Goal: Task Accomplishment & Management: Manage account settings

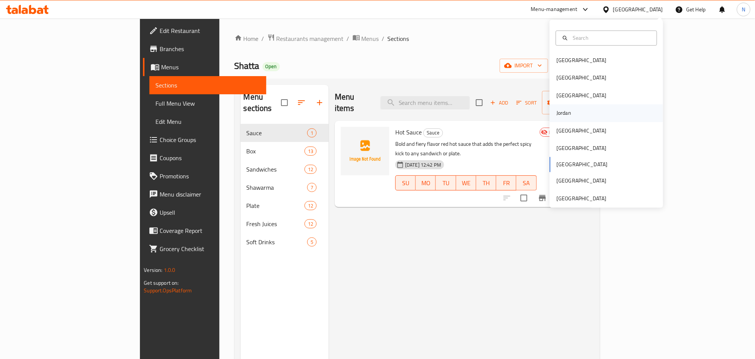
click at [558, 116] on div "Jordan" at bounding box center [563, 113] width 15 height 8
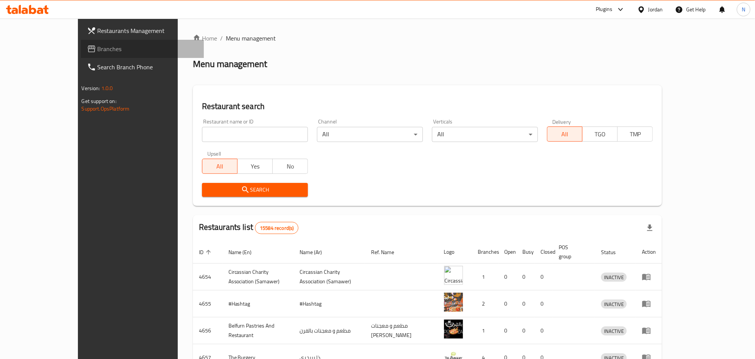
click at [98, 51] on span "Branches" at bounding box center [148, 48] width 100 height 9
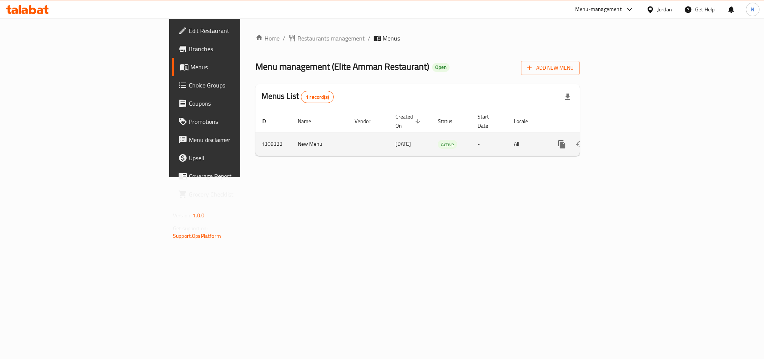
click at [621, 140] on icon "enhanced table" at bounding box center [616, 144] width 9 height 9
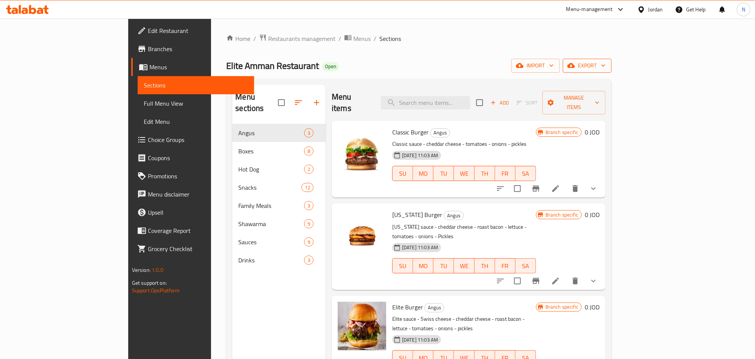
click at [575, 66] on icon "button" at bounding box center [571, 65] width 8 height 5
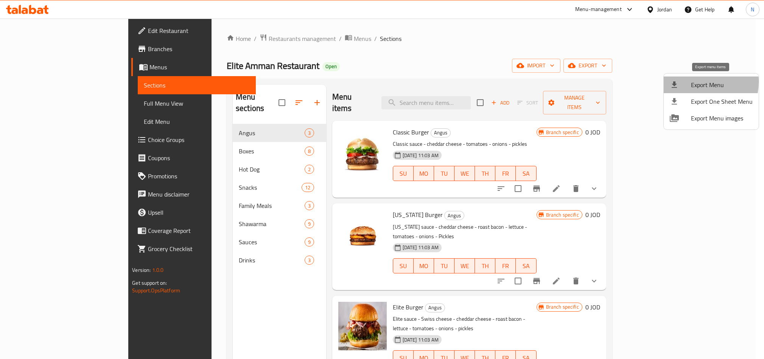
click at [692, 82] on span "Export Menu" at bounding box center [722, 84] width 62 height 9
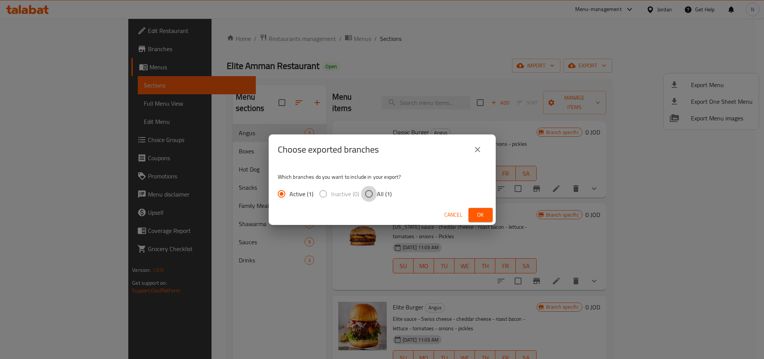
drag, startPoint x: 375, startPoint y: 196, endPoint x: 417, endPoint y: 204, distance: 43.1
click at [376, 197] on label "All (1)" at bounding box center [376, 194] width 31 height 16
click at [376, 197] on input "All (1)" at bounding box center [369, 194] width 16 height 16
radio input "true"
click at [482, 214] on span "Ok" at bounding box center [480, 214] width 12 height 9
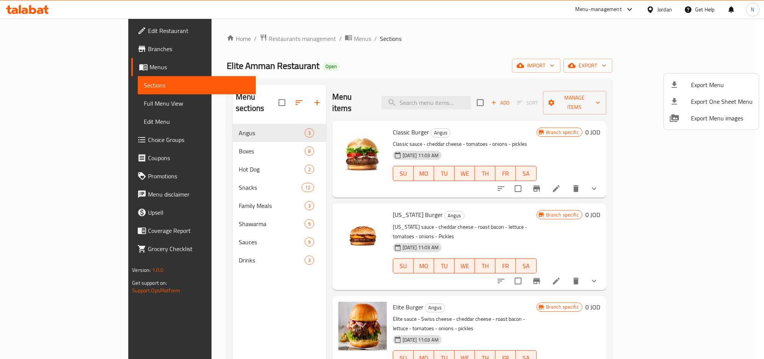
click at [359, 53] on div at bounding box center [382, 179] width 764 height 359
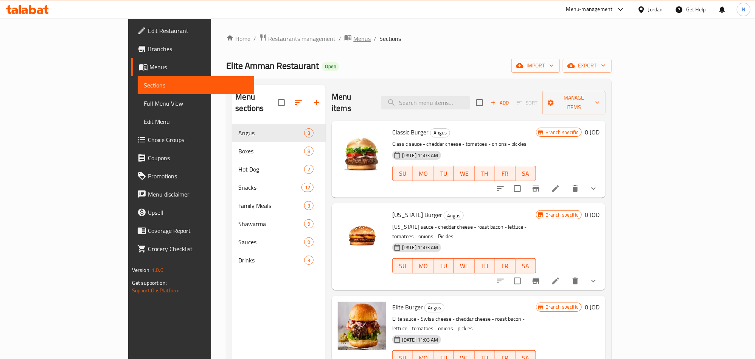
click at [353, 42] on span "Menus" at bounding box center [361, 38] width 17 height 9
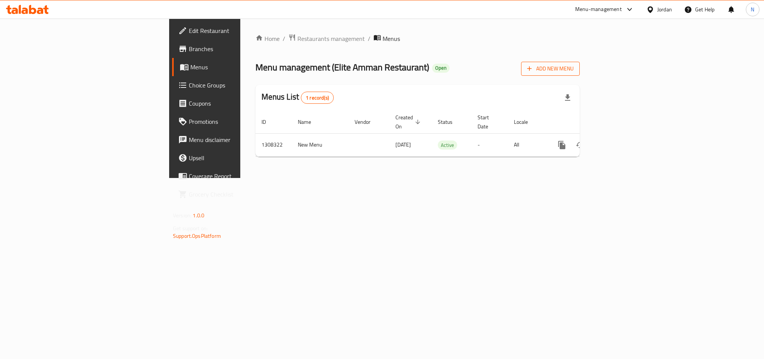
click at [574, 72] on span "Add New Menu" at bounding box center [550, 68] width 47 height 9
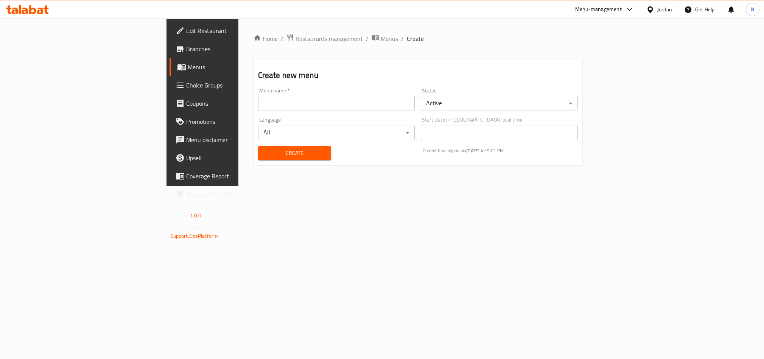
click at [258, 99] on input "text" at bounding box center [336, 103] width 157 height 15
paste input "342626197"
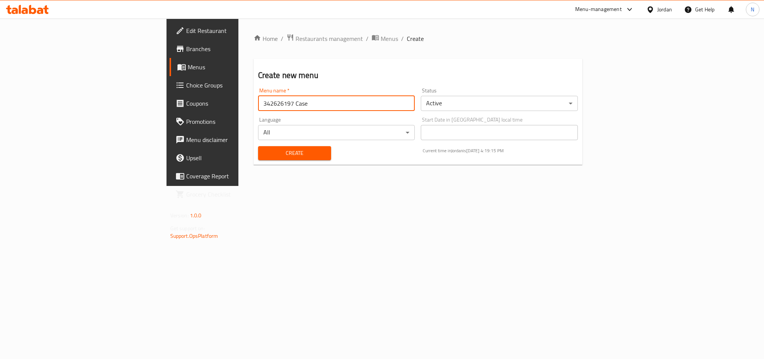
type input "342626197 Case"
click at [479, 101] on body "​ Menu-management [GEOGRAPHIC_DATA] Get Help N Edit Restaurant Branches Menus C…" at bounding box center [382, 189] width 764 height 340
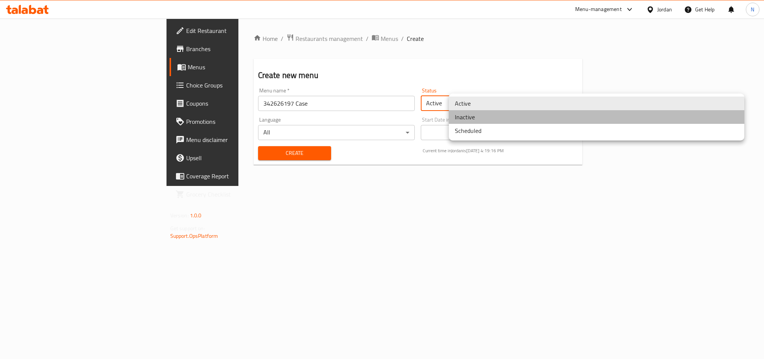
click at [476, 117] on li "Inactive" at bounding box center [596, 117] width 295 height 14
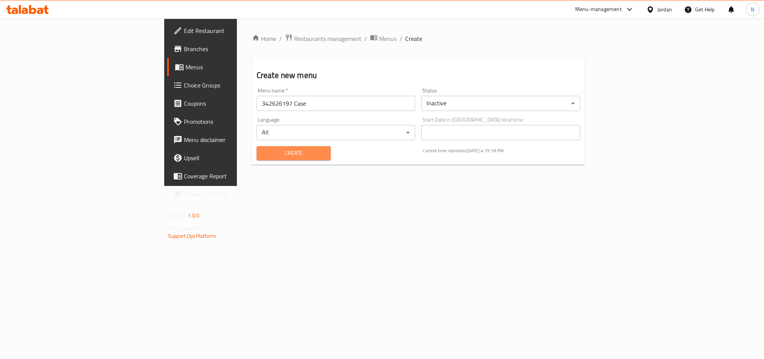
click at [274, 158] on button "Create" at bounding box center [293, 153] width 74 height 14
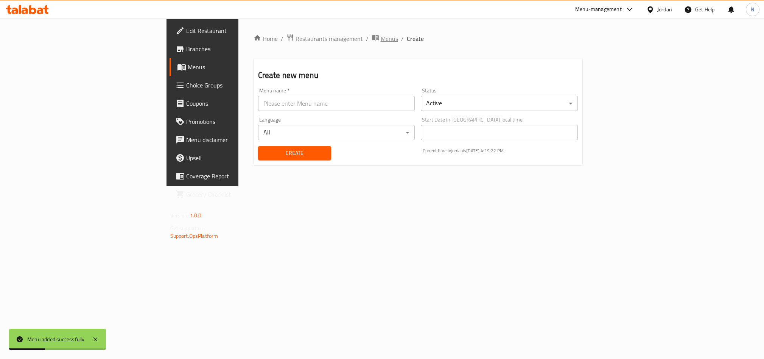
click at [381, 41] on span "Menus" at bounding box center [389, 38] width 17 height 9
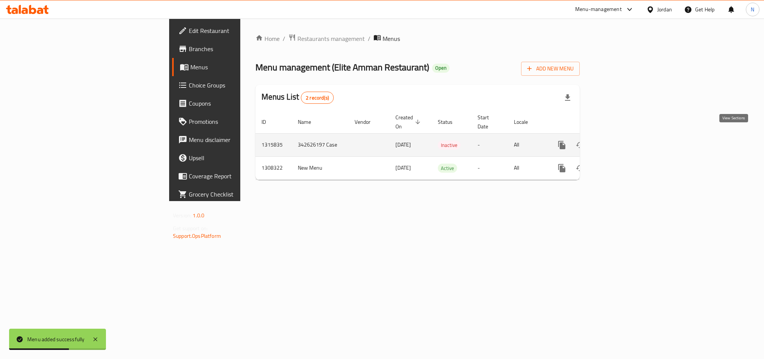
click at [620, 141] on icon "enhanced table" at bounding box center [616, 144] width 7 height 7
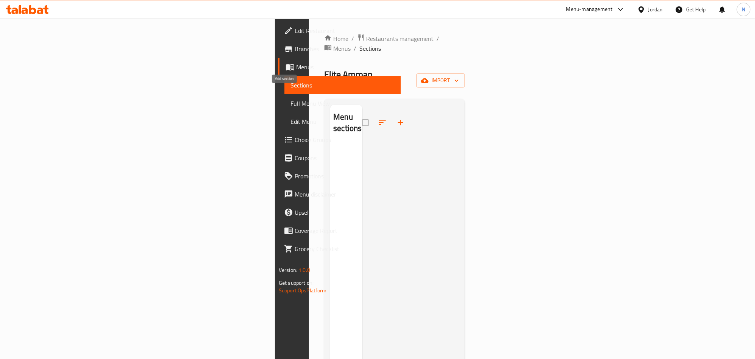
click at [396, 118] on icon "button" at bounding box center [400, 122] width 9 height 9
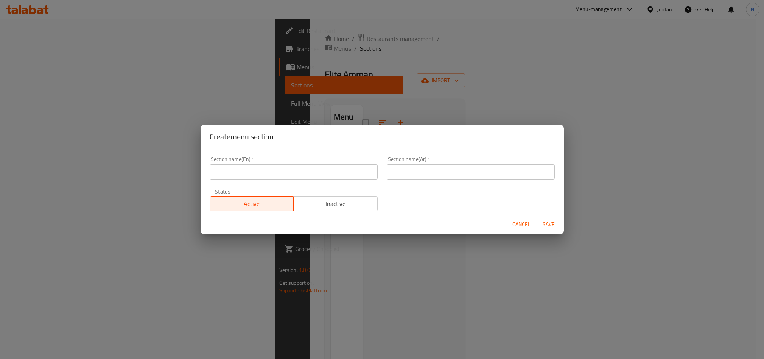
click at [277, 176] on input "text" at bounding box center [294, 171] width 168 height 15
paste input "Shawarma"
click at [293, 173] on input "Shawarma" at bounding box center [294, 171] width 168 height 15
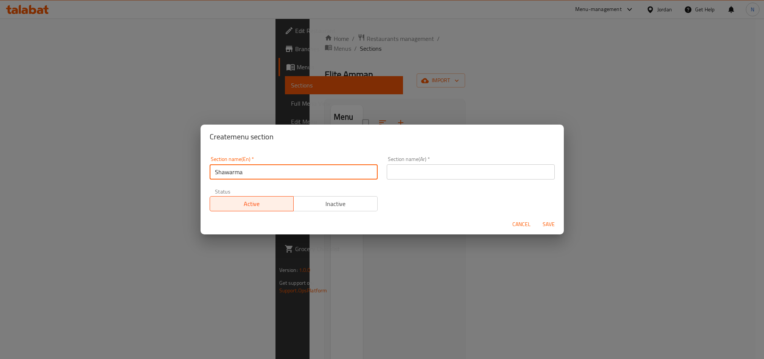
type input "Shawarma"
click at [452, 173] on input "text" at bounding box center [471, 171] width 168 height 15
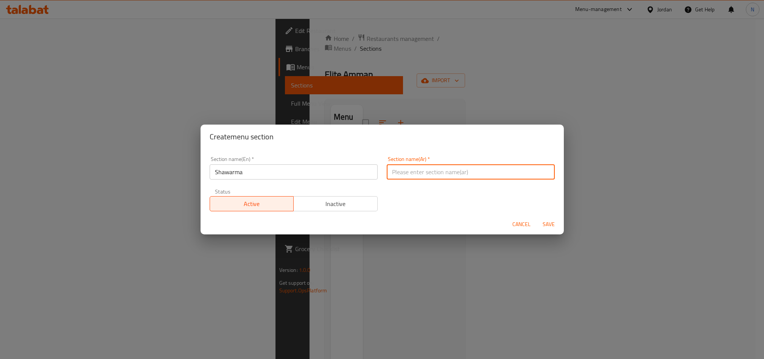
paste input "شاورما"
type input "شاورما"
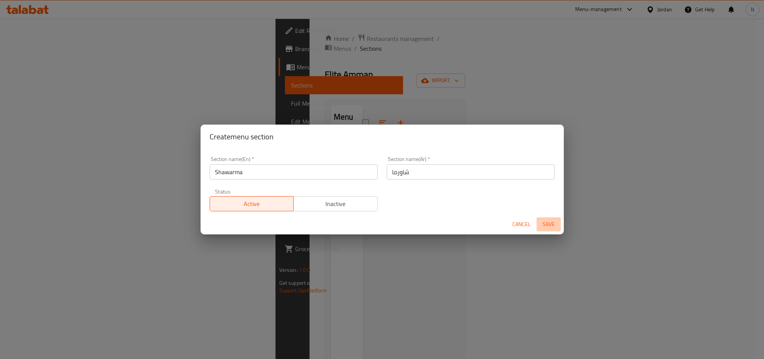
click at [548, 223] on span "Save" at bounding box center [548, 223] width 18 height 9
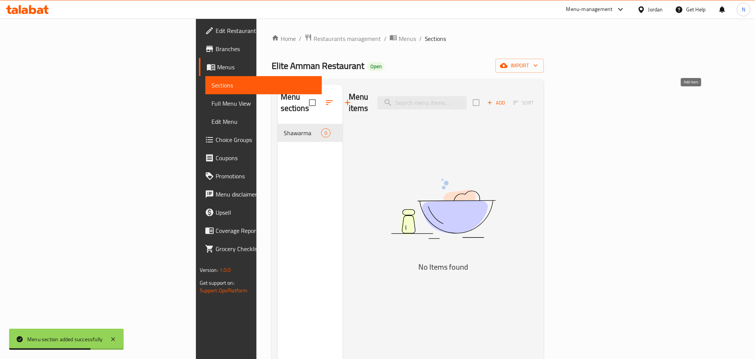
click at [507, 98] on span "Add" at bounding box center [496, 102] width 20 height 9
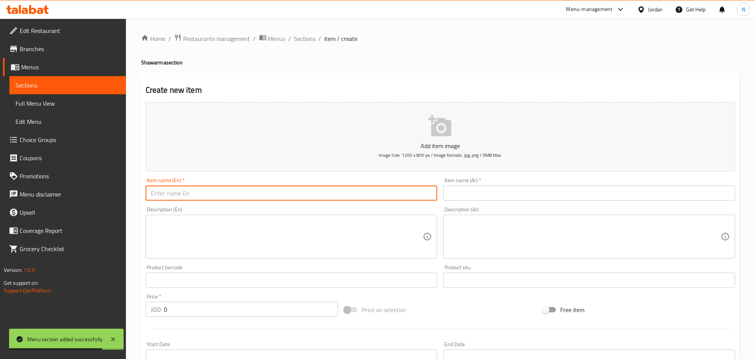
click at [302, 188] on input "text" at bounding box center [292, 192] width 292 height 15
paste input "Small sandwich"
click at [302, 190] on input "Small sandwich" at bounding box center [292, 192] width 292 height 15
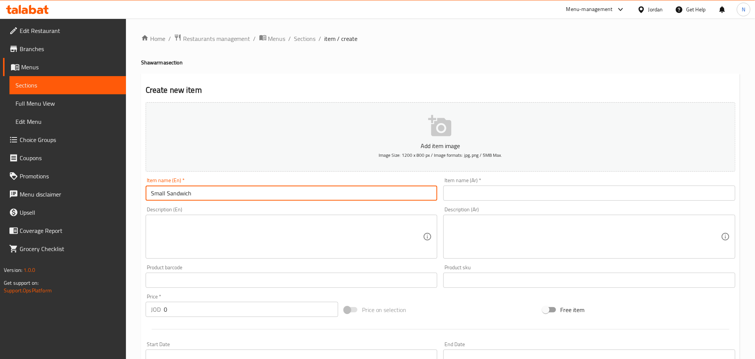
type input "Small Sandwich"
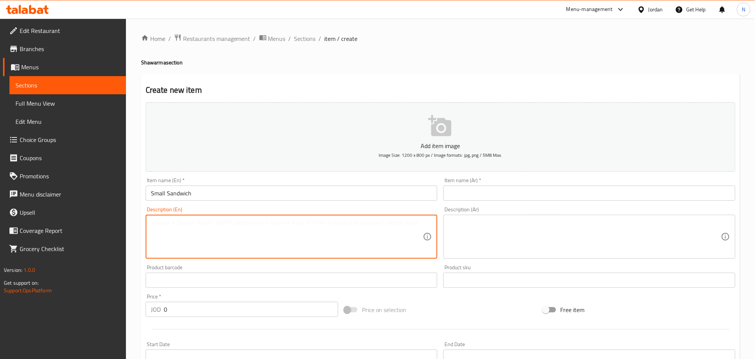
click at [269, 234] on textarea at bounding box center [287, 237] width 272 height 36
paste textarea "Small Chicken Shawerma Sandwich with Garlic Sauce"
click at [248, 226] on textarea "Small Chicken Shawerma Sandwich with Garlic Sauce" at bounding box center [287, 237] width 272 height 36
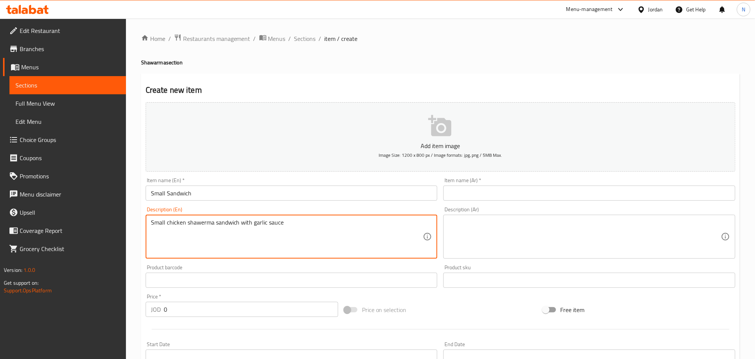
click at [274, 238] on textarea "Small chicken shawerma sandwich with garlic sauce" at bounding box center [287, 237] width 272 height 36
type textarea "Small chicken shawerma sandwich with garlic sauce"
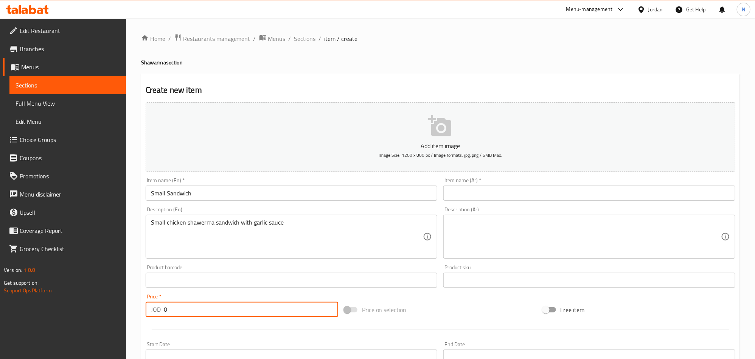
drag, startPoint x: 196, startPoint y: 311, endPoint x: 146, endPoint y: 303, distance: 50.5
click at [146, 303] on div "JOD 0 Price *" at bounding box center [242, 309] width 193 height 15
paste input ".85"
type input "0.85"
click at [196, 190] on input "Small Sandwich" at bounding box center [292, 192] width 292 height 15
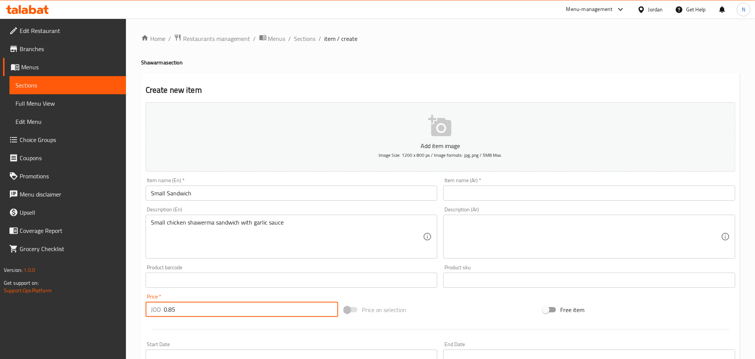
click at [196, 190] on input "Small Sandwich" at bounding box center [292, 192] width 292 height 15
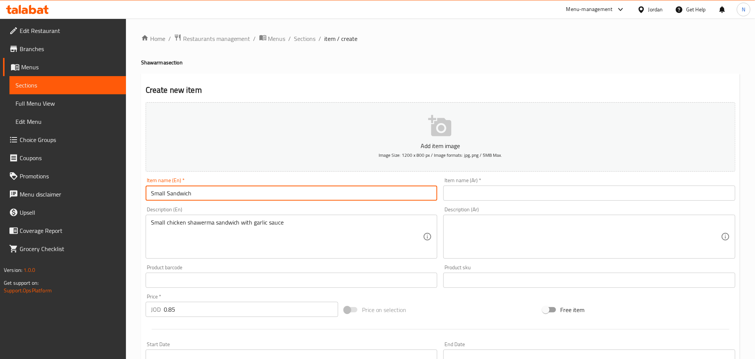
click at [196, 190] on input "Small Sandwich" at bounding box center [292, 192] width 292 height 15
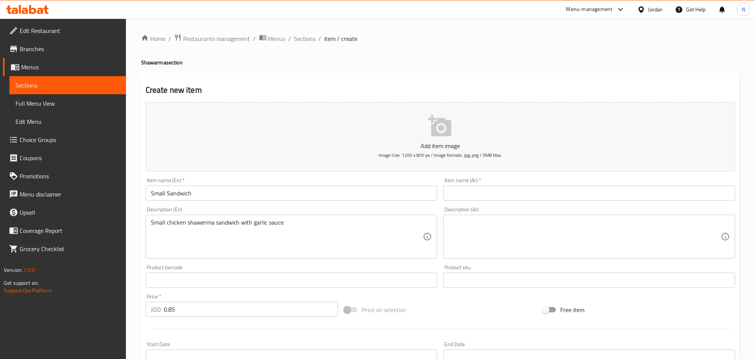
click at [581, 185] on div "Item name (Ar)   * Item name (Ar) *" at bounding box center [589, 188] width 292 height 23
click at [579, 188] on input "text" at bounding box center [589, 192] width 292 height 15
paste input "ساندويتش صغير"
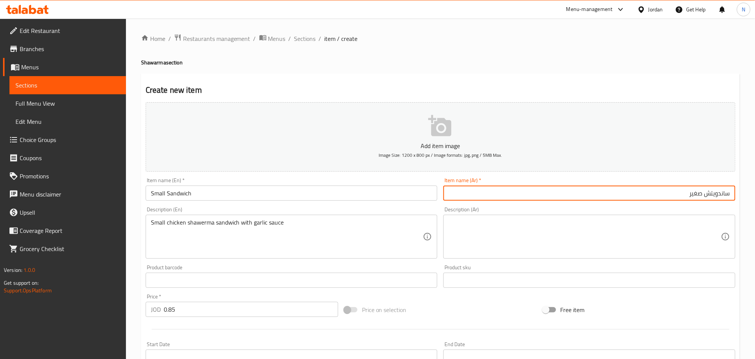
type input "ساندويتش صغير"
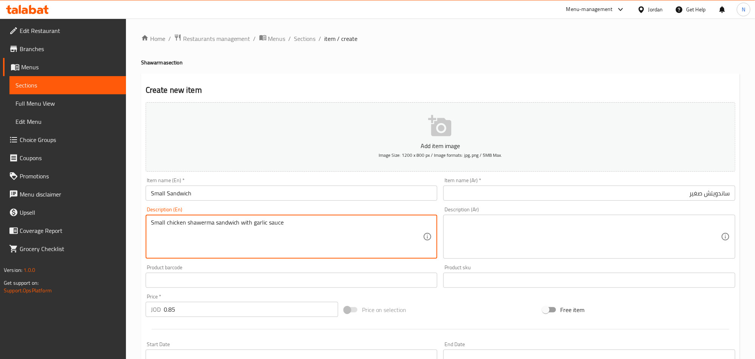
click at [181, 228] on textarea "Small chicken shawerma sandwich with garlic sauce" at bounding box center [287, 237] width 272 height 36
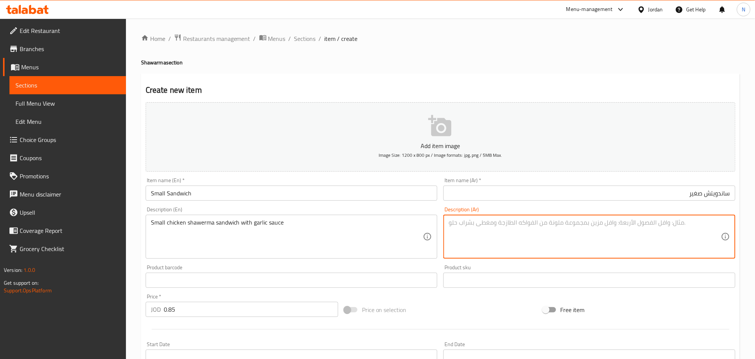
click at [568, 227] on textarea at bounding box center [585, 237] width 272 height 36
paste textarea "ساندويتش شاورما دجاج صغير مع صلصة الثوم"
click at [625, 221] on textarea "ساندويتش شاورما دجاج صغير مع صلصة الثوم" at bounding box center [585, 237] width 272 height 36
click at [256, 221] on textarea "Small chicken shawerma sandwich with garlic sauce" at bounding box center [287, 237] width 272 height 36
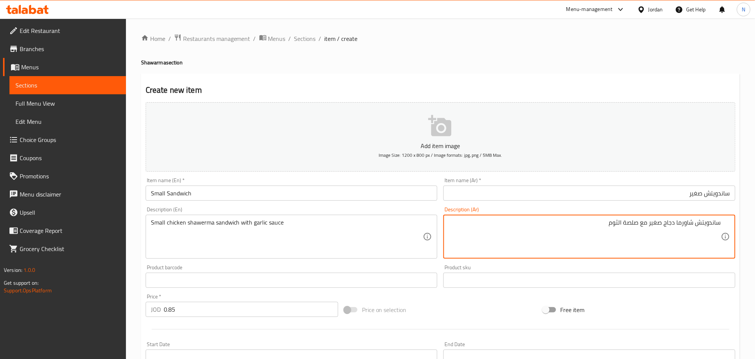
click at [628, 226] on textarea "ساندويتش شاورما دجاج صغير مع صلصة الثوم" at bounding box center [585, 237] width 272 height 36
click at [621, 224] on textarea "ساندويتش شاورما دجاج صغير مع صوص الثوم" at bounding box center [585, 237] width 272 height 36
click at [619, 226] on textarea "ساندويتش شاورما دجاج صغير مع صوص الثوم" at bounding box center [585, 237] width 272 height 36
click at [606, 226] on textarea "ساندويتش شاورما دجاج صغير مع صوص ثوم" at bounding box center [585, 237] width 272 height 36
type textarea "ساندويتش شاورما دجاج صغير مع صوص ثوم"
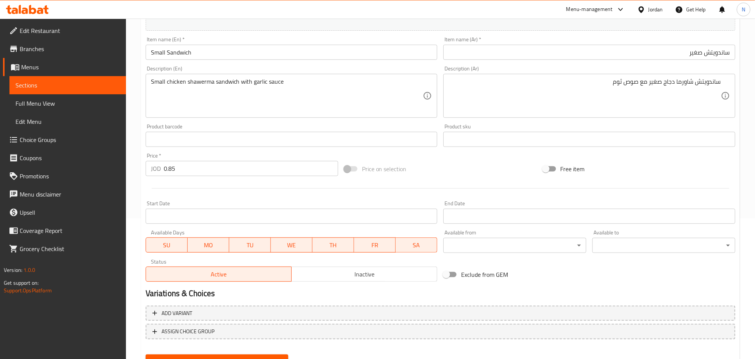
scroll to position [175, 0]
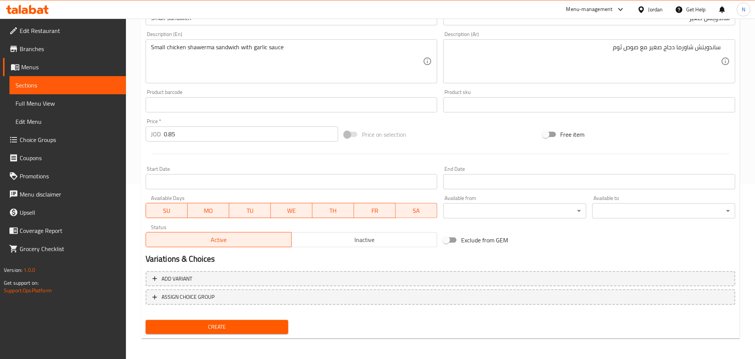
click at [253, 331] on button "Create" at bounding box center [217, 327] width 143 height 14
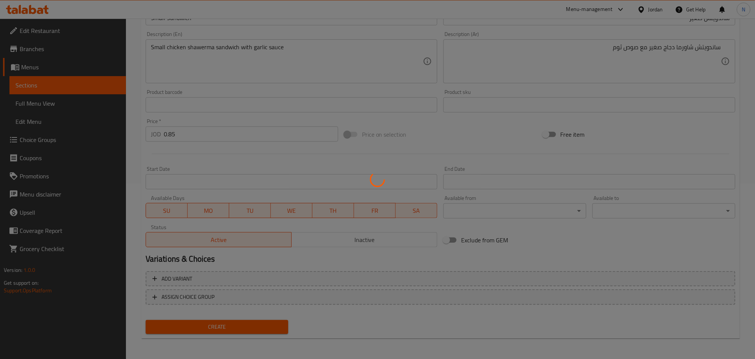
type input "0"
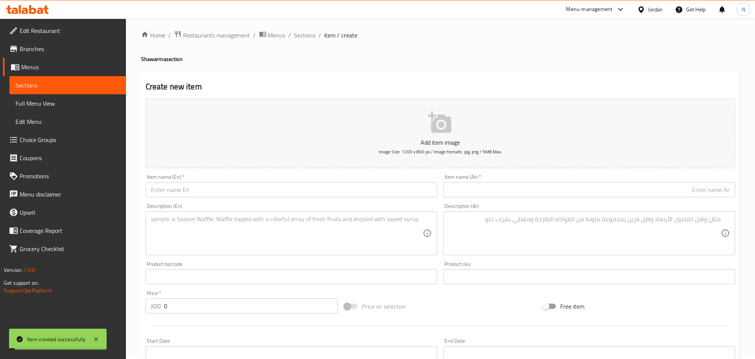
scroll to position [0, 0]
click at [306, 38] on span "Sections" at bounding box center [305, 38] width 22 height 9
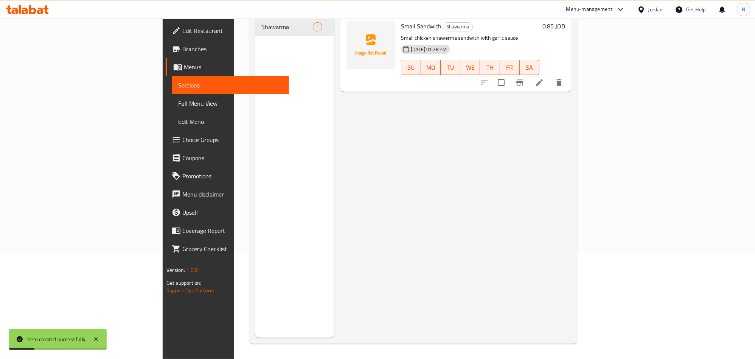
scroll to position [49, 0]
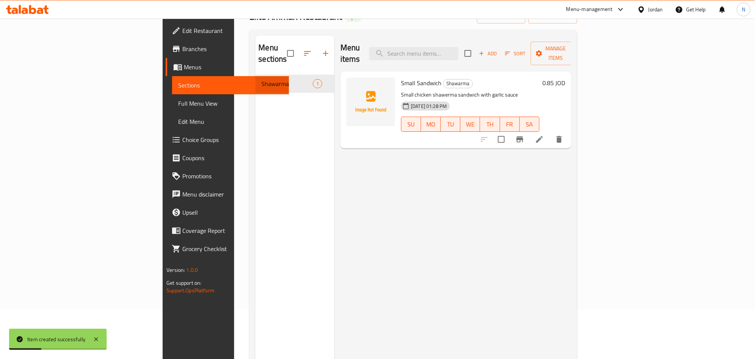
click at [413, 98] on div "[DATE] 01:28 PM" at bounding box center [416, 105] width 36 height 15
drag, startPoint x: 413, startPoint y: 87, endPoint x: 42, endPoint y: 130, distance: 373.5
click at [411, 98] on div "[DATE] 01:28 PM" at bounding box center [416, 105] width 36 height 15
click at [536, 221] on div "Menu items Add Sort Manage items Small Sandwich Shawarma Small chicken shawerma…" at bounding box center [452, 215] width 237 height 359
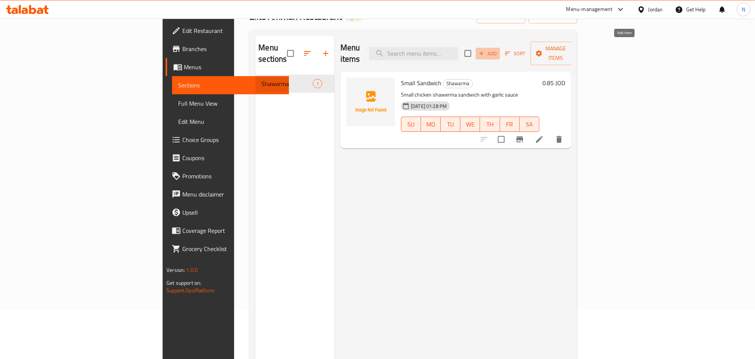
click at [498, 49] on span "Add" at bounding box center [488, 53] width 20 height 9
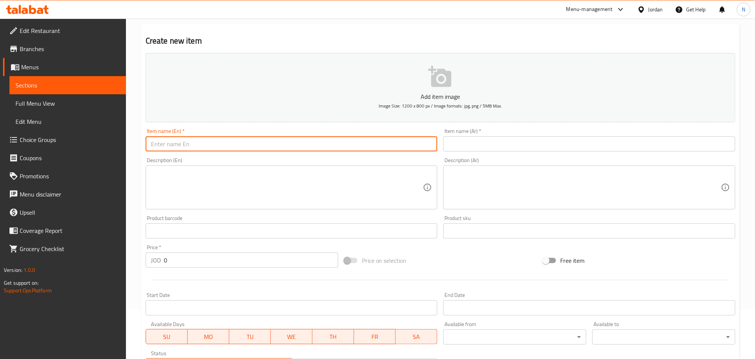
click at [211, 142] on input "text" at bounding box center [292, 143] width 292 height 15
paste input "Big Sandwich"
click at [210, 143] on input "Big Sandwich" at bounding box center [292, 143] width 292 height 15
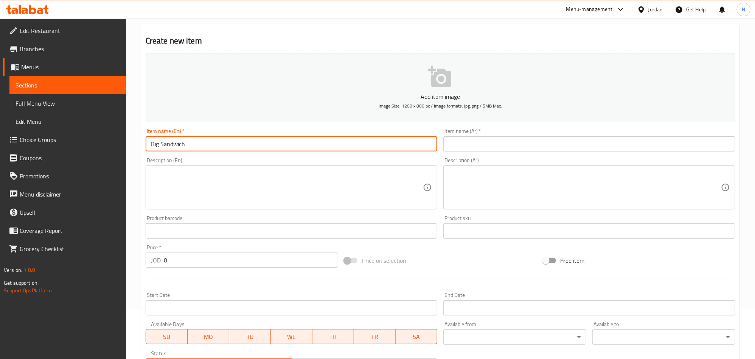
type input "Big Sandwich"
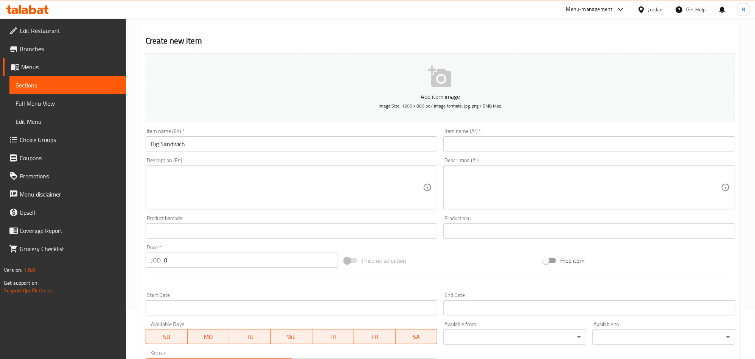
drag, startPoint x: 163, startPoint y: 261, endPoint x: 141, endPoint y: 261, distance: 21.6
click at [141, 261] on div "Create new item Add item image Image Size: 1200 x 800 px / Image formats: jpg, …" at bounding box center [440, 244] width 599 height 440
paste input "1.5"
type input "1.50"
click at [226, 183] on textarea at bounding box center [287, 187] width 272 height 36
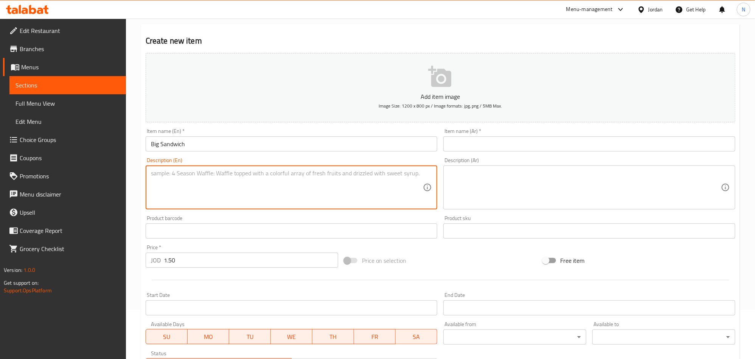
paste textarea "Large Chicken Shawerma Sandwich with Garlic Sauce"
click at [226, 183] on textarea "Large Chicken Shawerma Sandwich with Garlic Sauce" at bounding box center [287, 187] width 272 height 36
type textarea "Large chicken shawerma sandwich with garlic sauce"
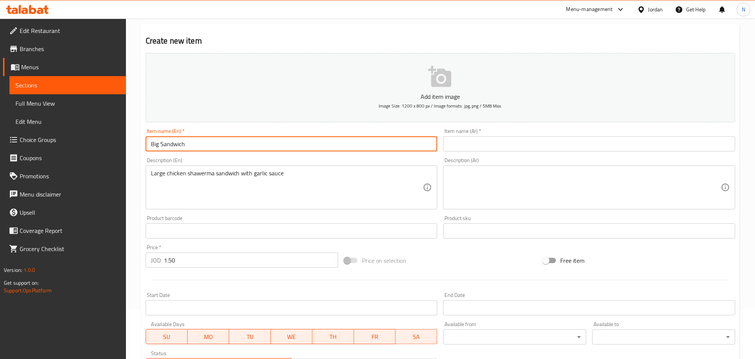
click at [177, 140] on input "Big Sandwich" at bounding box center [292, 143] width 292 height 15
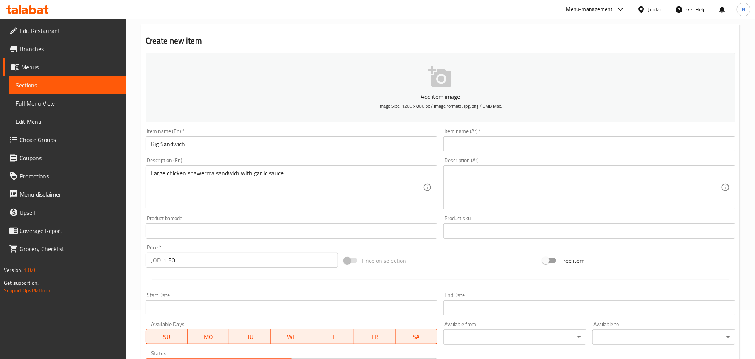
click at [504, 137] on input "text" at bounding box center [589, 143] width 292 height 15
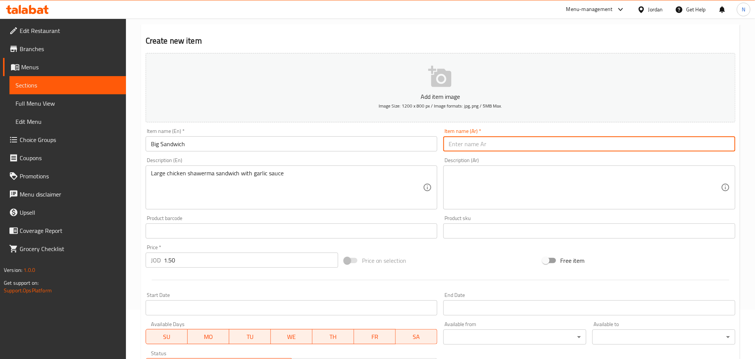
paste input "ساندويتش كبير"
type input "ساندويتش كبير"
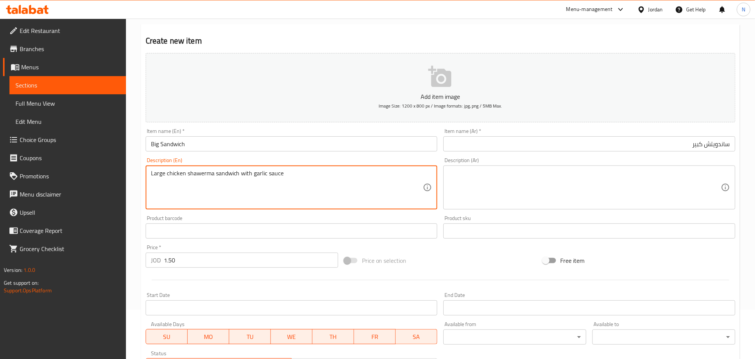
click at [288, 182] on textarea "Large chicken shawerma sandwich with garlic sauce" at bounding box center [287, 187] width 272 height 36
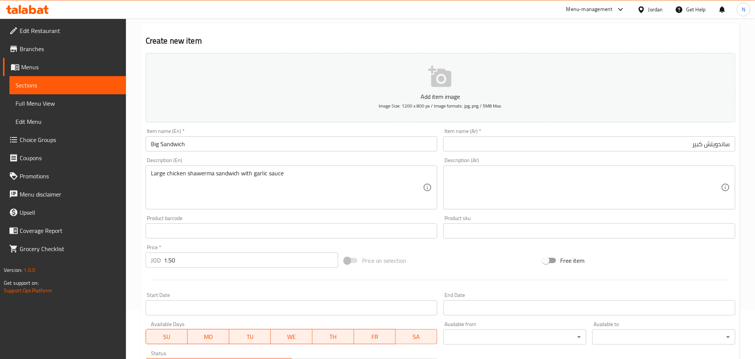
click at [558, 187] on textarea at bounding box center [585, 187] width 272 height 36
paste textarea "ساندويتش شاورما دجاج كبير مع صلصة الثوم"
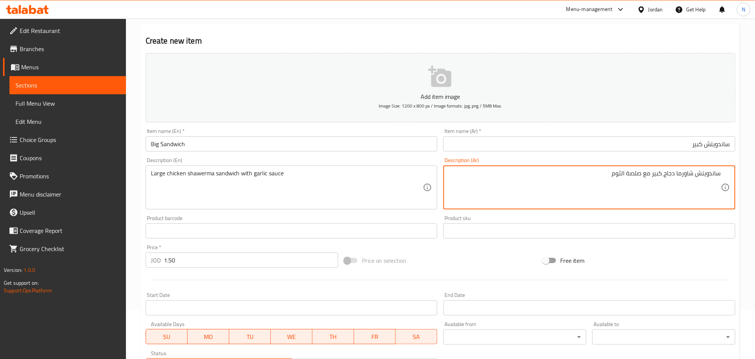
click at [642, 175] on textarea "ساندويتش شاورما دجاج كبير مع صلصة الثوم" at bounding box center [585, 187] width 272 height 36
click at [634, 176] on textarea "ساندويتش شاورما دجاج كبير مع صلصة الثوم" at bounding box center [585, 187] width 272 height 36
click at [622, 175] on textarea "ساندويتش شاورما دجاج كبير مع صوص الثوم" at bounding box center [585, 187] width 272 height 36
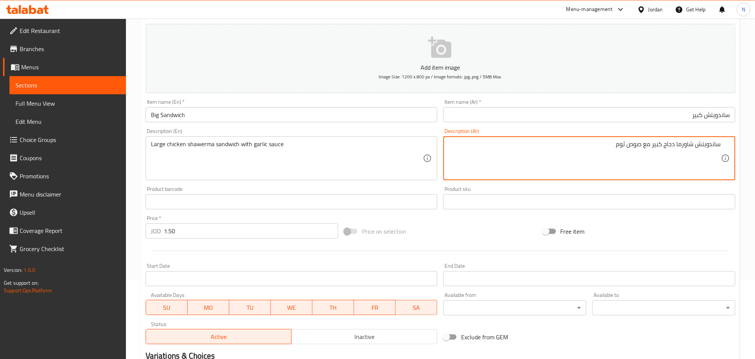
scroll to position [106, 0]
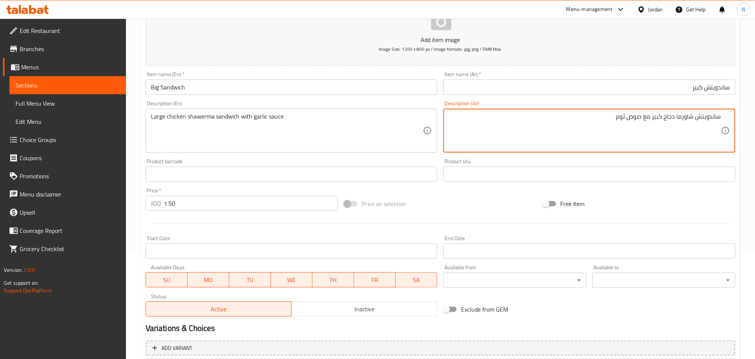
type textarea "ساندويتش شاورما دجاج كبير مع صوص ثوم"
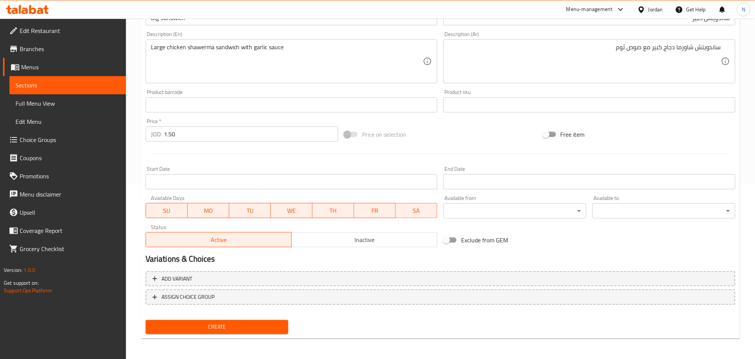
click at [244, 328] on span "Create" at bounding box center [217, 326] width 131 height 9
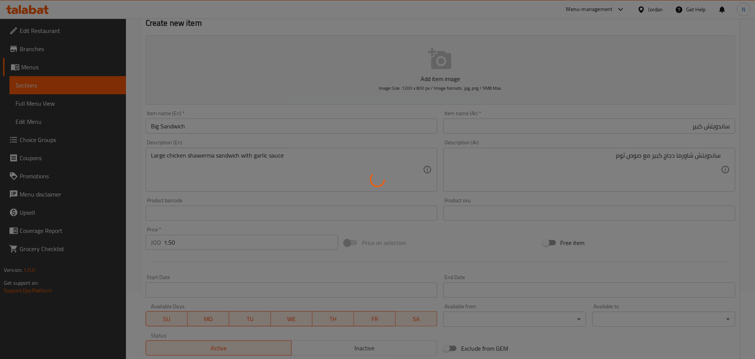
scroll to position [5, 0]
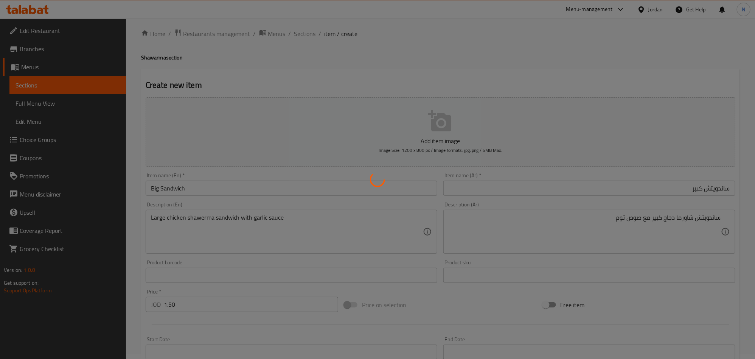
type input "0"
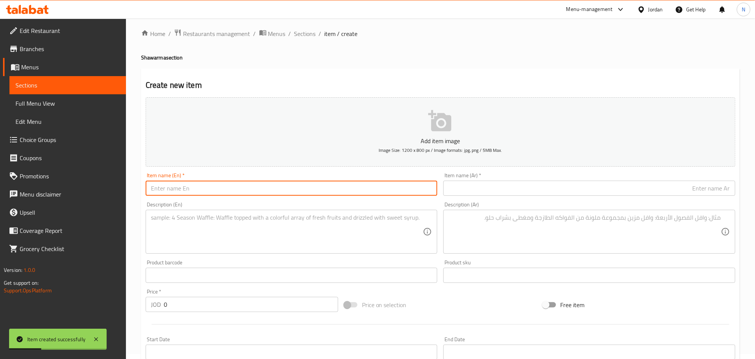
click at [225, 187] on input "text" at bounding box center [292, 187] width 292 height 15
paste input "Shawarma Meal Regular"
click at [225, 187] on input "Shawarma Meal Regular" at bounding box center [292, 187] width 292 height 15
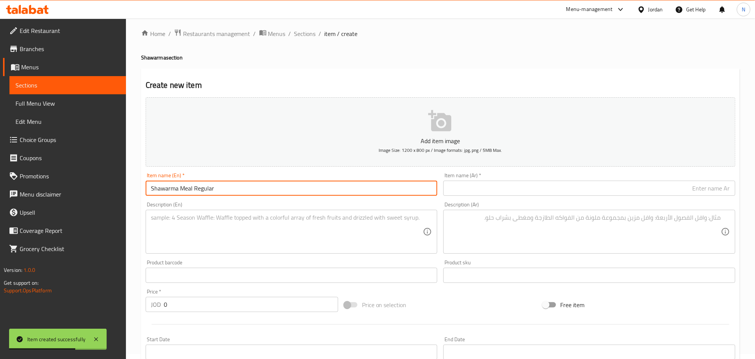
type input "Shawarma Meal Regular"
drag, startPoint x: 169, startPoint y: 303, endPoint x: 124, endPoint y: 310, distance: 46.3
click at [124, 310] on div "Edit Restaurant Branches Menus Sections Full Menu View Edit Menu Choice Groups …" at bounding box center [377, 272] width 755 height 516
paste input "2.8"
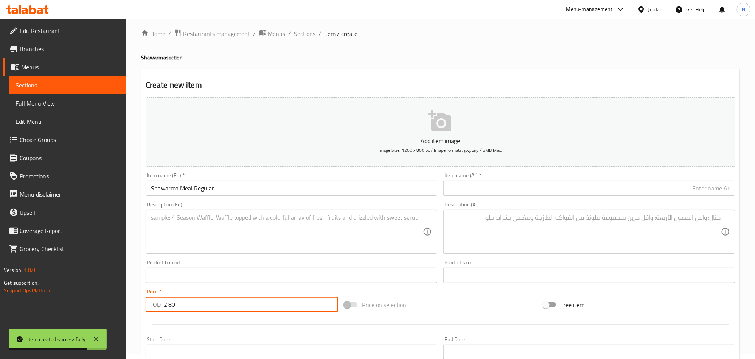
type input "2.80"
click at [155, 293] on div "Price   * JOD 2.80 Price *" at bounding box center [242, 300] width 193 height 23
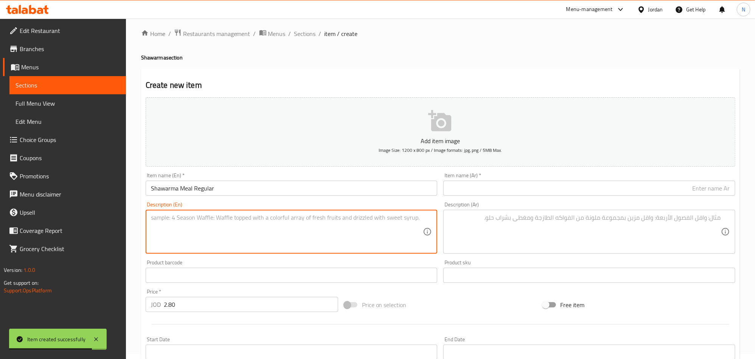
click at [190, 237] on textarea at bounding box center [287, 232] width 272 height 36
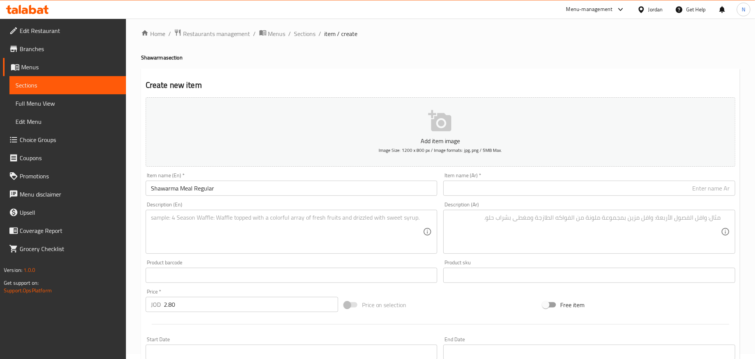
click at [264, 228] on textarea at bounding box center [287, 232] width 272 height 36
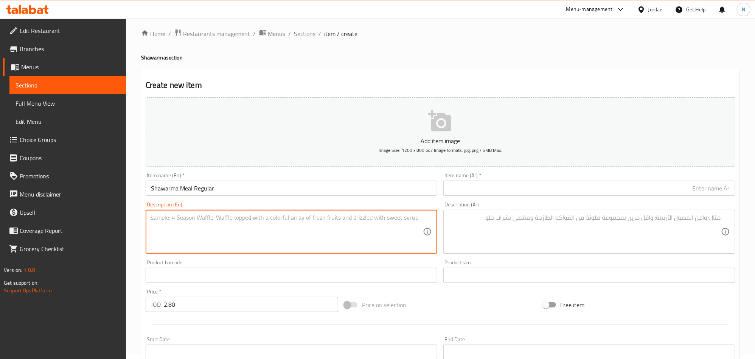
paste textarea "One Large Shredded Chicken Shawerma Sandwich served with Fries, Pickles & Garli…"
click at [221, 222] on textarea "One Large Shredded Chicken Shawerma Sandwich served with Fries, Pickles & Garli…" at bounding box center [287, 232] width 272 height 36
click at [221, 223] on textarea "One Large Shredded Chicken Shawerma Sandwich served with Fries, Pickles & Garli…" at bounding box center [287, 232] width 272 height 36
type textarea "One large shredded chicken shawerma sandwich served with fries, pickles & garli…"
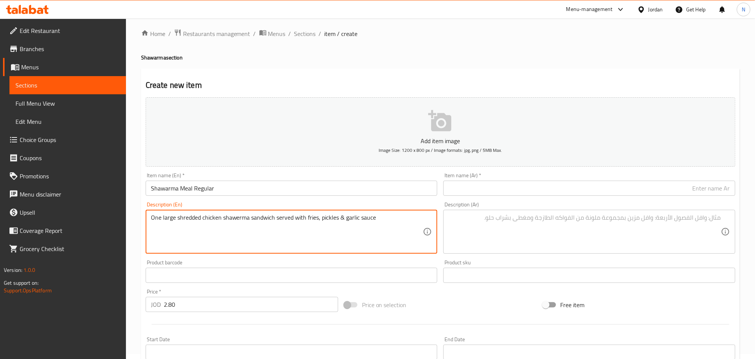
click at [219, 187] on input "Shawarma Meal Regular" at bounding box center [292, 187] width 292 height 15
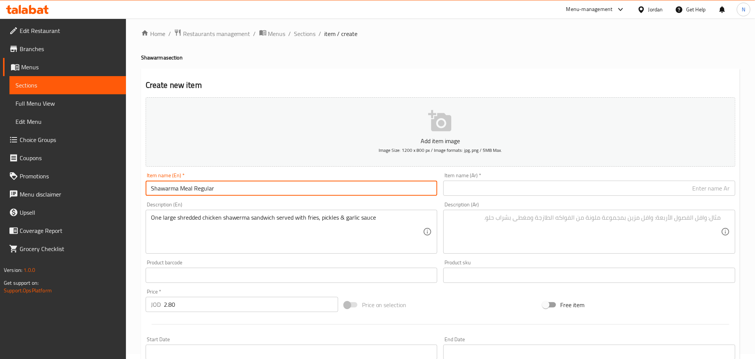
click at [219, 186] on input "Shawarma Meal Regular" at bounding box center [292, 187] width 292 height 15
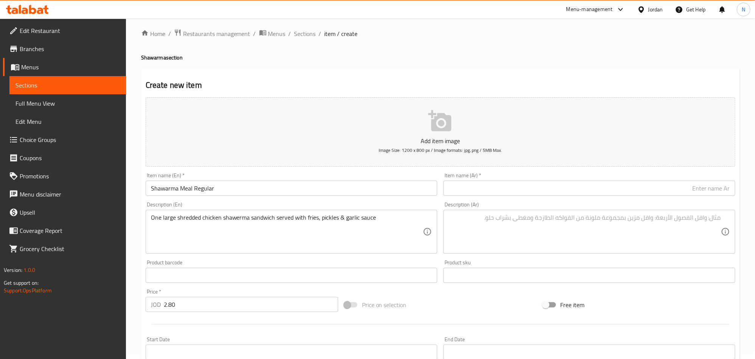
click at [670, 191] on input "text" at bounding box center [589, 187] width 292 height 15
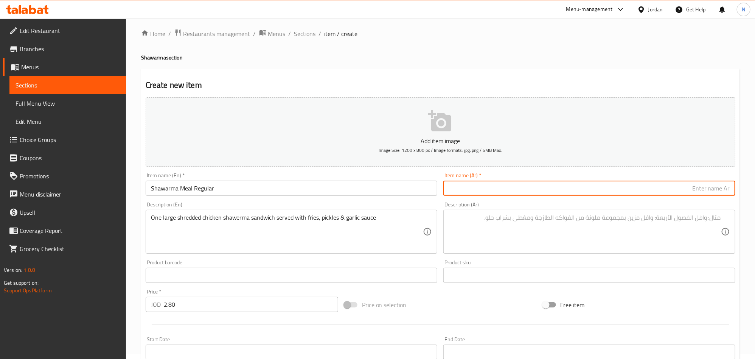
paste input "وجبة شاورما عادية"
type input "وجبة شاورما عادية"
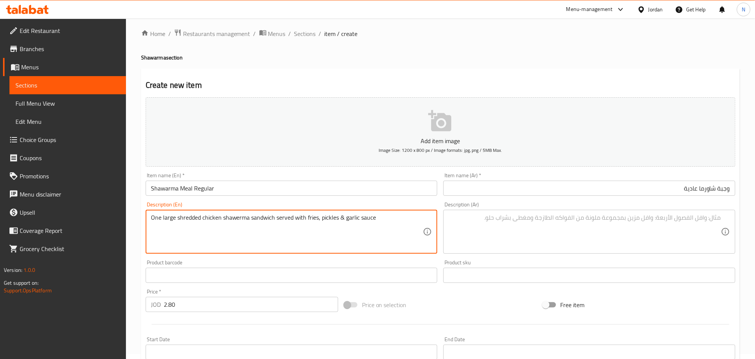
click at [283, 223] on textarea "One large shredded chicken shawerma sandwich served with fries, pickles & garli…" at bounding box center [287, 232] width 272 height 36
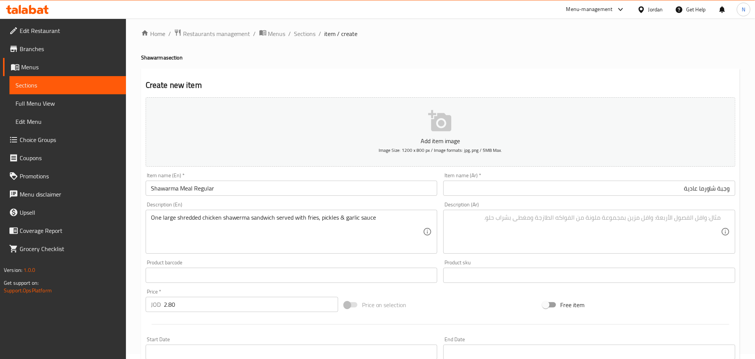
click at [682, 231] on textarea at bounding box center [585, 232] width 272 height 36
paste textarea "ساندويتش شاورما دجاج كبير مقطع يقدم مع بطاطس مقلية ومخلل وصلصة ثوم"
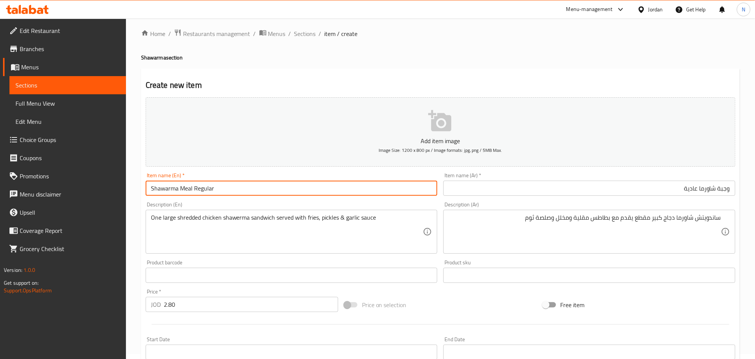
click at [207, 190] on input "Shawarma Meal Regular" at bounding box center [292, 187] width 292 height 15
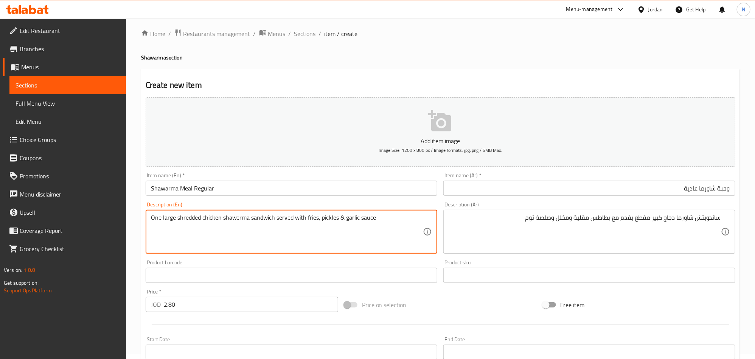
click at [230, 221] on textarea "One large shredded chicken shawerma sandwich served with fries, pickles & garli…" at bounding box center [287, 232] width 272 height 36
click at [261, 219] on textarea "One large shredded chicken shawerma sandwich served with fries, pickles & garli…" at bounding box center [287, 232] width 272 height 36
click at [240, 222] on textarea "One large shredded chicken shawerma sandwich served with fries, pickles & garli…" at bounding box center [287, 232] width 272 height 36
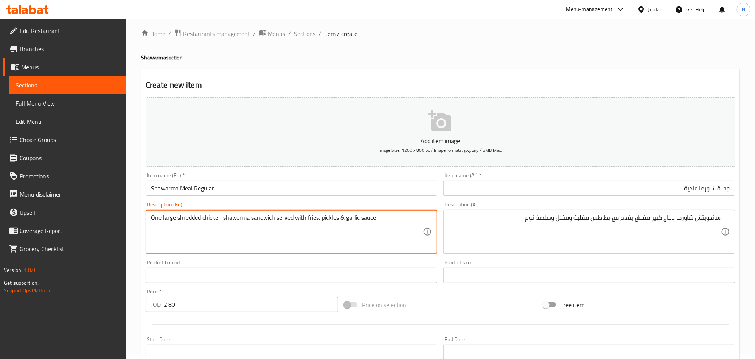
click at [206, 219] on textarea "One large shredded chicken shawerma sandwich served with fries, pickles & garli…" at bounding box center [287, 232] width 272 height 36
click at [171, 219] on textarea "One large shredded chicken shawerma sandwich served with fries, pickles & garli…" at bounding box center [287, 232] width 272 height 36
click at [188, 219] on textarea "One large shredded chicken shawerma sandwich served with fries, pickles & garli…" at bounding box center [287, 232] width 272 height 36
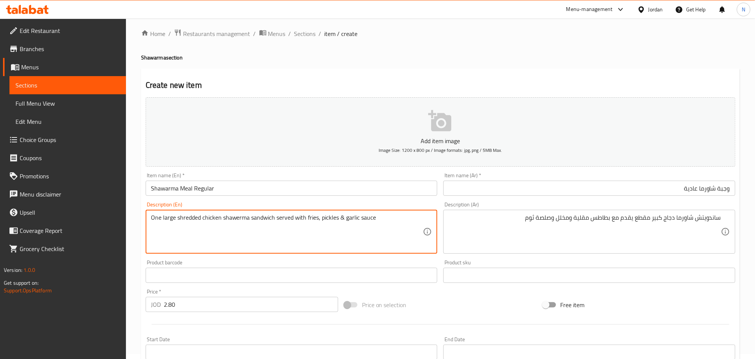
click at [188, 219] on textarea "One large shredded chicken shawerma sandwich served with fries, pickles & garli…" at bounding box center [287, 232] width 272 height 36
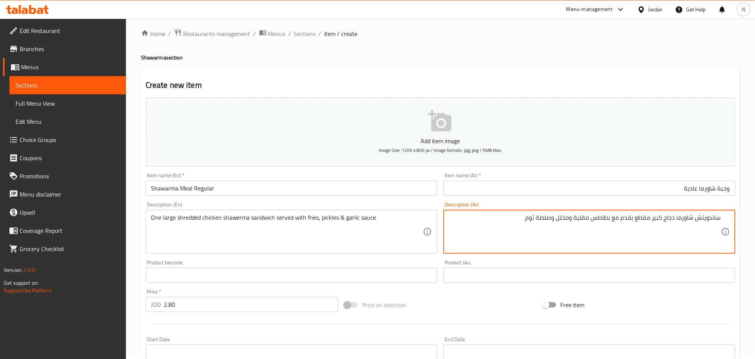
click at [642, 223] on textarea "ساندويتش شاورما دجاج كبير مقطع يقدم مع بطاطس مقلية ومخلل وصلصة ثوم" at bounding box center [585, 232] width 272 height 36
paste textarea "بشور"
click at [545, 218] on textarea "ساندويتش شاورما دجاج كبير مبشور يقدم مع بطاطس مقلية ومخلل وصلصة ثوم" at bounding box center [585, 232] width 272 height 36
click at [571, 218] on textarea "ساندويتش شاورما دجاج كبير مبشور يقدم مع بطاطس مقلية ومخلل وصوص ثوم" at bounding box center [585, 232] width 272 height 36
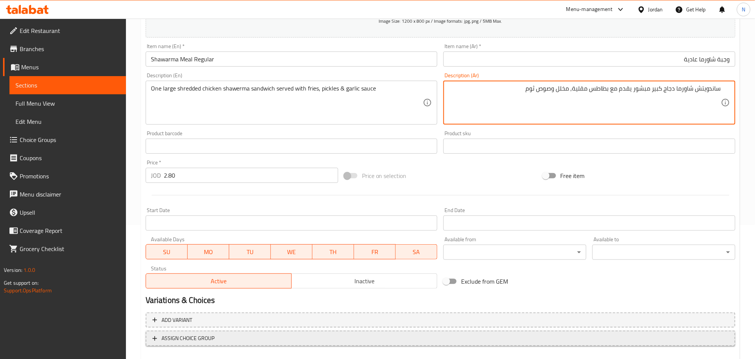
scroll to position [175, 0]
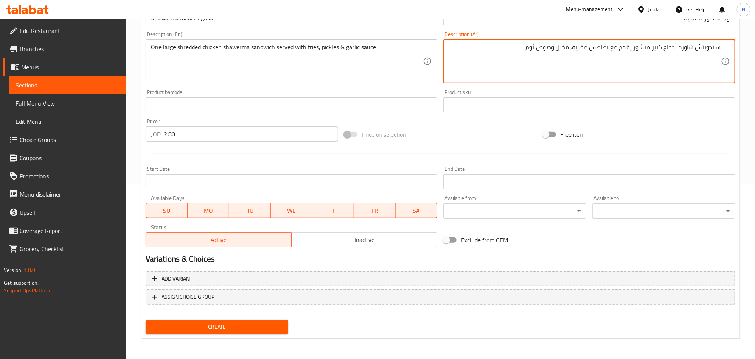
type textarea "ساندويتش شاورما دجاج كبير مبشور يقدم مع بطاطس مقلية, مخلل وصوص ثوم"
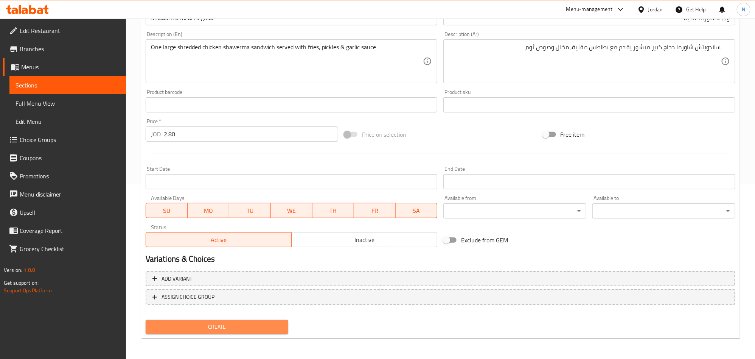
click at [258, 324] on span "Create" at bounding box center [217, 326] width 131 height 9
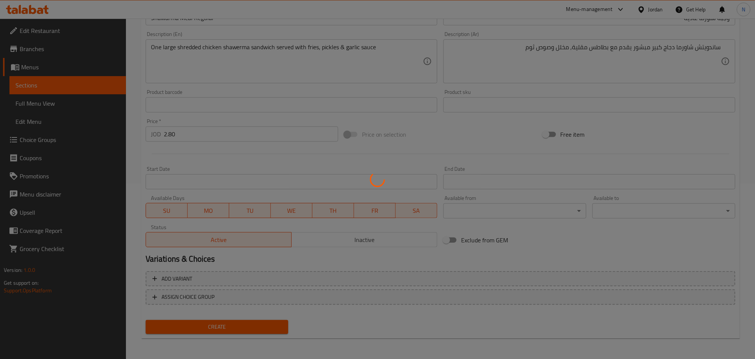
scroll to position [71, 0]
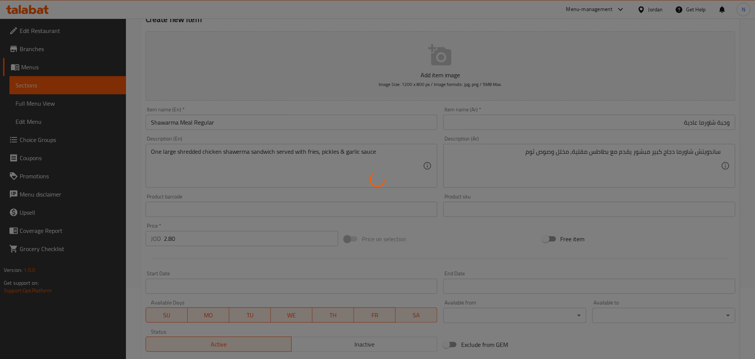
type input "0"
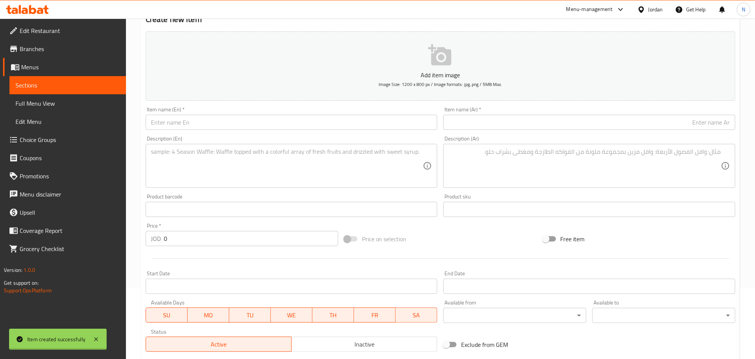
scroll to position [0, 0]
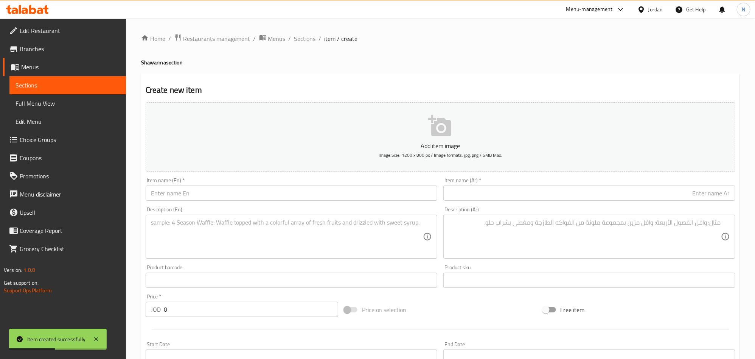
click at [220, 196] on input "text" at bounding box center [292, 192] width 292 height 15
paste input "Shawarma Meal Super"
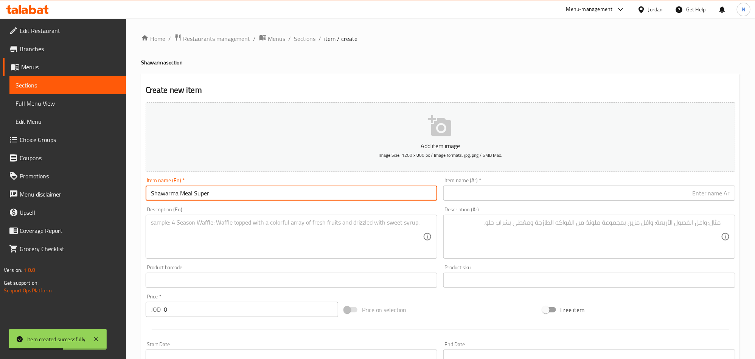
click at [220, 196] on input "Shawarma Meal Super" at bounding box center [292, 192] width 292 height 15
click at [220, 197] on input "Shawarma Meal Super" at bounding box center [292, 192] width 292 height 15
type input "Shawarma Meal Super"
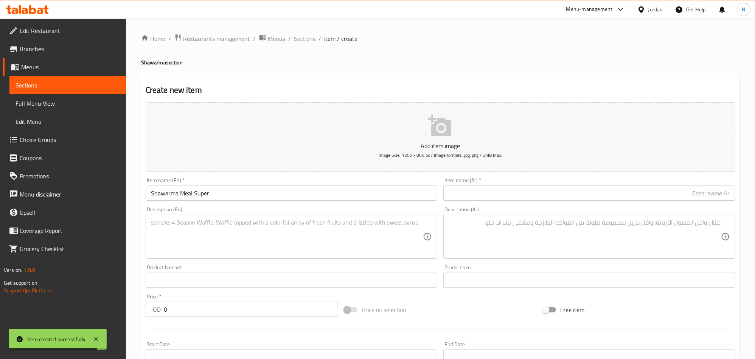
drag, startPoint x: 183, startPoint y: 306, endPoint x: 129, endPoint y: 308, distance: 54.1
click at [125, 309] on div "Edit Restaurant Branches Menus Sections Full Menu View Edit Menu Choice Groups …" at bounding box center [377, 277] width 755 height 516
paste input "3.5"
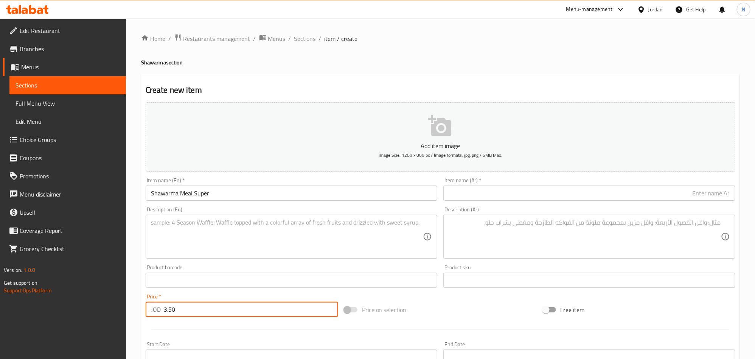
type input "3.50"
click at [187, 234] on textarea at bounding box center [287, 237] width 272 height 36
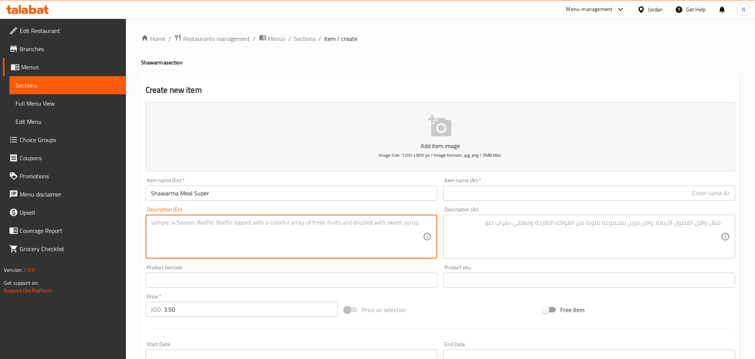
paste textarea "One & Half Shredded Chicken Shawerma Sandwich served with Fries, Pickles & Garl…"
click at [196, 228] on textarea "One & Half Shredded Chicken Shawerma Sandwich served with Fries, Pickles & Garl…" at bounding box center [287, 237] width 272 height 36
type textarea "One & half shredded chicken shawerma sandwich served with fries, pickles & garl…"
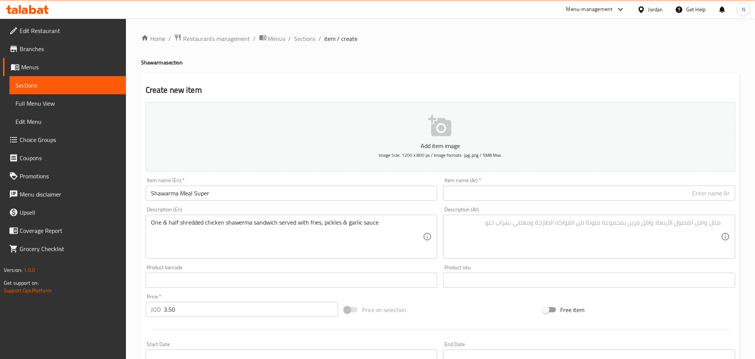
click at [588, 244] on textarea at bounding box center [585, 237] width 272 height 36
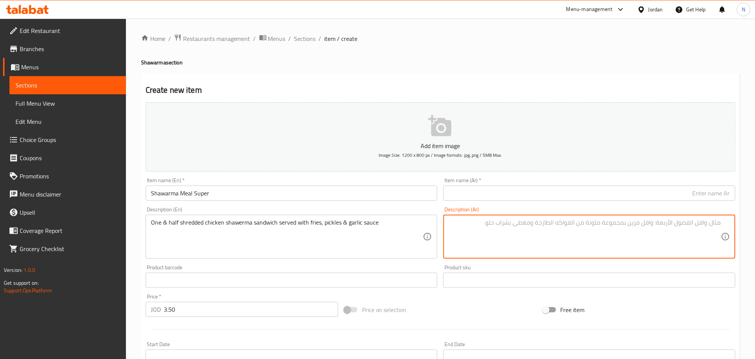
paste textarea "ساندويتش شاورما دجاج مقطع نصفين يقدم مع بطاطس مقلية ومخلل وصلصة ثوم"
type textarea "ساندويتش شاورما دجاج مقطع نصفين يقدم مع بطاطس مقلية ومخلل وصلصة ثوم"
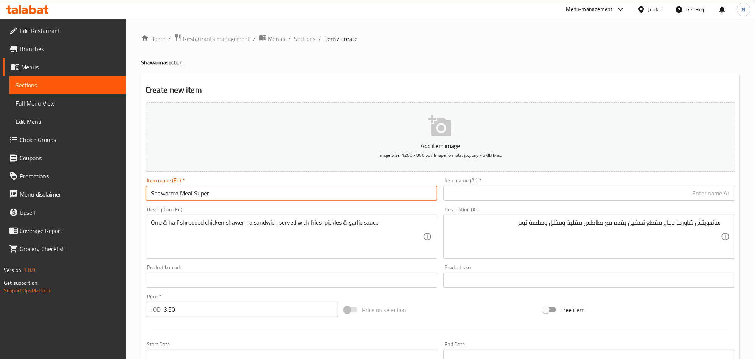
click at [229, 196] on input "Shawarma Meal Super" at bounding box center [292, 192] width 292 height 15
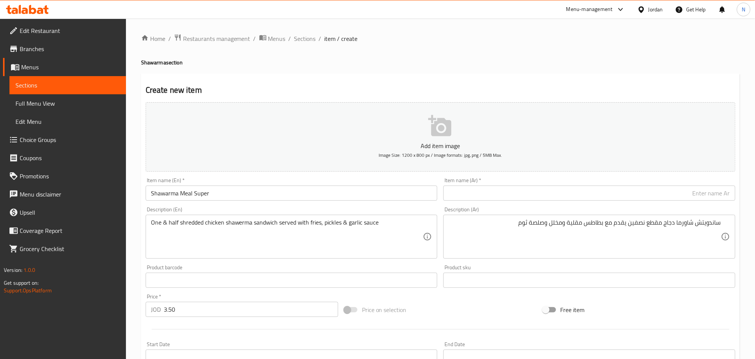
click at [630, 189] on input "text" at bounding box center [589, 192] width 292 height 15
paste input "وجبة شاورما سوبر"
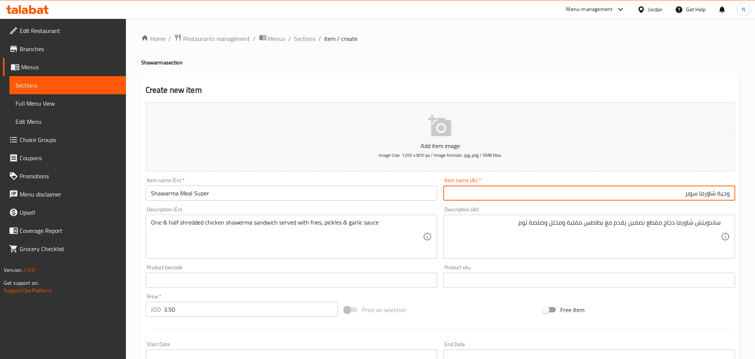
type input "وجبة شاورما سوبر"
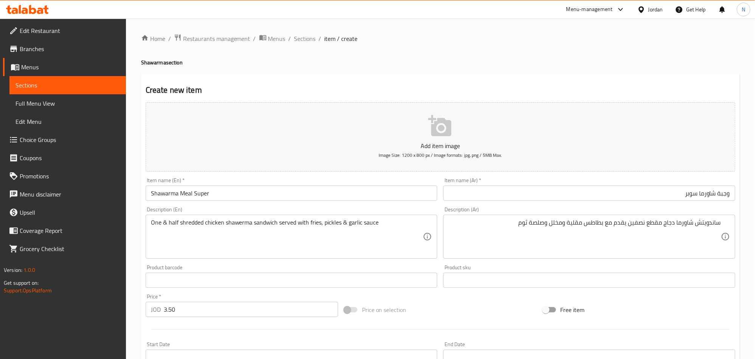
click at [239, 224] on textarea "One & half shredded chicken shawerma sandwich served with fries, pickles & garl…" at bounding box center [287, 237] width 272 height 36
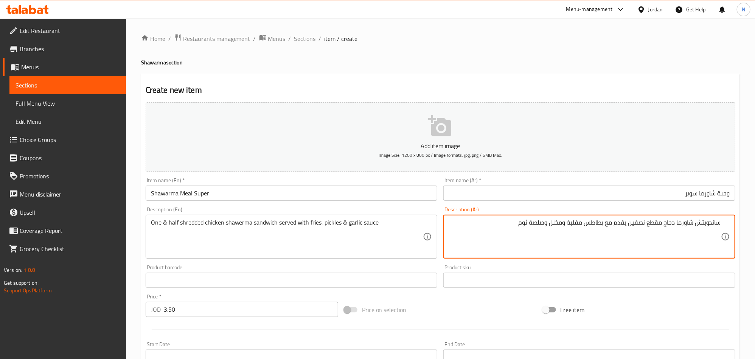
click at [661, 223] on textarea "ساندويتش شاورما دجاج مقطع نصفين يقدم مع بطاطس مقلية ومخلل وصلصة ثوم" at bounding box center [585, 237] width 272 height 36
paste textarea "بشور"
click at [563, 225] on textarea "ساندويتش شاورما دجاج مبشور نصفين يقدم مع بطاطس مقلية ومخلل وصلصة ثوم" at bounding box center [585, 237] width 272 height 36
click at [537, 221] on textarea "ساندويتش شاورما دجاج مبشور نصفين يقدم مع بطاطس مقلية, مخلل وصلصة ثوم" at bounding box center [585, 237] width 272 height 36
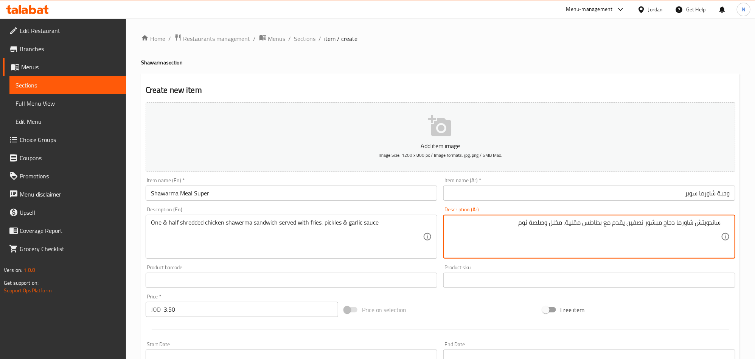
click at [537, 221] on textarea "ساندويتش شاورما دجاج مبشور نصفين يقدم مع بطاطس مقلية, مخلل وصلصة ثوم" at bounding box center [585, 237] width 272 height 36
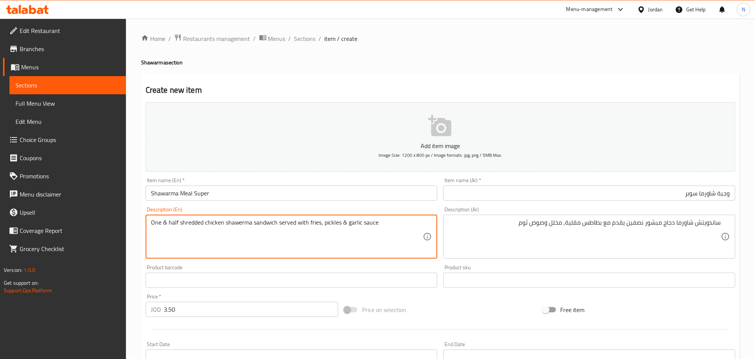
click at [201, 221] on textarea "One & half shredded chicken shawerma sandwich served with fries, pickles & garl…" at bounding box center [287, 237] width 272 height 36
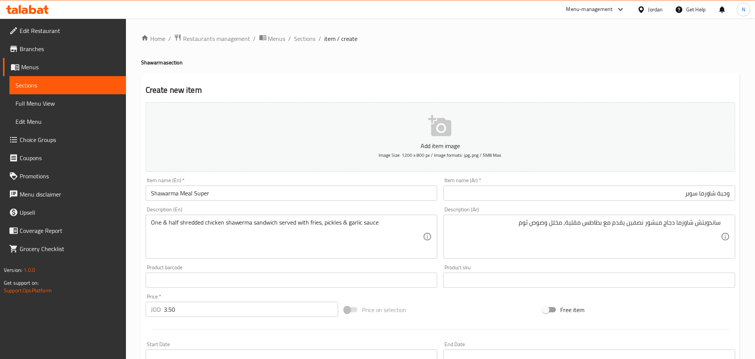
click at [587, 217] on div "ساندويتش شاورما دجاج مبشور نصفين يقدم مع بطاطس مقلية, مخلل وصوص ثوم Description…" at bounding box center [589, 236] width 292 height 44
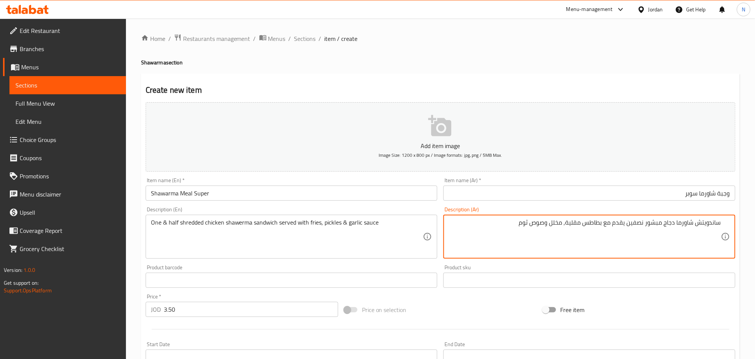
click at [588, 219] on textarea "ساندويتش شاورما دجاج مبشور نصفين يقدم مع بطاطس مقلية, مخلل وصوص ثوم" at bounding box center [585, 237] width 272 height 36
click at [588, 220] on textarea "ساندويتش شاورما دجاج مبشور نصفين يقدم مع بطاطس مقلية, مخلل وصوص ثوم" at bounding box center [585, 237] width 272 height 36
paste textarea ""واحد ونصف سندويتش شاورما دجاج مبشور، يُقدم مع بطاطس مقلية، مخلل، وصوص الثوم.""
click at [719, 224] on textarea ""واحد ونصف سندويتش شاورما دجاج مبشور، يُقدم مع بطاطس مقلية، مخلل، وصوص الثوم."" at bounding box center [585, 237] width 272 height 36
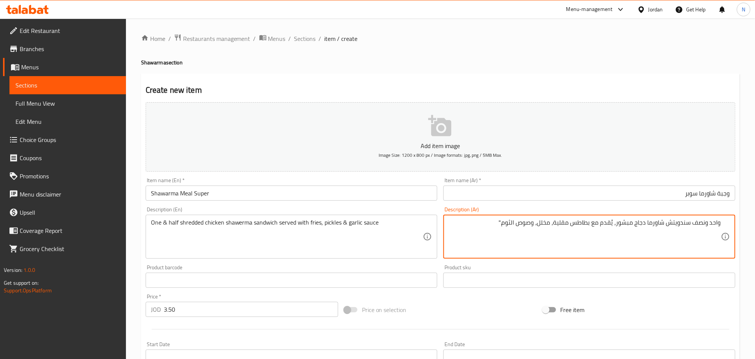
click at [483, 219] on textarea "واحد ونصف سندويتش شاورما دجاج مبشور، يُقدم مع بطاطس مقلية، مخلل، وصوص الثوم."" at bounding box center [585, 237] width 272 height 36
type textarea "واحد ونصف سندويتش شاورما دجاج مبشور، يُقدم مع بطاطس مقلية، مخلل، وصوص الثوم."
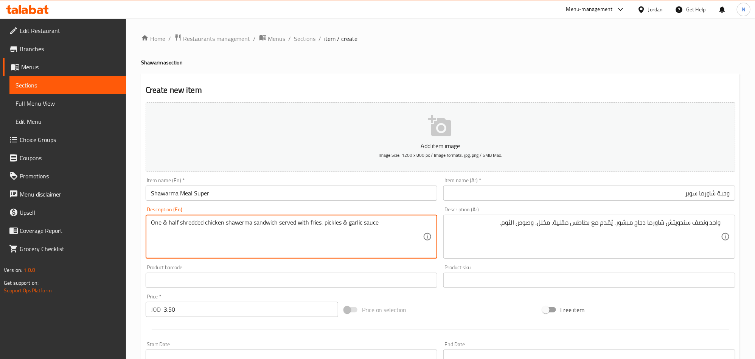
click at [268, 219] on textarea "One & half shredded chicken shawerma sandwich served with fries, pickles & garl…" at bounding box center [287, 237] width 272 height 36
click at [233, 226] on textarea "One & half shredded chicken shawerma sandwich served with fries, pickles & garl…" at bounding box center [287, 237] width 272 height 36
click at [287, 225] on textarea "One & half shredded chicken shawerma sandwich served with fries, pickles & garl…" at bounding box center [287, 237] width 272 height 36
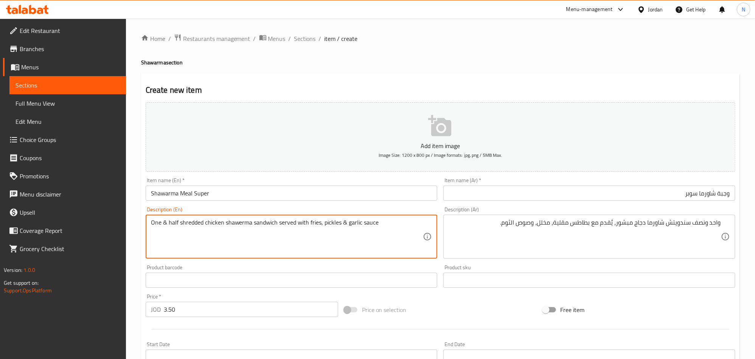
click at [315, 224] on textarea "One & half shredded chicken shawerma sandwich served with fries, pickles & garl…" at bounding box center [287, 237] width 272 height 36
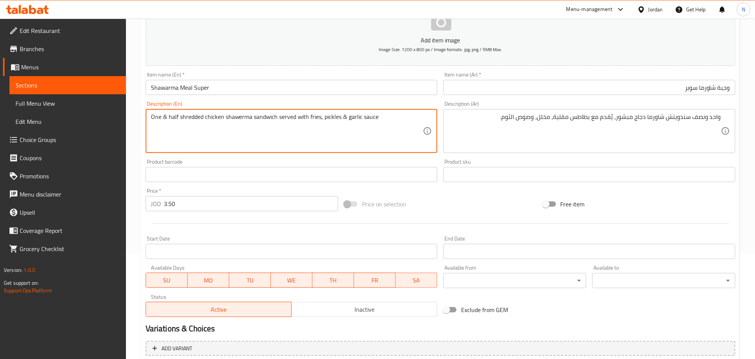
scroll to position [175, 0]
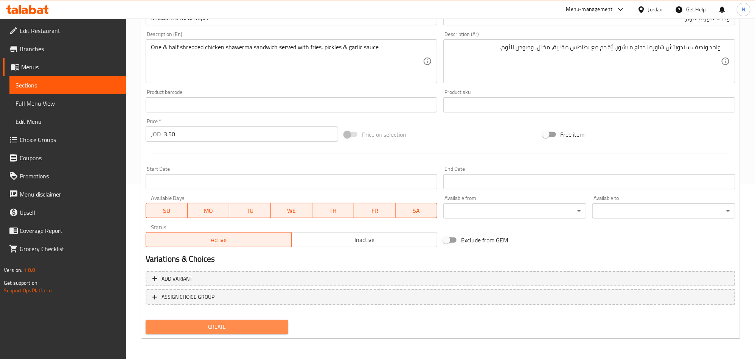
click at [242, 327] on span "Create" at bounding box center [217, 326] width 131 height 9
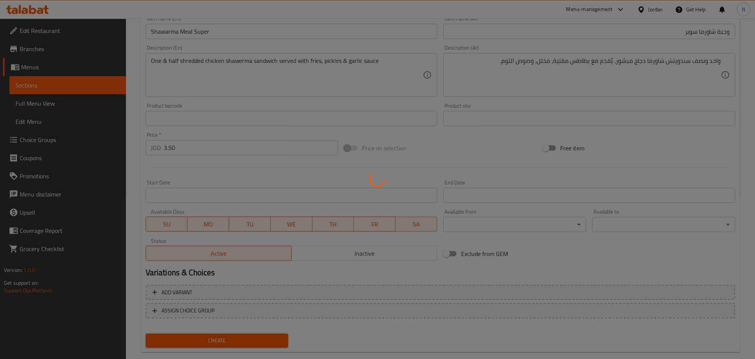
type input "0"
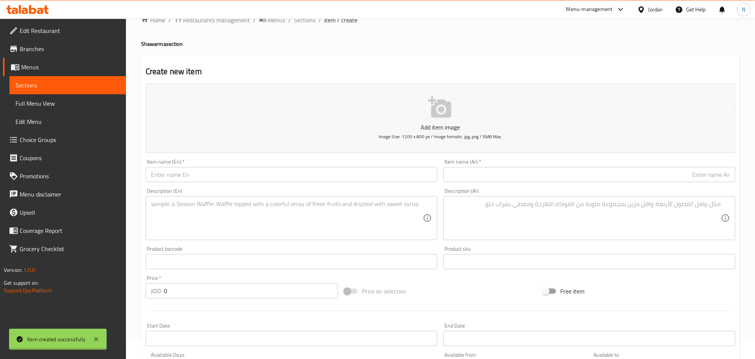
scroll to position [5, 0]
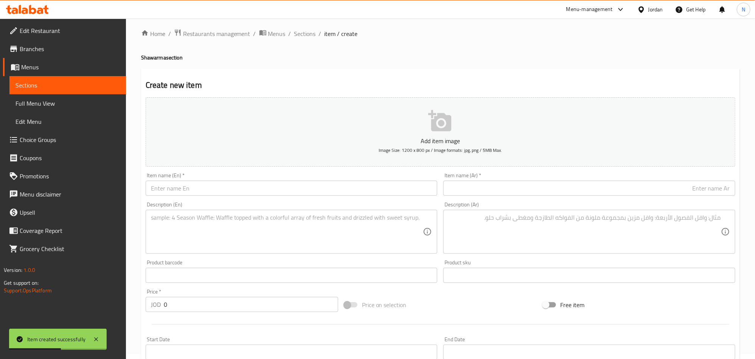
click at [314, 190] on input "text" at bounding box center [292, 187] width 292 height 15
paste input "Shawarma Meal double"
click at [272, 197] on div "Item name (En)   * Shawarma Meal double Item name (En) *" at bounding box center [292, 183] width 298 height 29
click at [272, 194] on input "Shawarma Meal double" at bounding box center [292, 187] width 292 height 15
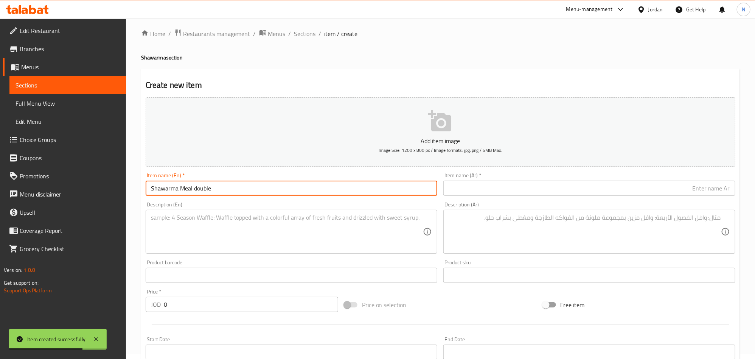
click at [272, 194] on input "Shawarma Meal double" at bounding box center [292, 187] width 292 height 15
type input "Shawarma Meal Double"
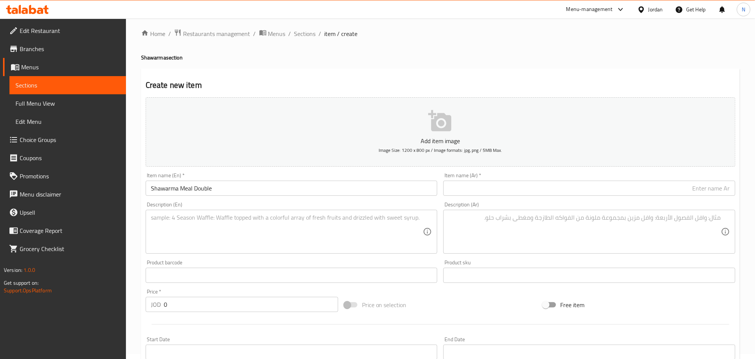
click at [326, 231] on textarea at bounding box center [287, 232] width 272 height 36
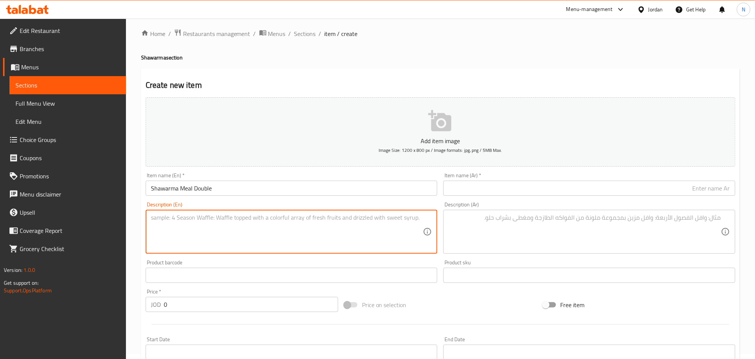
paste textarea "Two Large Shredded Chicken Shawerma Sandwiches served with Fries, Pickles & Gar…"
type textarea "Two Large Shredded Chicken Shawerma Sandwiches served with Fries, Pickles & Gar…"
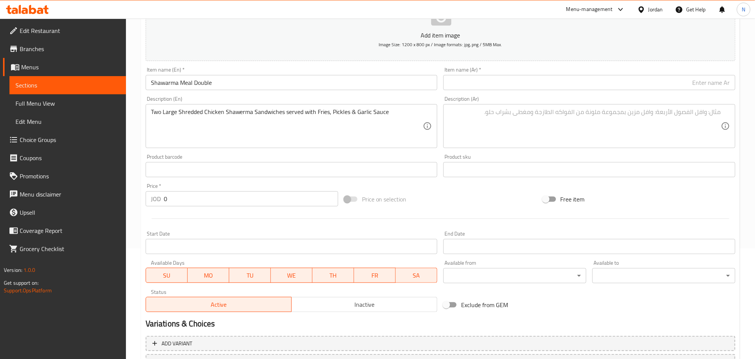
scroll to position [118, 0]
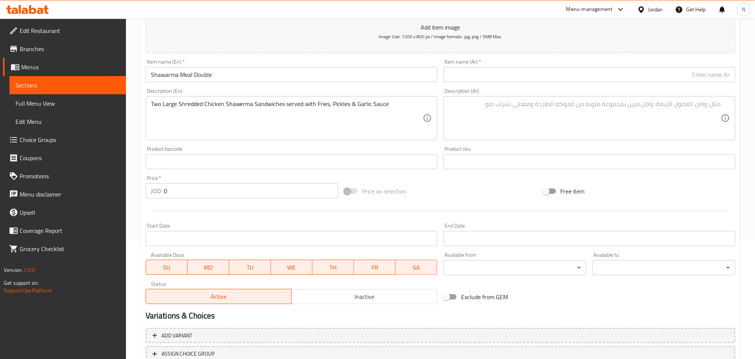
drag, startPoint x: 160, startPoint y: 186, endPoint x: 135, endPoint y: 179, distance: 25.7
click at [138, 179] on div "Home / Restaurants management / Menus / Sections / item / create Shawarma secti…" at bounding box center [440, 158] width 629 height 516
paste input "4.2"
type input "4.20"
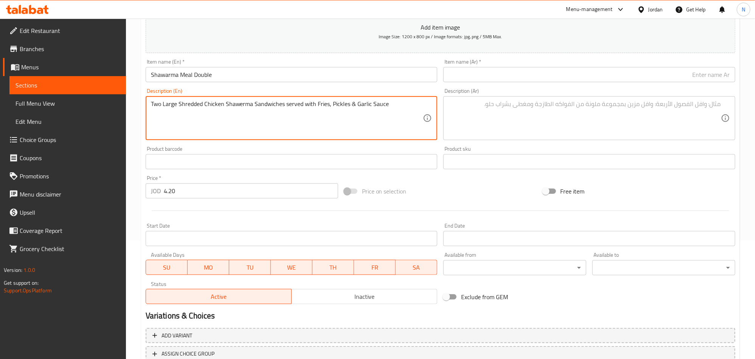
click at [212, 123] on textarea "Two Large Shredded Chicken Shawerma Sandwiches served with Fries, Pickles & Gar…" at bounding box center [287, 118] width 272 height 36
type textarea "Two large shredded chicken shawerma sandwiches served with fries, pickles & gar…"
click at [242, 67] on input "Shawarma Meal Double" at bounding box center [292, 74] width 292 height 15
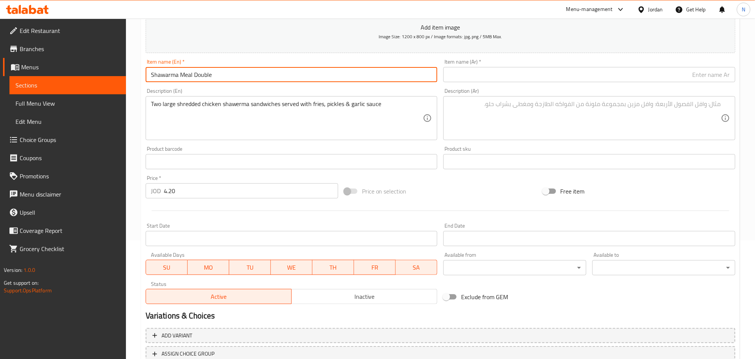
click at [242, 67] on input "Shawarma Meal Double" at bounding box center [292, 74] width 292 height 15
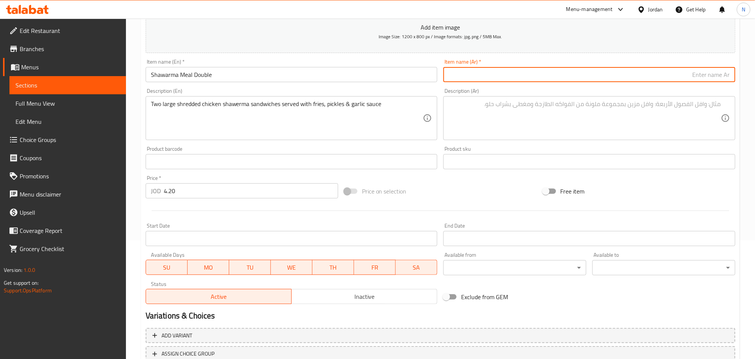
click at [692, 76] on input "text" at bounding box center [589, 74] width 292 height 15
paste input "وجبة شاورما مزدوجة"
click at [683, 77] on input "وجبة شاورما مزدوجة" at bounding box center [589, 74] width 292 height 15
type input "وجبة شاورما دوبل"
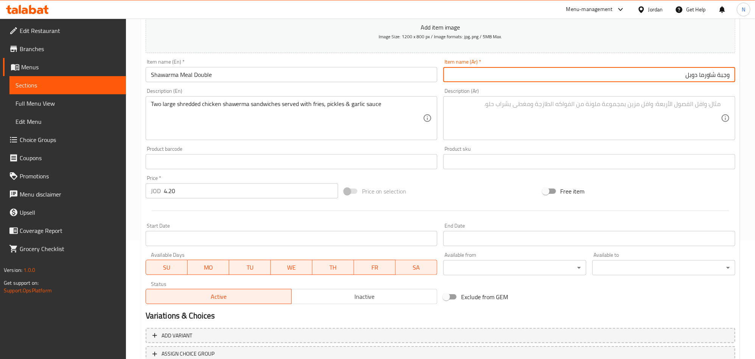
click at [684, 124] on textarea at bounding box center [585, 118] width 272 height 36
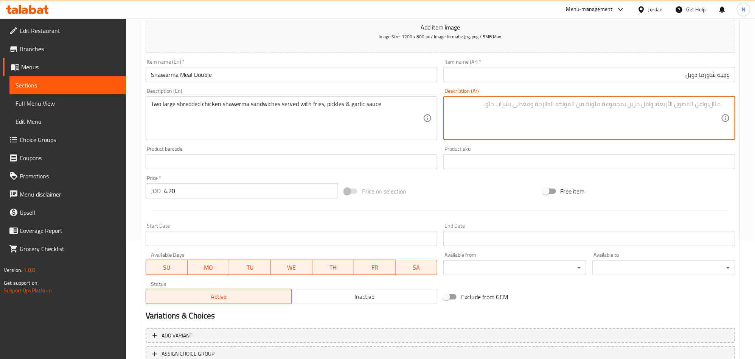
paste textarea "2 سندويتش شاورما دجاج كبير (مبشور)، يُقدَّم مع بطاطس، مخلل، وصوص ثوم"
click at [722, 106] on div "2 سندويتش شاورما دجاج كبير (مبشور)، يُقدَّم مع بطاطس، مخلل، وصوص ثوم Descriptio…" at bounding box center [589, 118] width 292 height 44
click at [646, 106] on textarea "2 سندويتش شاورما دجاج كبير (مبشور)، يُقدَّم مع بطاطس، مخلل، وصوص ثوم" at bounding box center [585, 118] width 272 height 36
click at [629, 103] on textarea "2 سندويتش شاورما دجاج كبير مبشور)، يُقدَّم مع بطاطس، مخلل، وصوص ثوم" at bounding box center [585, 118] width 272 height 36
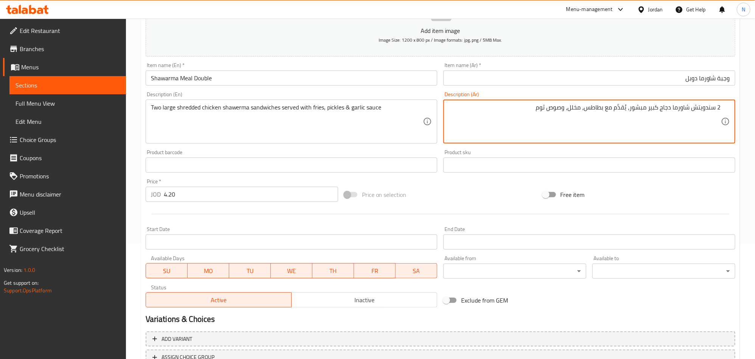
scroll to position [62, 0]
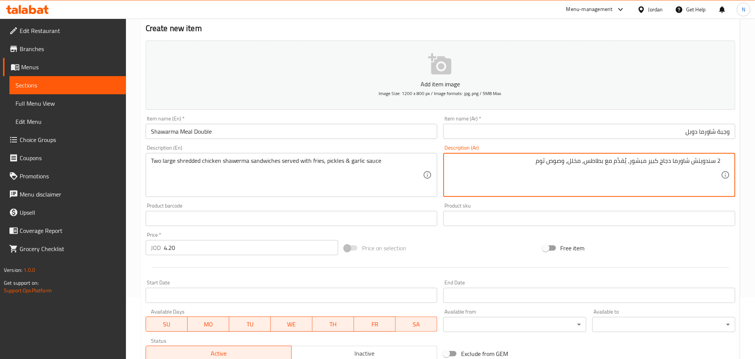
type textarea "2 سندويتش شاورما دجاج كبير مبشور، يُقدَّم مع بطاطس، مخلل، وصوص ثوم"
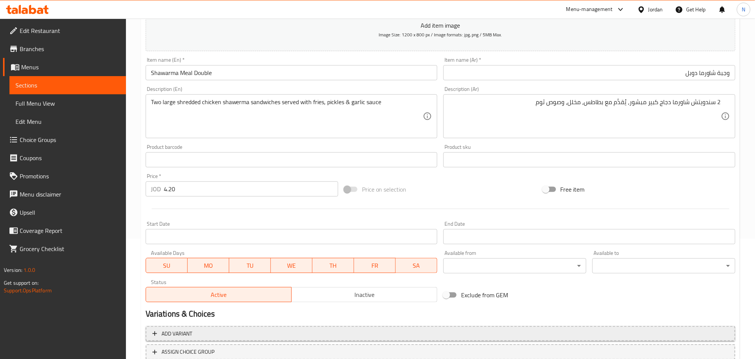
scroll to position [175, 0]
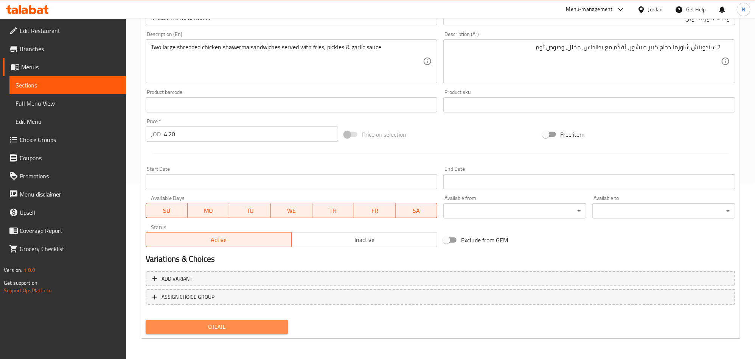
click at [227, 326] on span "Create" at bounding box center [217, 326] width 131 height 9
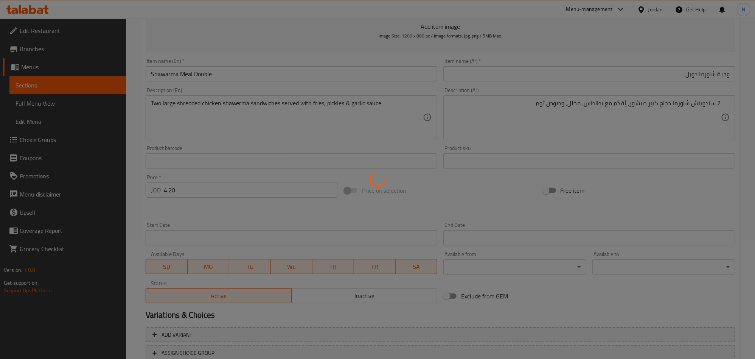
scroll to position [0, 0]
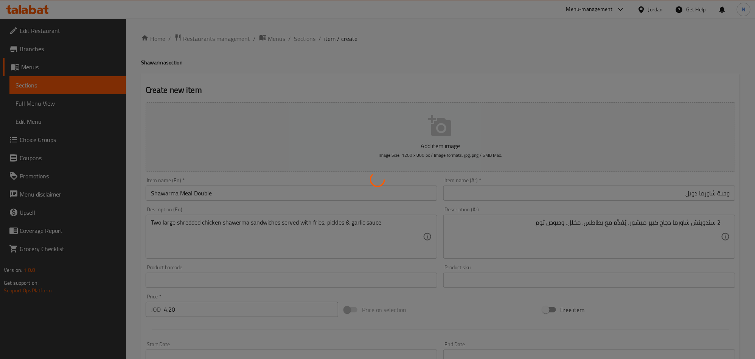
type input "0"
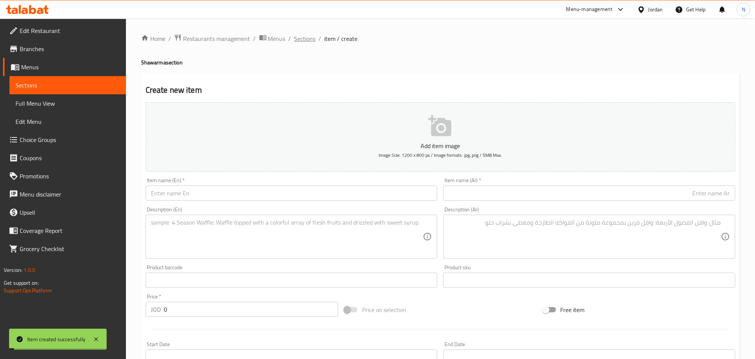
click at [298, 37] on span "Sections" at bounding box center [305, 38] width 22 height 9
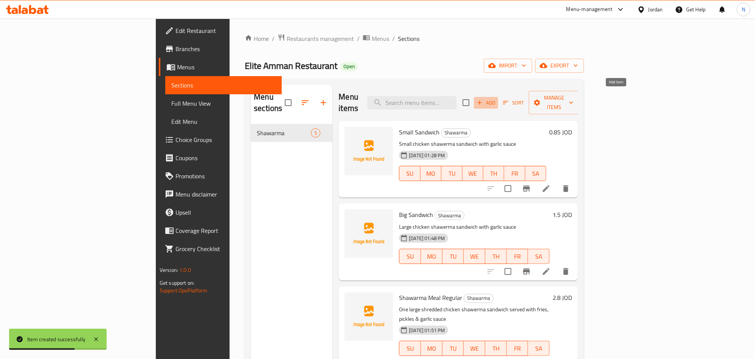
click at [496, 98] on span "Add" at bounding box center [486, 102] width 20 height 9
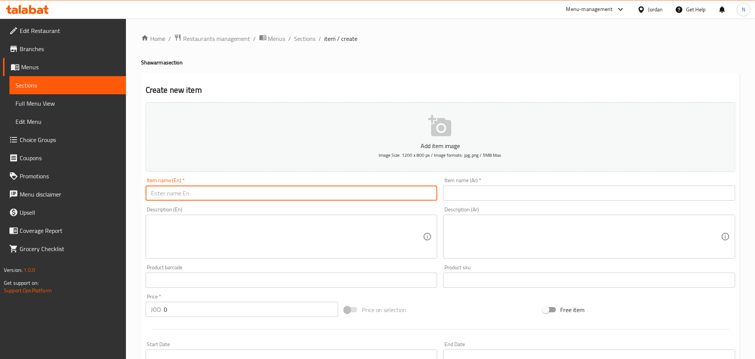
click at [255, 192] on input "text" at bounding box center [292, 192] width 292 height 15
paste input "Shawarma Meal Triple"
click at [255, 192] on input "Shawarma Meal Triple" at bounding box center [292, 192] width 292 height 15
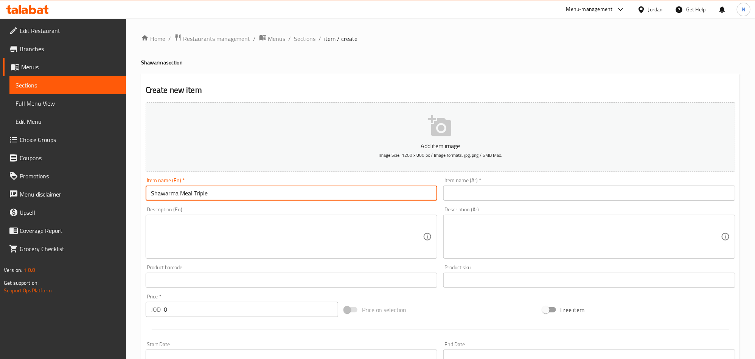
type input "Shawarma Meal Triple"
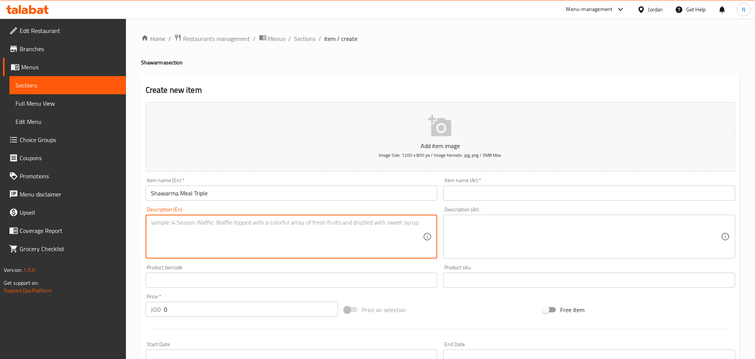
click at [197, 245] on textarea at bounding box center [287, 237] width 272 height 36
paste textarea "Three Large Shredded Chicken Shawerma Sandwiches served with Fries, Pickles & G…"
click at [205, 230] on textarea "Three Large Shredded Chicken Shawerma Sandwiches served with Fries, Pickles & G…" at bounding box center [287, 237] width 272 height 36
click at [205, 231] on textarea "Three Large Shredded Chicken Shawerma Sandwiches served with Fries, Pickles & G…" at bounding box center [287, 237] width 272 height 36
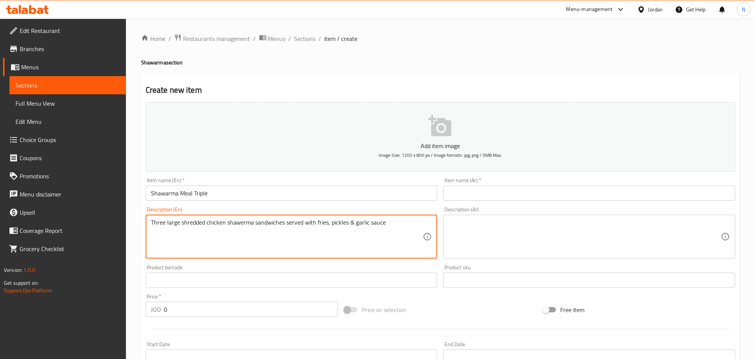
type textarea "Three large shredded chicken shawerma sandwiches served with fries, pickles & g…"
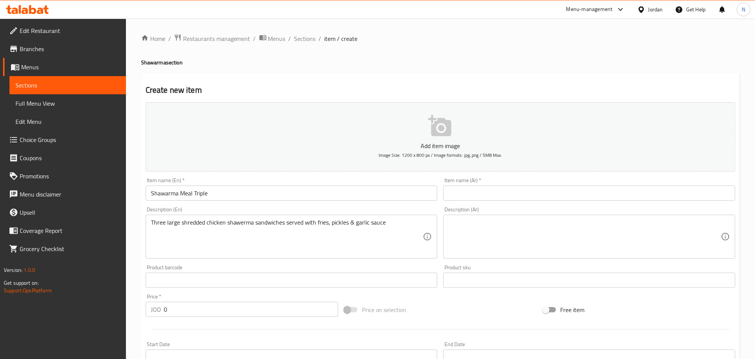
drag, startPoint x: 150, startPoint y: 310, endPoint x: 145, endPoint y: 309, distance: 5.8
click at [146, 310] on div "JOD 0 Price *" at bounding box center [242, 309] width 193 height 15
paste input "5.85"
type input "5.85"
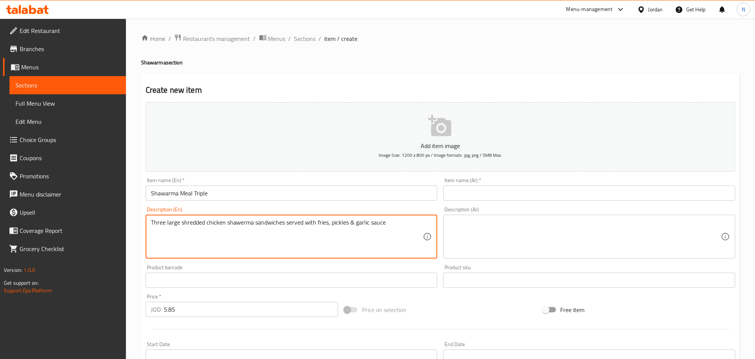
click at [175, 191] on input "Shawarma Meal Triple" at bounding box center [292, 192] width 292 height 15
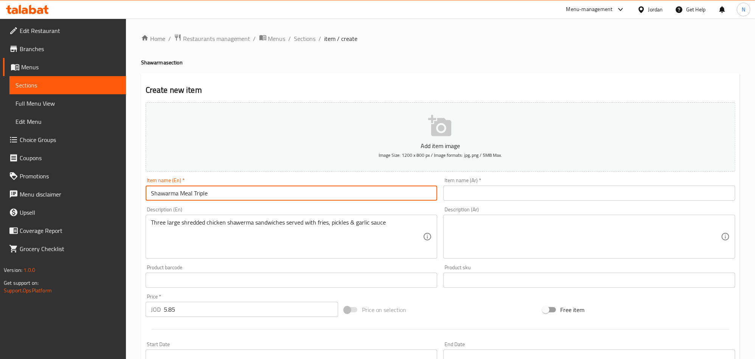
click at [175, 191] on input "Shawarma Meal Triple" at bounding box center [292, 192] width 292 height 15
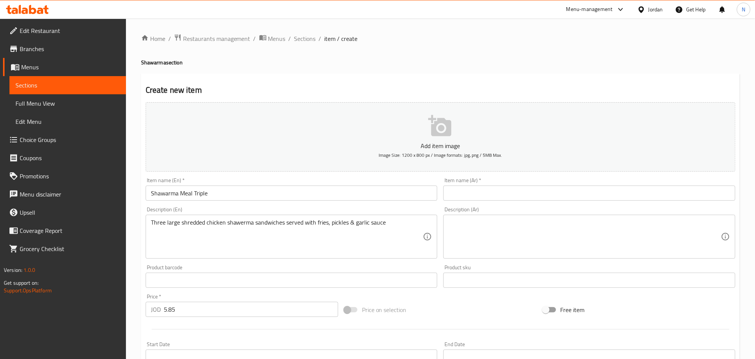
click at [595, 205] on div "Description (Ar) Description (Ar)" at bounding box center [589, 233] width 298 height 58
click at [609, 194] on input "text" at bounding box center [589, 192] width 292 height 15
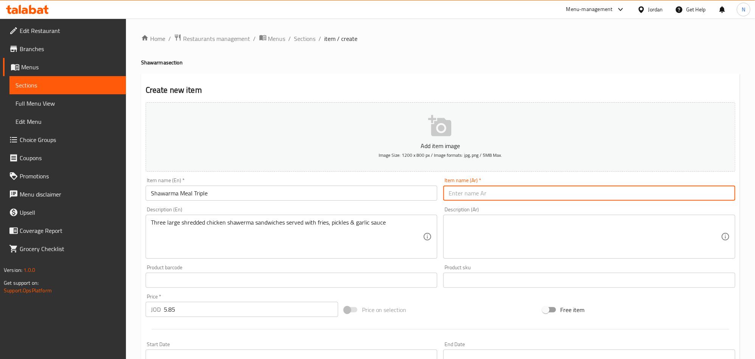
paste input "وجبة شاورما ثلاثية"
click at [202, 193] on input "Shawarma Meal Triple" at bounding box center [292, 192] width 292 height 15
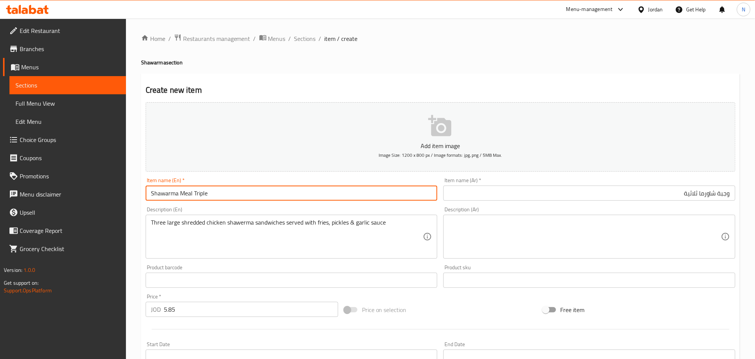
click at [202, 193] on input "Shawarma Meal Triple" at bounding box center [292, 192] width 292 height 15
click at [696, 194] on input "وجبة شاورما ثلاثية" at bounding box center [589, 192] width 292 height 15
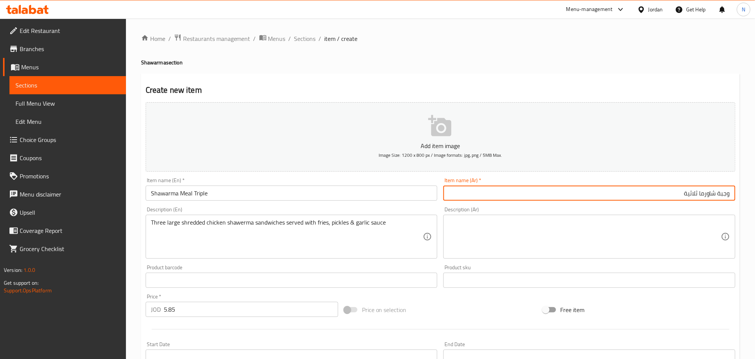
click at [696, 194] on input "وجبة شاورما ثلاثية" at bounding box center [589, 192] width 292 height 15
paste input "ريبل"
type input "وجبة شاورما تريبل"
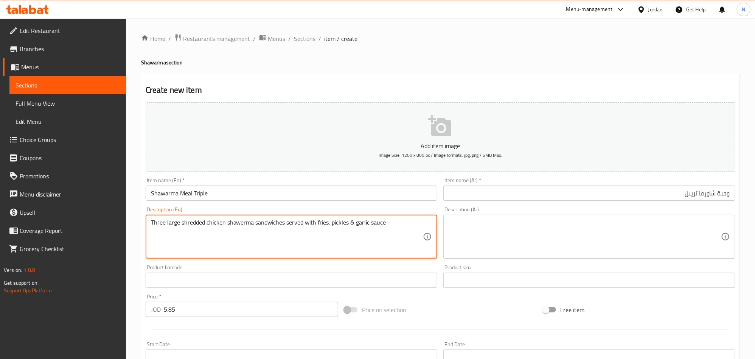
click at [208, 245] on textarea "Three large shredded chicken shawerma sandwiches served with fries, pickles & g…" at bounding box center [287, 237] width 272 height 36
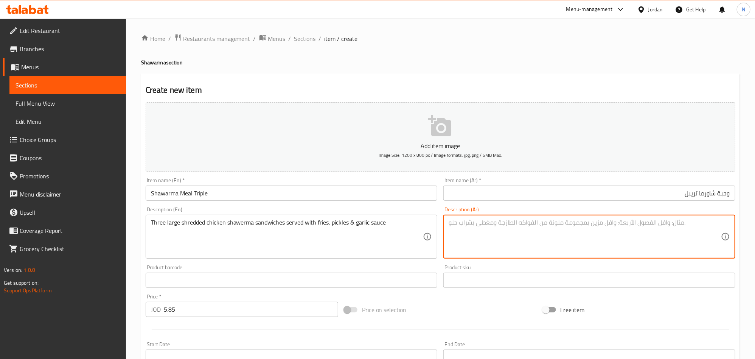
click at [537, 235] on textarea at bounding box center [585, 237] width 272 height 36
paste textarea "ثلاثة سندويشات كبيرة من شاورما الدجاج المبشور، تُقدَّم مع بطاطس مقلية، مخلل، وص…"
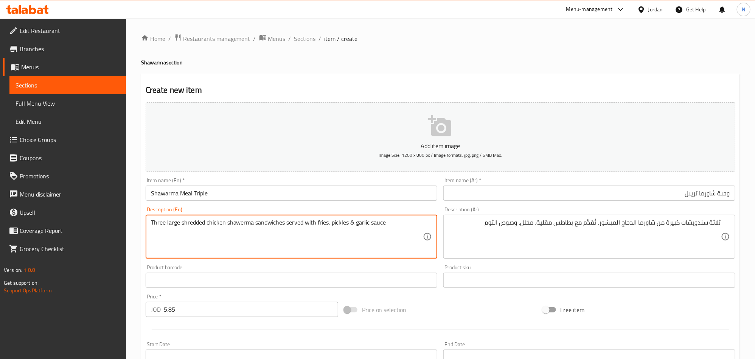
click at [274, 226] on textarea "Three large shredded chicken shawerma sandwiches served with fries, pickles & g…" at bounding box center [287, 237] width 272 height 36
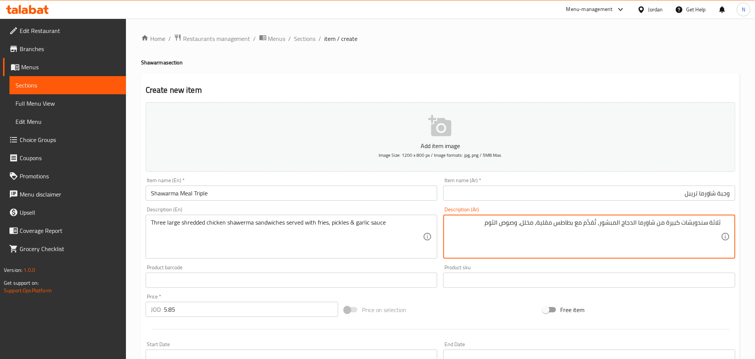
drag, startPoint x: 711, startPoint y: 224, endPoint x: 710, endPoint y: 228, distance: 5.0
click at [636, 222] on textarea "ثلاث سندويشات كبيرة من شاورما الدجاج المبشور، تُقدَّم مع بطاطس مقلية، مخلل، وصو…" at bounding box center [585, 237] width 272 height 36
click at [622, 222] on textarea "ثلاث سندويشات كبيرة من شاورما دجاج المبشور، تُقدَّم مع بطاطس مقلية، مخلل، وصوص …" at bounding box center [585, 237] width 272 height 36
type textarea "ثلاث سندويشات كبيرة من شاورما دجاج مبشور، تُقدَّم مع بطاطس مقلية، مخلل، وصوص ال…"
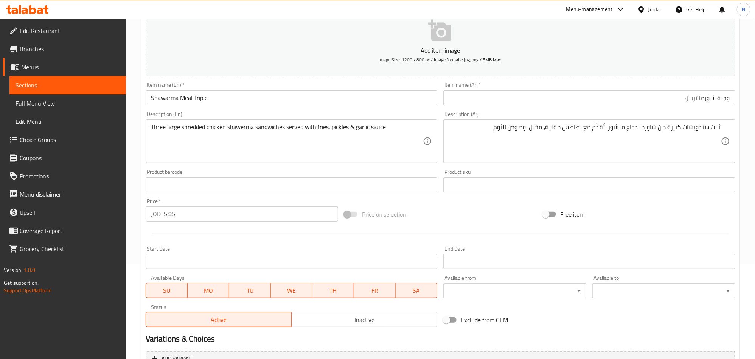
scroll to position [175, 0]
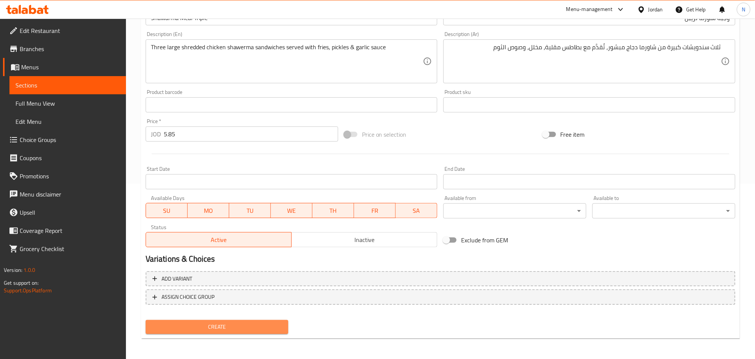
click at [239, 320] on button "Create" at bounding box center [217, 327] width 143 height 14
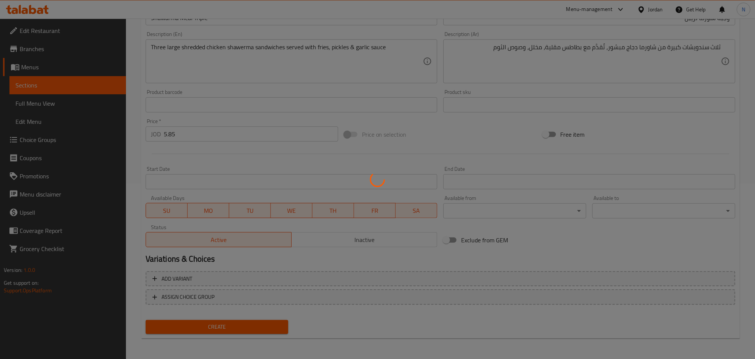
scroll to position [0, 0]
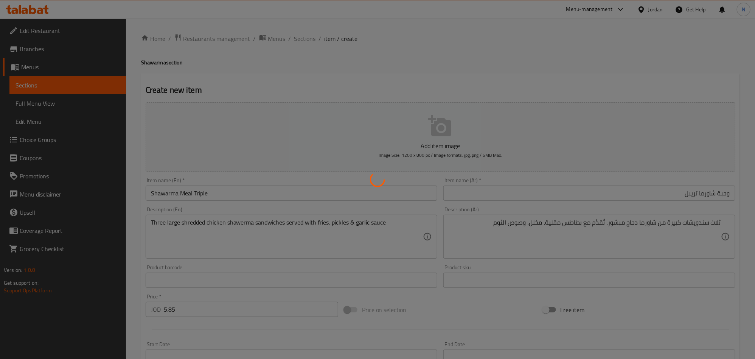
type input "0"
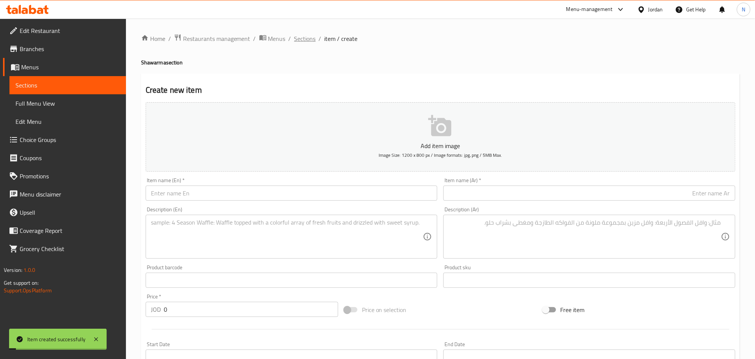
click at [309, 39] on span "Sections" at bounding box center [305, 38] width 22 height 9
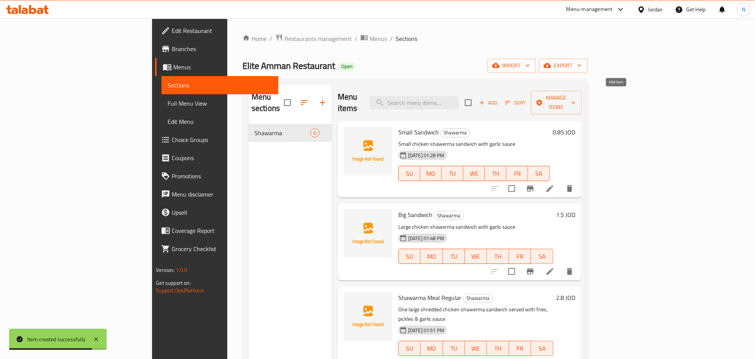
click at [499, 98] on span "Add" at bounding box center [488, 102] width 20 height 9
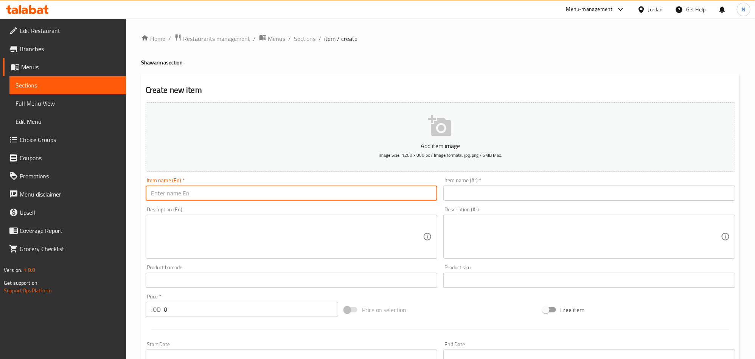
click at [228, 196] on input "text" at bounding box center [292, 192] width 292 height 15
paste input "Shawarma Meal [GEOGRAPHIC_DATA]"
click at [227, 197] on input "Shawarma Meal [GEOGRAPHIC_DATA]" at bounding box center [292, 192] width 292 height 15
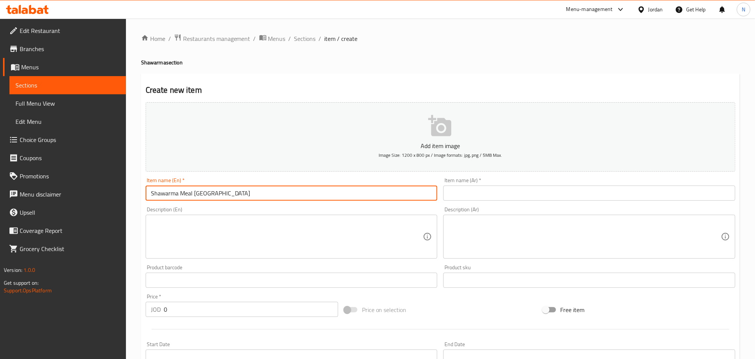
type input "Shawarma Meal [GEOGRAPHIC_DATA]"
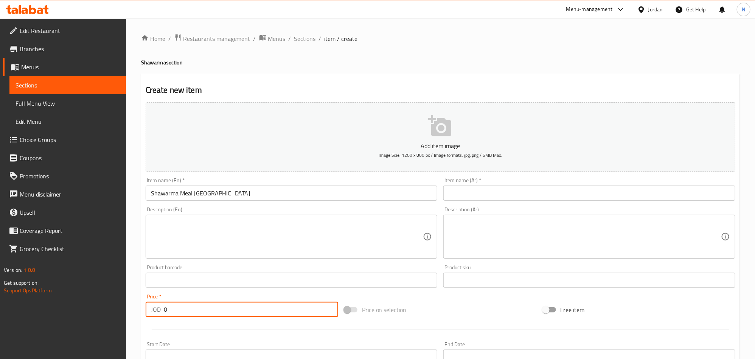
drag, startPoint x: 188, startPoint y: 314, endPoint x: 159, endPoint y: 310, distance: 29.8
click at [159, 310] on div "JOD 0 Price *" at bounding box center [242, 309] width 193 height 15
paste input "4.9"
type input "4.90"
click at [186, 250] on textarea at bounding box center [287, 237] width 272 height 36
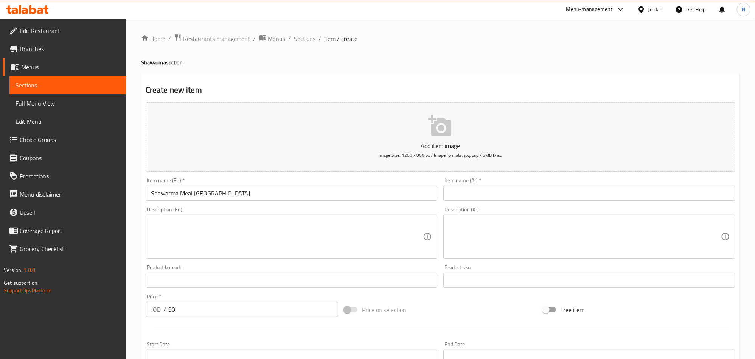
click at [242, 210] on div "Description (En) Description (En)" at bounding box center [292, 233] width 292 height 52
click at [229, 226] on textarea at bounding box center [287, 237] width 272 height 36
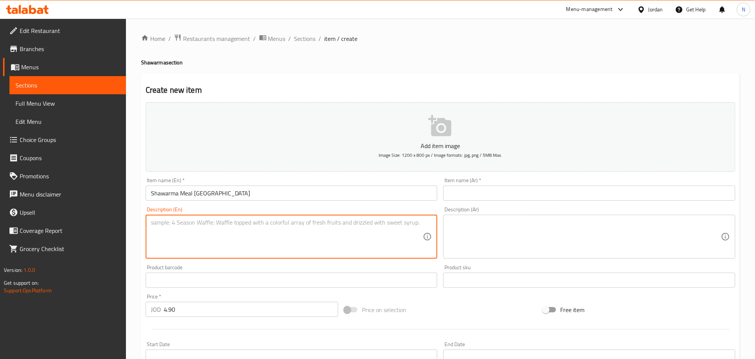
paste textarea "Soft round bread filled Chicken Shawerma, melted cheese and mayonese served wit…"
click at [229, 226] on textarea "Soft round bread filled Chicken Shawerma, melted cheese and mayonese served wit…" at bounding box center [287, 237] width 272 height 36
type textarea "Soft round bread filled chicken shawerma, melted cheese and mayonese served wit…"
click at [208, 187] on input "Shawarma Meal [GEOGRAPHIC_DATA]" at bounding box center [292, 192] width 292 height 15
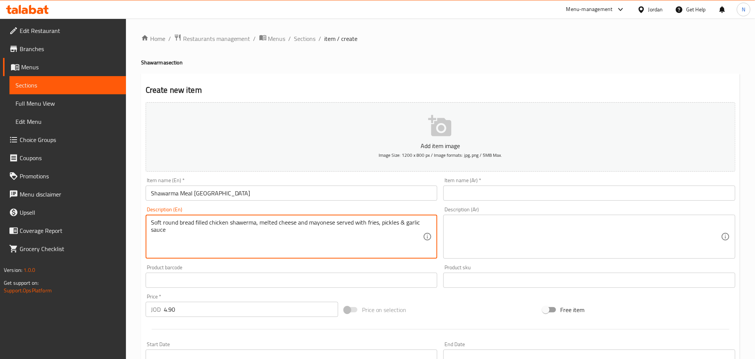
click at [208, 187] on input "Shawarma Meal [GEOGRAPHIC_DATA]" at bounding box center [292, 192] width 292 height 15
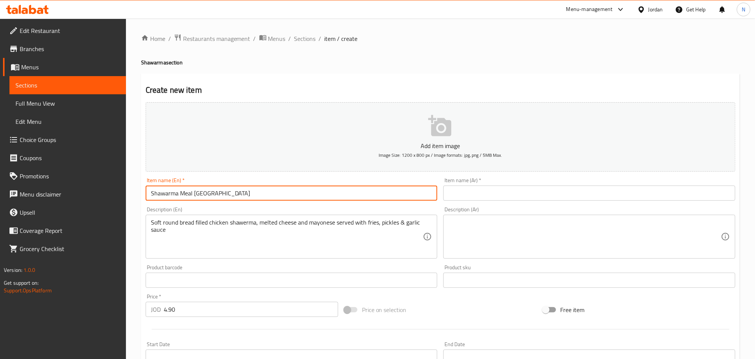
click at [208, 187] on input "Shawarma Meal [GEOGRAPHIC_DATA]" at bounding box center [292, 192] width 292 height 15
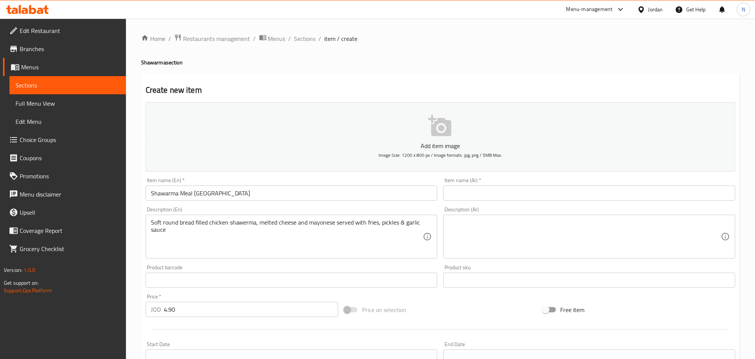
click at [706, 188] on input "text" at bounding box center [589, 192] width 292 height 15
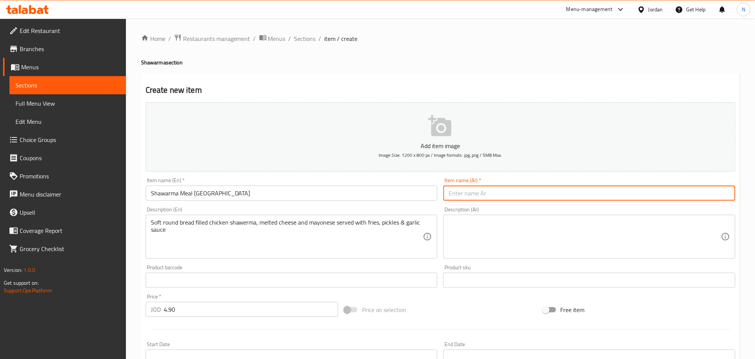
paste input "وجبة شاورما إيطالية"
type input "وجبة شاورما إيطالية"
drag, startPoint x: 542, startPoint y: 227, endPoint x: 552, endPoint y: 233, distance: 10.5
click at [547, 230] on textarea at bounding box center [585, 237] width 272 height 36
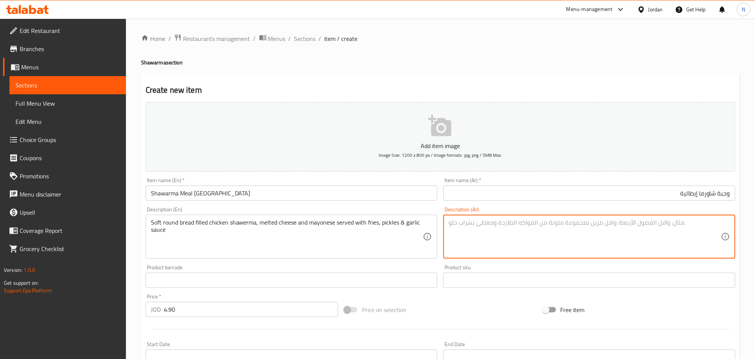
click at [553, 234] on textarea at bounding box center [585, 237] width 272 height 36
paste textarea "خبز دائري طري محشو بشاورما الدجاج، الجبن الذائب، والمايونيز، يُقدَّم مع بطاطس م…"
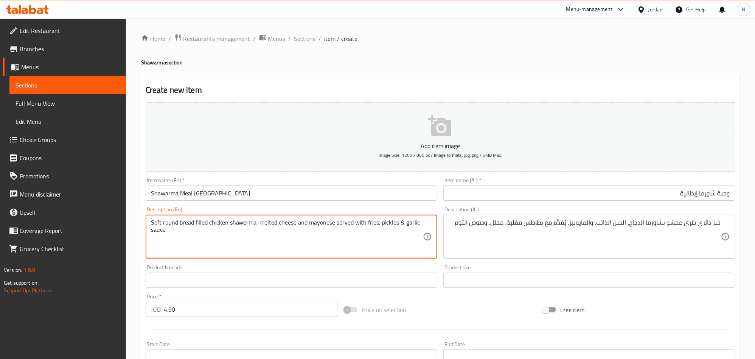
click at [191, 225] on textarea "Soft round bread filled chicken shawerma, melted cheese and mayonese served wit…" at bounding box center [287, 237] width 272 height 36
click at [173, 225] on textarea "Soft round bread filled chicken shawerma, melted cheese and mayonese served wit…" at bounding box center [287, 237] width 272 height 36
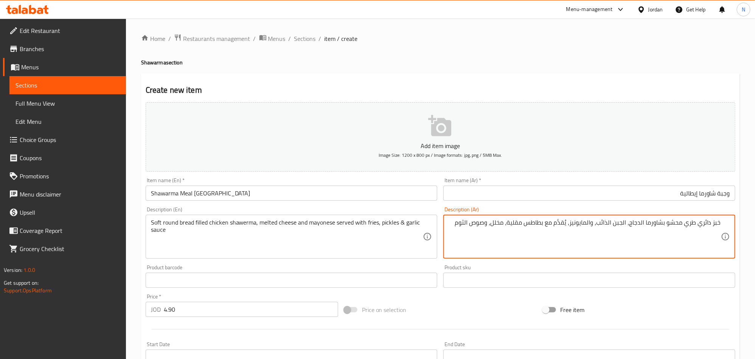
click at [641, 224] on textarea "خبز دائري طري محشو بشاورما الدجاج، الجبن الذائب، والمايونيز، يُقدَّم مع بطاطس م…" at bounding box center [585, 237] width 272 height 36
click at [627, 224] on textarea "خبز دائري طري محشو بشاورما دجاج، الجبن الذائب، والمايونيز، يُقدَّم مع بطاطس مقل…" at bounding box center [585, 237] width 272 height 36
click at [617, 226] on textarea "خبز دائري طري محشو بشاورما دجاج، جبن الذائب، والمايونيز، يُقدَّم مع بطاطس مقلية…" at bounding box center [585, 237] width 272 height 36
click at [600, 226] on textarea "خبز دائري طري محشو بشاورما دجاج، جبن ذائب، والمايونيز، يُقدَّم مع بطاطس مقلية، …" at bounding box center [585, 237] width 272 height 36
click at [481, 225] on textarea "خبز دائري طري محشو بشاورما دجاج، جبن ذائب، ومايونيز، يُقدَّم مع بطاطس مقلية، مخ…" at bounding box center [585, 237] width 272 height 36
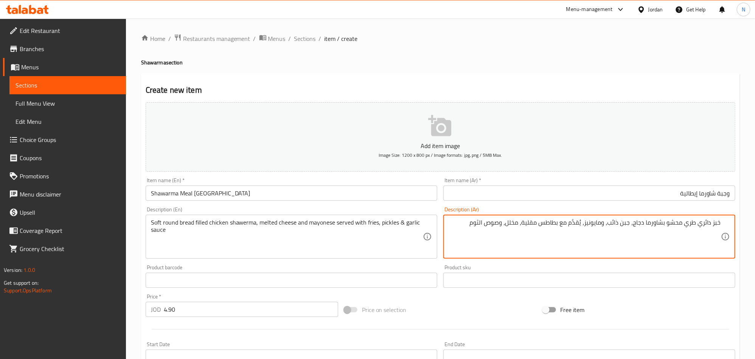
click at [482, 226] on textarea "خبز دائري طري محشو بشاورما دجاج، جبن ذائب، ومايونيز، يُقدَّم مع بطاطس مقلية، مخ…" at bounding box center [585, 237] width 272 height 36
type textarea "خبز دائري طري محشو بشاورما دجاج، جبن ذائب، ومايونيز، يُقدَّم مع بطاطس مقلية، مخ…"
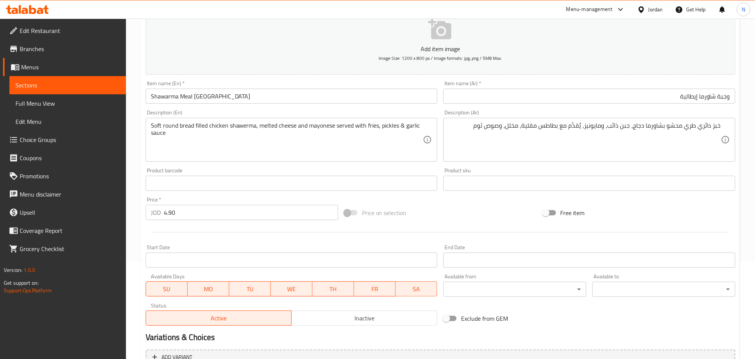
scroll to position [175, 0]
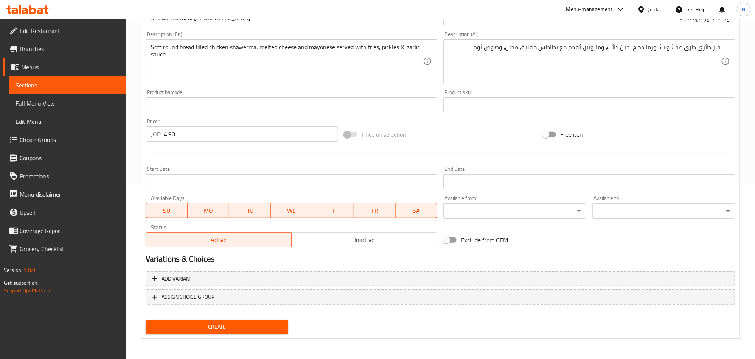
click at [264, 330] on span "Create" at bounding box center [217, 326] width 131 height 9
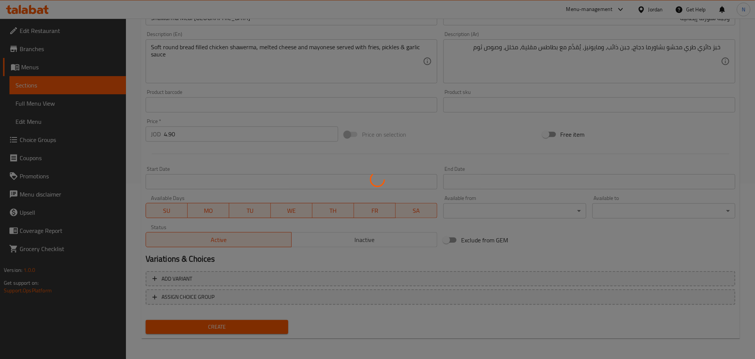
type input "0"
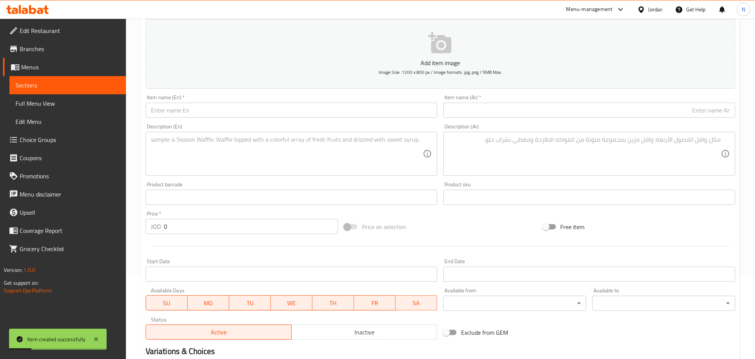
scroll to position [5, 0]
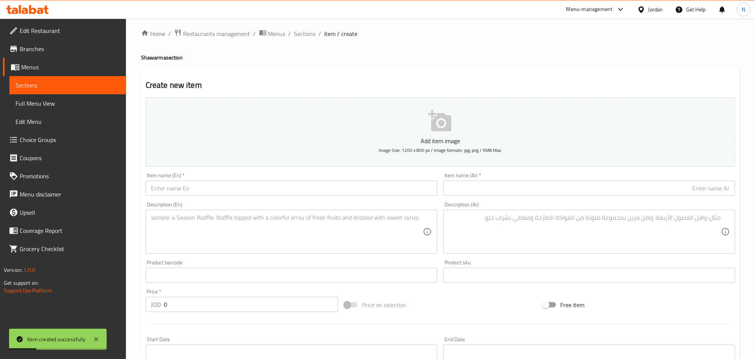
click at [194, 185] on input "text" at bounding box center [292, 187] width 292 height 15
paste input "Shawarma Meal Halabi"
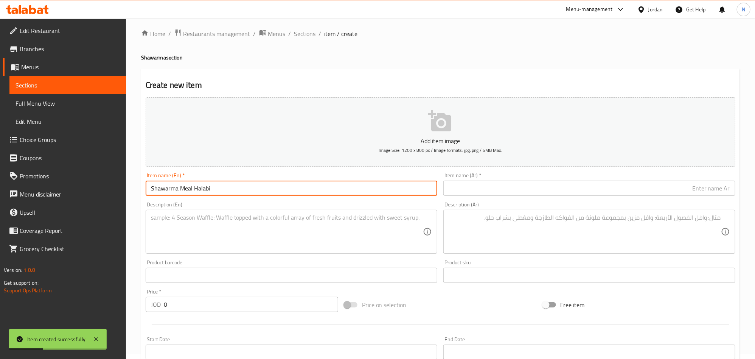
click at [199, 190] on input "Shawarma Meal Halabi" at bounding box center [292, 187] width 292 height 15
click at [200, 191] on input "Shawarma Meal Halabi" at bounding box center [292, 187] width 292 height 15
type input "Shawarma Meal Halabi"
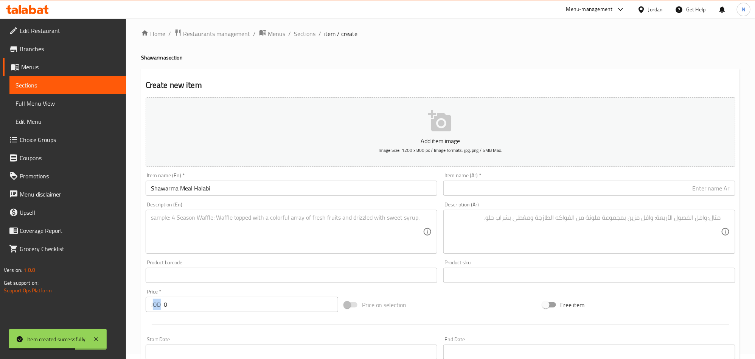
drag, startPoint x: 158, startPoint y: 308, endPoint x: 154, endPoint y: 306, distance: 4.1
click at [154, 306] on div "Price   * JOD 0 Price *" at bounding box center [242, 300] width 199 height 29
click at [180, 301] on input "0" at bounding box center [251, 304] width 174 height 15
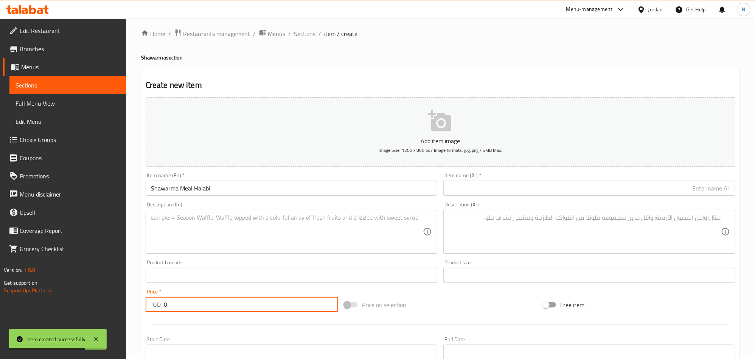
drag, startPoint x: 181, startPoint y: 306, endPoint x: 163, endPoint y: 307, distance: 18.2
click at [163, 307] on div "JOD 0 Price *" at bounding box center [242, 304] width 193 height 15
paste input "4.9"
type input "4.90"
click at [163, 232] on textarea at bounding box center [287, 232] width 272 height 36
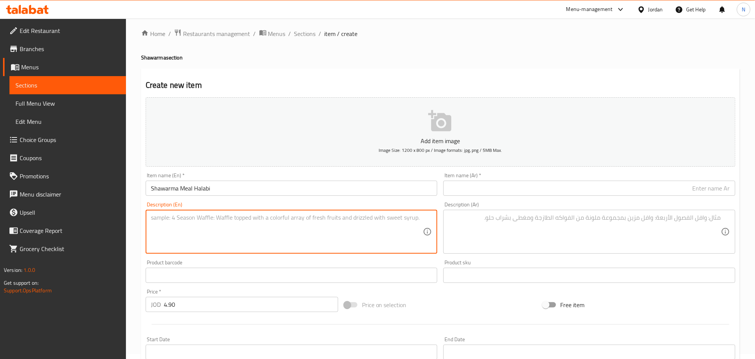
click at [232, 233] on textarea at bounding box center [287, 232] width 272 height 36
paste textarea "Soft round bread filled Chicken Shawerma, chopped green peppers, melted cheese …"
click at [233, 226] on textarea "Soft round bread filled Chicken Shawerma, chopped green peppers, melted cheese …" at bounding box center [287, 232] width 272 height 36
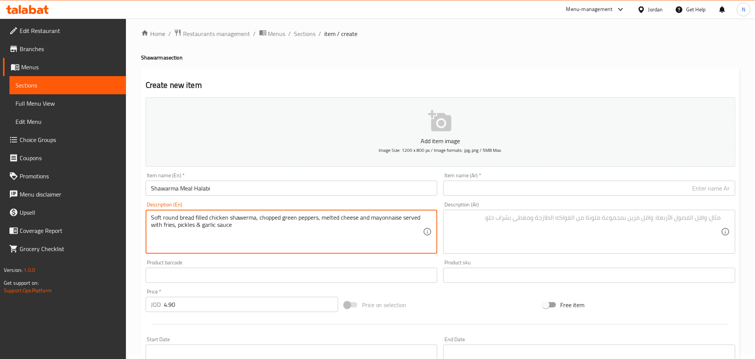
type textarea "Soft round bread filled chicken shawerma, chopped green peppers, melted cheese …"
click at [217, 193] on input "Shawarma Meal Halabi" at bounding box center [292, 187] width 292 height 15
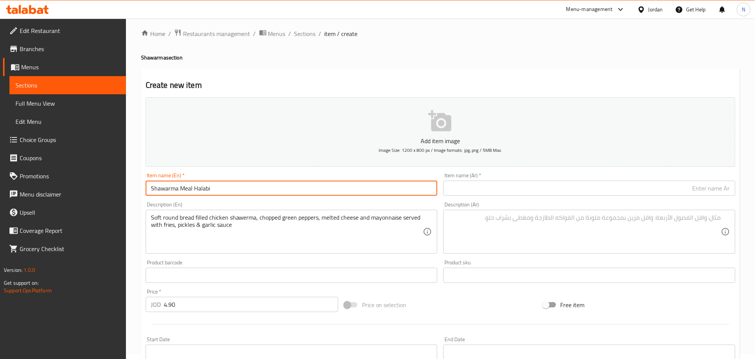
click at [217, 193] on input "Shawarma Meal Halabi" at bounding box center [292, 187] width 292 height 15
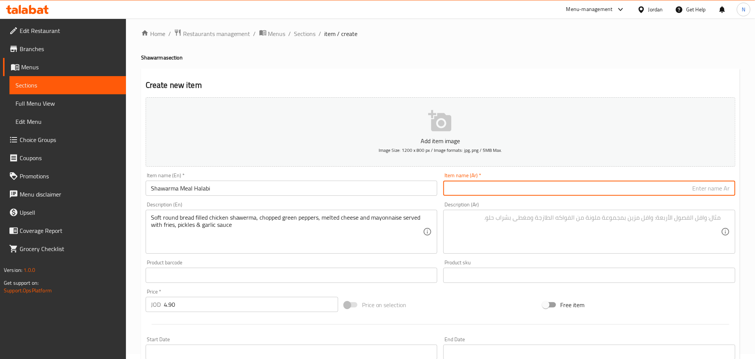
click at [556, 193] on input "text" at bounding box center [589, 187] width 292 height 15
paste input "وجبة شاورما حلبي"
type input "وجبة شاورما حلبي"
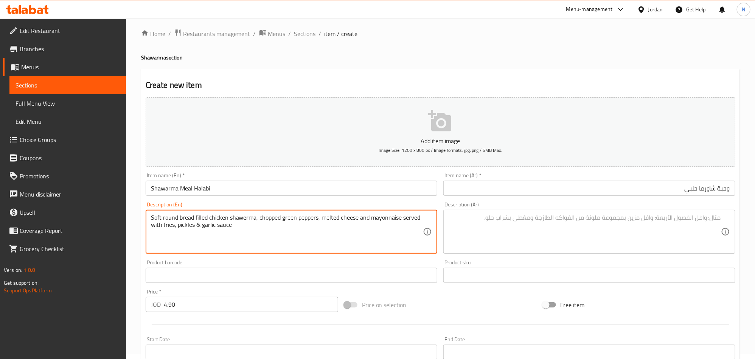
click at [255, 228] on textarea "Soft round bread filled chicken shawerma, chopped green peppers, melted cheese …" at bounding box center [287, 232] width 272 height 36
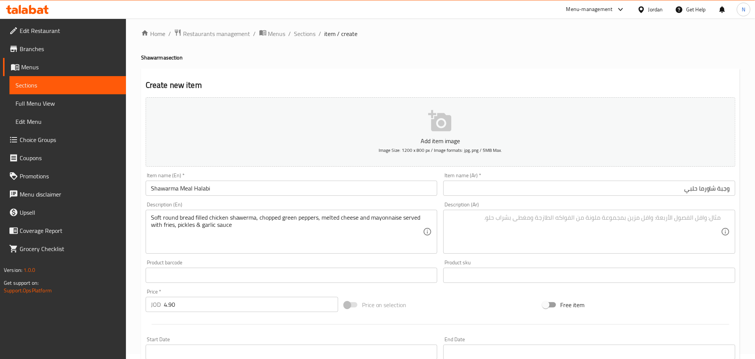
click at [600, 239] on textarea at bounding box center [585, 232] width 272 height 36
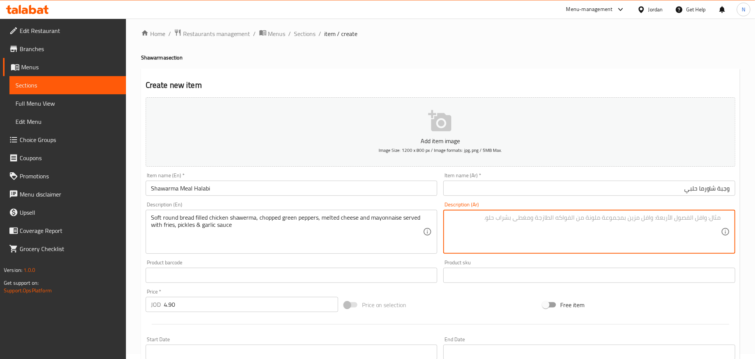
paste textarea "شاورما دجاج محشوة بخبز دائري ناعم، فلفل أخضر مفروم، جبن ذائب ومايونيز، تقدم مع …"
type textarea "شاورما دجاج محشوة بخبز دائري ناعم، فلفل أخضر مفروم، جبن ذائب ومايونيز، تقدم مع …"
click at [378, 232] on textarea "Soft round bread filled chicken shawerma, chopped green peppers, melted cheese …" at bounding box center [287, 232] width 272 height 36
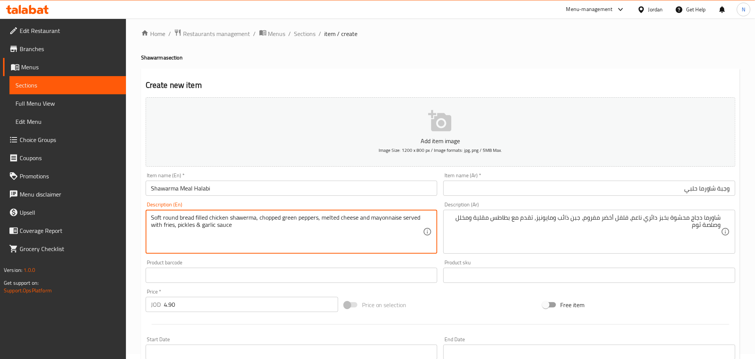
click at [378, 232] on textarea "Soft round bread filled chicken shawerma, chopped green peppers, melted cheese …" at bounding box center [287, 232] width 272 height 36
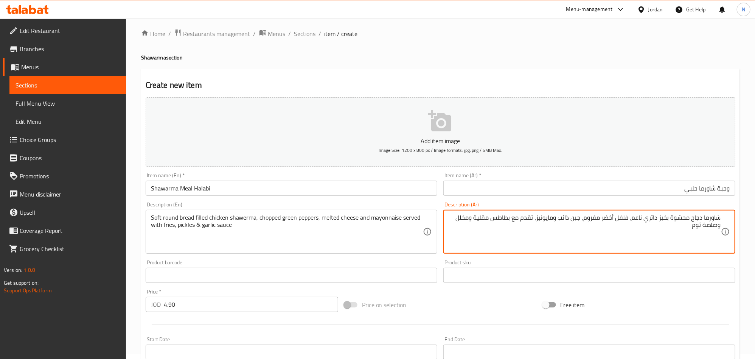
click at [583, 239] on textarea "شاورما دجاج محشوة بخبز دائري ناعم، فلفل أخضر مفروم، جبن ذائب ومايونيز، تقدم مع …" at bounding box center [585, 232] width 272 height 36
click at [674, 232] on textarea at bounding box center [585, 232] width 272 height 36
paste textarea "خبز دائري طري محشو بشاورما الدجاج، فلفل أخضر مفروم، جبن ذائب، ومايونيز، يُقدَّم…"
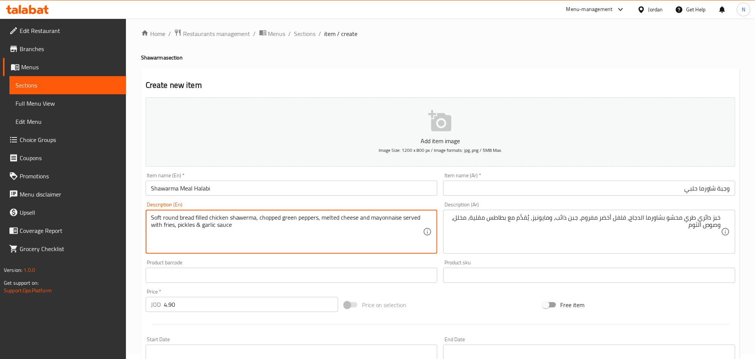
click at [181, 217] on textarea "Soft round bread filled chicken shawerma, chopped green peppers, melted cheese …" at bounding box center [287, 232] width 272 height 36
click at [173, 219] on textarea "Soft round bread filled chicken shawerma, chopped green peppers, melted cheese …" at bounding box center [287, 232] width 272 height 36
click at [249, 220] on textarea "Soft round bread filled chicken shawerma, chopped green peppers, melted cheese …" at bounding box center [287, 232] width 272 height 36
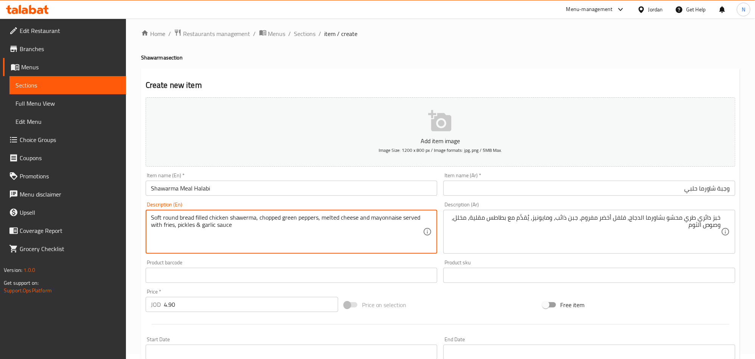
click at [309, 221] on textarea "Soft round bread filled chicken shawerma, chopped green peppers, melted cheese …" at bounding box center [287, 232] width 272 height 36
click at [291, 221] on textarea "Soft round bread filled chicken shawerma, chopped green peppers, melted cheese …" at bounding box center [287, 232] width 272 height 36
click at [272, 220] on textarea "Soft round bread filled chicken shawerma, chopped green peppers, melted cheese …" at bounding box center [287, 232] width 272 height 36
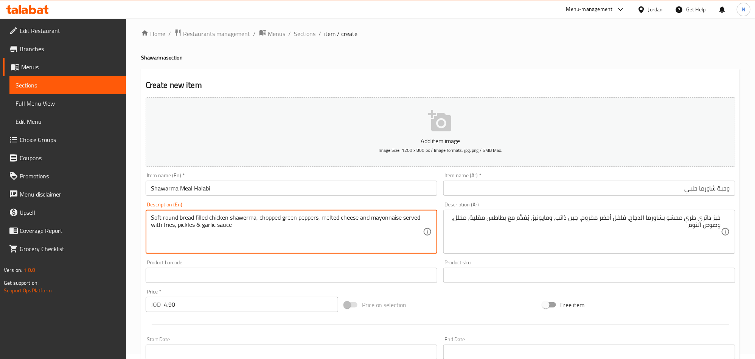
click at [272, 220] on textarea "Soft round bread filled chicken shawerma, chopped green peppers, melted cheese …" at bounding box center [287, 232] width 272 height 36
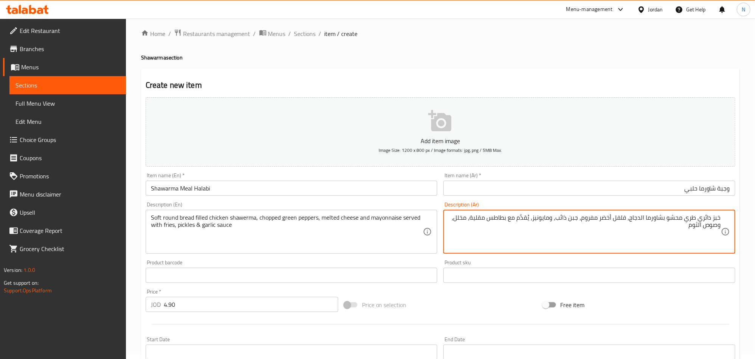
click at [594, 218] on textarea "خبز دائري طري محشو بشاورما الدجاج، فلفل أخضر مفروم، جبن ذائب، ومايونيز، يُقدَّم…" at bounding box center [585, 232] width 272 height 36
paste textarea "طع"
drag, startPoint x: 698, startPoint y: 225, endPoint x: 694, endPoint y: 239, distance: 14.4
click at [698, 226] on textarea "خبز دائري طري محشو بشاورما الدجاج، فلفل أخضر مقطع، جبن ذائب، ومايونيز، يُقدَّم …" at bounding box center [585, 232] width 272 height 36
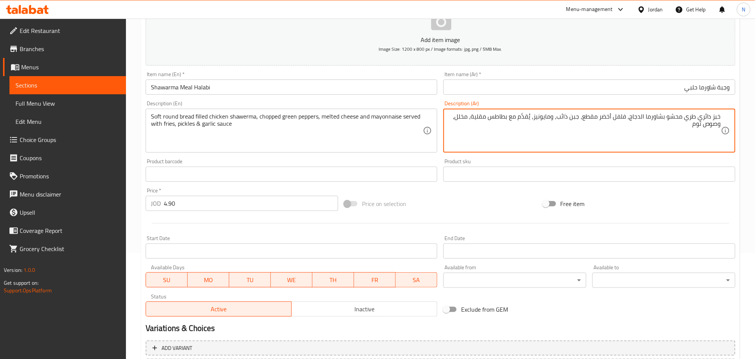
scroll to position [118, 0]
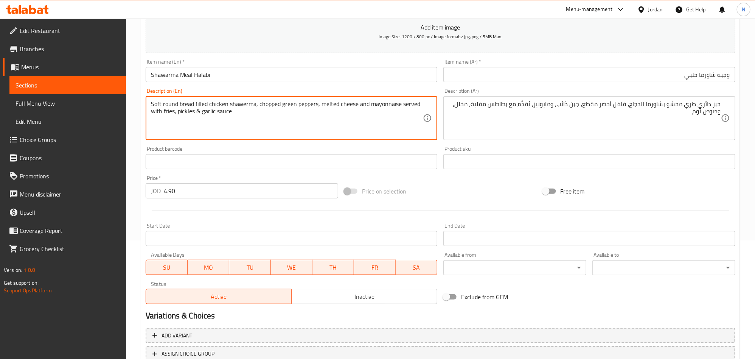
click at [347, 115] on textarea "Soft round bread filled chicken shawerma, chopped green peppers, melted cheese …" at bounding box center [287, 118] width 272 height 36
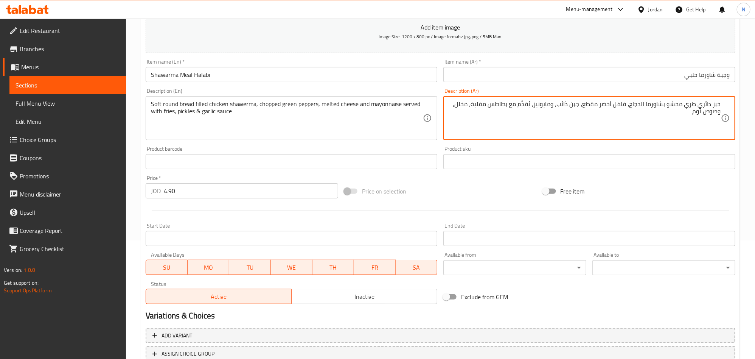
click at [642, 104] on textarea "خبز دائري طري محشو بشاورما الدجاج، فلفل أخضر مقطع، جبن ذائب، ومايونيز، يُقدَّم …" at bounding box center [585, 118] width 272 height 36
type textarea "خبز دائري طري محشو بشاورما دجاج، فلفل أخضر مقطع، جبن ذائب، ومايونيز، يُقدَّم مع…"
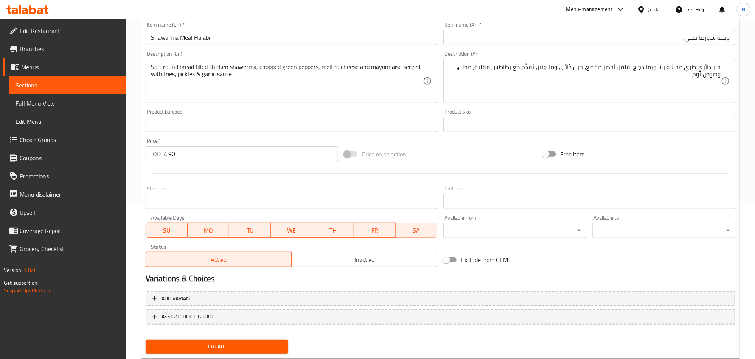
scroll to position [175, 0]
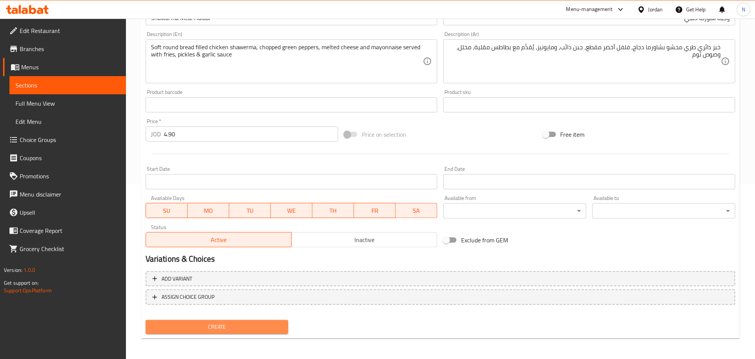
click at [208, 326] on span "Create" at bounding box center [217, 326] width 131 height 9
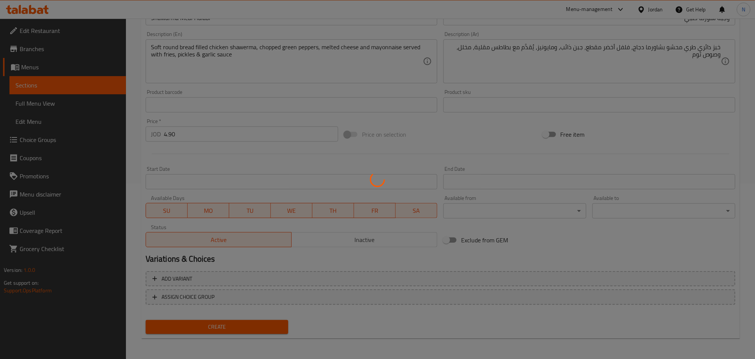
type input "0"
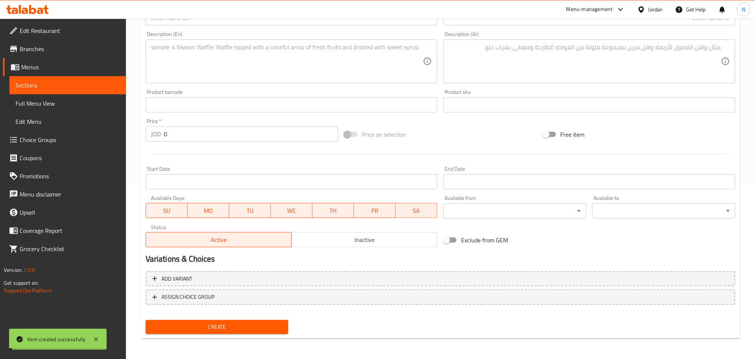
scroll to position [0, 0]
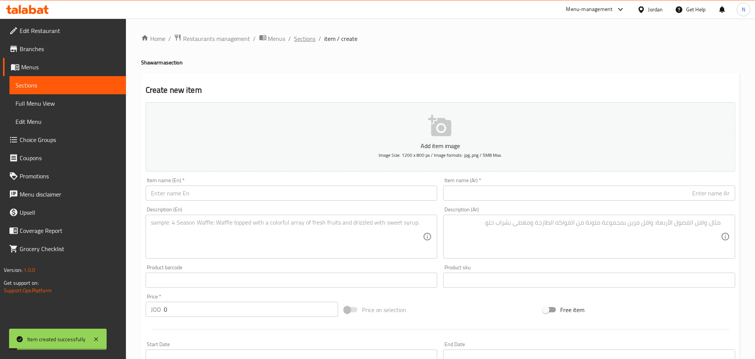
click at [312, 40] on span "Sections" at bounding box center [305, 38] width 22 height 9
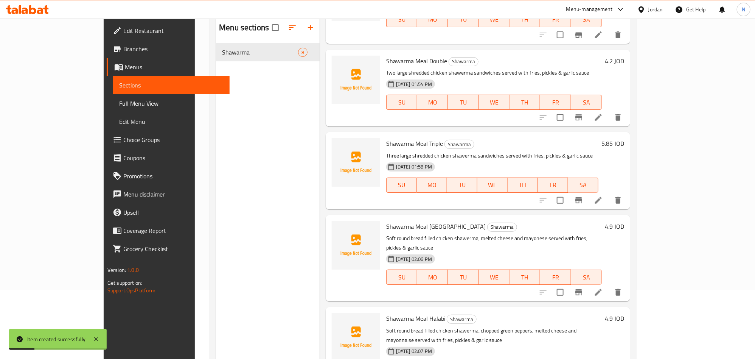
scroll to position [106, 0]
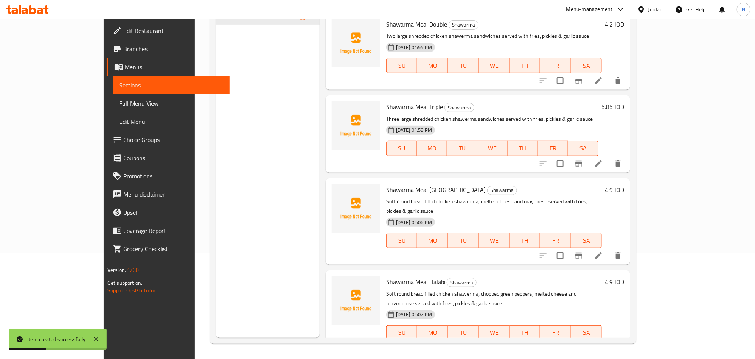
click at [419, 276] on h6 "Shawarma Meal [PERSON_NAME]" at bounding box center [494, 281] width 216 height 11
click at [417, 276] on span "Shawarma Meal Halabi" at bounding box center [415, 281] width 59 height 11
click at [395, 193] on span "Shawarma Meal [GEOGRAPHIC_DATA]" at bounding box center [435, 189] width 99 height 11
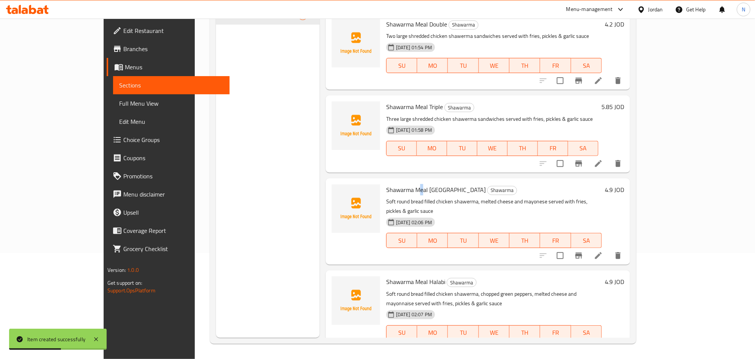
click at [395, 193] on span "Shawarma Meal [GEOGRAPHIC_DATA]" at bounding box center [435, 189] width 99 height 11
click at [395, 194] on span "Shawarma Meal [GEOGRAPHIC_DATA]" at bounding box center [435, 189] width 99 height 11
click at [396, 203] on p "Soft round bread filled chicken shawerma, melted cheese and mayonese served wit…" at bounding box center [494, 206] width 216 height 19
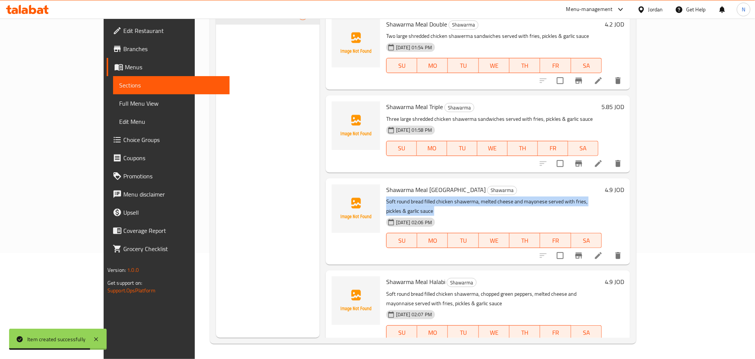
click at [519, 199] on p "Soft round bread filled chicken shawerma, melted cheese and mayonese served wit…" at bounding box center [494, 206] width 216 height 19
click at [429, 121] on p "Three large shredded chicken shawerma sandwiches served with fries, pickles & g…" at bounding box center [492, 118] width 212 height 9
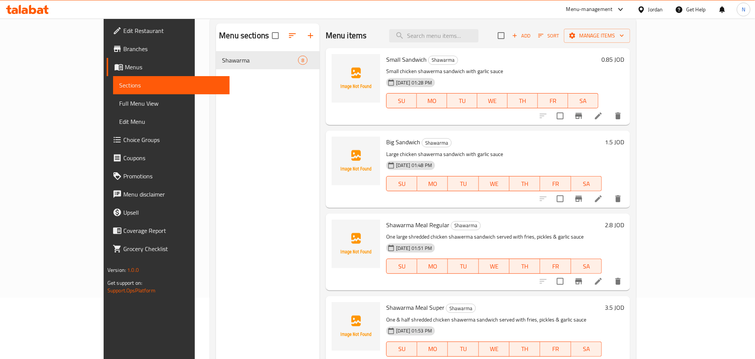
scroll to position [0, 0]
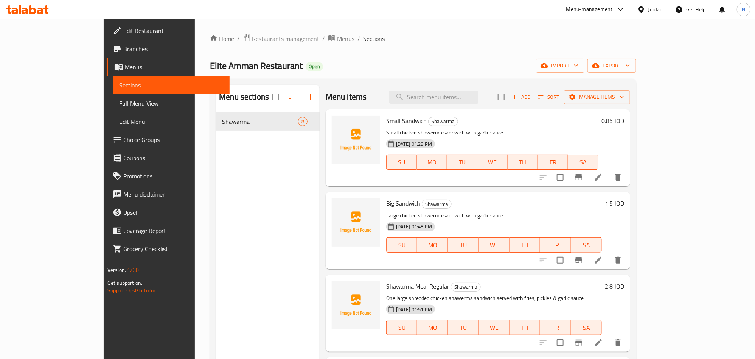
click at [603, 257] on icon at bounding box center [598, 259] width 9 height 9
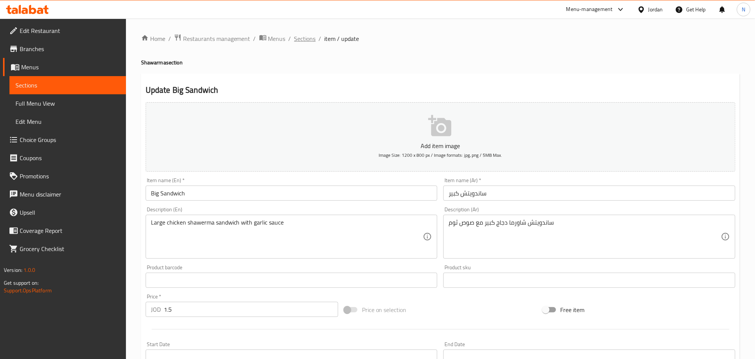
click at [298, 36] on span "Sections" at bounding box center [305, 38] width 22 height 9
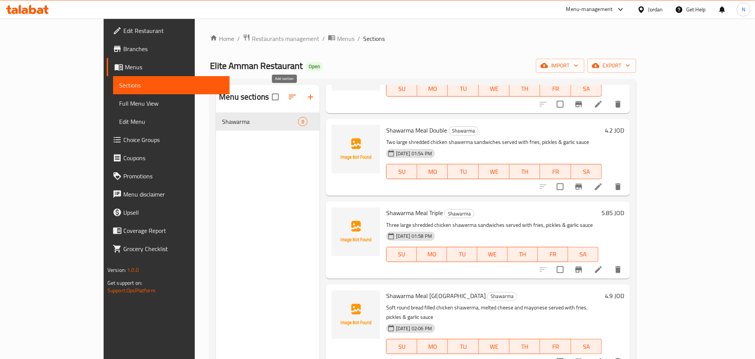
click at [306, 96] on icon "button" at bounding box center [310, 96] width 9 height 9
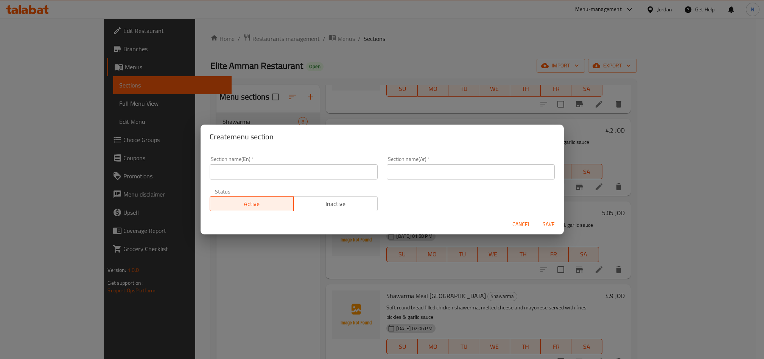
click at [232, 176] on input "text" at bounding box center [294, 171] width 168 height 15
paste input "Shawarma Sider"
click at [290, 171] on input "Shawarma Sider" at bounding box center [294, 171] width 168 height 15
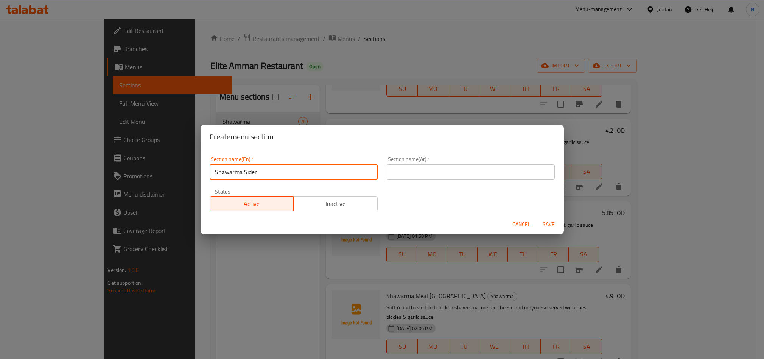
type input "Shawarma Sider"
drag, startPoint x: 481, startPoint y: 171, endPoint x: 481, endPoint y: 179, distance: 8.7
click at [481, 173] on input "text" at bounding box center [471, 171] width 168 height 15
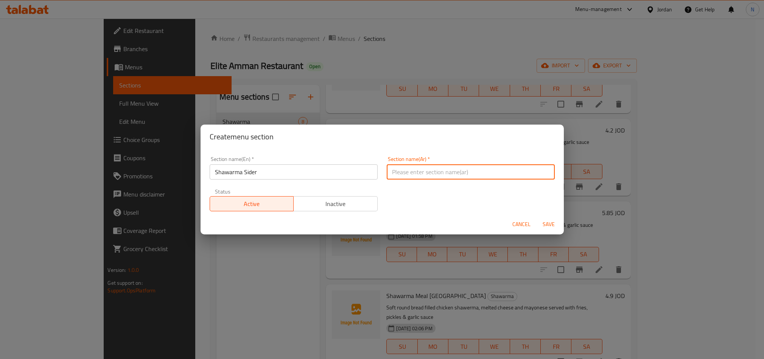
paste input "شاورما سدر"
click at [521, 176] on input "شاورما سدر" at bounding box center [471, 171] width 168 height 15
click at [522, 176] on input "شاورما سدر" at bounding box center [471, 171] width 168 height 15
type input "شاورما سايدر"
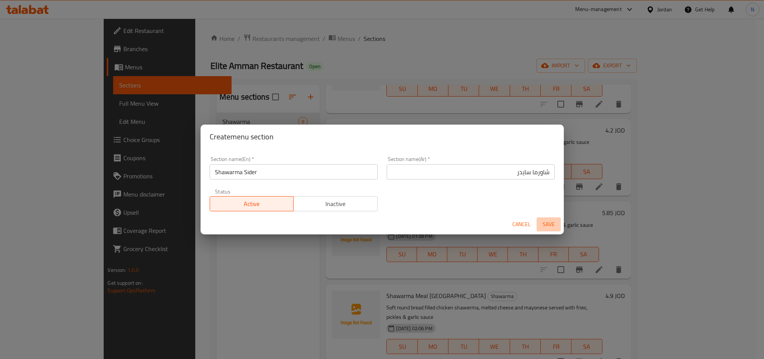
click at [552, 228] on span "Save" at bounding box center [548, 223] width 18 height 9
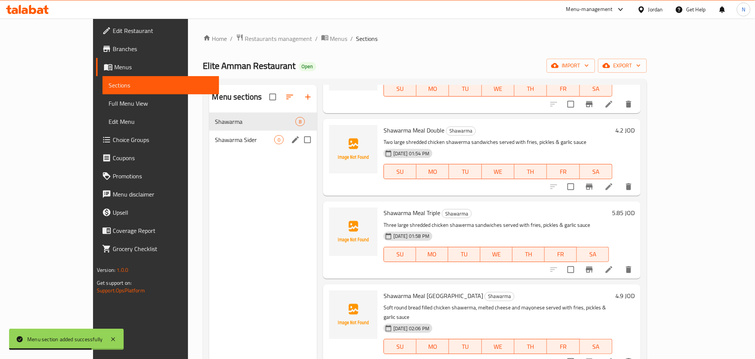
click at [226, 135] on span "Shawarma Sider" at bounding box center [244, 139] width 59 height 9
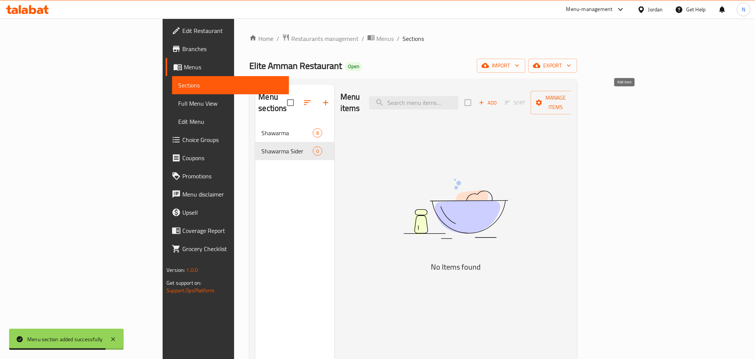
click at [485, 99] on icon "button" at bounding box center [481, 102] width 7 height 7
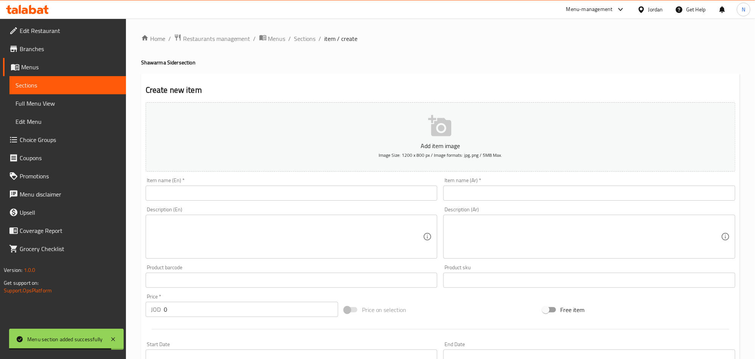
click at [351, 182] on div "Item name (En)   * Item name (En) *" at bounding box center [292, 188] width 292 height 23
click at [343, 189] on input "text" at bounding box center [292, 192] width 292 height 15
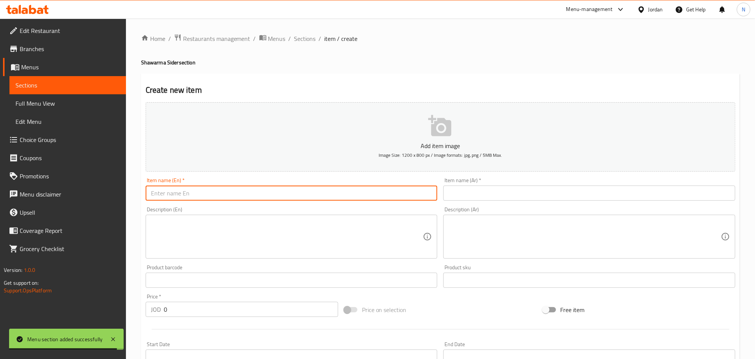
paste input "Tawfeer Meal"
click at [244, 200] on input "Tawfeer Meal" at bounding box center [292, 192] width 292 height 15
type input "Tawfeer Meal"
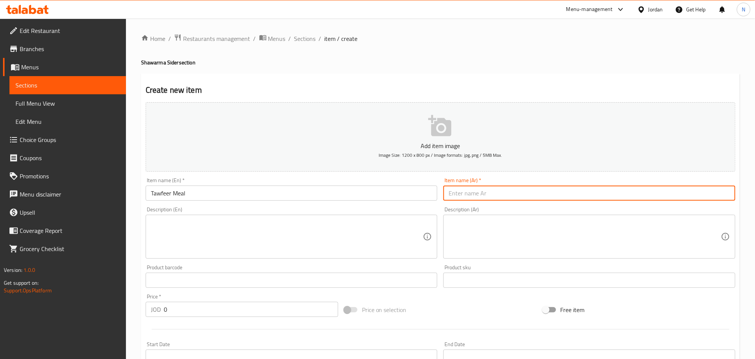
click at [630, 190] on input "text" at bounding box center [589, 192] width 292 height 15
paste input "وجبة توفير"
type input "وجبة توفير"
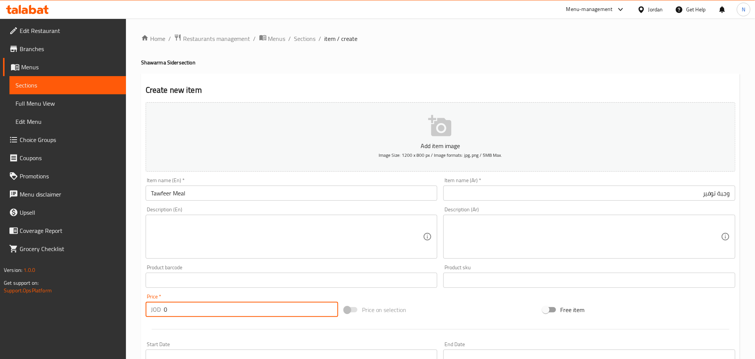
drag, startPoint x: 203, startPoint y: 310, endPoint x: 118, endPoint y: 290, distance: 87.1
click at [98, 310] on div "Edit Restaurant Branches Menus Sections Full Menu View Edit Menu Choice Groups …" at bounding box center [377, 277] width 755 height 516
paste input "8.4"
type input "8.40"
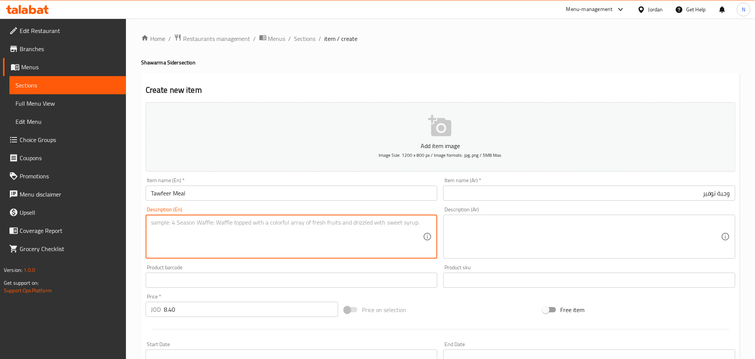
click at [205, 229] on textarea at bounding box center [287, 237] width 272 height 36
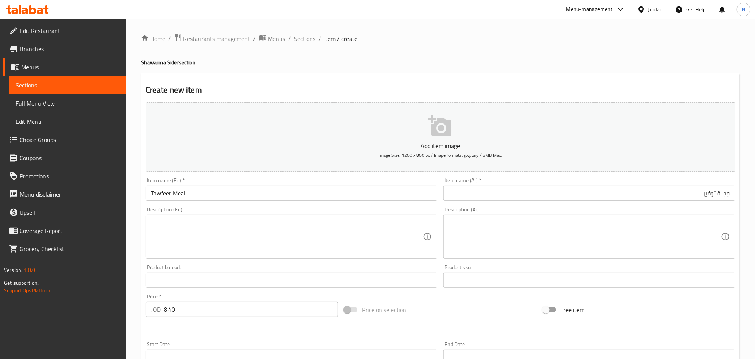
click at [163, 225] on textarea at bounding box center [287, 237] width 272 height 36
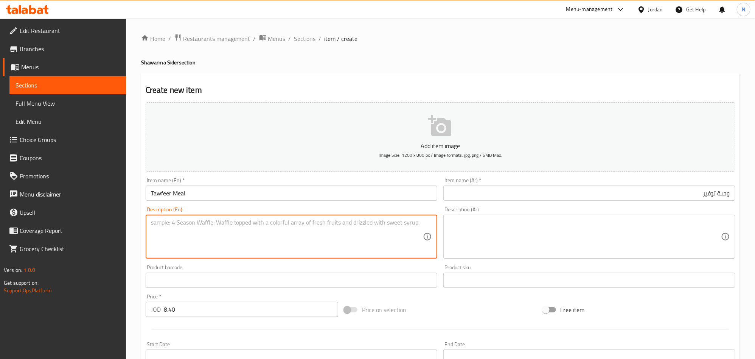
paste textarea "4 Large Shredded Chicken Shawerma Sandwiches served with Fries, Pickles & Garli…"
click at [175, 224] on textarea "4 Large Shredded Chicken Shawerma Sandwiches served with Fries, Pickles & Garli…" at bounding box center [287, 237] width 272 height 36
click at [161, 220] on textarea "4 large shredded chicken shawerma sandwiches served with fries, pickles & garli…" at bounding box center [287, 237] width 272 height 36
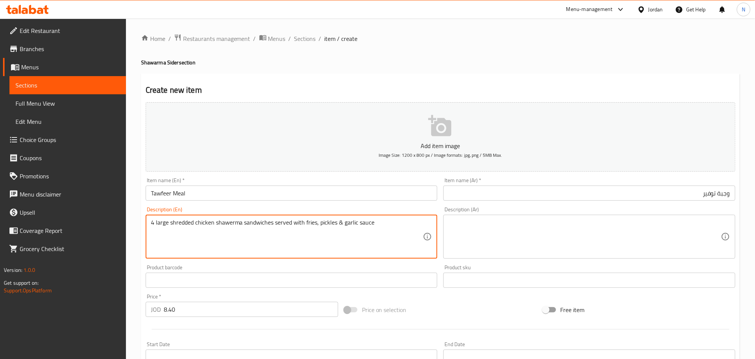
click at [161, 220] on textarea "4 large shredded chicken shawerma sandwiches served with fries, pickles & garli…" at bounding box center [287, 237] width 272 height 36
click at [276, 239] on textarea "4 Large shredded chicken shawerma sandwiches served with fries, pickles & garli…" at bounding box center [287, 237] width 272 height 36
type textarea "4 Large shredded chicken shawerma sandwiches served with fries, pickles & garli…"
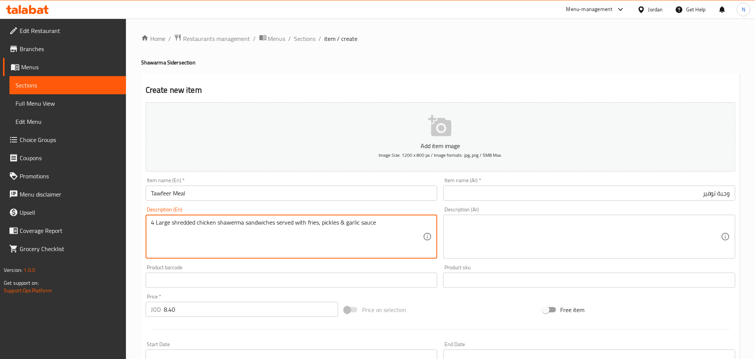
click at [500, 232] on textarea at bounding box center [585, 237] width 272 height 36
paste textarea "أربعة سندويشات كبيرة من شاورما الدجاج المبشور، تُقدَّم مع بطاطس مقلية، مخلل، وص…"
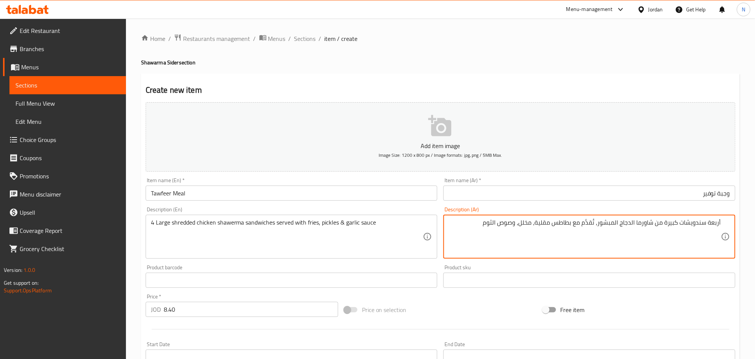
drag, startPoint x: 495, startPoint y: 224, endPoint x: 500, endPoint y: 234, distance: 11.2
click at [495, 225] on textarea "أربعة سندويشات كبيرة من شاورما الدجاج المبشور، تُقدَّم مع بطاطس مقلية، مخلل، وص…" at bounding box center [585, 237] width 272 height 36
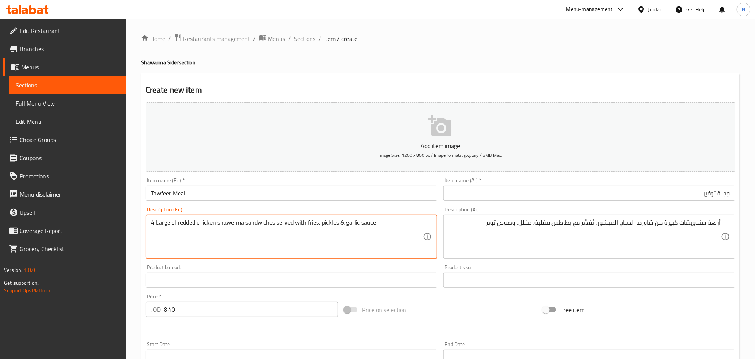
click at [253, 222] on textarea "4 Large shredded chicken shawerma sandwiches served with fries, pickles & garli…" at bounding box center [287, 237] width 272 height 36
click at [694, 225] on textarea "أربعة سندويشات كبيرة من شاورما الدجاج المبشور، تُقدَّم مع بطاطس مقلية، مخلل، وص…" at bounding box center [585, 237] width 272 height 36
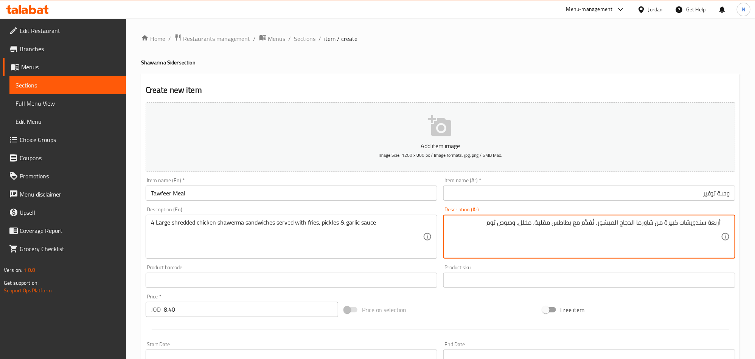
paste textarea "شات"
click at [630, 225] on textarea "أربعة سندويتشات كبيرة من شاورما الدجاج المبشور، تُقدَّم مع بطاطس مقلية، مخلل، و…" at bounding box center [585, 237] width 272 height 36
click at [616, 223] on textarea "أربعة سندويتشات كبيرة من شاورما دجاج المبشور، تُقدَّم مع بطاطس مقلية، مخلل، وصو…" at bounding box center [585, 237] width 272 height 36
type textarea "أربعة سندويتشات كبيرة من شاورما دجاج مبشور، تُقدَّم مع بطاطس مقلية، مخلل، وصوص …"
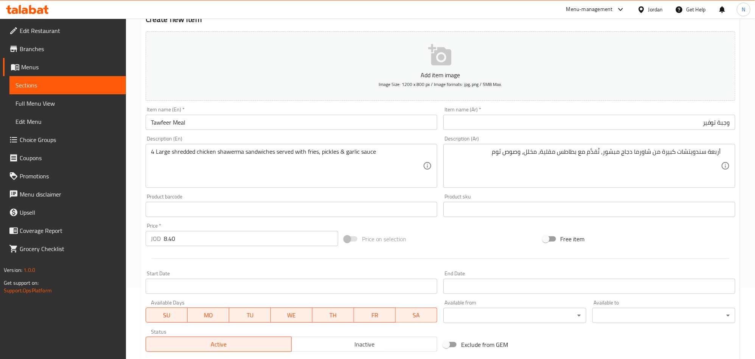
scroll to position [170, 0]
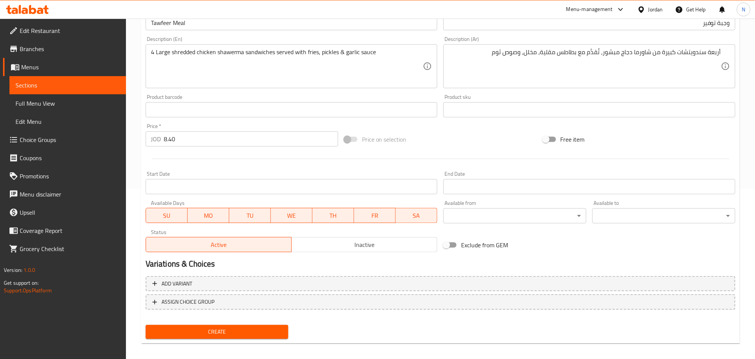
click at [218, 334] on span "Create" at bounding box center [217, 331] width 131 height 9
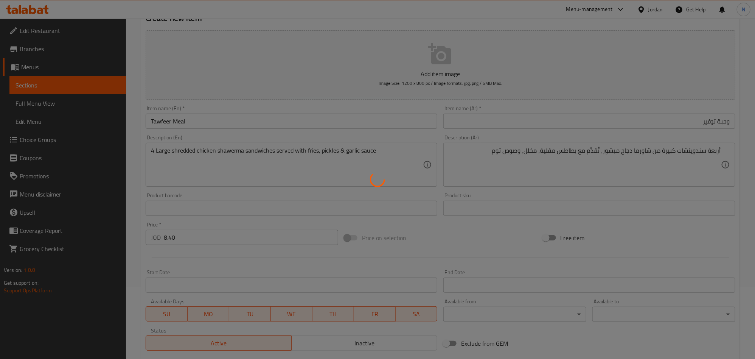
scroll to position [0, 0]
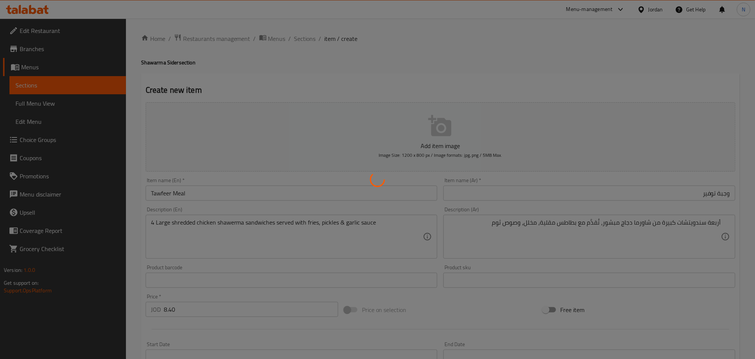
type input "0"
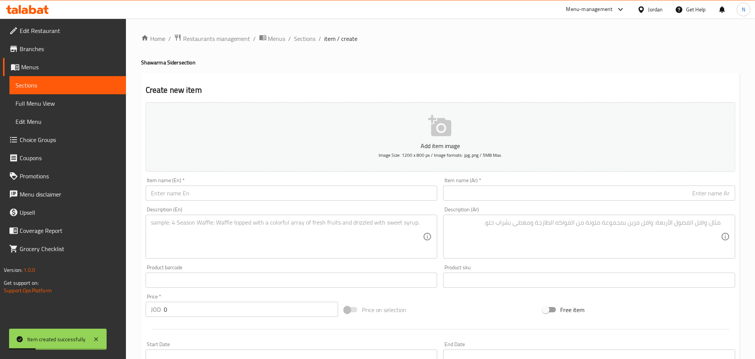
click at [205, 197] on input "text" at bounding box center [292, 192] width 292 height 15
paste input "Family Meal"
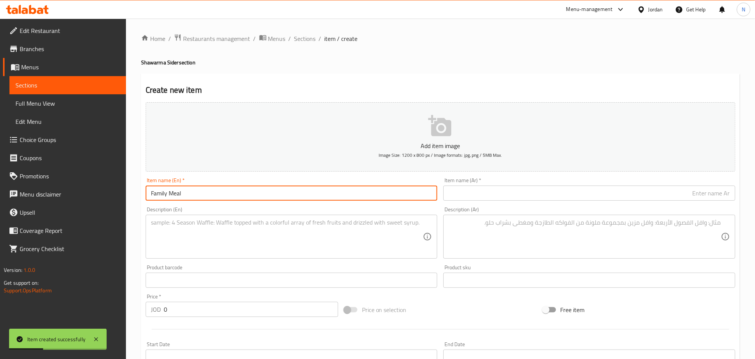
click at [205, 197] on input "Family Meal" at bounding box center [292, 192] width 292 height 15
type input "Family Meal"
click at [561, 191] on input "text" at bounding box center [589, 192] width 292 height 15
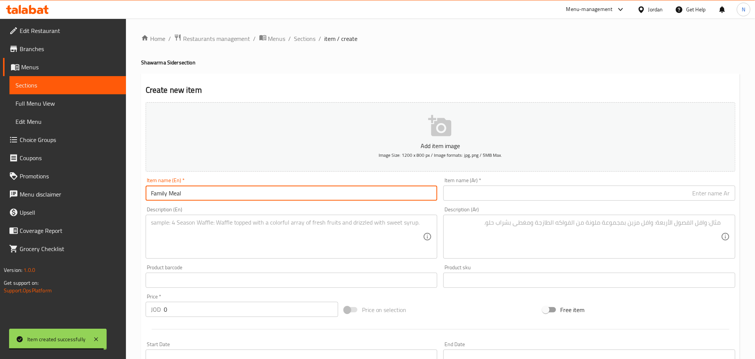
paste input "وجبة عائلية"
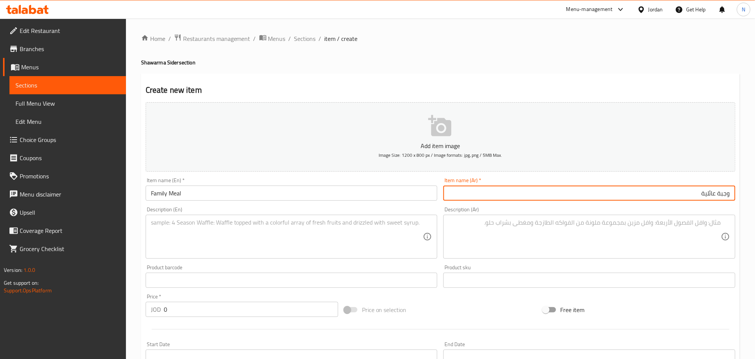
type input "وجبة عائلية"
click at [165, 190] on input "Family Meal" at bounding box center [292, 192] width 292 height 15
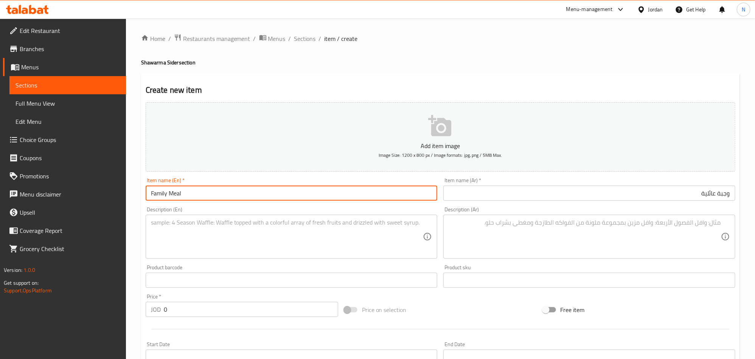
click at [165, 190] on input "Family Meal" at bounding box center [292, 192] width 292 height 15
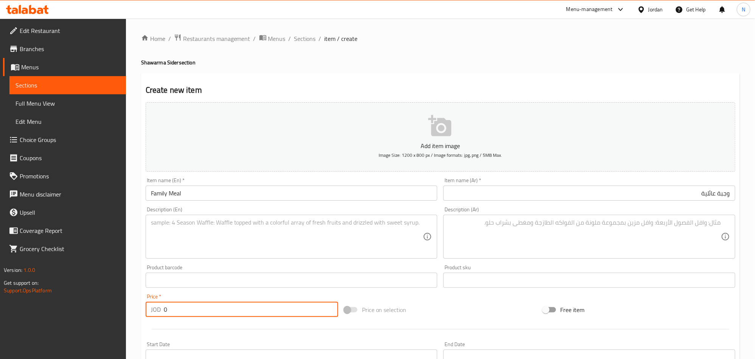
drag, startPoint x: 175, startPoint y: 307, endPoint x: 134, endPoint y: 272, distance: 54.2
click at [134, 308] on div "Home / Restaurants management / Menus / Sections / item / create Shawarma Sider…" at bounding box center [440, 277] width 629 height 516
paste input "12.6"
type input "12.60"
click at [540, 229] on textarea at bounding box center [585, 237] width 272 height 36
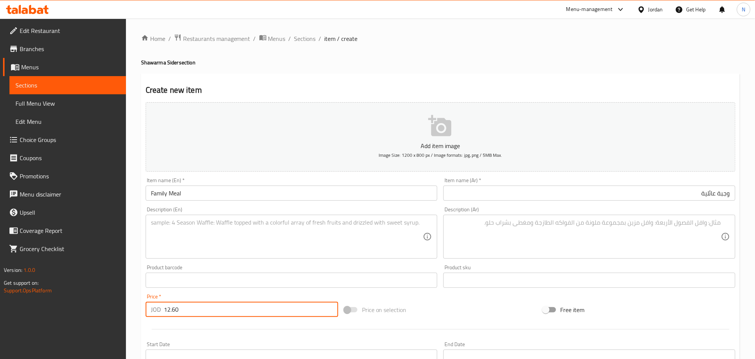
paste textarea "ستة سندويشات كبيرة من شاورما الدجاج المبشور، تُقدَّم مع بطاطس مقلية، مخلل، وصوص…"
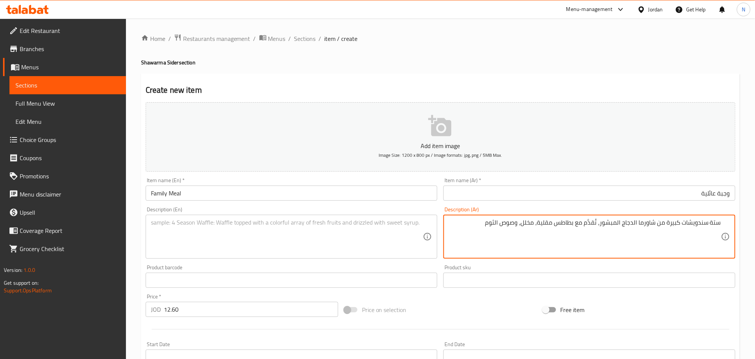
click at [690, 221] on textarea "ستة سندويشات كبيرة من شاورما الدجاج المبشور، تُقدَّم مع بطاطس مقلية، مخلل، وصوص…" at bounding box center [585, 237] width 272 height 36
paste textarea "شات"
click at [631, 222] on textarea "ستة سندويتشات كبيرة من شاورما الدجاج المبشور، تُقدَّم مع بطاطس مقلية، مخلل، وصو…" at bounding box center [585, 237] width 272 height 36
click at [617, 222] on textarea "ستة سندويتشات كبيرة من شاورما دجاج المبشور، تُقدَّم مع بطاطس مقلية، مخلل، وصوص …" at bounding box center [585, 237] width 272 height 36
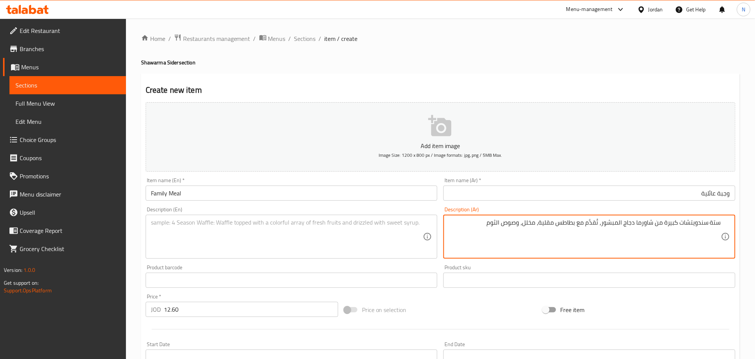
click at [620, 225] on textarea "ستة سندويتشات كبيرة من شاورما دجاج المبشور، تُقدَّم مع بطاطس مقلية، مخلل، وصوص …" at bounding box center [585, 237] width 272 height 36
type textarea "ستة سندويتشات كبيرة من شاورما دجاج مبشور، تُقدَّم مع بطاطس مقلية، مخلل، وصوص ال…"
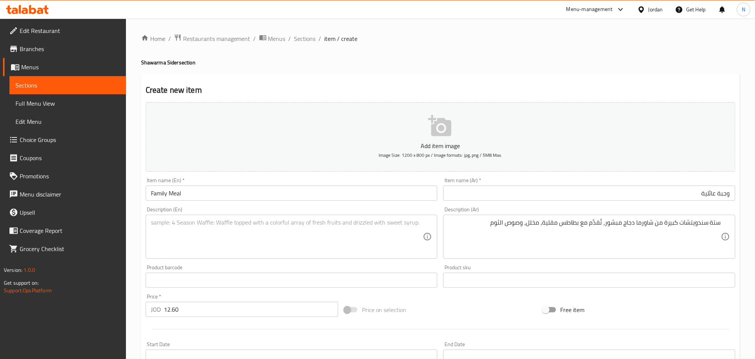
click at [191, 237] on textarea at bounding box center [287, 237] width 272 height 36
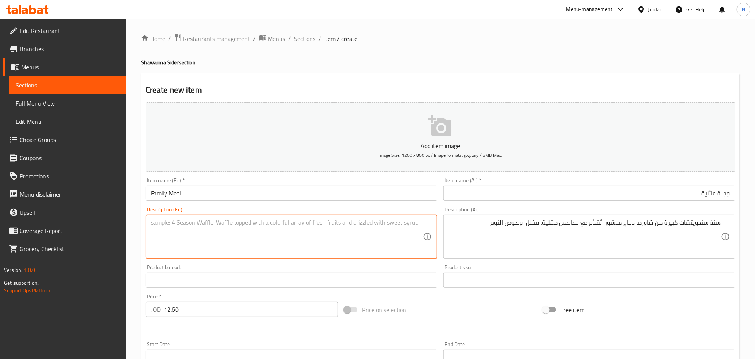
paste textarea "6 Large Shredded Chicken Shawerma Sandwiches served with Fries, Pickles & Garli…"
click at [197, 225] on textarea "6 Large Shredded Chicken Shawerma Sandwiches served with Fries, Pickles & Garli…" at bounding box center [287, 237] width 272 height 36
click at [198, 225] on textarea "6 Large Shredded Chicken Shawerma Sandwiches served with Fries, Pickles & Garli…" at bounding box center [287, 237] width 272 height 36
click at [162, 222] on textarea "6 large shredded chicken shawerma sandwiches served with fries, pickles & garli…" at bounding box center [287, 237] width 272 height 36
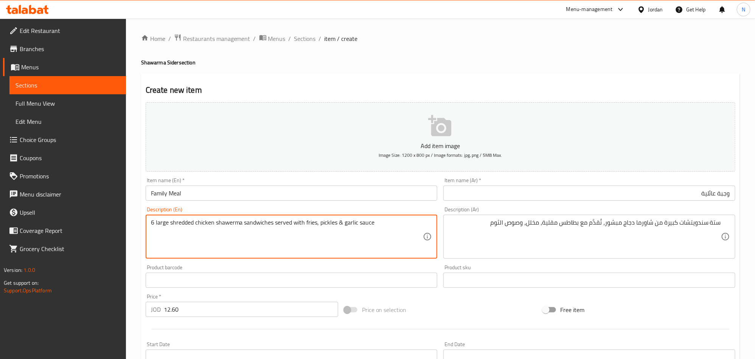
click at [162, 222] on textarea "6 large shredded chicken shawerma sandwiches served with fries, pickles & garli…" at bounding box center [287, 237] width 272 height 36
click at [221, 240] on textarea "6 Large shredded chicken shawerma sandwiches served with fries, pickles & garli…" at bounding box center [287, 237] width 272 height 36
type textarea "6 Large shredded chicken shawerma sandwiches served with fries, pickles & garli…"
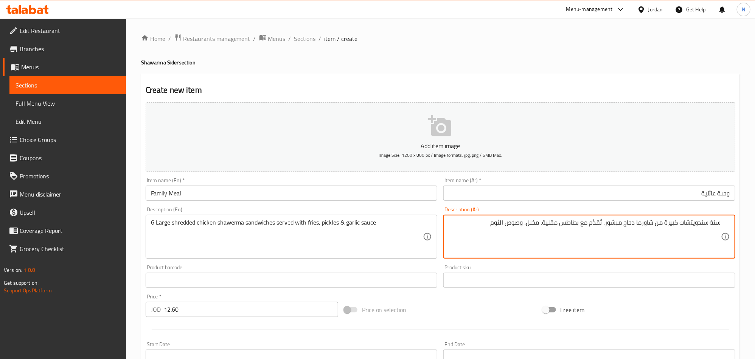
click at [503, 224] on textarea "ستة سندويتشات كبيرة من شاورما دجاج مبشور، تُقدَّم مع بطاطس مقلية، مخلل، وصوص ال…" at bounding box center [585, 237] width 272 height 36
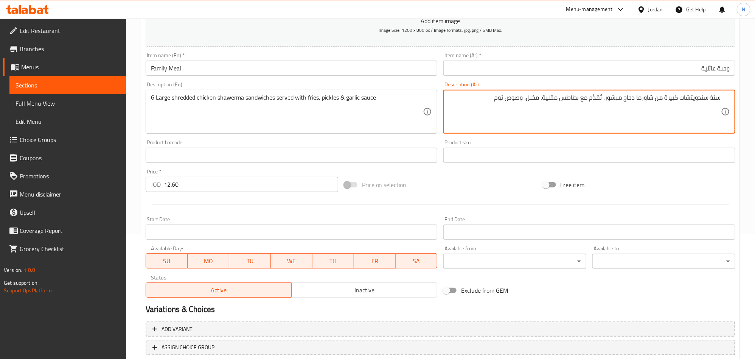
scroll to position [175, 0]
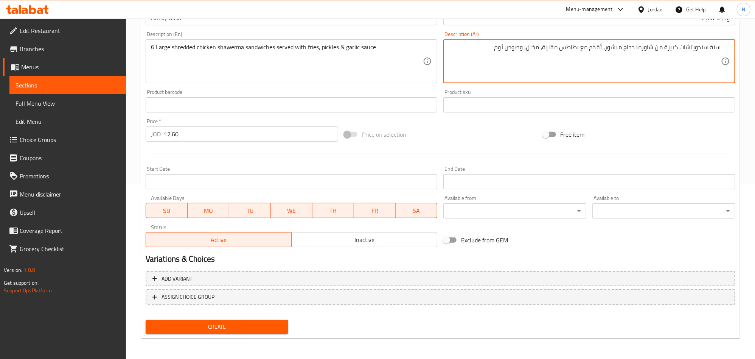
type textarea "ستة سندويتشات كبيرة من شاورما دجاج مبشور، تُقدَّم مع بطاطس مقلية، مخلل، وصوص ثوم"
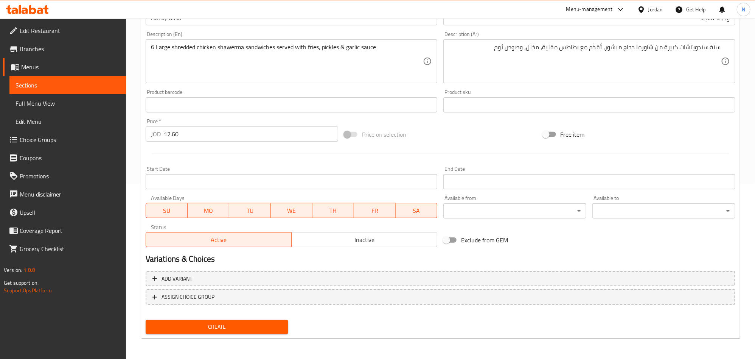
click at [201, 334] on div "Create" at bounding box center [217, 327] width 149 height 20
click at [205, 327] on span "Create" at bounding box center [217, 326] width 131 height 9
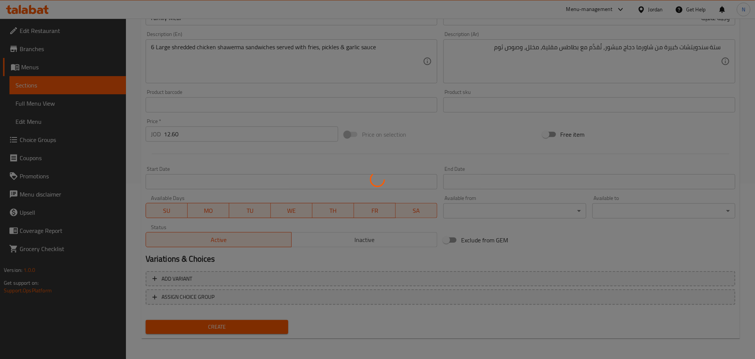
type input "0"
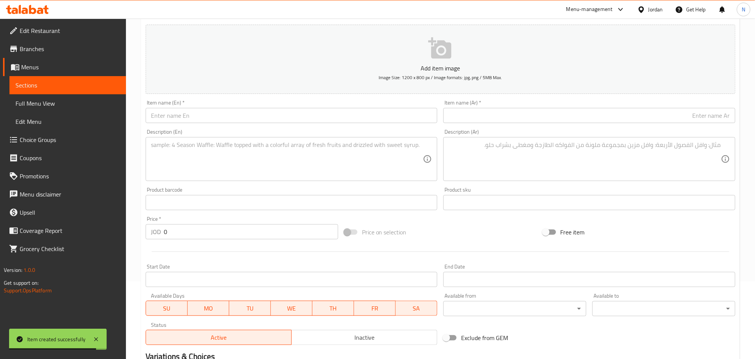
scroll to position [0, 0]
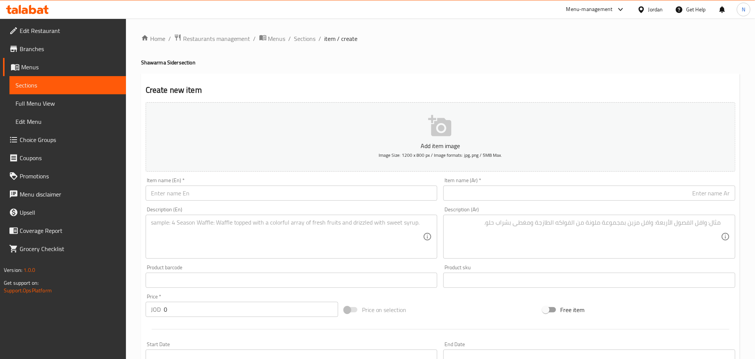
click at [211, 188] on input "text" at bounding box center [292, 192] width 292 height 15
paste input "Big Meal"
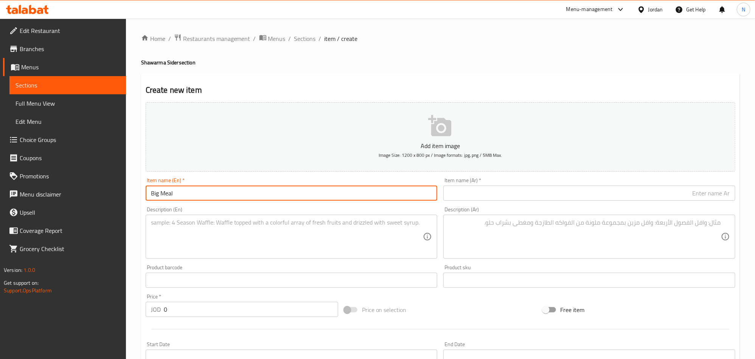
click at [211, 188] on input "Big Meal" at bounding box center [292, 192] width 292 height 15
type input "Big Meal"
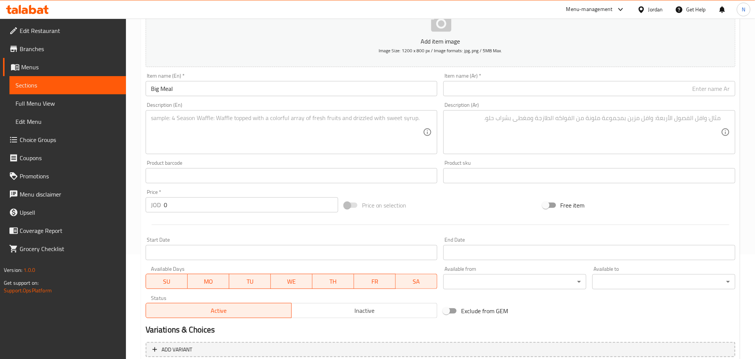
scroll to position [113, 0]
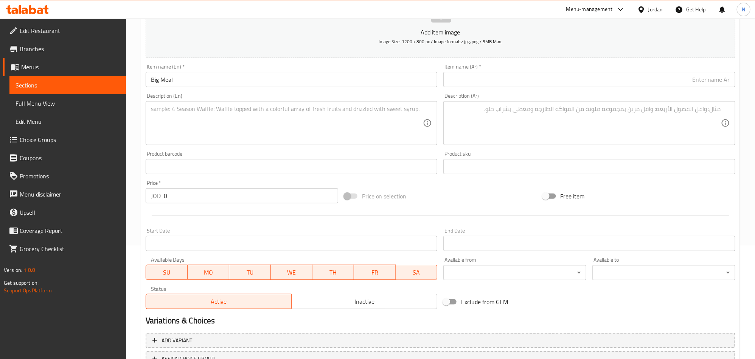
click at [138, 190] on div "Home / Restaurants management / Menus / Sections / item / create Shawarma Sider…" at bounding box center [440, 163] width 629 height 516
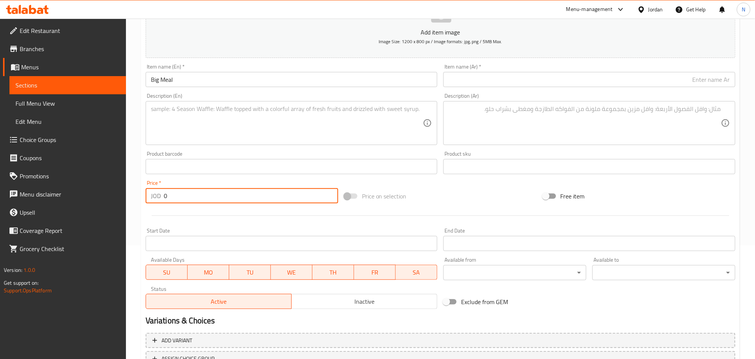
drag, startPoint x: 212, startPoint y: 201, endPoint x: 142, endPoint y: 182, distance: 73.0
click at [143, 195] on div "Price   * JOD 0 Price *" at bounding box center [242, 191] width 199 height 29
paste input "16.8"
type input "16.80"
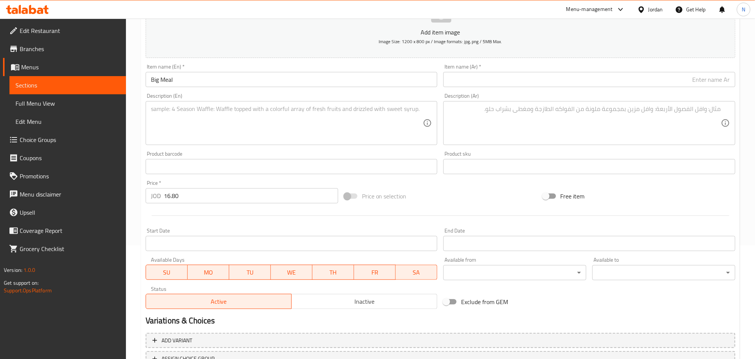
drag, startPoint x: 270, startPoint y: 118, endPoint x: 265, endPoint y: 117, distance: 5.4
click at [269, 118] on textarea at bounding box center [287, 123] width 272 height 36
paste textarea "8 Large Shredded Chicken Shawerma Sandwiches served with Fries, Pickles & Garli…"
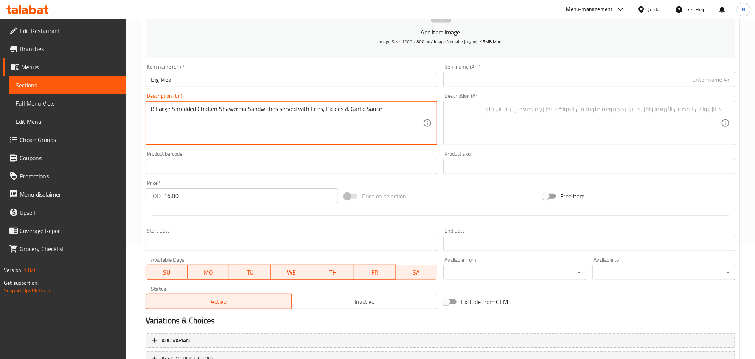
click at [255, 115] on textarea "8 Large Shredded Chicken Shawerma Sandwiches served with Fries, Pickles & Garli…" at bounding box center [287, 123] width 272 height 36
click at [156, 107] on textarea "8 large shredded chicken shawerma sandwiches served with fries, pickles & garli…" at bounding box center [287, 123] width 272 height 36
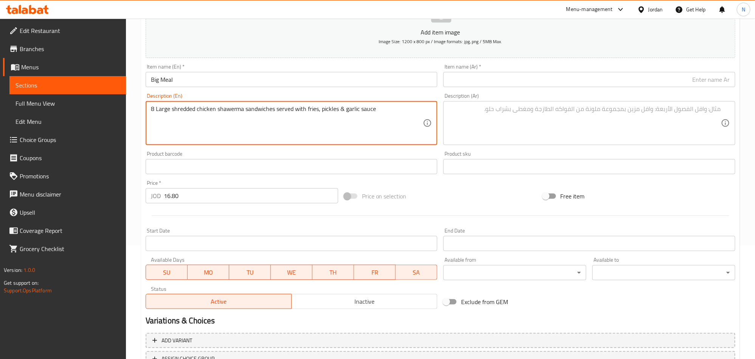
click at [208, 113] on textarea "8 Large shredded chicken shawerma sandwiches served with fries, pickles & garli…" at bounding box center [287, 123] width 272 height 36
type textarea "8 Large shredded chicken shawerma sandwiches served with fries, pickles & garli…"
click at [576, 113] on textarea at bounding box center [585, 123] width 272 height 36
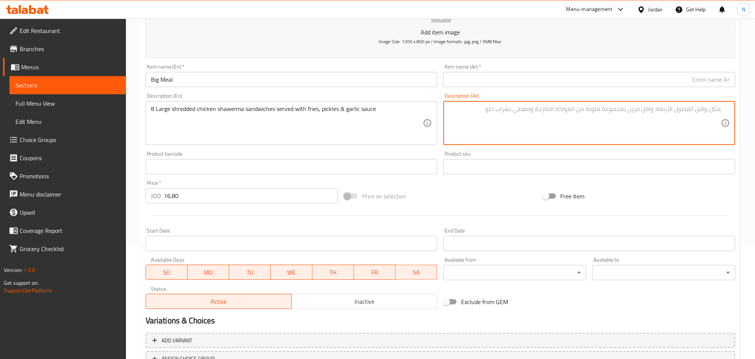
paste textarea "ثمانية سندويشات كبيرة من شاورما الدجاج المبشور، تُقدَّم مع بطاطس مقلية، مخلل، و…"
click at [626, 109] on textarea "ثمانية سندويشات كبيرة من شاورما الدجاج المبشور، تُقدَّم مع بطاطس مقلية، مخلل، و…" at bounding box center [585, 123] width 272 height 36
click at [629, 110] on textarea "ثمانية سندويشات كبيرة من شاورما الدجاج المبشور، تُقدَّم مع بطاطس مقلية، مخلل، و…" at bounding box center [585, 123] width 272 height 36
click at [617, 110] on textarea "ثمانية سندويشات كبيرة من شاورما دجاج المبشور، تُقدَّم مع بطاطس مقلية، مخلل، وصو…" at bounding box center [585, 123] width 272 height 36
drag, startPoint x: 502, startPoint y: 108, endPoint x: 505, endPoint y: 114, distance: 7.1
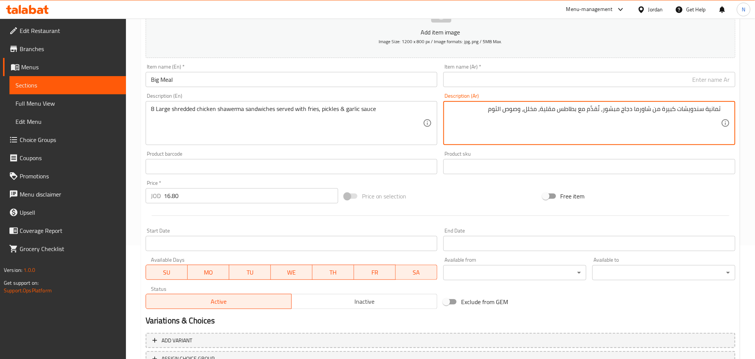
click at [502, 108] on textarea "ثمانية سندويشات كبيرة من شاورما دجاج مبشور، تُقدَّم مع بطاطس مقلية، مخلل، وصوص …" at bounding box center [585, 123] width 272 height 36
click at [499, 109] on textarea "ثمانية سندويشات كبيرة من شاورما دجاج مبشور، تُقدَّم مع بطاطس مقلية، مخلل، وصوص …" at bounding box center [585, 123] width 272 height 36
click at [500, 108] on textarea "ثمانية سندويشات كبيرة من شاورما دجاج مبشور، تُقدَّم مع بطاطس مقلية، مخلل، وصوص …" at bounding box center [585, 123] width 272 height 36
type textarea "ثمانية سندويشات كبيرة من شاورما دجاج مبشور، تُقدَّم مع بطاطس مقلية، مخلل، وصوص …"
click at [194, 86] on input "Big Meal" at bounding box center [292, 79] width 292 height 15
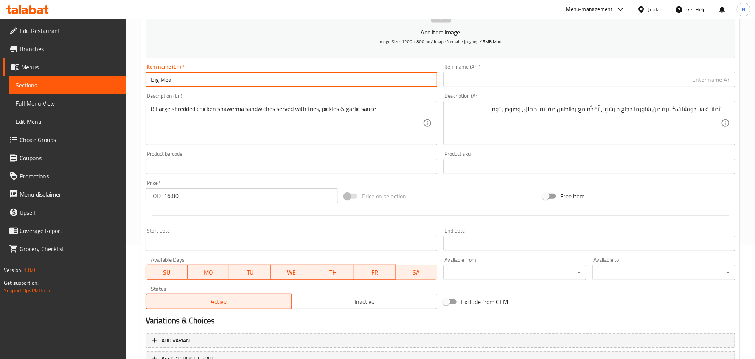
click at [194, 86] on input "Big Meal" at bounding box center [292, 79] width 292 height 15
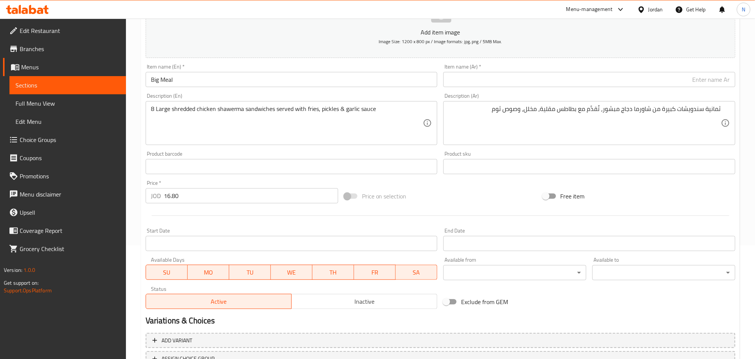
click at [195, 89] on div "Item name (En)   * Big Meal Item name (En) *" at bounding box center [292, 75] width 298 height 29
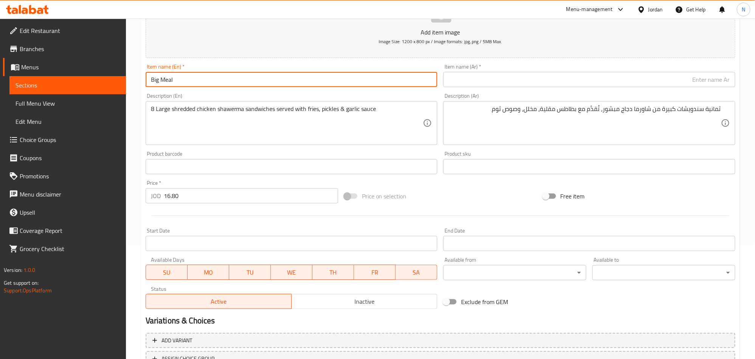
click at [242, 80] on input "Big Meal" at bounding box center [292, 79] width 292 height 15
click at [242, 81] on input "Big Meal" at bounding box center [292, 79] width 292 height 15
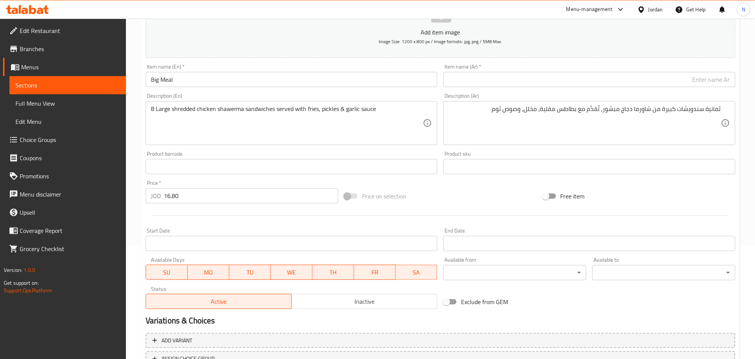
click at [692, 70] on div "Item name (Ar)   * Item name (Ar) *" at bounding box center [589, 75] width 292 height 23
drag, startPoint x: 688, startPoint y: 77, endPoint x: 683, endPoint y: 85, distance: 9.7
click at [688, 77] on input "text" at bounding box center [589, 79] width 292 height 15
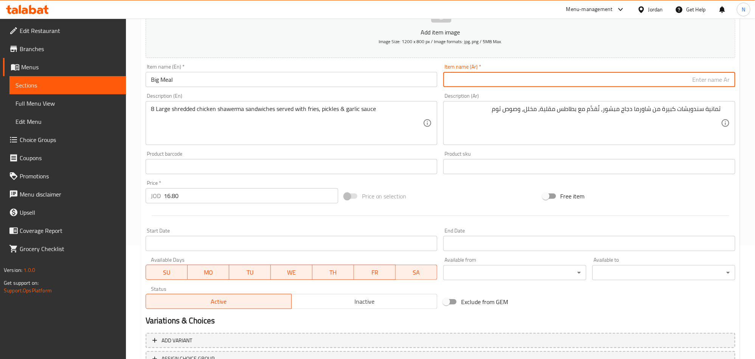
paste input "وجبة كبيرة"
type input "وجبة كبيرة"
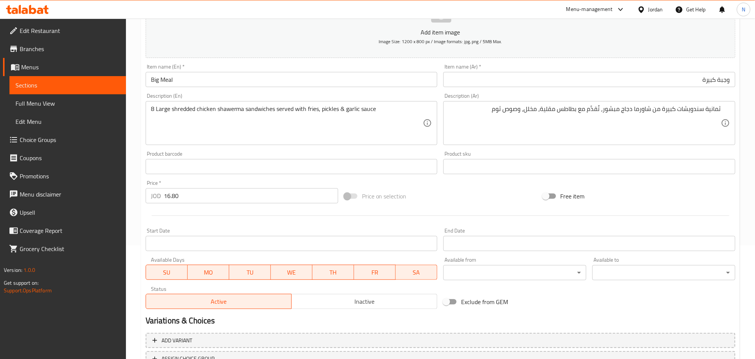
click at [188, 128] on textarea "8 Large shredded chicken shawerma sandwiches served with fries, pickles & garli…" at bounding box center [287, 123] width 272 height 36
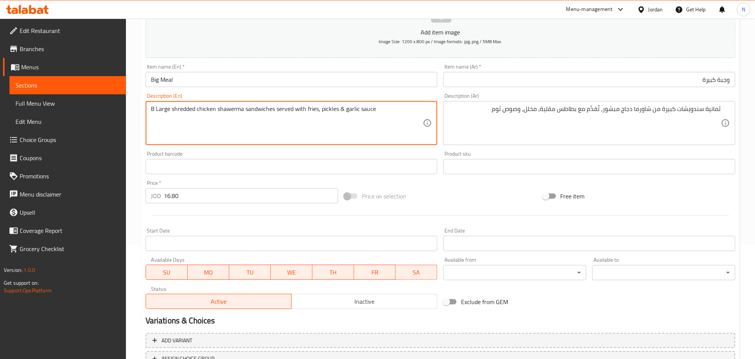
click at [188, 128] on textarea "8 Large shredded chicken shawerma sandwiches served with fries, pickles & garli…" at bounding box center [287, 123] width 272 height 36
click at [183, 127] on textarea "8 Large shredded chicken shawerma sandwiches served with fries, pickles & garli…" at bounding box center [287, 123] width 272 height 36
drag, startPoint x: 170, startPoint y: 112, endPoint x: 149, endPoint y: 108, distance: 21.5
click at [149, 108] on div "8 Large shredded chicken shawerma sandwiches served with fries, pickles & garli…" at bounding box center [292, 123] width 292 height 44
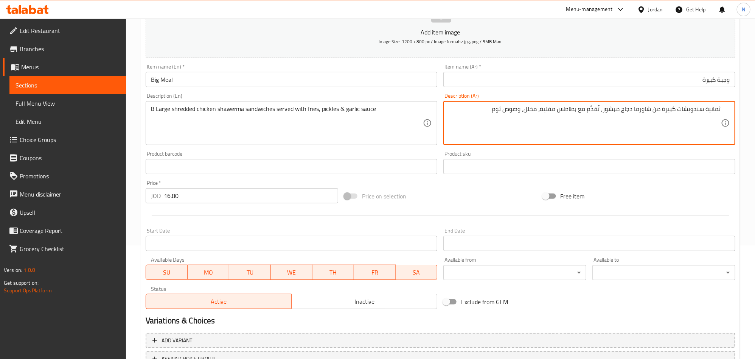
click at [707, 107] on textarea "ثمانية سندويشات كبيرة من شاورما دجاج مبشور، تُقدَّم مع بطاطس مقلية، مخلل، وصوص …" at bounding box center [585, 123] width 272 height 36
click at [711, 110] on textarea "ثمانية سندويشات كبيرة من شاورما دجاج مبشور، تُقدَّم مع بطاطس مقلية، مخلل، وصوص …" at bounding box center [585, 123] width 272 height 36
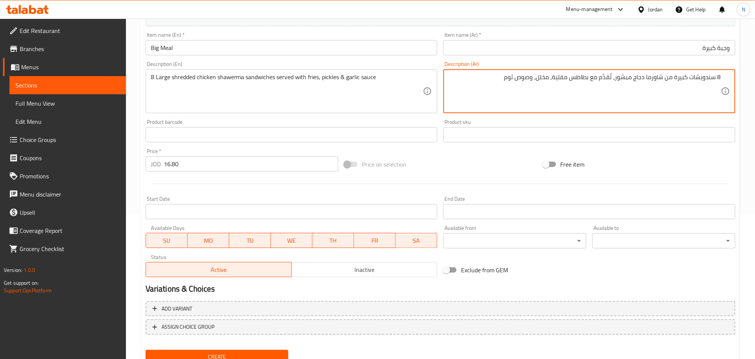
scroll to position [175, 0]
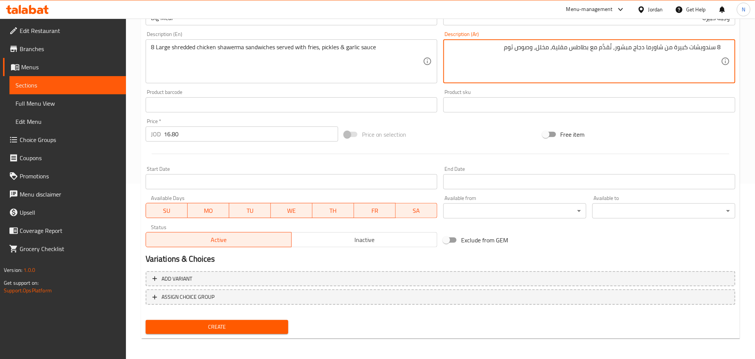
type textarea "8 سندويشات كبيرة من شاورما دجاج مبشور، تُقدَّم مع بطاطس مقلية، مخلل، وصوص ثوم"
click at [230, 327] on span "Create" at bounding box center [217, 326] width 131 height 9
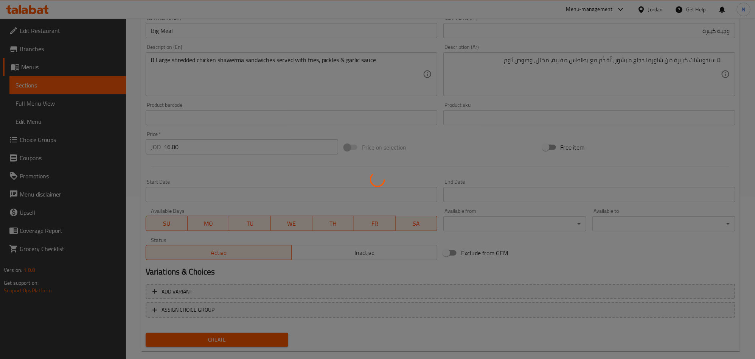
scroll to position [0, 0]
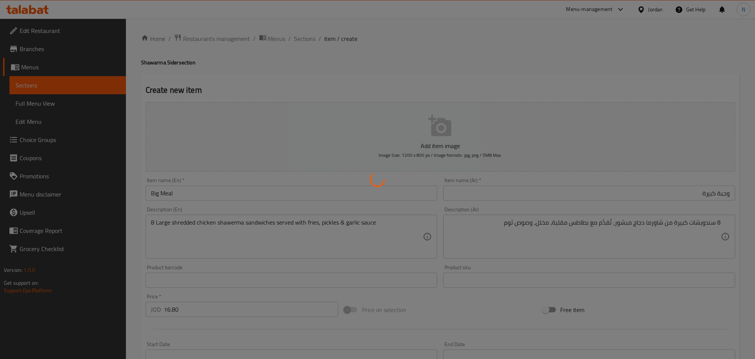
type input "0"
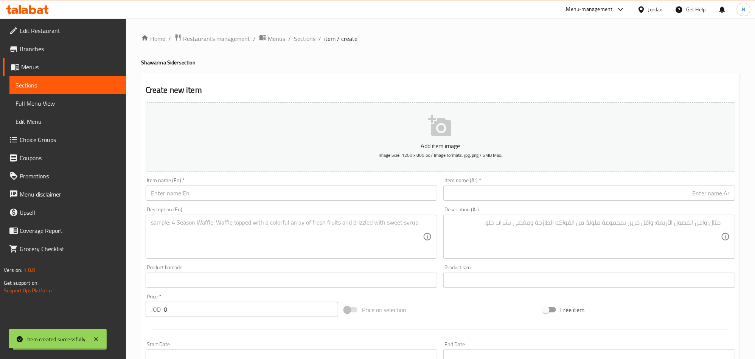
click at [316, 41] on ol "Home / Restaurants management / Menus / Sections / item / create" at bounding box center [440, 39] width 599 height 10
click at [308, 40] on span "Sections" at bounding box center [305, 38] width 22 height 9
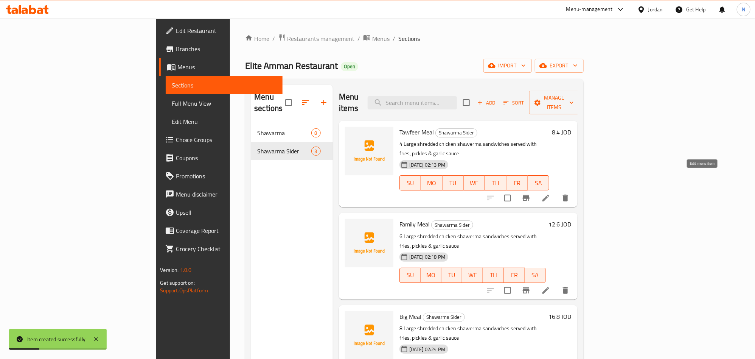
click at [550, 193] on icon at bounding box center [545, 197] width 9 height 9
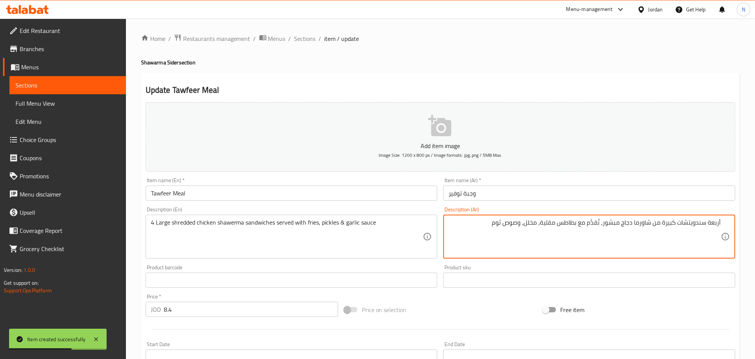
drag, startPoint x: 708, startPoint y: 222, endPoint x: 731, endPoint y: 222, distance: 23.1
click at [731, 222] on div "أربعة سندويتشات كبيرة من شاورما دجاج مبشور، تُقدَّم مع بطاطس مقلية، مخلل، وصوص …" at bounding box center [589, 236] width 292 height 44
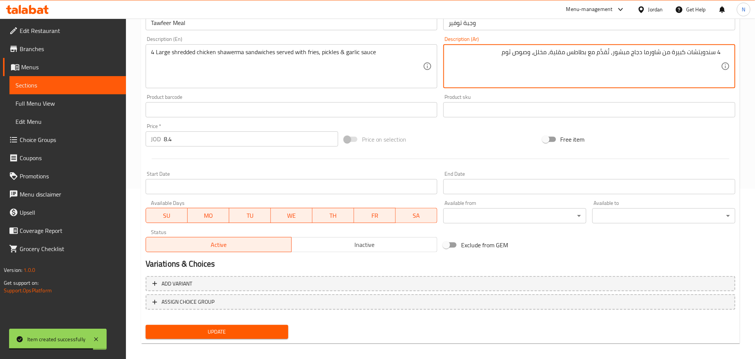
type textarea "4 سندويتشات كبيرة من شاورما دجاج مبشور، تُقدَّم مع بطاطس مقلية، مخلل، وصوص ثوم"
click at [253, 331] on span "Update" at bounding box center [217, 331] width 131 height 9
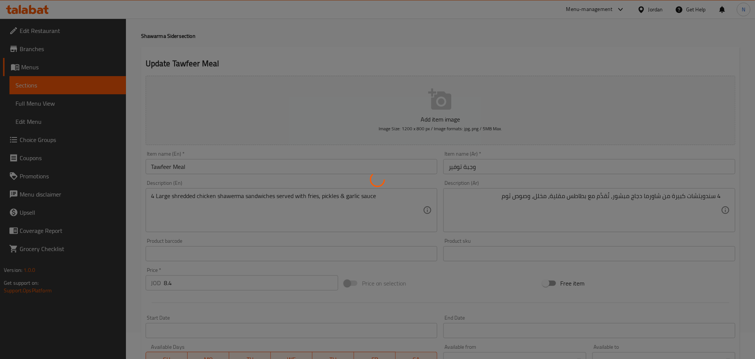
scroll to position [0, 0]
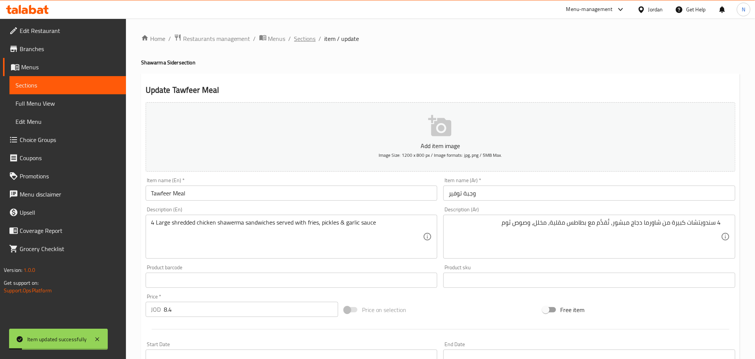
click at [301, 36] on span "Sections" at bounding box center [305, 38] width 22 height 9
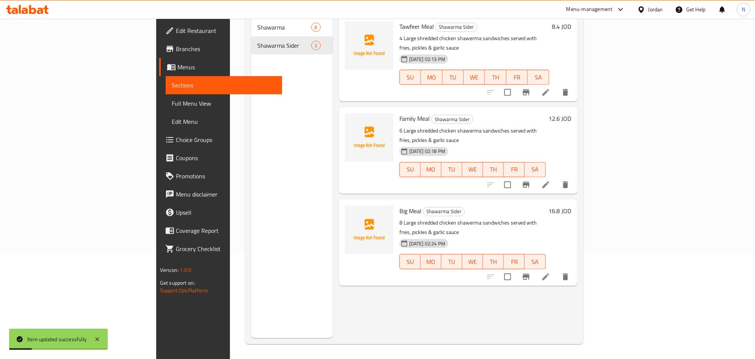
scroll to position [106, 0]
click at [549, 181] on icon at bounding box center [545, 184] width 7 height 7
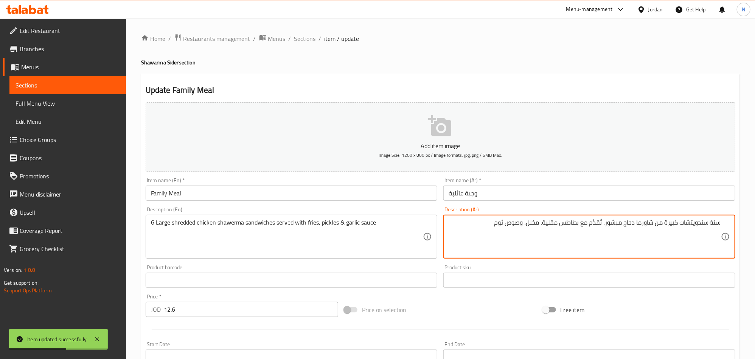
click at [716, 224] on textarea "ستة سندويتشات كبيرة من شاورما دجاج مبشور، تُقدَّم مع بطاطس مقلية، مخلل، وصوص ثوم" at bounding box center [585, 237] width 272 height 36
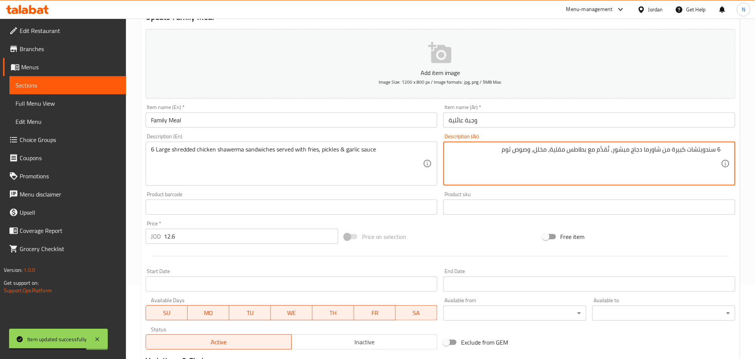
scroll to position [175, 0]
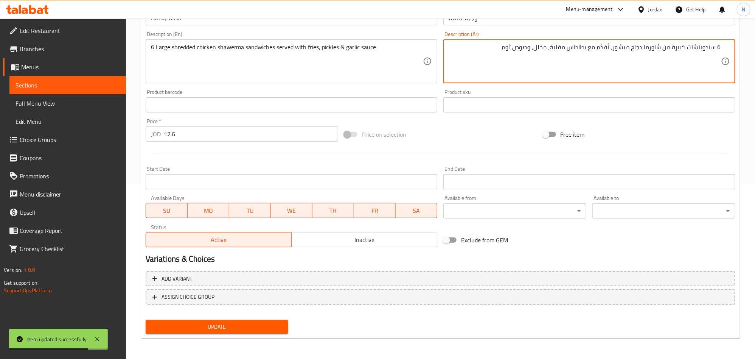
type textarea "6 سندويتشات كبيرة من شاورما دجاج مبشور، تُقدَّم مع بطاطس مقلية، مخلل، وصوص ثوم"
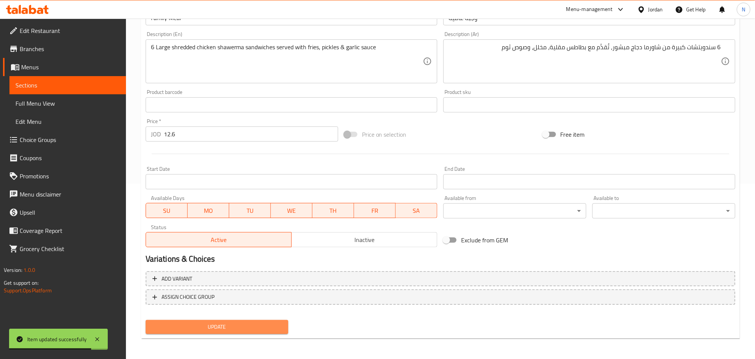
click at [244, 328] on span "Update" at bounding box center [217, 326] width 131 height 9
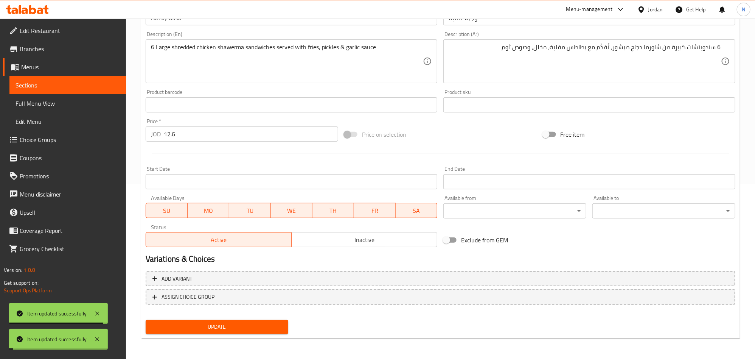
scroll to position [0, 0]
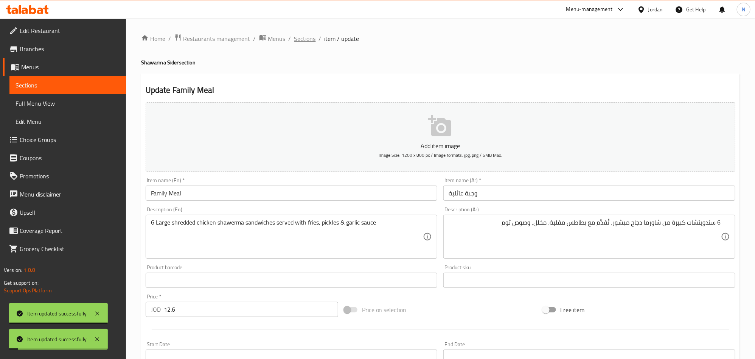
click at [305, 41] on span "Sections" at bounding box center [305, 38] width 22 height 9
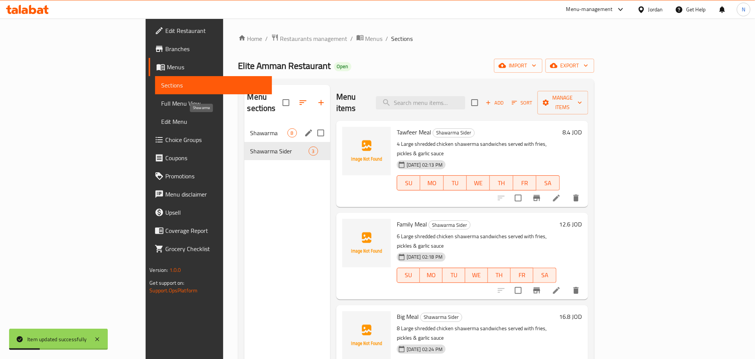
click at [250, 128] on span "Shawarma" at bounding box center [268, 132] width 37 height 9
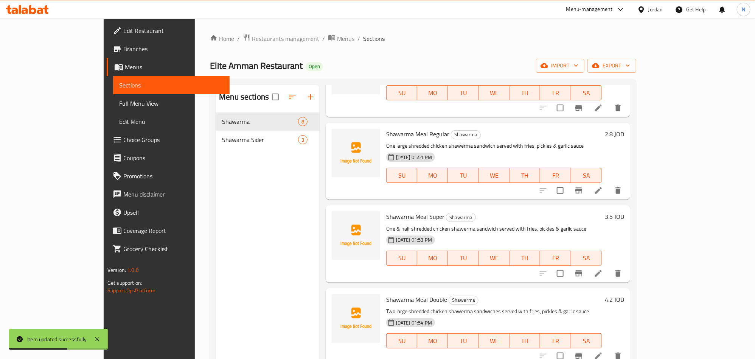
scroll to position [170, 0]
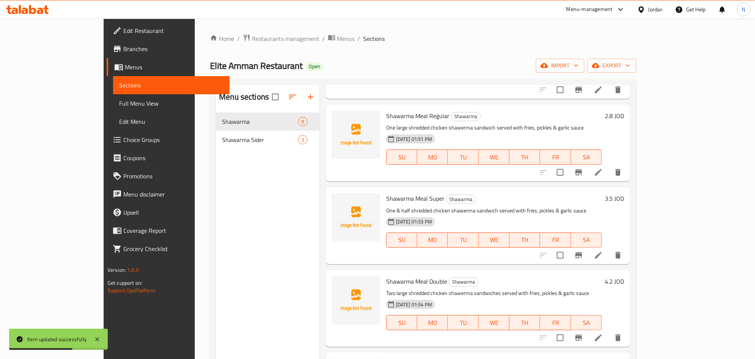
click at [609, 177] on li at bounding box center [598, 172] width 21 height 14
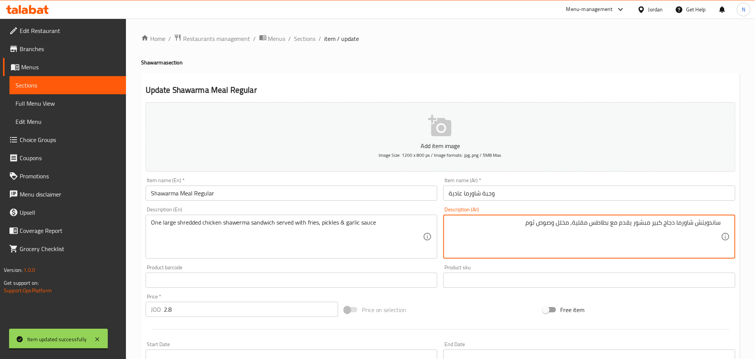
click at [723, 224] on div "ساندويتش شاورما دجاج كبير مبشور يقدم مع بطاطس مقلية, مخلل وصوص ثوم Description …" at bounding box center [589, 236] width 292 height 44
click at [722, 225] on div "ساندويتش شاورما دجاج كبير مبشور يقدم مع بطاطس مقلية, مخلل وصوص ثوم Description …" at bounding box center [589, 236] width 292 height 44
click at [719, 220] on textarea "ساندويتش شاورما دجاج كبير مبشور يقدم مع بطاطس مقلية, مخلل وصوص ثوم" at bounding box center [585, 237] width 272 height 36
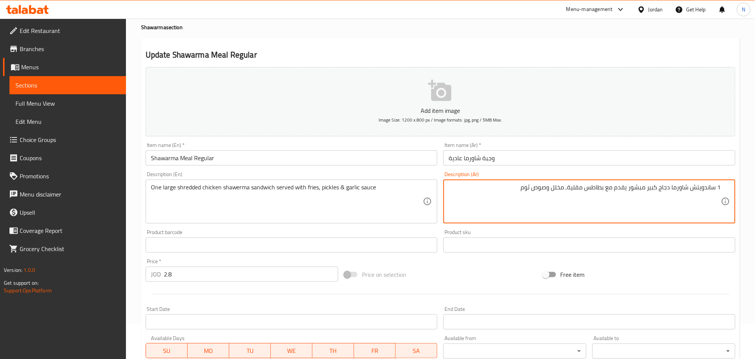
scroll to position [170, 0]
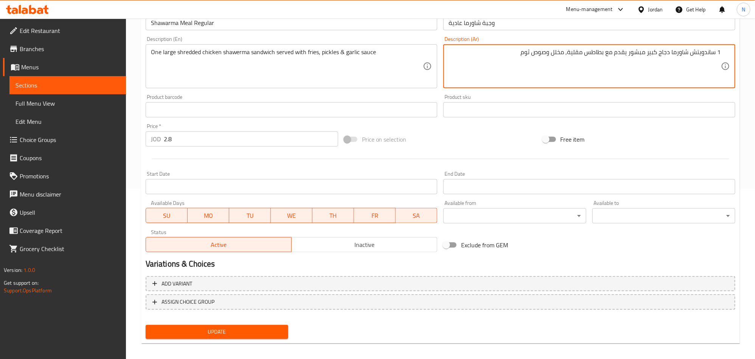
type textarea "1 ساندويتش شاورما دجاج كبير مبشور يقدم مع بطاطس مقلية, مخلل وصوص ثوم"
click at [274, 323] on div "Update" at bounding box center [217, 332] width 149 height 20
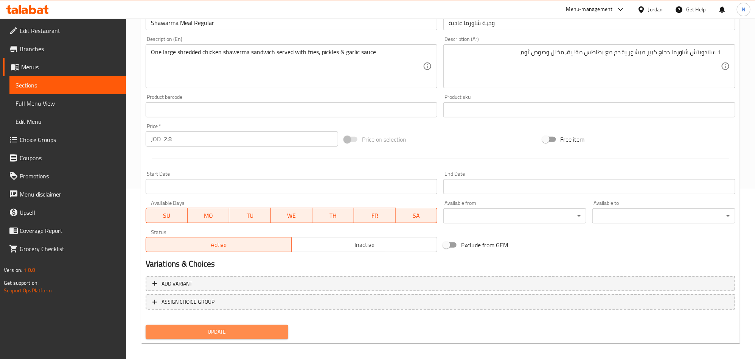
click at [280, 332] on span "Update" at bounding box center [217, 331] width 131 height 9
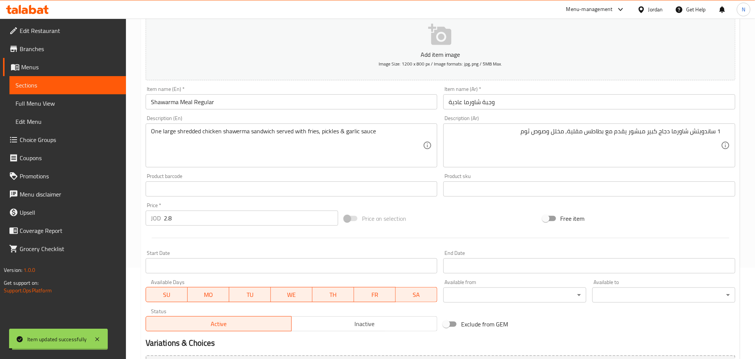
scroll to position [0, 0]
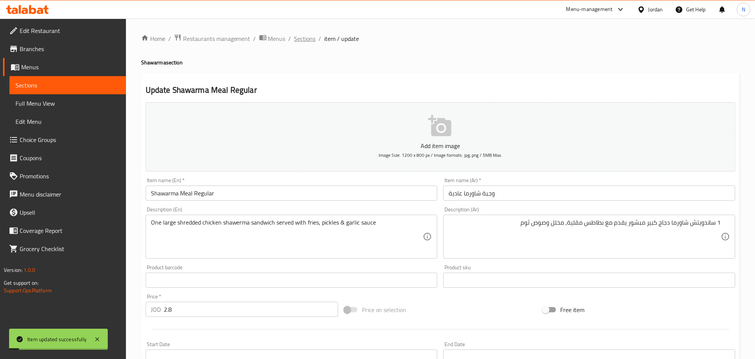
click at [298, 41] on span "Sections" at bounding box center [305, 38] width 22 height 9
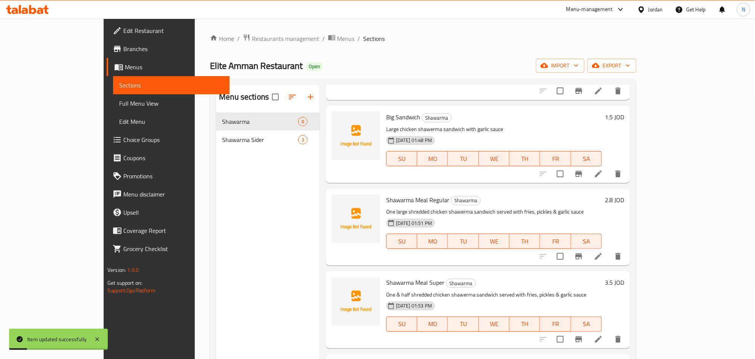
scroll to position [113, 0]
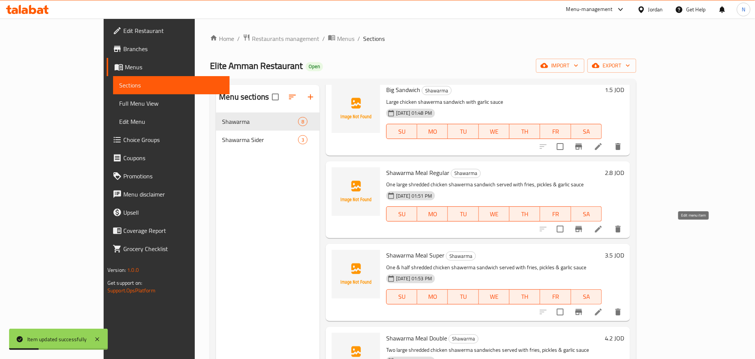
click at [603, 230] on icon at bounding box center [598, 228] width 9 height 9
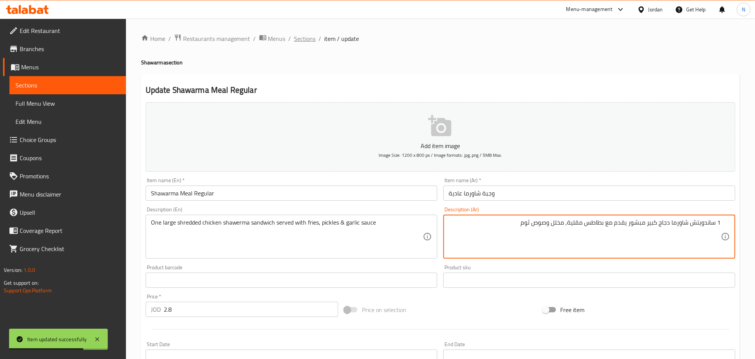
click at [303, 40] on span "Sections" at bounding box center [305, 38] width 22 height 9
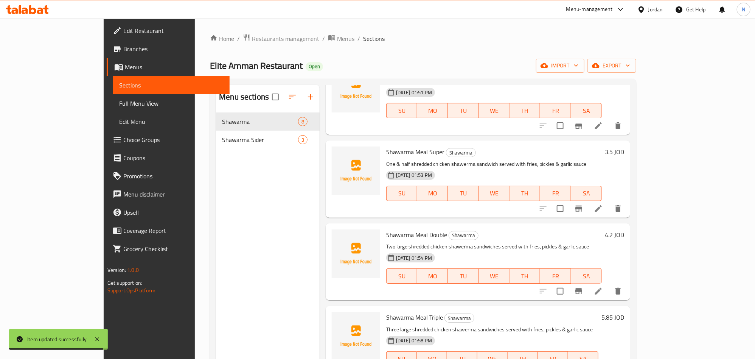
scroll to position [227, 0]
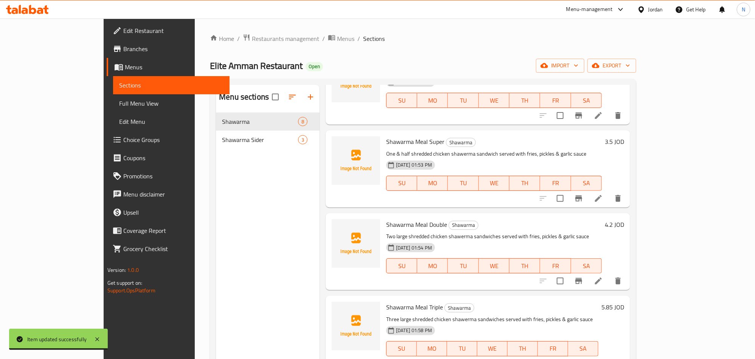
click at [602, 197] on icon at bounding box center [598, 198] width 7 height 7
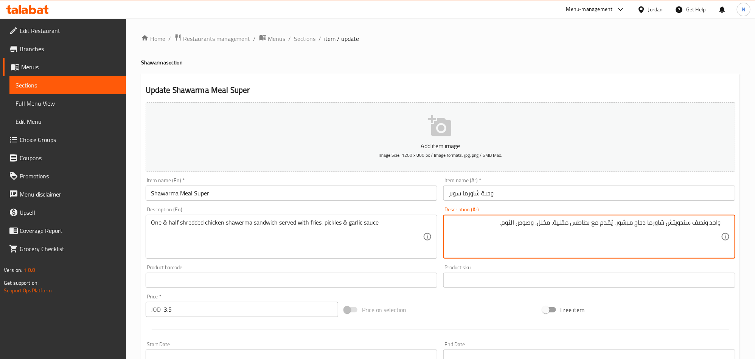
drag, startPoint x: 693, startPoint y: 224, endPoint x: 726, endPoint y: 221, distance: 33.8
click at [726, 221] on div "واحد ونصف سندويتش شاورما دجاج مبشور، يُقدم مع بطاطس مقلية، مخلل، وصوص الثوم. De…" at bounding box center [589, 236] width 292 height 44
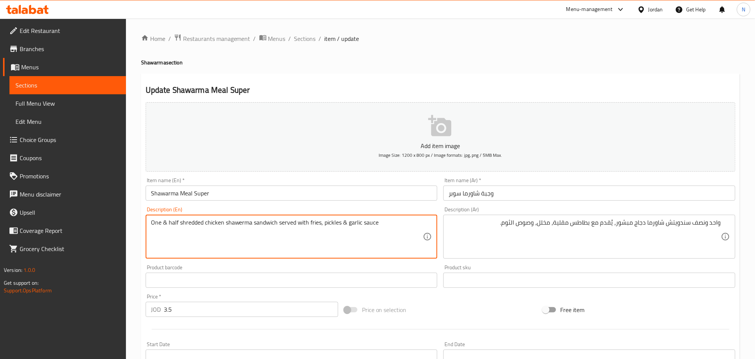
click at [272, 239] on textarea "One & half shredded chicken shawerma sandwich served with fries, pickles & garl…" at bounding box center [287, 237] width 272 height 36
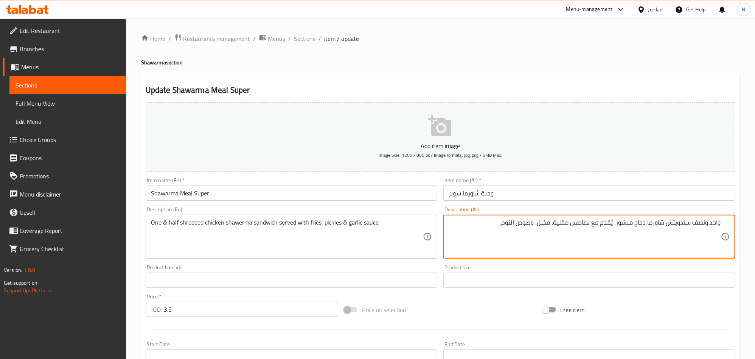
drag, startPoint x: 693, startPoint y: 222, endPoint x: 756, endPoint y: 219, distance: 63.6
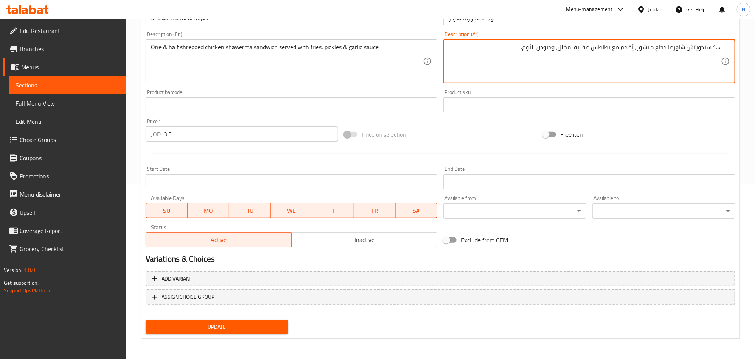
type textarea "1.5 سندويتش شاورما دجاج مبشور، يُقدم مع بطاطس مقلية، مخلل، وصوص الثوم."
click at [259, 330] on span "Update" at bounding box center [217, 326] width 131 height 9
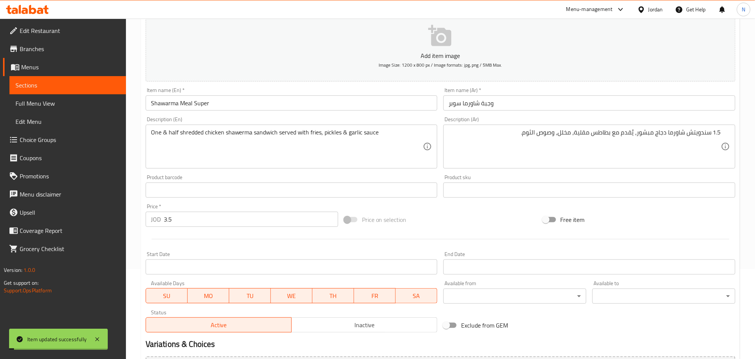
scroll to position [0, 0]
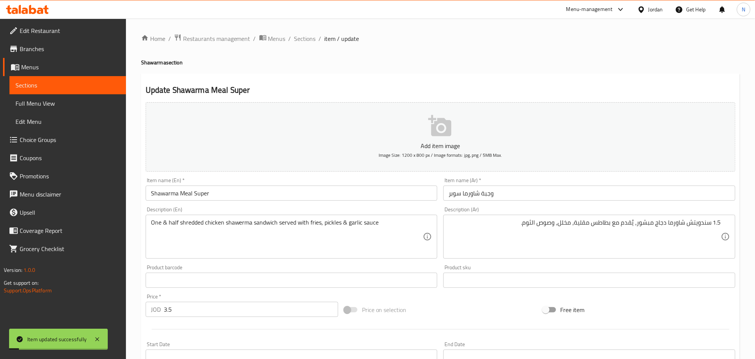
drag, startPoint x: 298, startPoint y: 36, endPoint x: 320, endPoint y: 53, distance: 27.8
click at [298, 36] on span "Sections" at bounding box center [305, 38] width 22 height 9
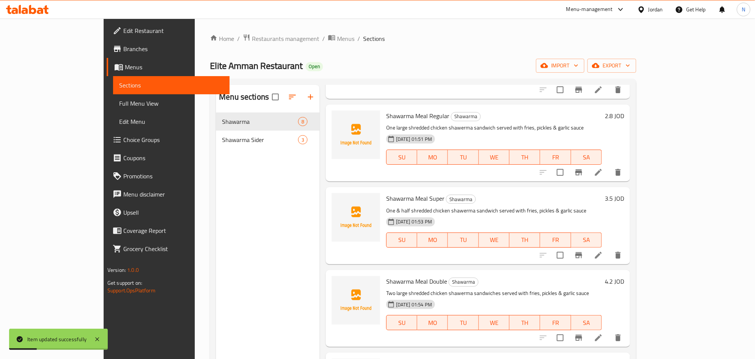
scroll to position [227, 0]
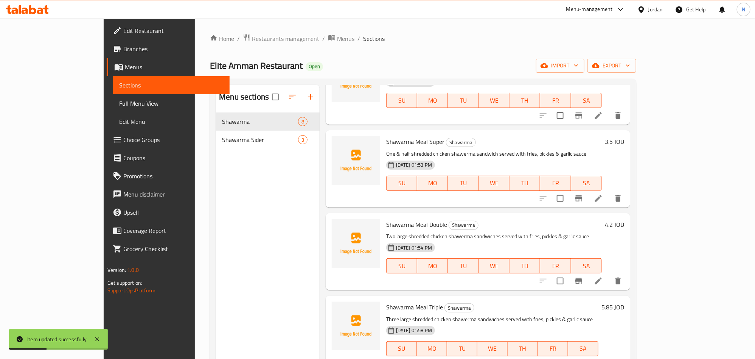
click at [603, 277] on icon at bounding box center [598, 280] width 9 height 9
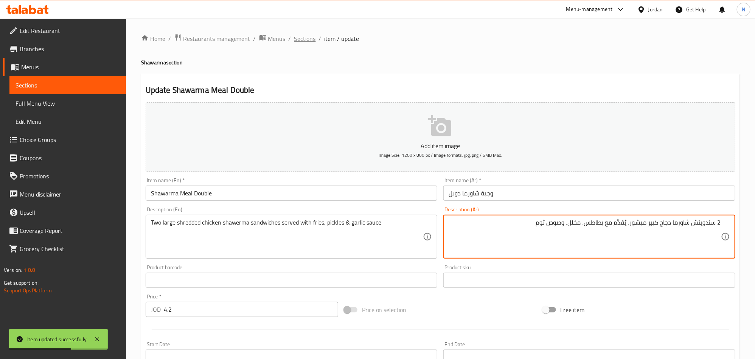
click at [308, 41] on span "Sections" at bounding box center [305, 38] width 22 height 9
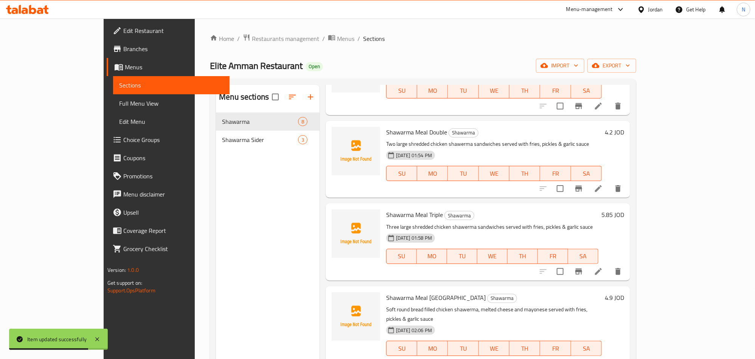
scroll to position [321, 0]
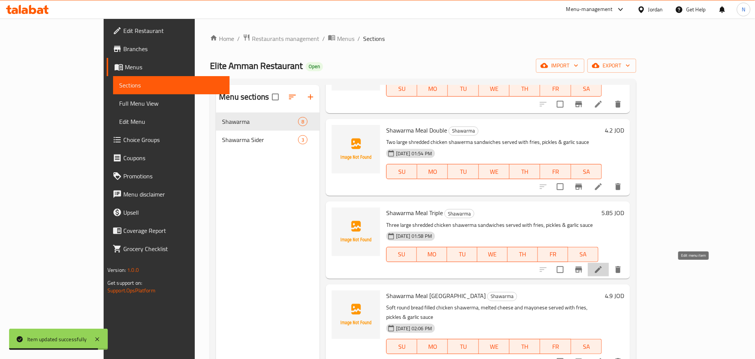
click at [603, 271] on icon at bounding box center [598, 269] width 9 height 9
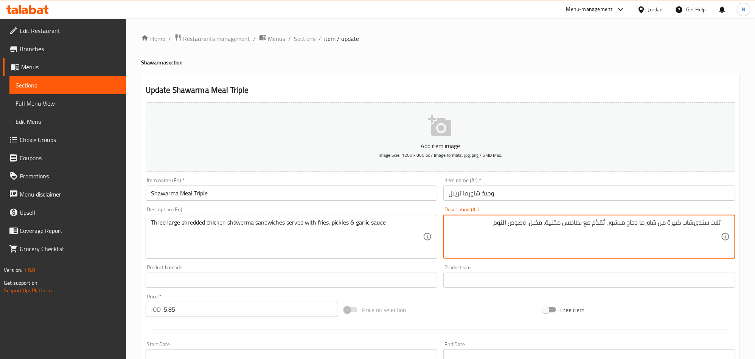
drag, startPoint x: 710, startPoint y: 224, endPoint x: 737, endPoint y: 222, distance: 26.9
click at [737, 222] on div "Description (Ar) ثلاث سندويشات كبيرة من شاورما دجاج مبشور، تُقدَّم مع بطاطس مقل…" at bounding box center [589, 233] width 298 height 58
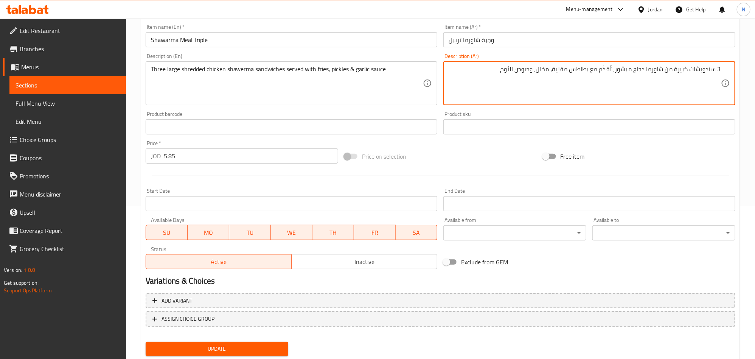
scroll to position [170, 0]
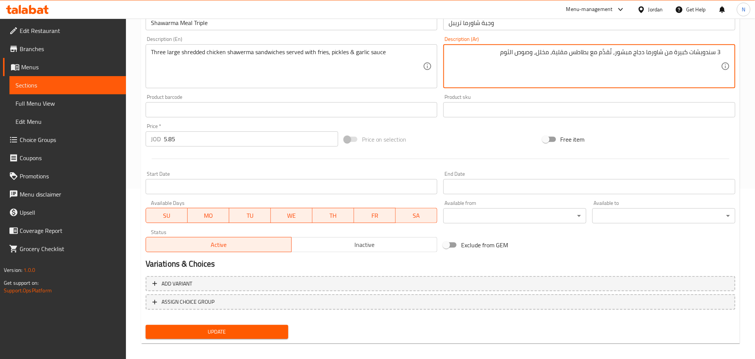
type textarea "3 سندويشات كبيرة من شاورما دجاج مبشور، تُقدَّم مع بطاطس مقلية، مخلل، وصوص الثوم"
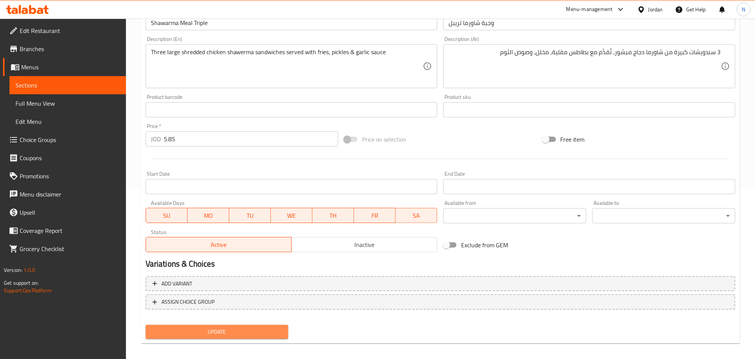
click at [219, 335] on span "Update" at bounding box center [217, 331] width 131 height 9
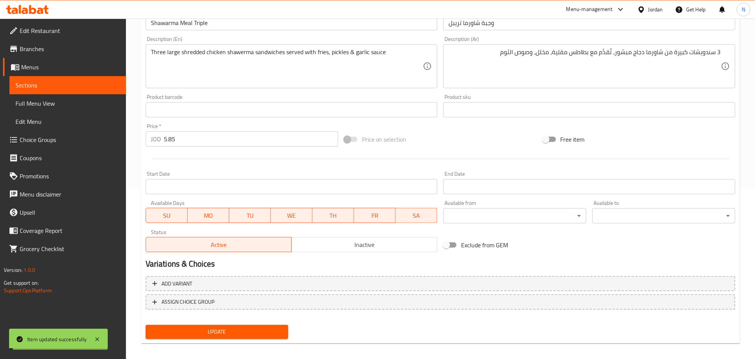
scroll to position [0, 0]
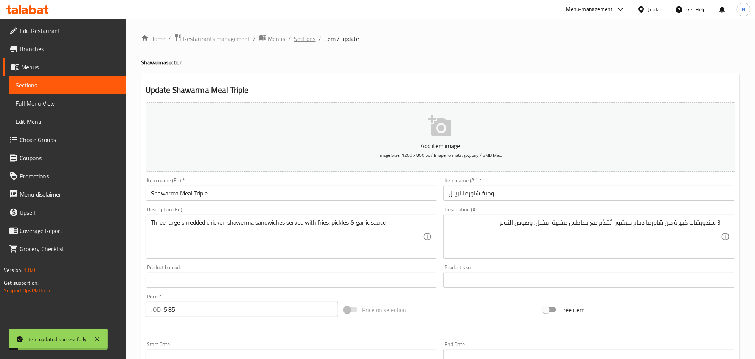
click at [305, 36] on span "Sections" at bounding box center [305, 38] width 22 height 9
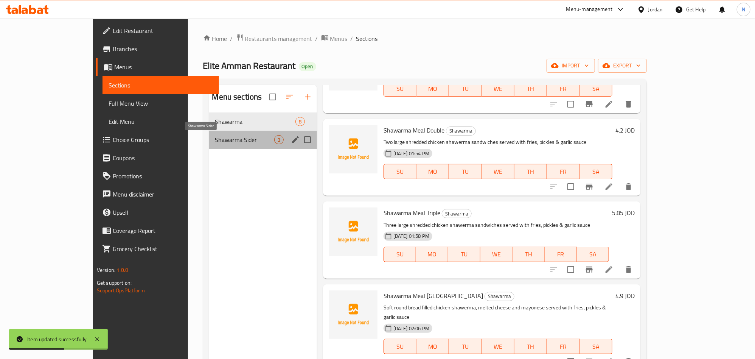
click at [230, 136] on span "Shawarma Sider" at bounding box center [244, 139] width 59 height 9
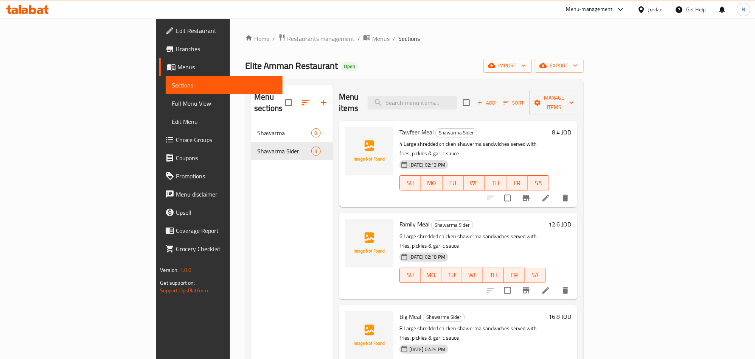
click at [315, 101] on button "button" at bounding box center [324, 102] width 18 height 18
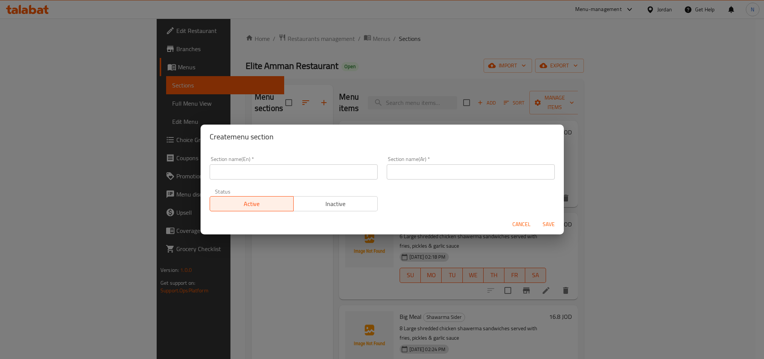
click at [314, 179] on div "Section name(En)   * Section name(En) *" at bounding box center [293, 168] width 177 height 32
click at [315, 178] on input "text" at bounding box center [294, 171] width 168 height 15
paste input "Snacks"
click at [264, 173] on input "Snacks" at bounding box center [294, 171] width 168 height 15
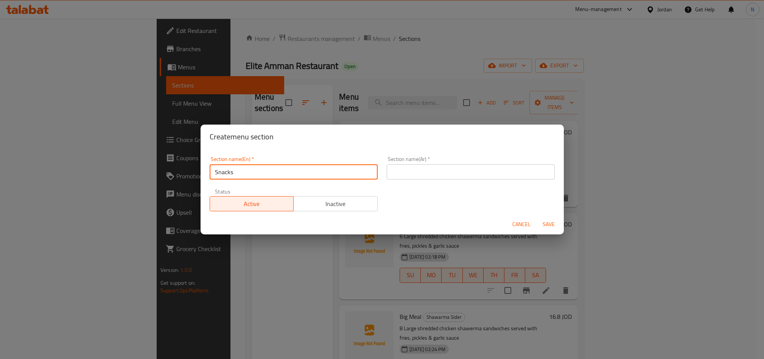
click at [264, 173] on input "Snacks" at bounding box center [294, 171] width 168 height 15
type input "Snacks"
click at [437, 171] on input "text" at bounding box center [471, 171] width 168 height 15
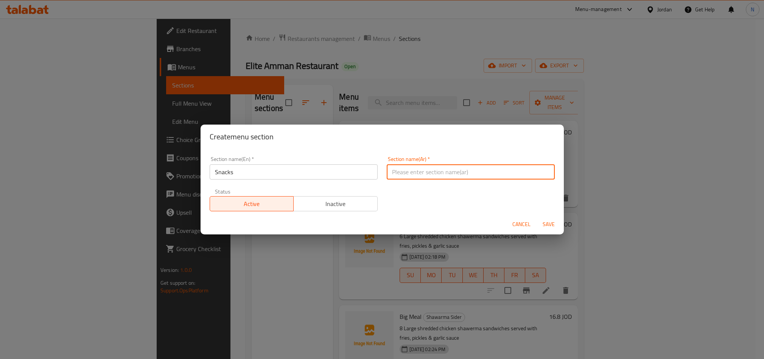
type input ","
type input "وجبة خفيفه"
click at [555, 223] on span "Save" at bounding box center [548, 223] width 18 height 9
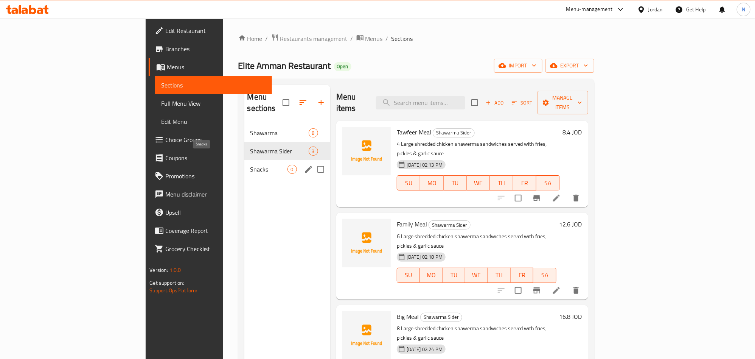
click at [244, 163] on div "Snacks 0" at bounding box center [287, 169] width 86 height 18
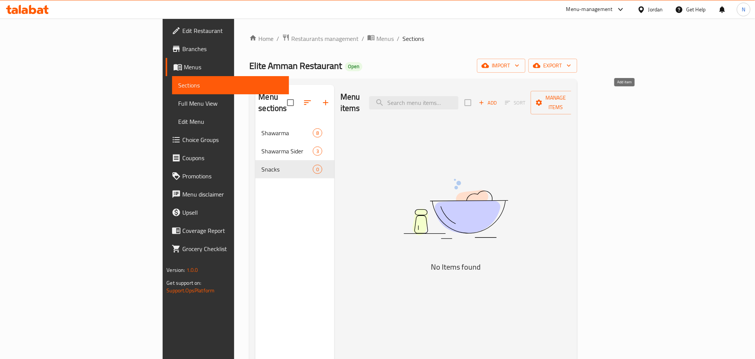
click at [498, 98] on span "Add" at bounding box center [488, 102] width 20 height 9
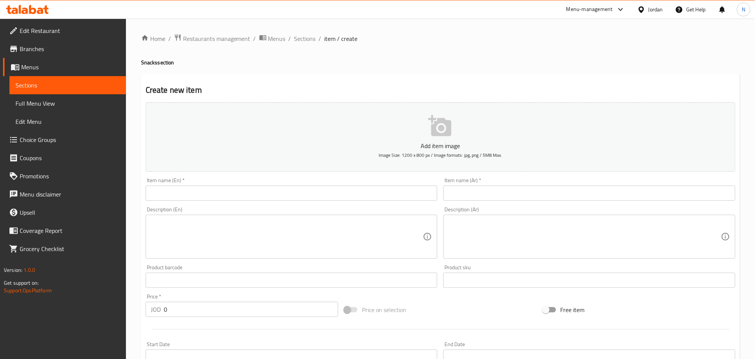
click at [193, 194] on input "text" at bounding box center [292, 192] width 292 height 15
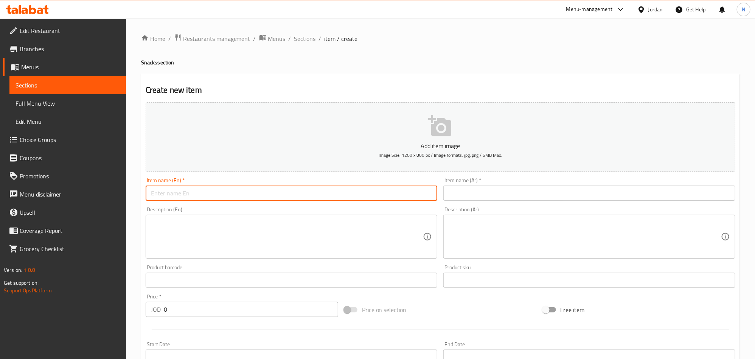
paste input "Zinger Sandwich"
click at [200, 194] on input "Zinger Sandwich" at bounding box center [292, 192] width 292 height 15
type input "Zinger Sandwich"
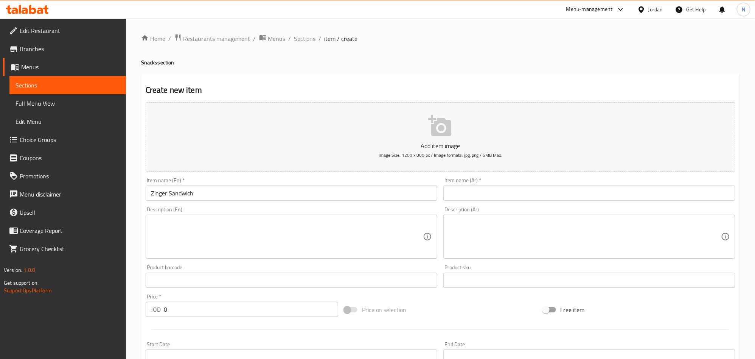
click at [589, 194] on input "text" at bounding box center [589, 192] width 292 height 15
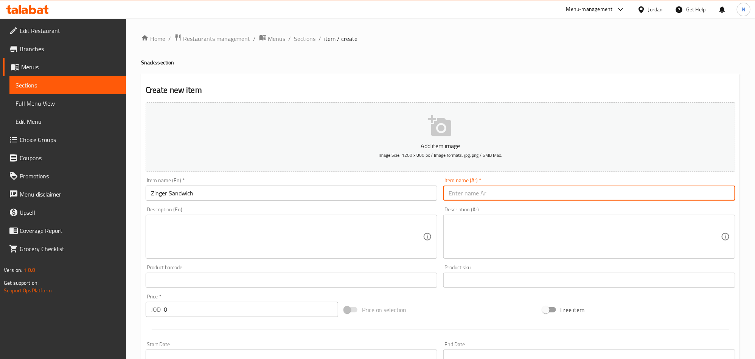
paste input "ساندويتش زنجر"
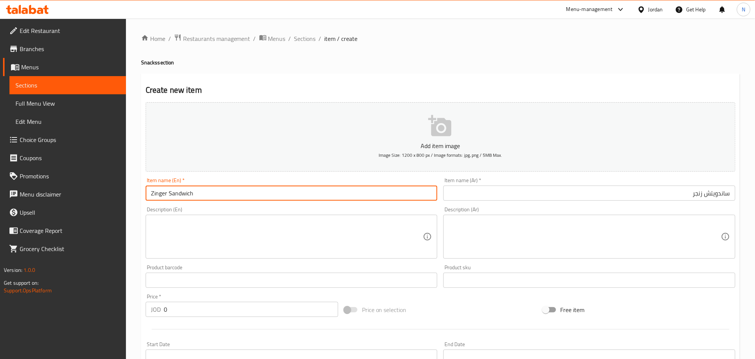
click at [175, 189] on input "Zinger Sandwich" at bounding box center [292, 192] width 292 height 15
click at [715, 192] on input "ساندويتش زنجر" at bounding box center [589, 192] width 292 height 15
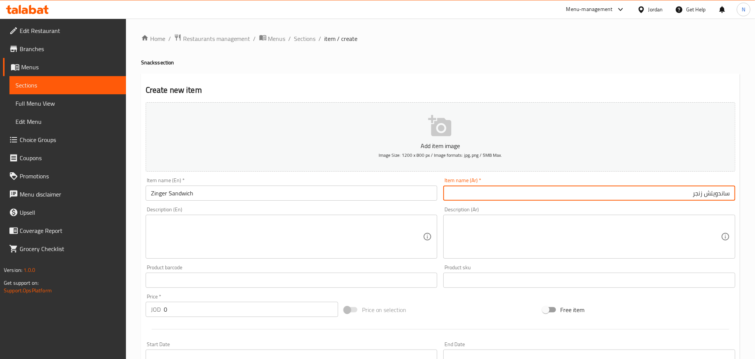
click at [715, 192] on input "ساندويتش زنجر" at bounding box center [589, 192] width 292 height 15
paste input "text"
type input "سندويتش زنجر"
click at [657, 236] on textarea at bounding box center [585, 237] width 272 height 36
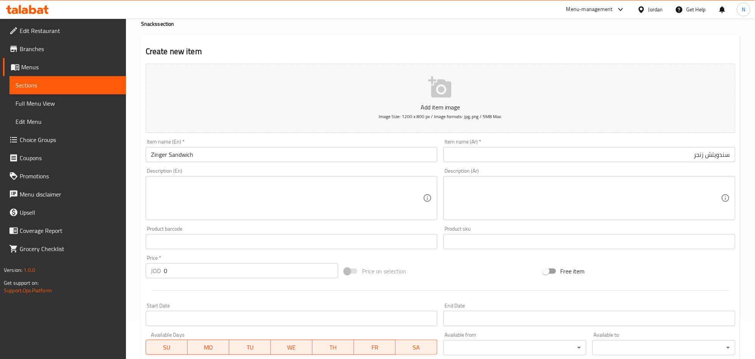
scroll to position [57, 0]
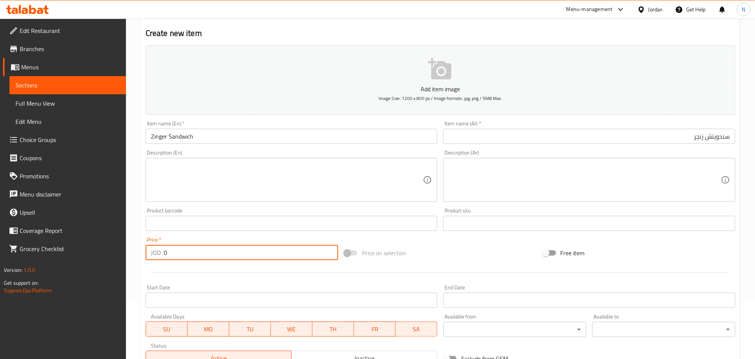
drag, startPoint x: 187, startPoint y: 252, endPoint x: 144, endPoint y: 251, distance: 43.1
click at [145, 251] on div "Price   * JOD 0 Price *" at bounding box center [242, 248] width 199 height 29
paste input "2.1"
type input "2.10"
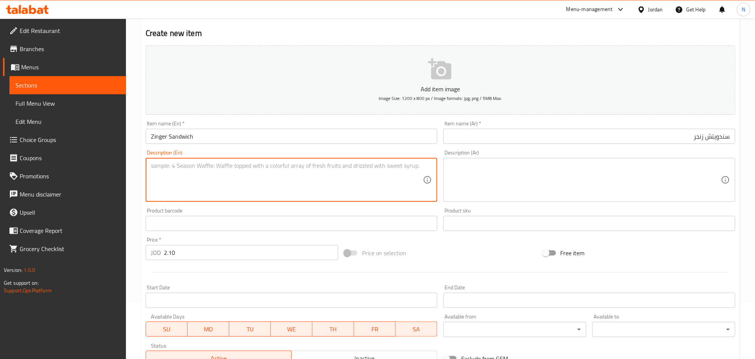
click at [315, 183] on textarea at bounding box center [287, 180] width 272 height 36
paste textarea "Crispy fried chicken fillet with fresh lettuce & mayonnaise sauce"
click at [249, 174] on textarea "Crispy fried chicken fillet with fresh lettuce & mayonnaise sauce" at bounding box center [287, 180] width 272 height 36
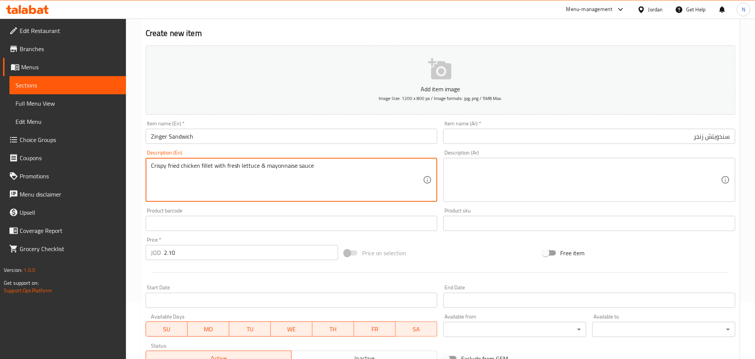
type textarea "Crispy fried chicken fillet with fresh lettuce & mayonnaise sauce"
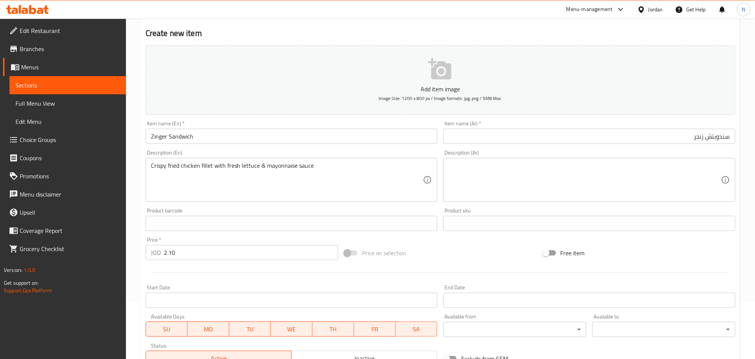
click at [539, 185] on textarea at bounding box center [585, 180] width 272 height 36
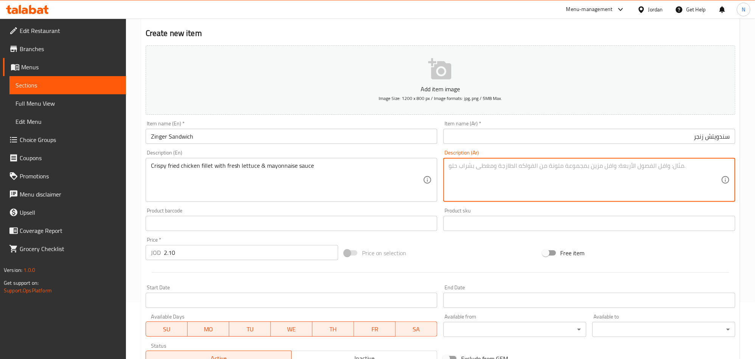
paste textarea "فيليه دجاج مقلي مقرمش مع خس طازج وصلصة المايونيز"
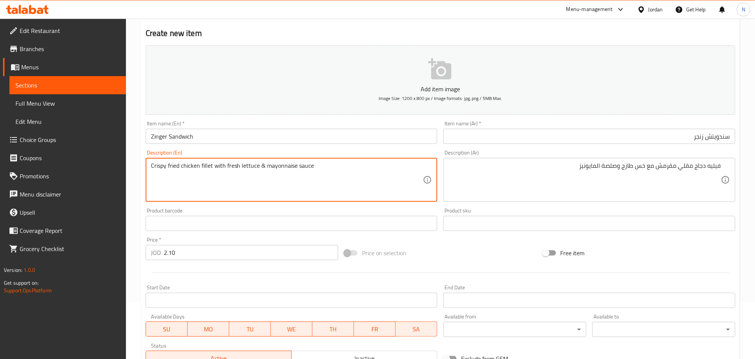
click at [155, 169] on textarea "Crispy fried chicken fillet with fresh lettuce & mayonnaise sauce" at bounding box center [287, 180] width 272 height 36
click at [251, 167] on textarea "Crispy fried chicken fillet with fresh lettuce & mayonnaise sauce" at bounding box center [287, 180] width 272 height 36
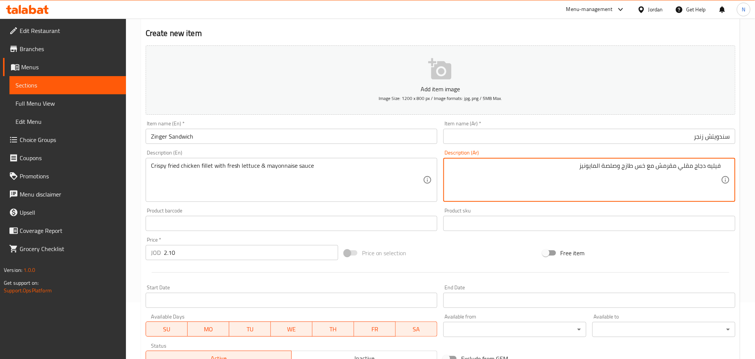
drag, startPoint x: 618, startPoint y: 166, endPoint x: 602, endPoint y: 167, distance: 15.9
click at [597, 167] on textarea "فيليه دجاج مقلي مقرمش مع خس طازج وصوص المايونيز" at bounding box center [585, 180] width 272 height 36
type textarea "فيليه دجاج مقلي مقرمش مع خس طازج وصوص مايونيز"
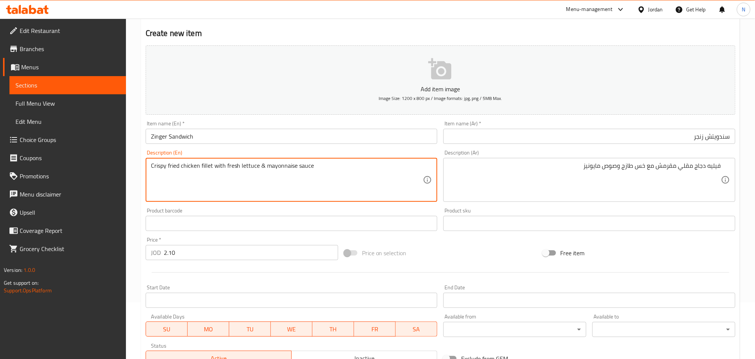
click at [246, 166] on textarea "Crispy fried chicken fillet with fresh lettuce & mayonnaise sauce" at bounding box center [287, 180] width 272 height 36
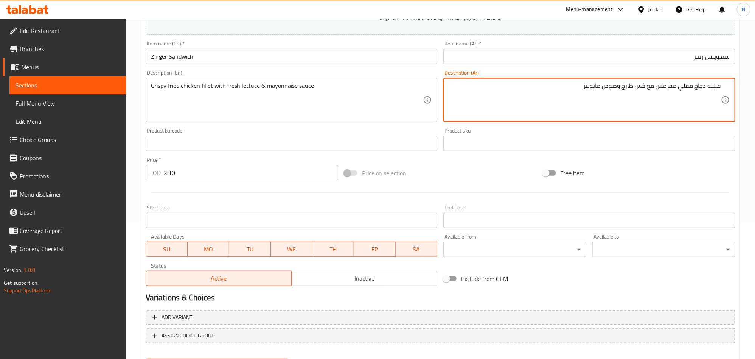
scroll to position [118, 0]
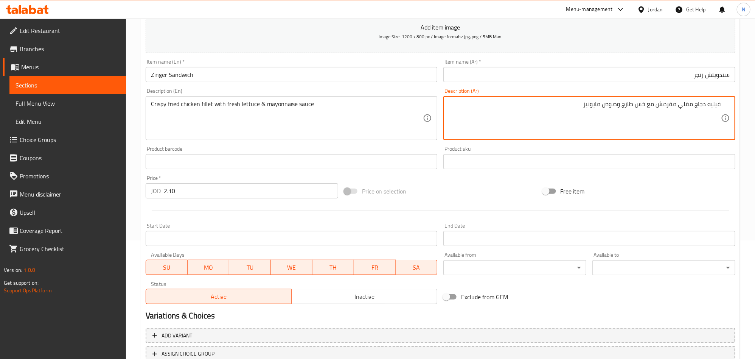
click at [722, 75] on input "سندويتش زنجر" at bounding box center [589, 74] width 292 height 15
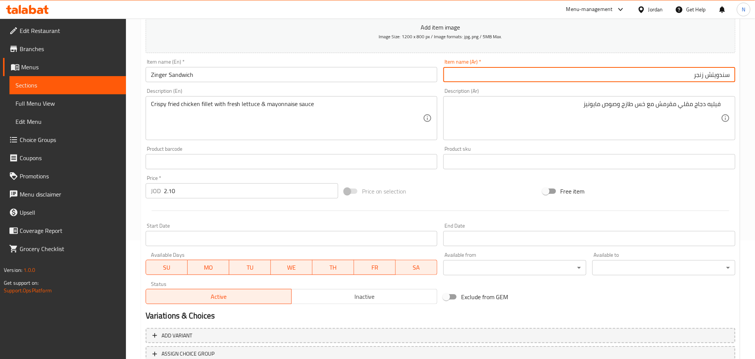
click at [722, 75] on input "سندويتش زنجر" at bounding box center [589, 74] width 292 height 15
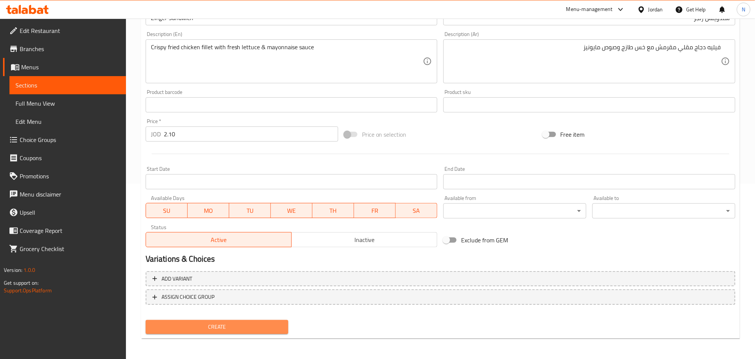
click at [217, 324] on span "Create" at bounding box center [217, 326] width 131 height 9
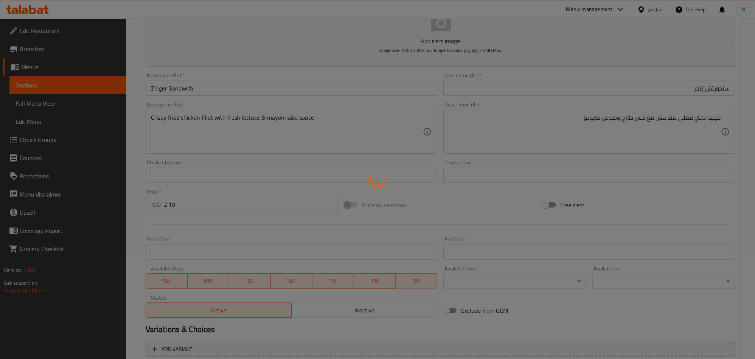
scroll to position [5, 0]
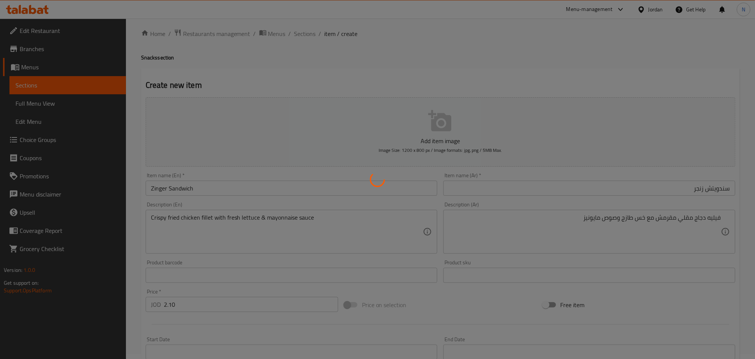
type input "0"
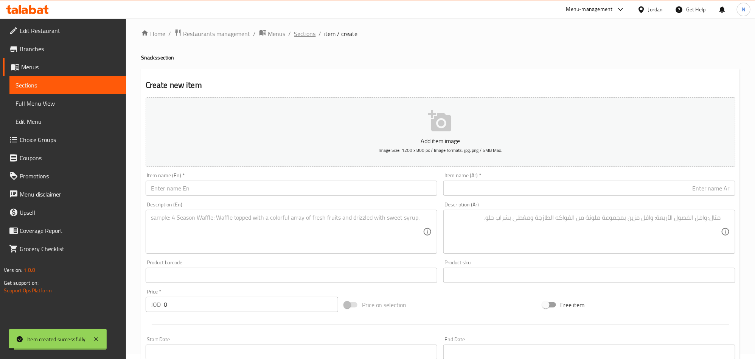
click at [307, 29] on span "Sections" at bounding box center [305, 33] width 22 height 9
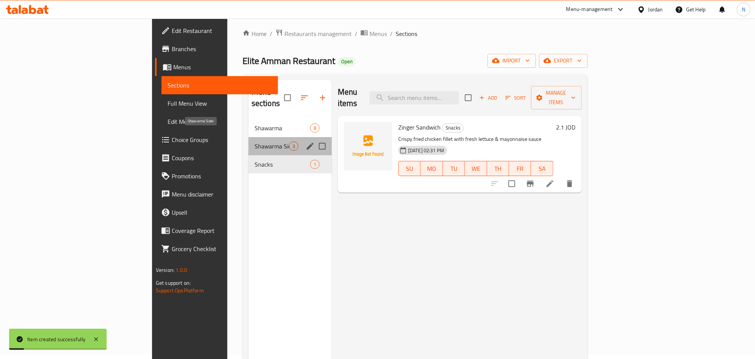
click at [255, 141] on span "Shawarma Sider" at bounding box center [272, 145] width 34 height 9
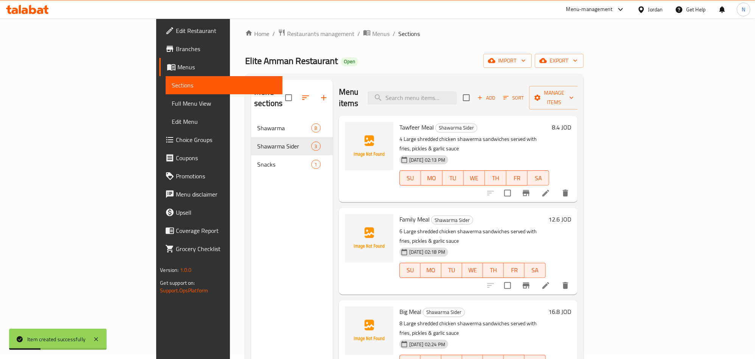
click at [556, 186] on li at bounding box center [545, 193] width 21 height 14
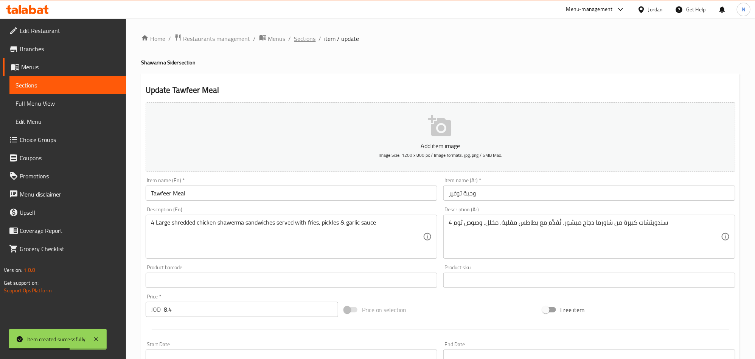
click at [301, 37] on span "Sections" at bounding box center [305, 38] width 22 height 9
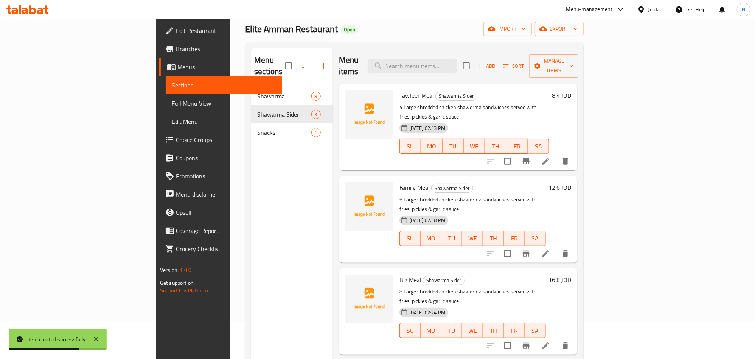
scroll to position [57, 0]
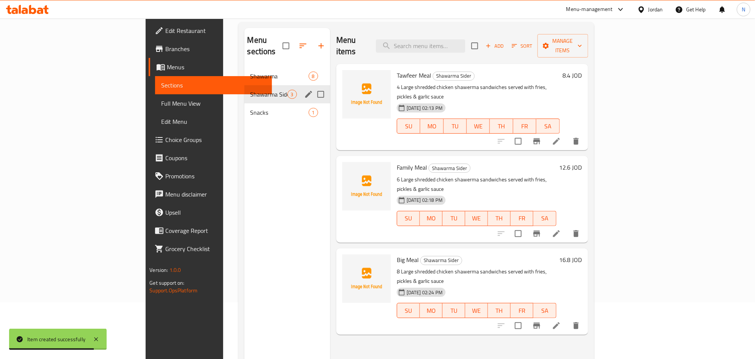
click at [244, 70] on div "Shawarma 8" at bounding box center [287, 76] width 86 height 18
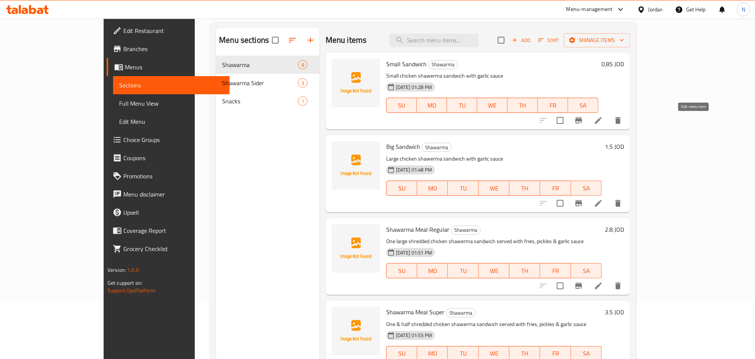
click at [603, 120] on icon at bounding box center [598, 120] width 9 height 9
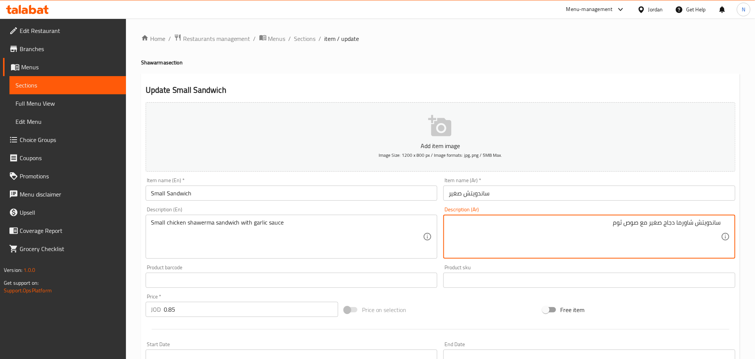
click at [715, 225] on textarea "ساندويتش شاورما دجاج صغير مع صوص ثوم" at bounding box center [585, 237] width 272 height 36
paste textarea
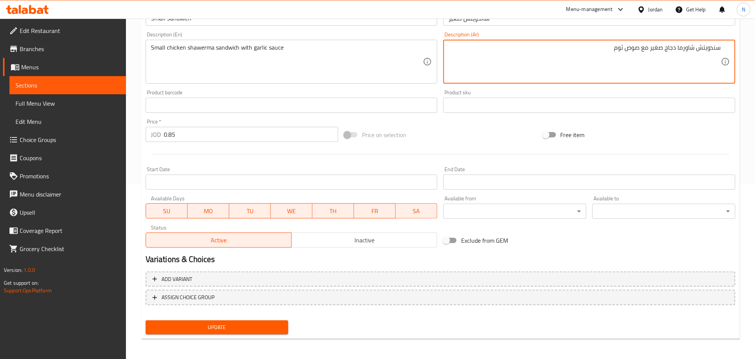
scroll to position [175, 0]
type textarea "سندويتش شاورما دجاج صغير مع صوص ثوم"
click at [238, 328] on span "Update" at bounding box center [217, 326] width 131 height 9
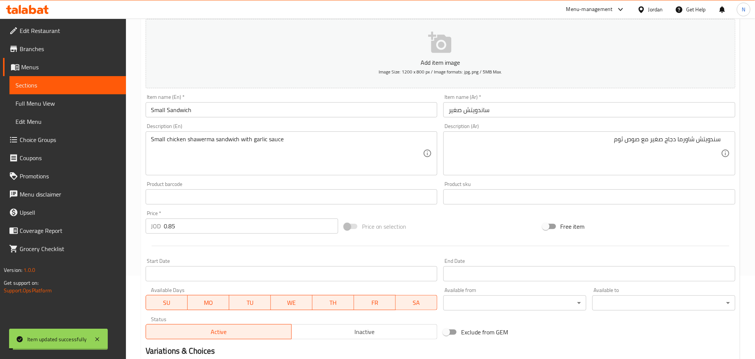
scroll to position [0, 0]
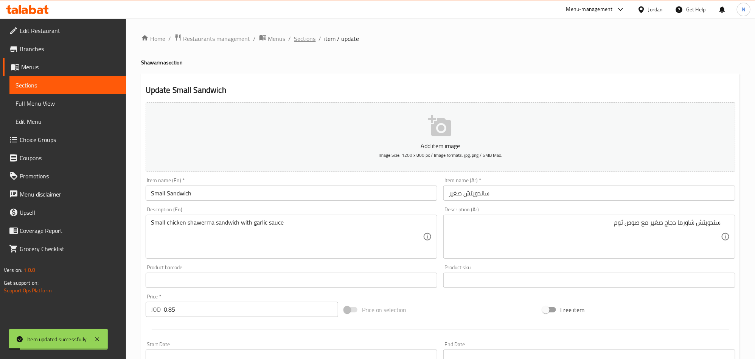
click at [311, 40] on span "Sections" at bounding box center [305, 38] width 22 height 9
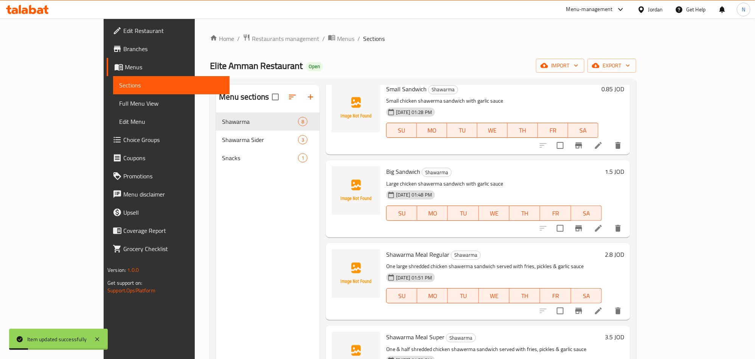
scroll to position [57, 0]
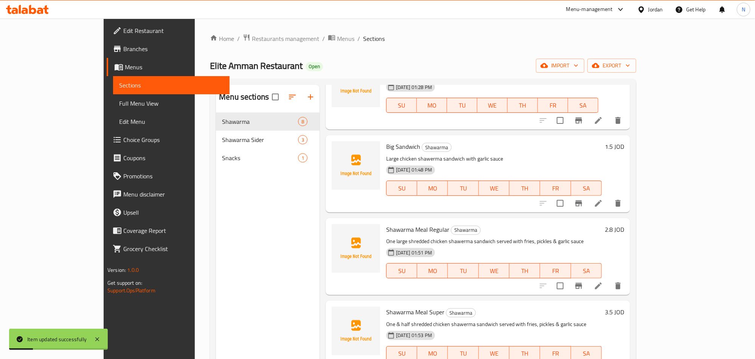
click at [603, 205] on icon at bounding box center [598, 203] width 9 height 9
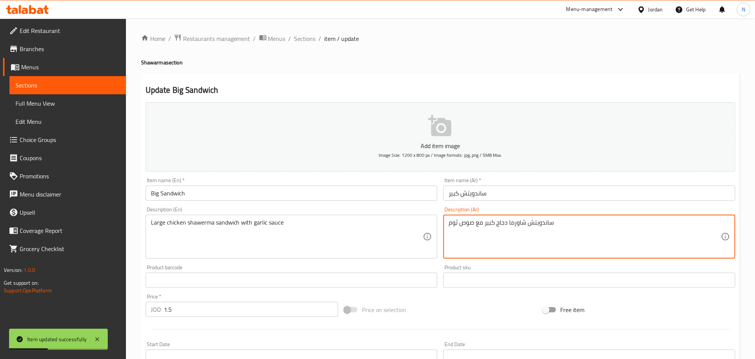
click at [545, 219] on textarea "ساندويتش شاورما دجاج كبير مع صوص ثوم" at bounding box center [585, 237] width 272 height 36
paste textarea
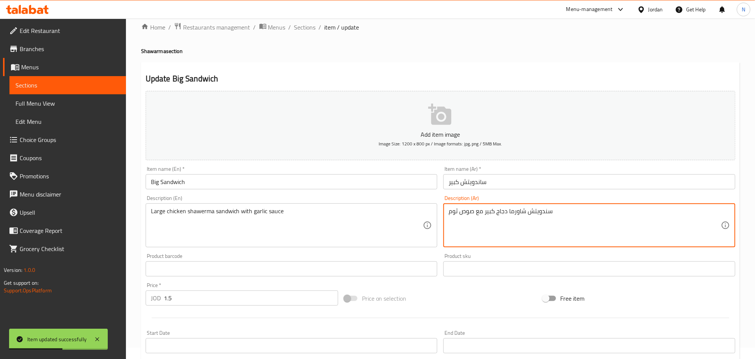
scroll to position [175, 0]
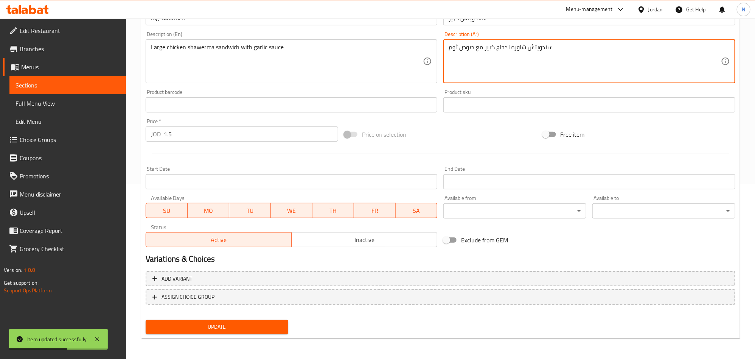
type textarea "سندويتش شاورما دجاج كبير مع صوص ثوم"
click at [261, 327] on span "Update" at bounding box center [217, 326] width 131 height 9
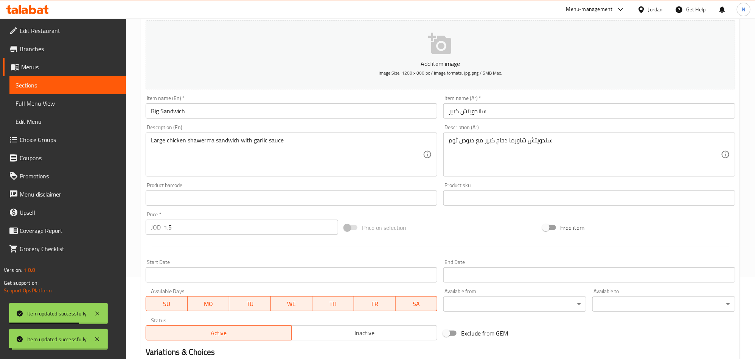
scroll to position [0, 0]
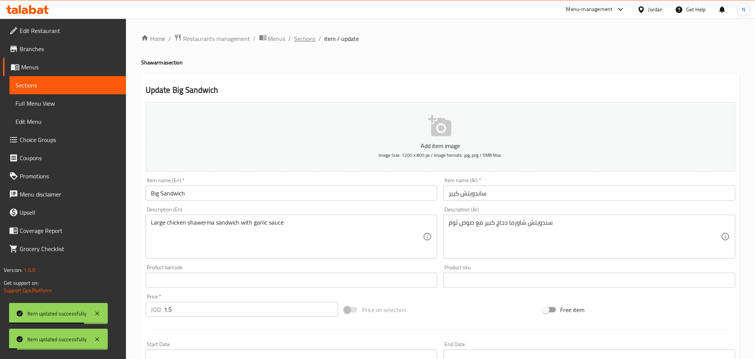
click at [297, 32] on div "Home / Restaurants management / Menus / Sections / item / update Shawarma secti…" at bounding box center [440, 277] width 629 height 516
click at [297, 38] on span "Sections" at bounding box center [305, 38] width 22 height 9
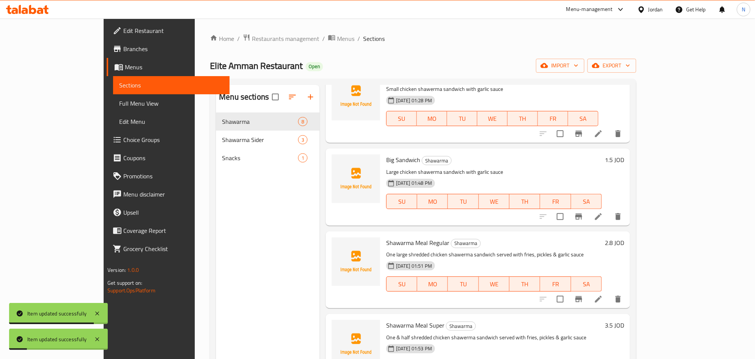
scroll to position [57, 0]
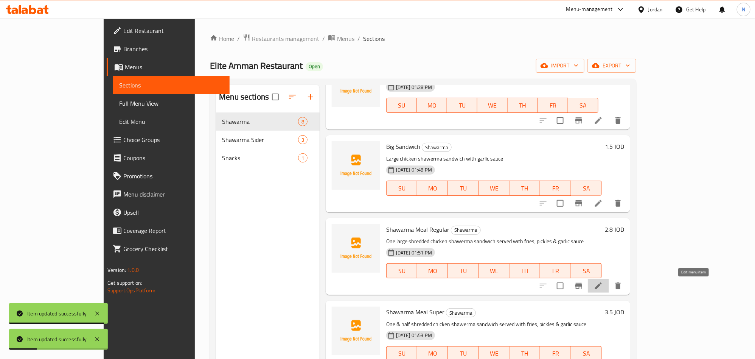
click at [603, 287] on icon at bounding box center [598, 285] width 9 height 9
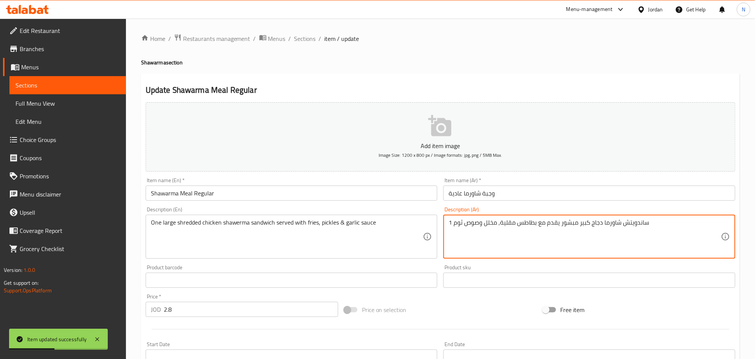
click at [639, 225] on textarea "1 ساندويتش شاورما دجاج كبير مبشور يقدم مع بطاطس مقلية, مخلل وصوص ثوم" at bounding box center [585, 237] width 272 height 36
paste textarea
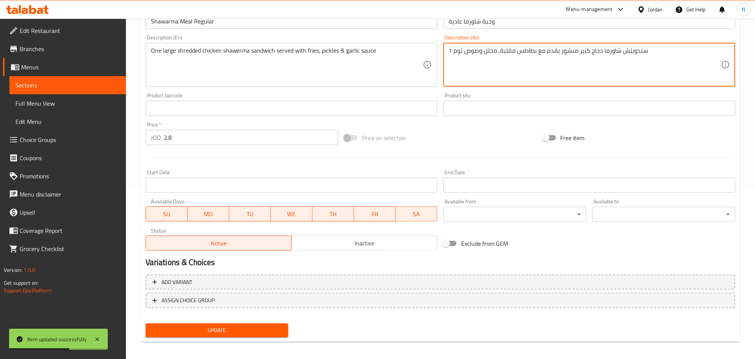
scroll to position [175, 0]
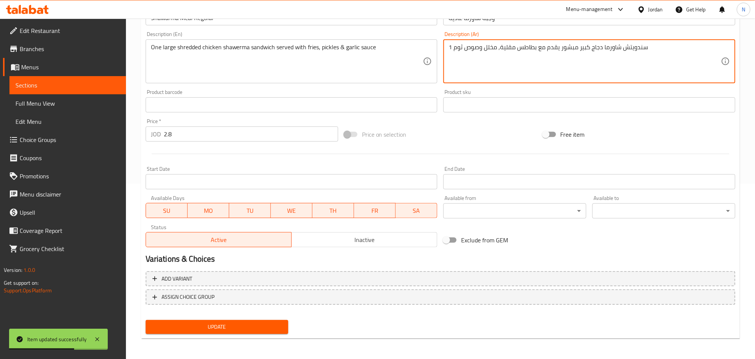
type textarea "1 سندويتش شاورما دجاج كبير مبشور يقدم مع بطاطس مقلية, مخلل وصوص ثوم"
click at [270, 325] on span "Update" at bounding box center [217, 326] width 131 height 9
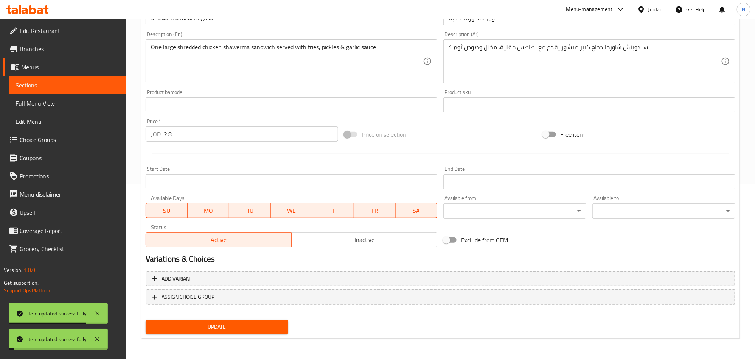
scroll to position [0, 0]
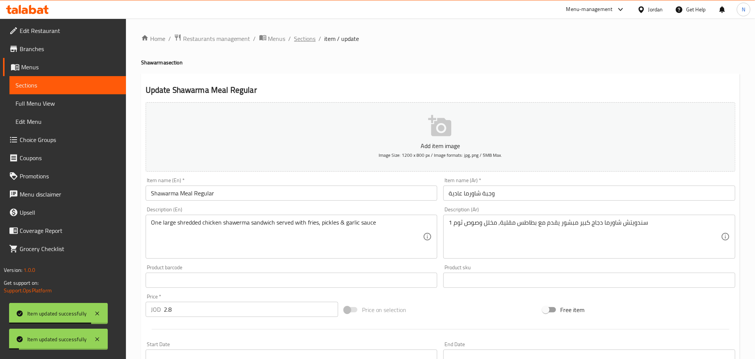
click at [312, 40] on span "Sections" at bounding box center [305, 38] width 22 height 9
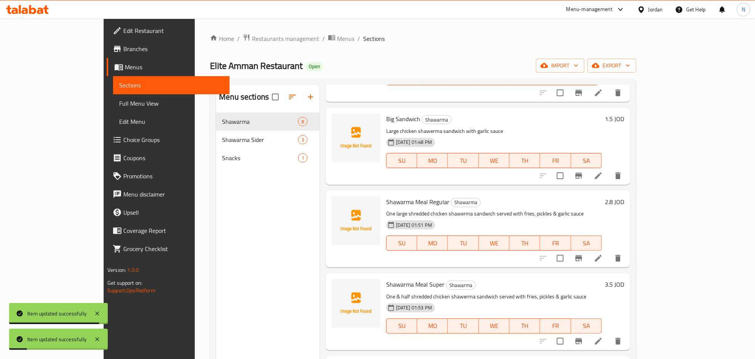
scroll to position [113, 0]
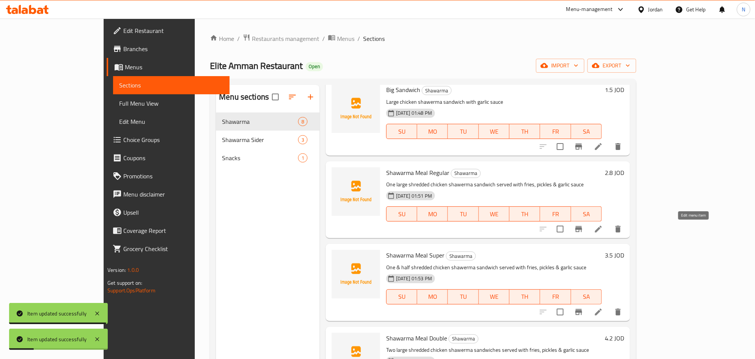
click at [603, 227] on icon at bounding box center [598, 228] width 9 height 9
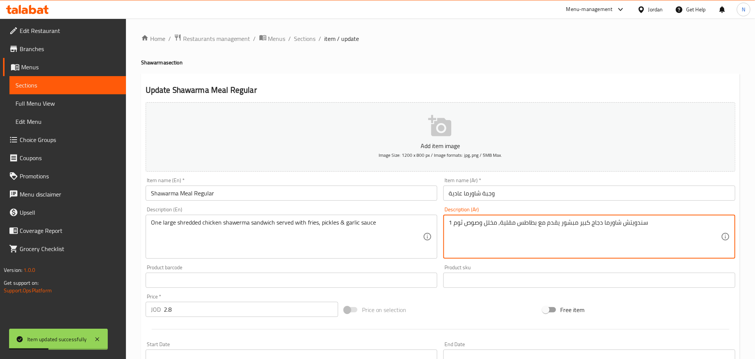
click at [631, 222] on textarea "1 سندويتش شاورما دجاج كبير مبشور يقدم مع بطاطس مقلية, مخلل وصوص ثوم" at bounding box center [585, 237] width 272 height 36
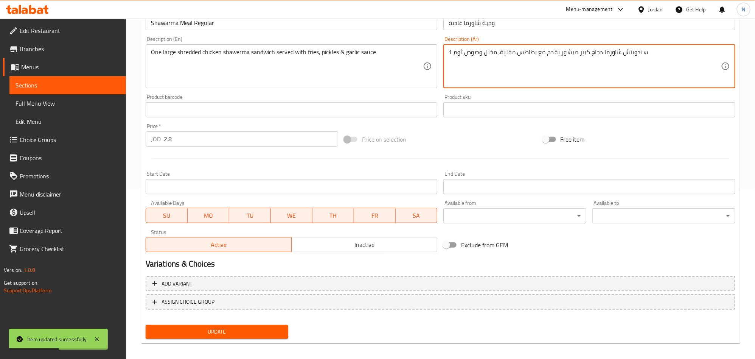
scroll to position [175, 0]
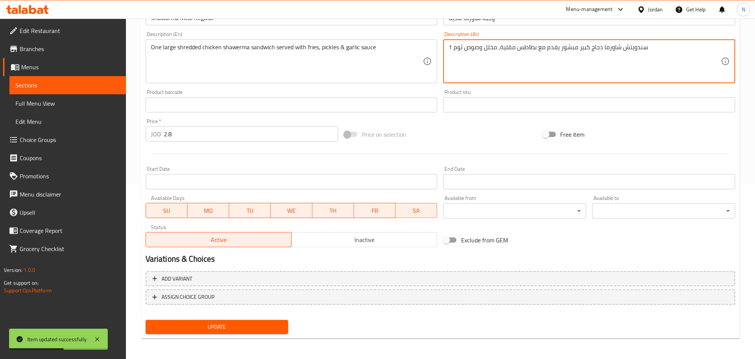
click at [275, 326] on span "Update" at bounding box center [217, 326] width 131 height 9
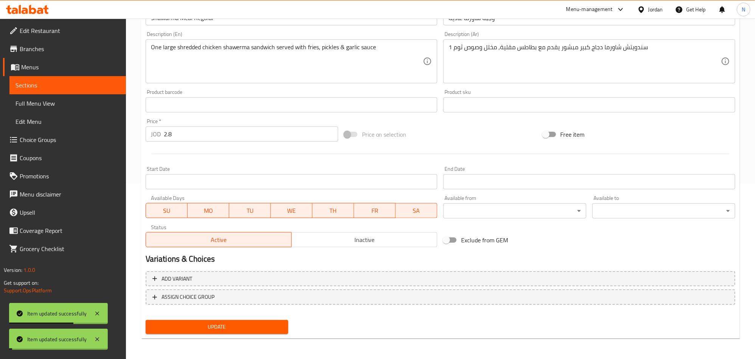
scroll to position [0, 0]
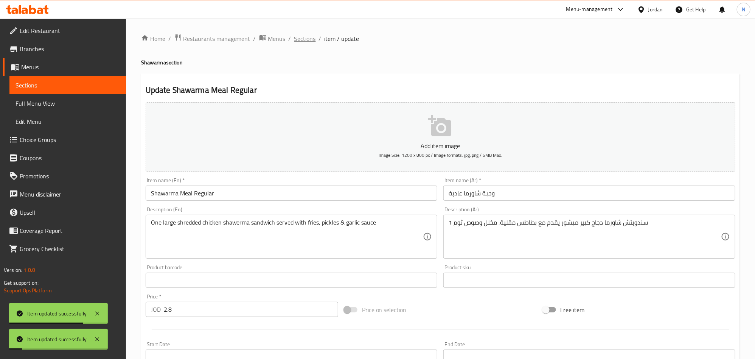
click at [310, 34] on span "Sections" at bounding box center [305, 38] width 22 height 9
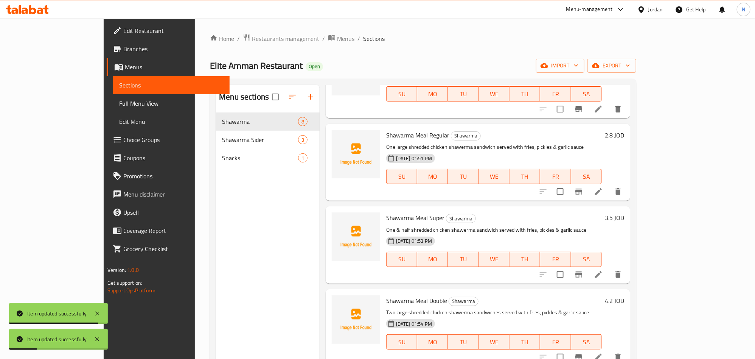
scroll to position [170, 0]
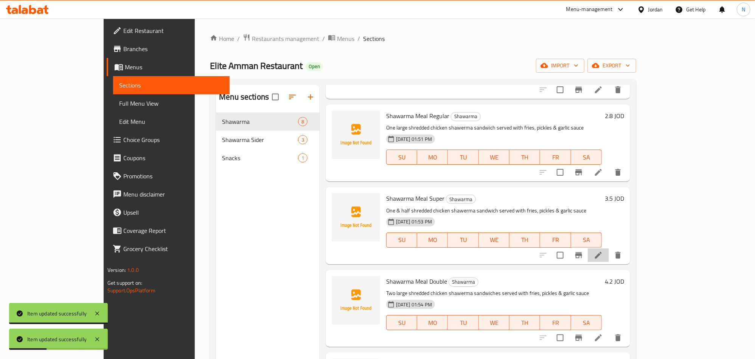
click at [609, 260] on li at bounding box center [598, 255] width 21 height 14
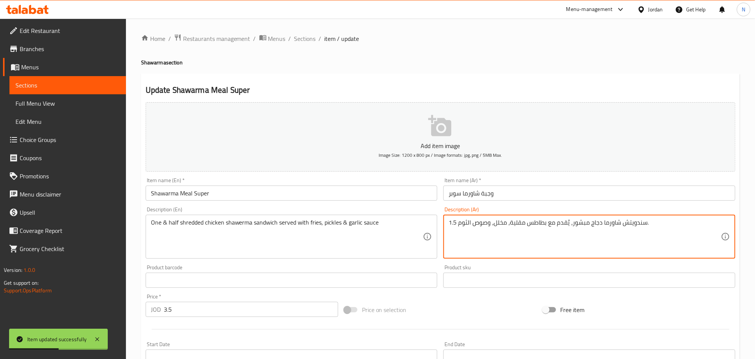
click at [643, 222] on textarea "1.5 سندويتش شاورما دجاج مبشور، يُقدم مع بطاطس مقلية، مخلل، وصوص الثوم." at bounding box center [585, 237] width 272 height 36
click at [634, 224] on textarea "1.5 سندويتش شاورما دجاج مبشور، يُقدم مع بطاطس مقلية، مخلل، وصوص الثوم." at bounding box center [585, 237] width 272 height 36
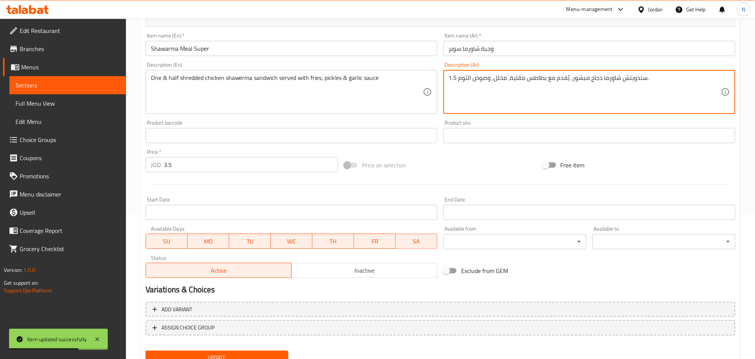
scroll to position [175, 0]
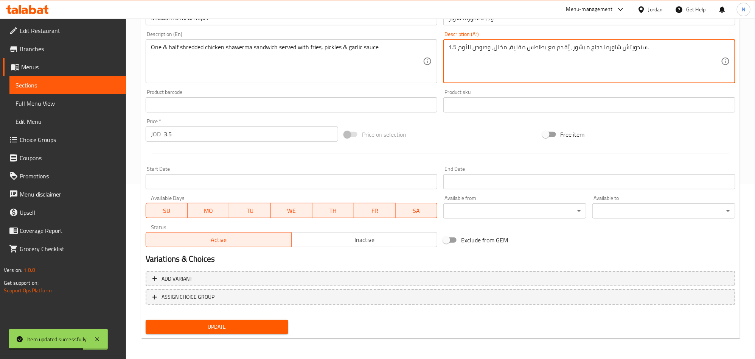
click at [256, 317] on div "Update" at bounding box center [217, 327] width 149 height 20
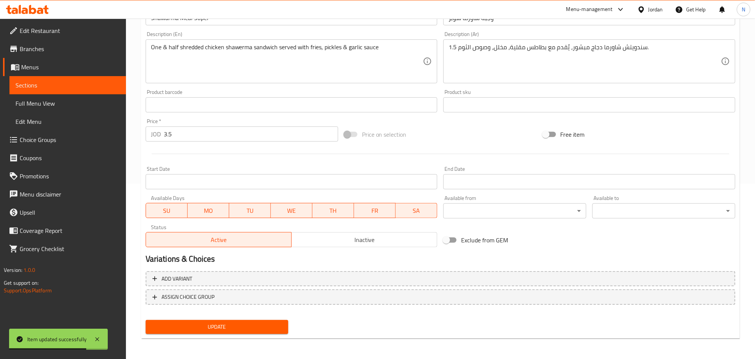
click at [256, 324] on span "Update" at bounding box center [217, 326] width 131 height 9
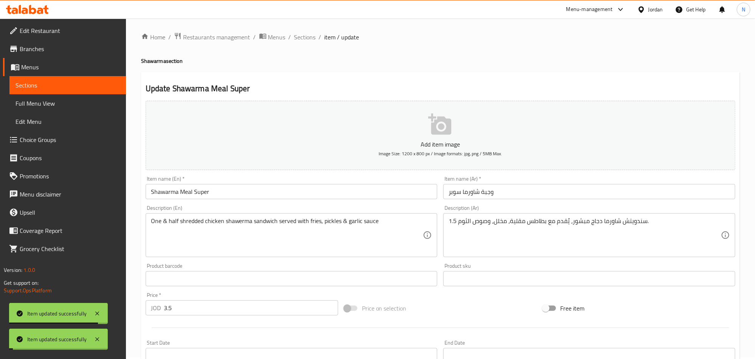
scroll to position [0, 0]
click at [301, 41] on span "Sections" at bounding box center [305, 38] width 22 height 9
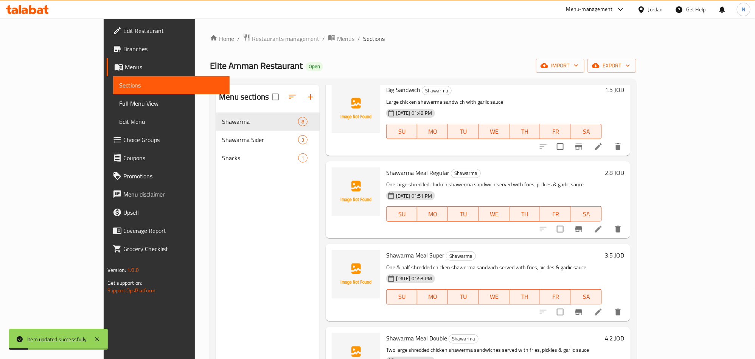
scroll to position [170, 0]
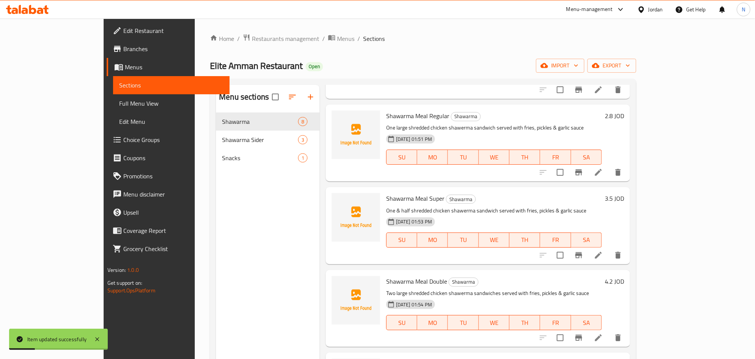
click at [609, 177] on li at bounding box center [598, 172] width 21 height 14
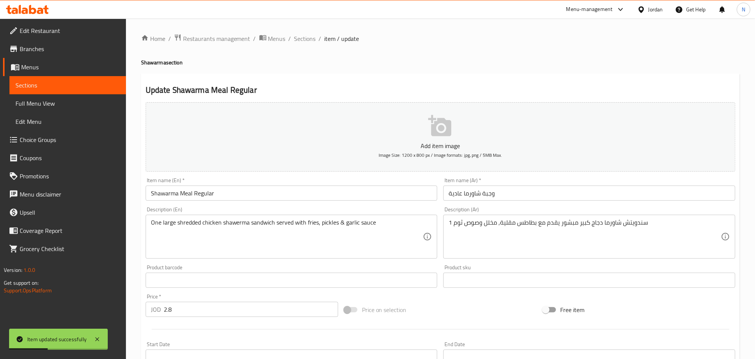
click at [637, 226] on textarea "1 سندويتش شاورما دجاج كبير مبشور يقدم مع بطاطس مقلية, مخلل وصوص ثوم" at bounding box center [585, 237] width 272 height 36
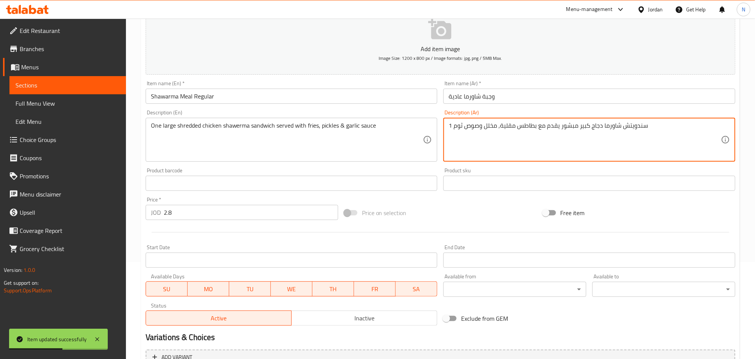
scroll to position [175, 0]
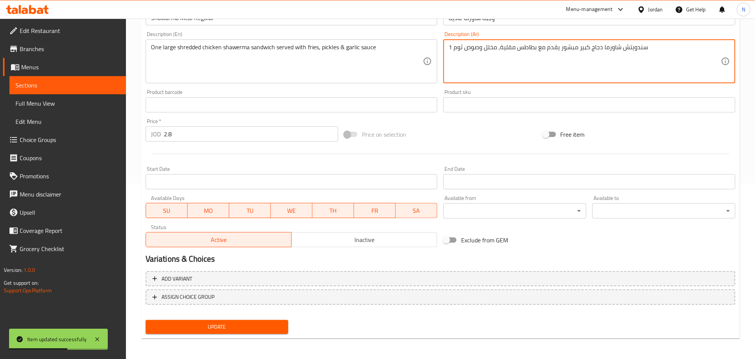
click at [280, 320] on button "Update" at bounding box center [217, 327] width 143 height 14
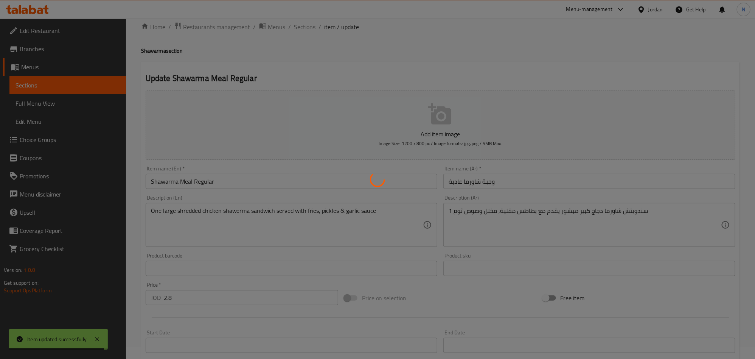
scroll to position [0, 0]
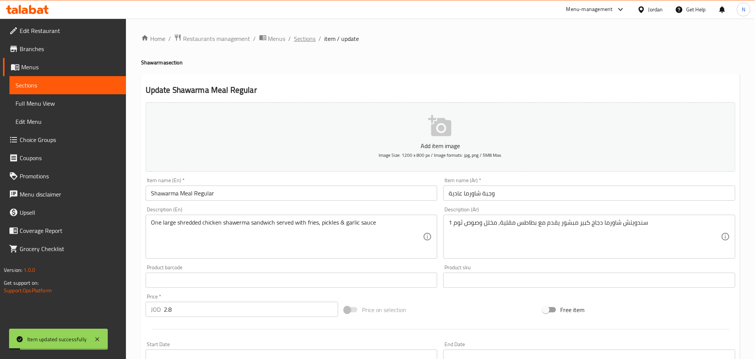
click at [305, 37] on span "Sections" at bounding box center [305, 38] width 22 height 9
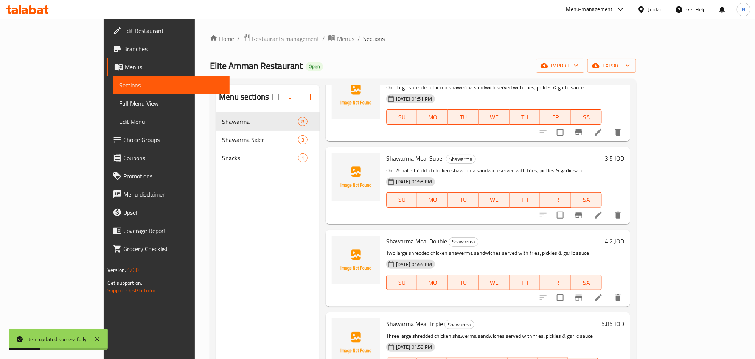
scroll to position [227, 0]
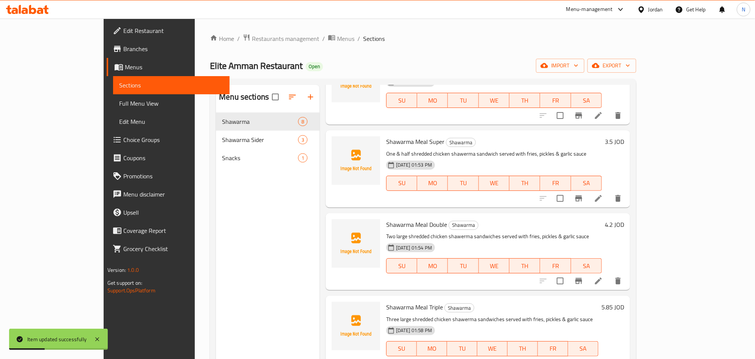
click at [603, 202] on icon at bounding box center [598, 198] width 9 height 9
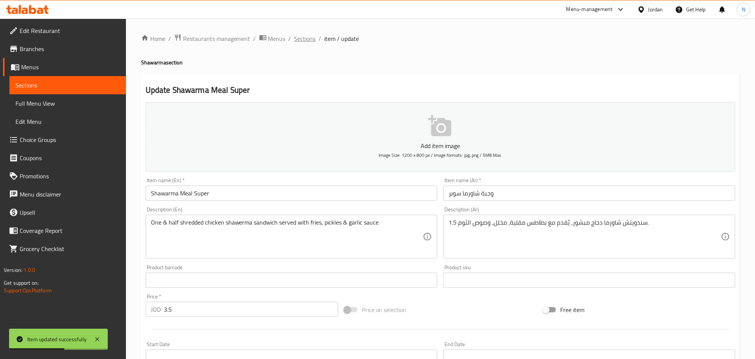
click at [311, 41] on span "Sections" at bounding box center [305, 38] width 22 height 9
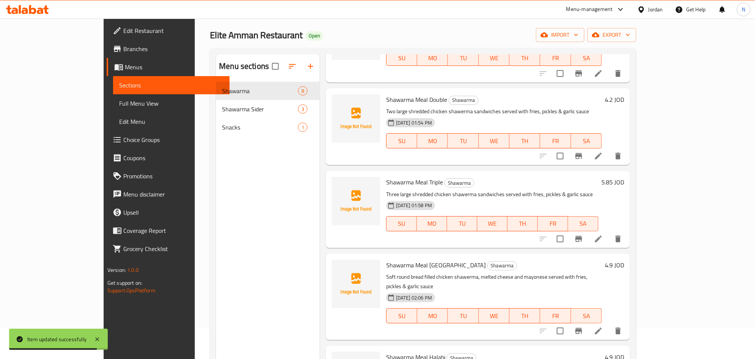
scroll to position [57, 0]
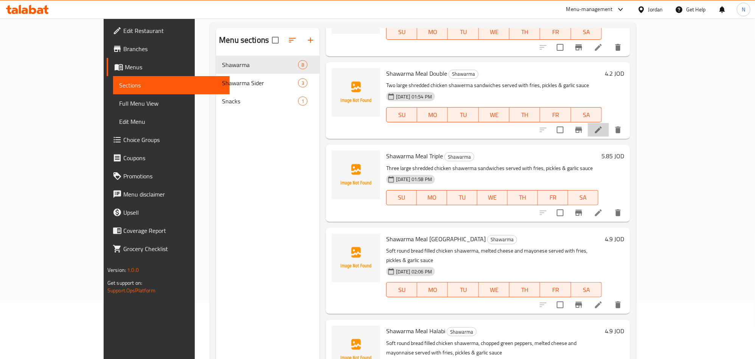
click at [609, 134] on li at bounding box center [598, 130] width 21 height 14
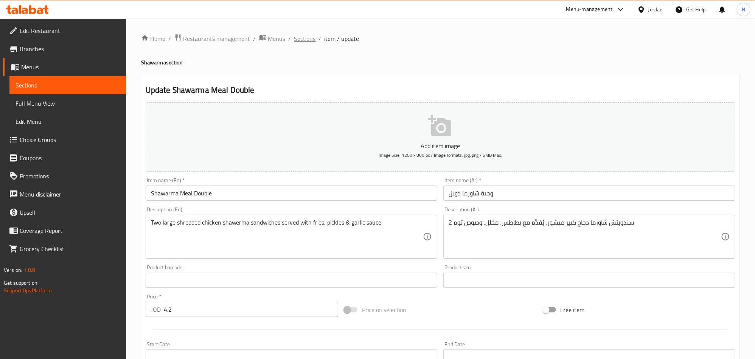
click at [304, 39] on span "Sections" at bounding box center [305, 38] width 22 height 9
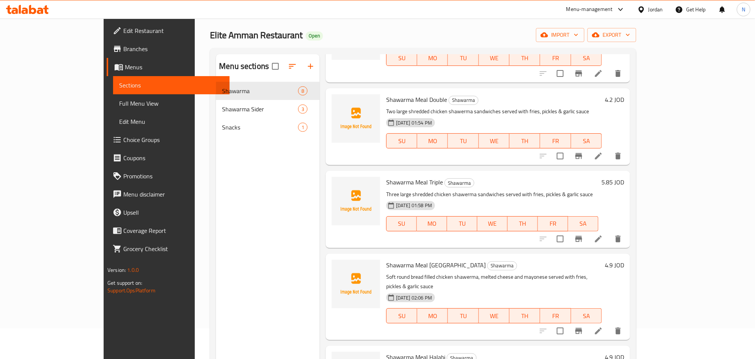
scroll to position [57, 0]
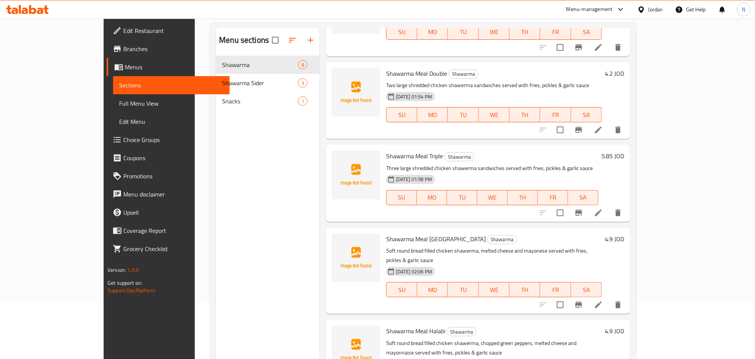
click at [609, 215] on li at bounding box center [598, 213] width 21 height 14
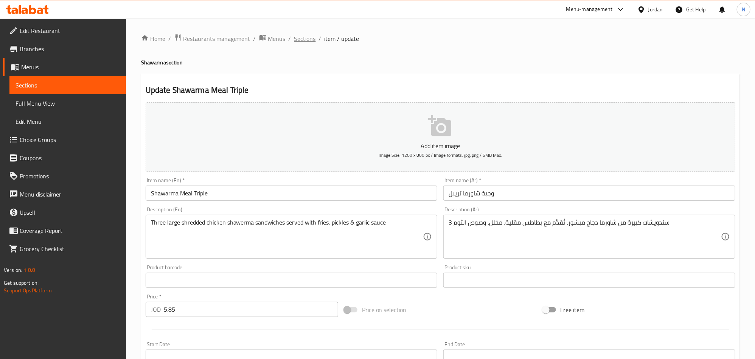
click at [306, 42] on span "Sections" at bounding box center [305, 38] width 22 height 9
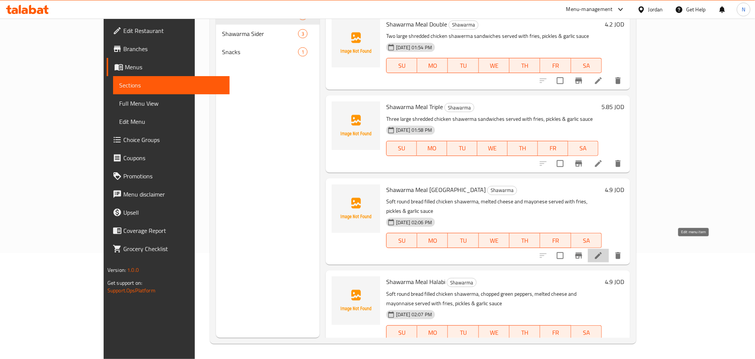
click at [602, 252] on icon at bounding box center [598, 255] width 7 height 7
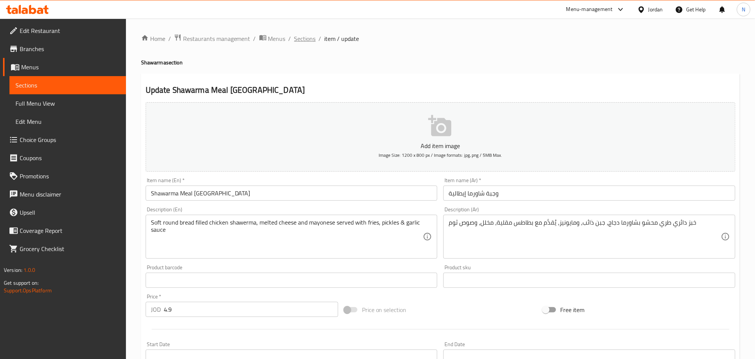
click at [301, 40] on span "Sections" at bounding box center [305, 38] width 22 height 9
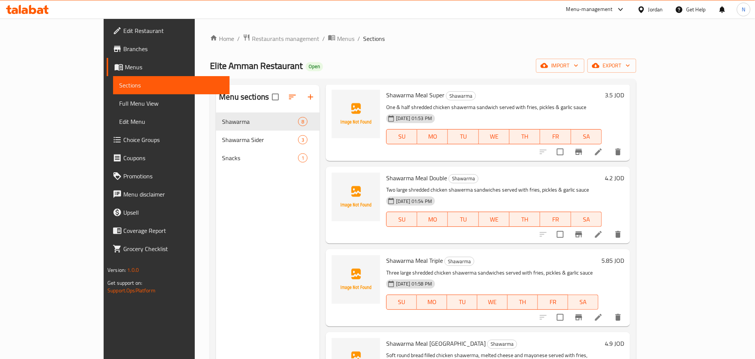
scroll to position [321, 0]
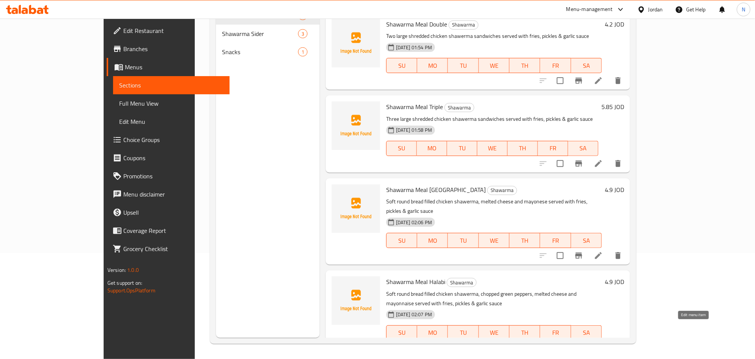
click at [603, 343] on icon at bounding box center [598, 347] width 9 height 9
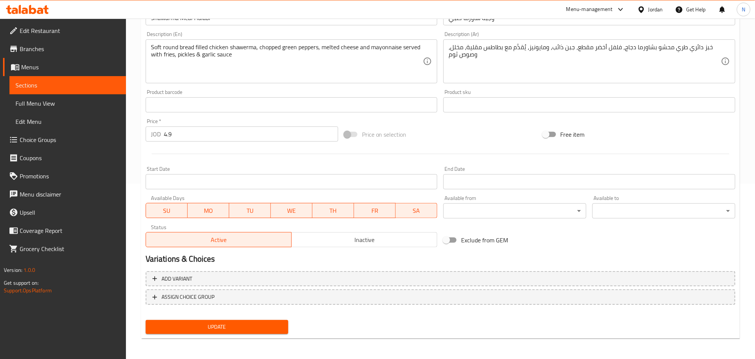
scroll to position [96, 0]
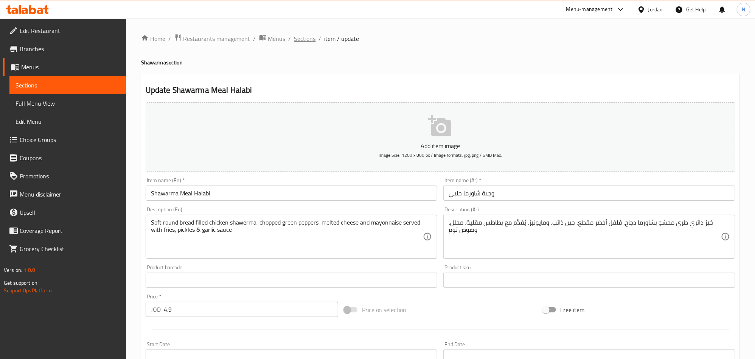
click at [308, 35] on span "Sections" at bounding box center [305, 38] width 22 height 9
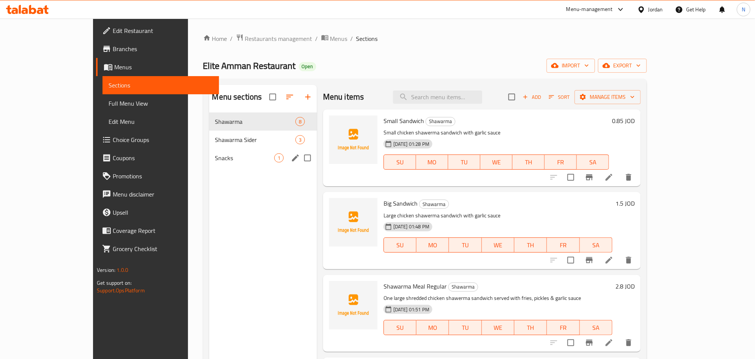
click at [215, 155] on span "Snacks" at bounding box center [244, 157] width 59 height 9
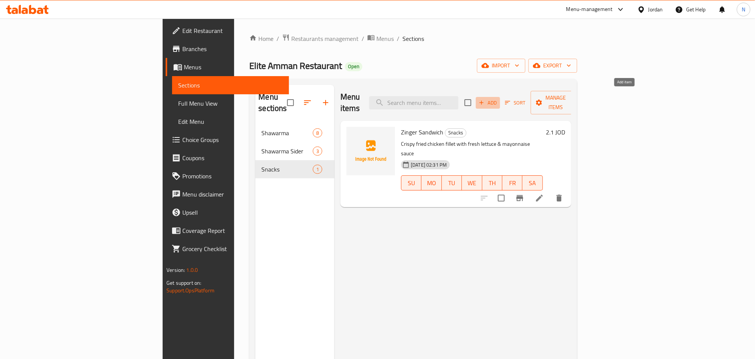
click at [498, 98] on span "Add" at bounding box center [488, 102] width 20 height 9
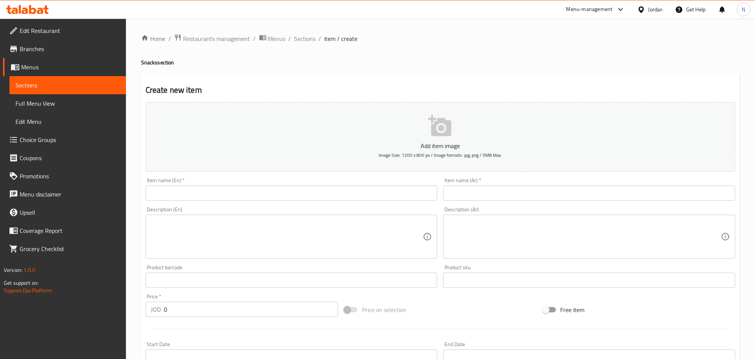
click at [195, 194] on input "text" at bounding box center [292, 192] width 292 height 15
paste input "Zinger Meal"
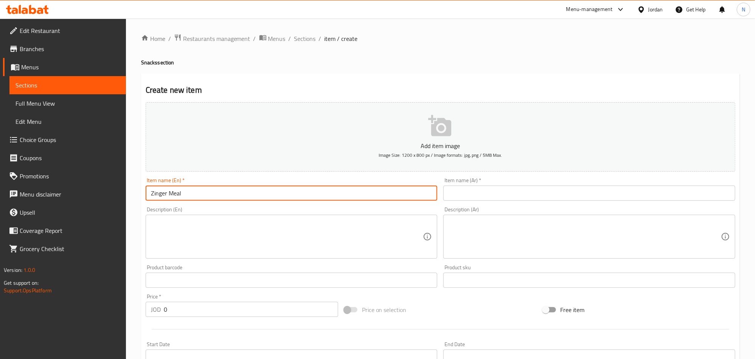
click at [195, 194] on input "Zinger Meal" at bounding box center [292, 192] width 292 height 15
type input "Zinger Meal"
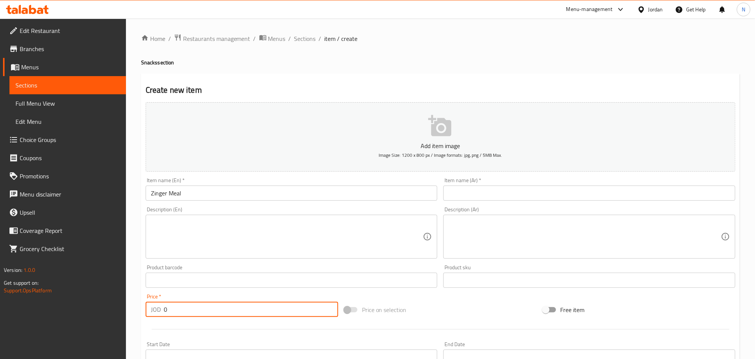
drag, startPoint x: 165, startPoint y: 303, endPoint x: 154, endPoint y: 259, distance: 45.1
click at [133, 297] on div "Home / Restaurants management / Menus / Sections / item / create Snacks section…" at bounding box center [440, 277] width 629 height 516
paste input "2.8"
type input "2.80"
click at [165, 250] on textarea at bounding box center [287, 237] width 272 height 36
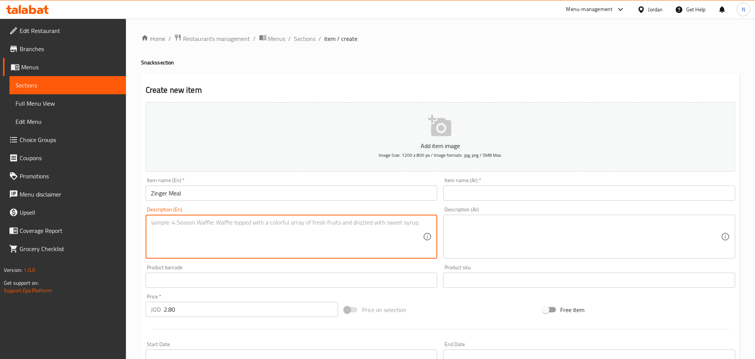
click at [327, 233] on textarea at bounding box center [287, 237] width 272 height 36
paste textarea "Crispy fried chicken fillet with fresh lettuce & mayonnaise sauce served with F…"
click at [252, 232] on textarea "Crispy fried chicken fillet with fresh lettuce & mayonnaise sauce served with F…" at bounding box center [287, 237] width 272 height 36
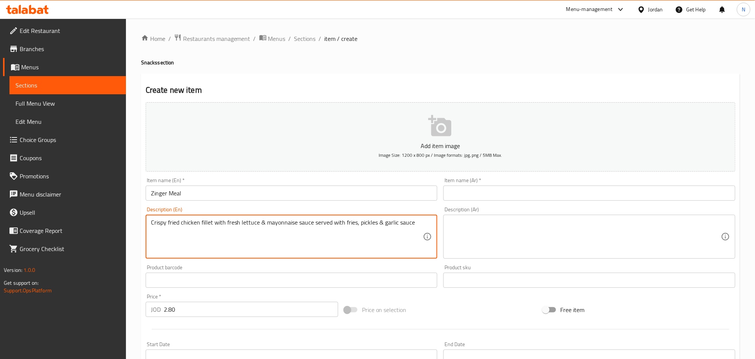
type textarea "Crispy fried chicken fillet with fresh lettuce & mayonnaise sauce served with f…"
click at [214, 193] on input "Zinger Meal" at bounding box center [292, 192] width 292 height 15
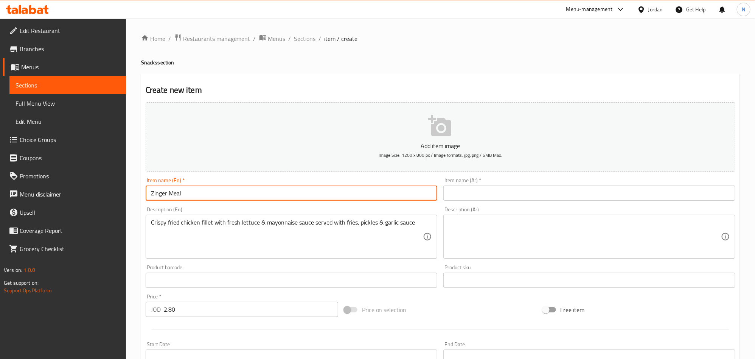
click at [214, 193] on input "Zinger Meal" at bounding box center [292, 192] width 292 height 15
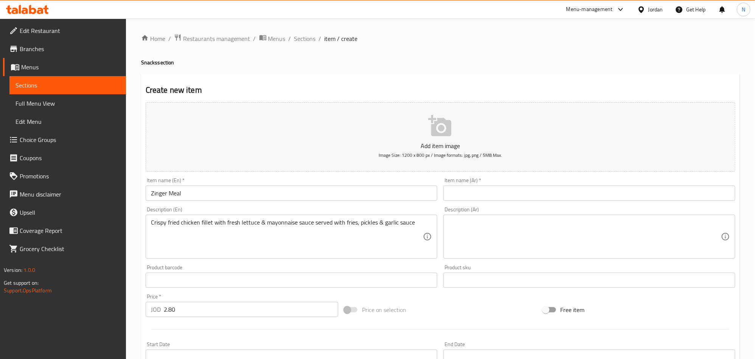
drag, startPoint x: 609, startPoint y: 191, endPoint x: 579, endPoint y: 201, distance: 32.3
click at [609, 191] on input "text" at bounding box center [589, 192] width 292 height 15
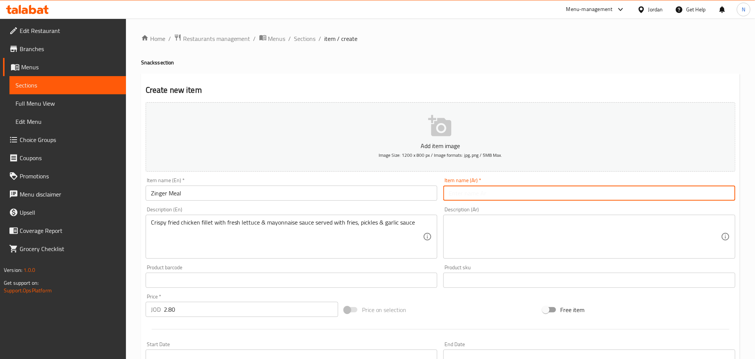
paste input "وجبة زنجر"
type input "وجبة زنجر"
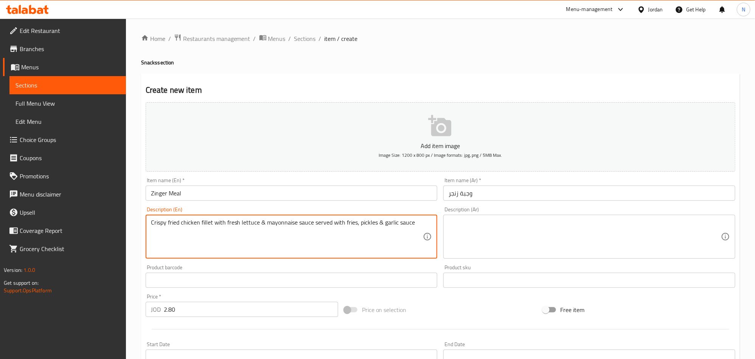
click at [298, 224] on textarea "Crispy fried chicken fillet with fresh lettuce & mayonnaise sauce served with f…" at bounding box center [287, 237] width 272 height 36
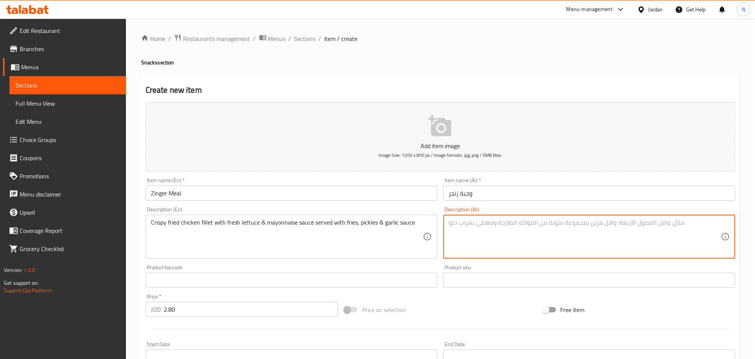
click at [545, 235] on textarea at bounding box center [585, 237] width 272 height 36
paste textarea "فيليه دجاج مقلي مقرمش مع خس طازج وصلصة المايونيز، يُقدَّم مع بطاطس مقلية، مخلل،…"
click at [605, 222] on textarea "فيليه دجاج مقلي مقرمش مع خس طازج وصلصة المايونيز، يُقدَّم مع بطاطس مقلية، مخلل،…" at bounding box center [585, 237] width 272 height 36
click at [597, 224] on textarea "فيليه دجاج مقلي مقرمش مع خس طازج وصوص المايونيز، يُقدَّم مع بطاطس مقلية، مخلل، …" at bounding box center [585, 237] width 272 height 36
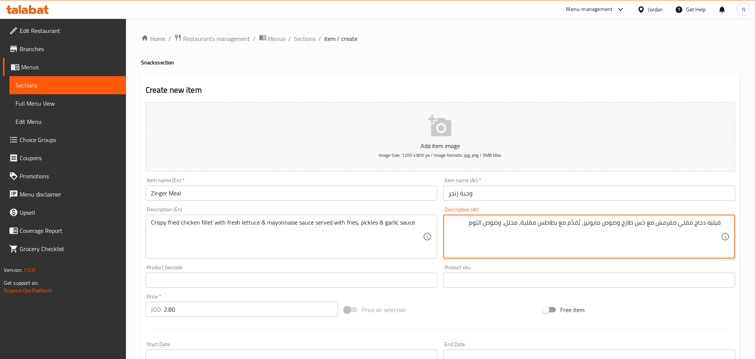
click at [481, 225] on textarea "فيليه دجاج مقلي مقرمش مع خس طازج وصوص مايونيز، يُقدَّم مع بطاطس مقلية، مخلل، وص…" at bounding box center [585, 237] width 272 height 36
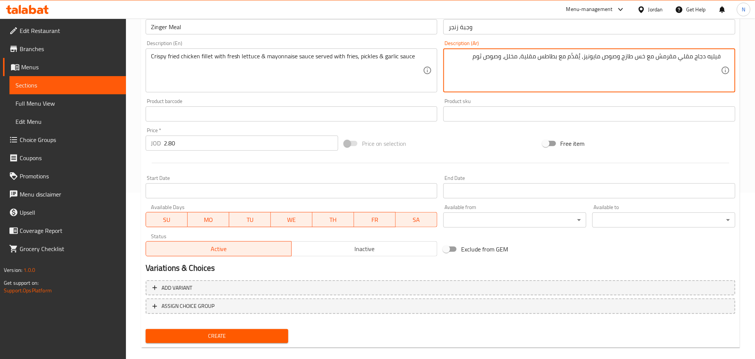
scroll to position [170, 0]
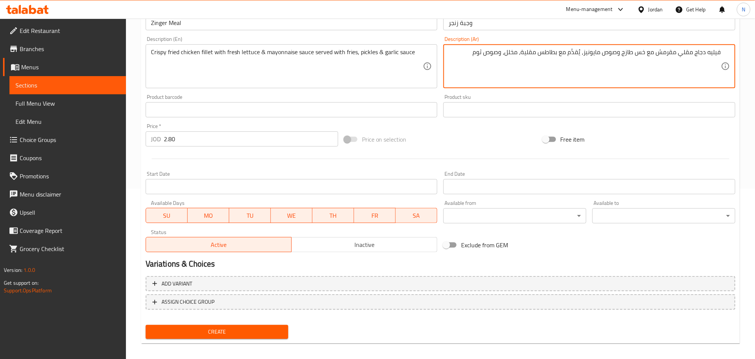
type textarea "فيليه دجاج مقلي مقرمش مع خس طازج وصوص مايونيز، يُقدَّم مع بطاطس مقلية، مخلل، وص…"
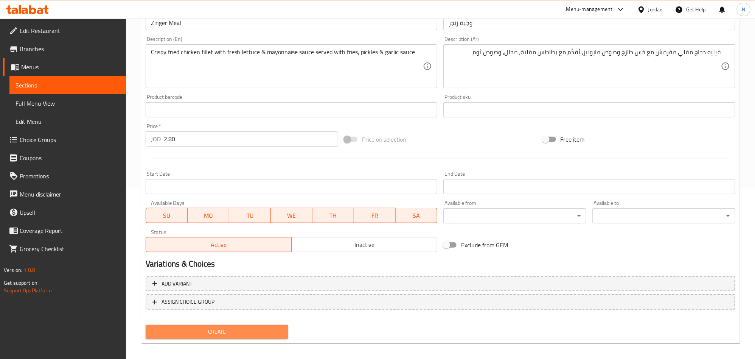
click at [240, 330] on span "Create" at bounding box center [217, 331] width 131 height 9
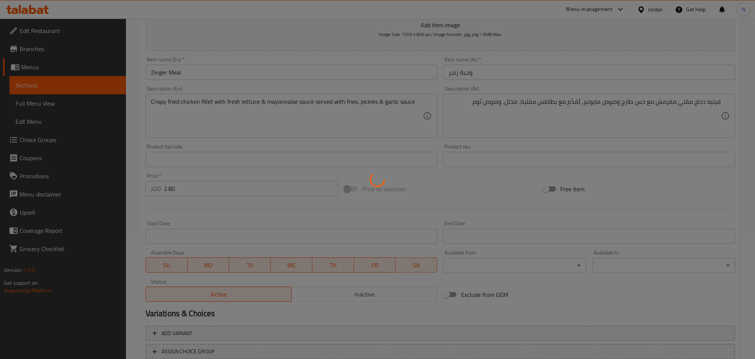
scroll to position [25, 0]
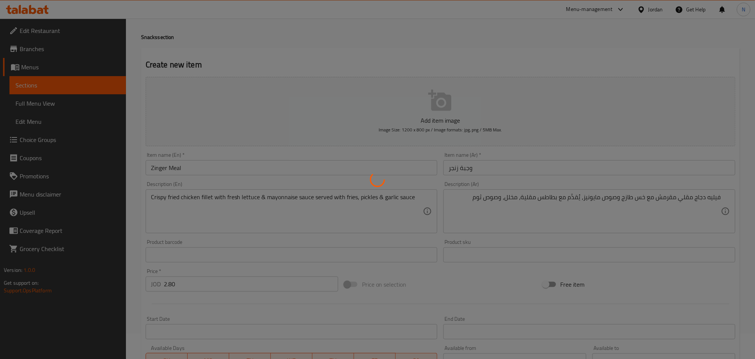
type input "0"
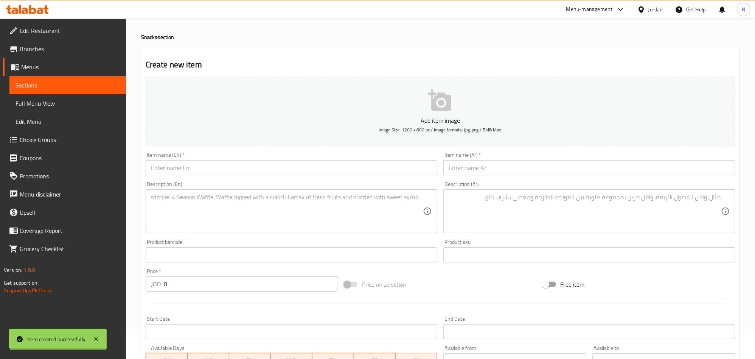
scroll to position [0, 0]
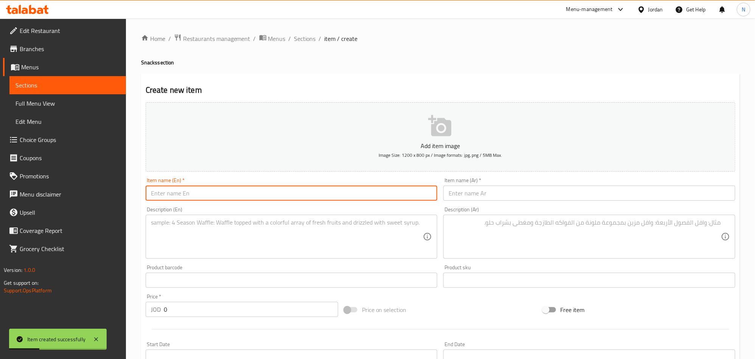
click at [187, 200] on input "text" at bounding box center [292, 192] width 292 height 15
paste input "Elite Zinger Sandwich"
click at [219, 191] on input "Elite Zinger Sandwich" at bounding box center [292, 192] width 292 height 15
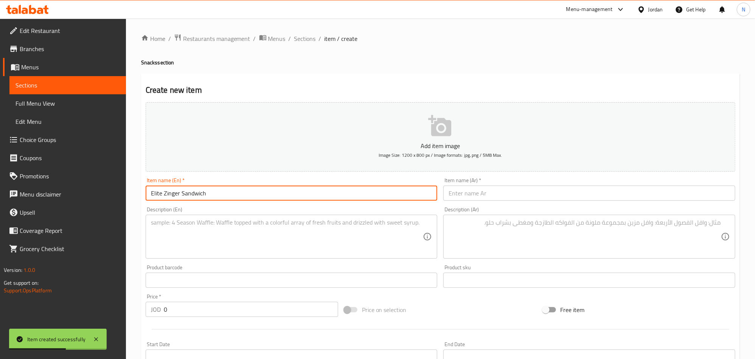
type input "Elite Zinger Sandwich"
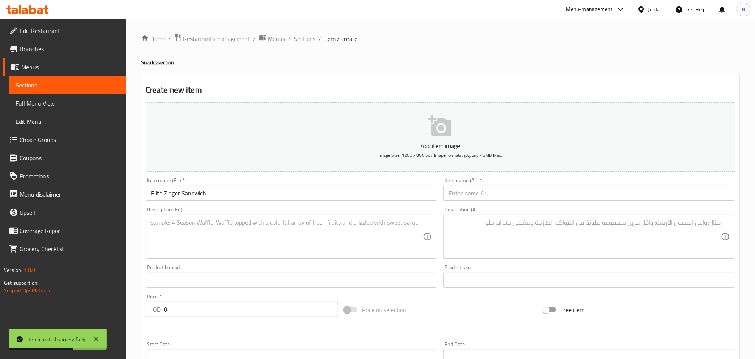
drag, startPoint x: 154, startPoint y: 311, endPoint x: 6, endPoint y: 314, distance: 147.9
click at [133, 309] on div "Home / Restaurants management / Menus / Sections / item / create Snacks section…" at bounding box center [440, 277] width 629 height 516
paste input "2.8"
type input "2.80"
click at [295, 226] on textarea at bounding box center [287, 237] width 272 height 36
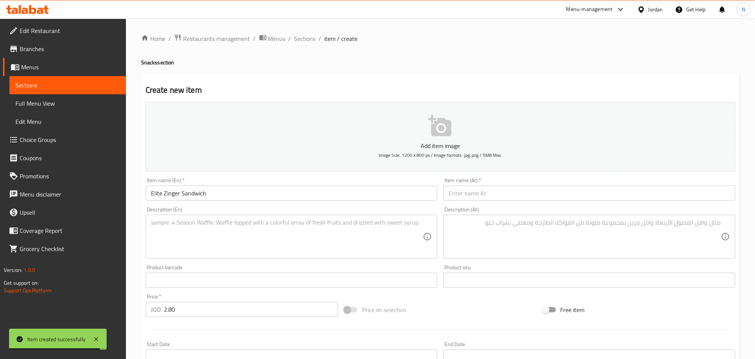
paste textarea "Crispy fried chicken fillet with fresh lettuce, mayonnaise & Elite special hot …"
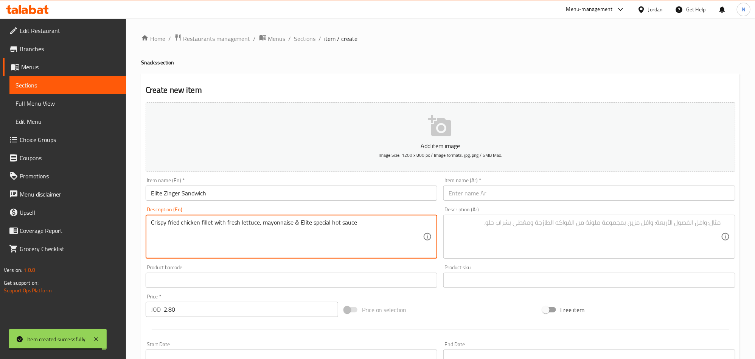
click at [275, 228] on textarea "Crispy fried chicken fillet with fresh lettuce, mayonnaise & Elite special hot …" at bounding box center [287, 237] width 272 height 36
click at [228, 224] on textarea "Crispy fried chicken fillet with fresh lettuce, mayonnaise & elite special hot …" at bounding box center [287, 237] width 272 height 36
click at [364, 230] on textarea "Crispy fried chicken fillet with fresh lettuce, mayonnaise & elite special hot …" at bounding box center [287, 237] width 272 height 36
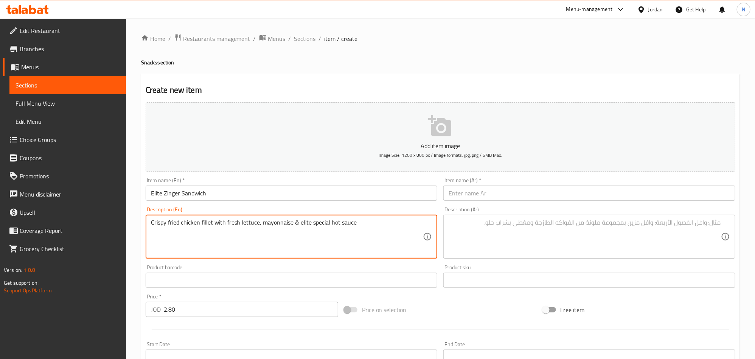
click at [251, 233] on textarea "Crispy fried chicken fillet with fresh lettuce, mayonnaise & elite special hot …" at bounding box center [287, 237] width 272 height 36
click at [251, 234] on textarea "Crispy fried chicken fillet with fresh lettuce, mayonnaise & elite special hot …" at bounding box center [287, 237] width 272 height 36
type textarea "Crispy fried chicken fillet with fresh lettuce, mayonnaise & elite special hot …"
click at [232, 196] on input "Elite Zinger Sandwich" at bounding box center [292, 192] width 292 height 15
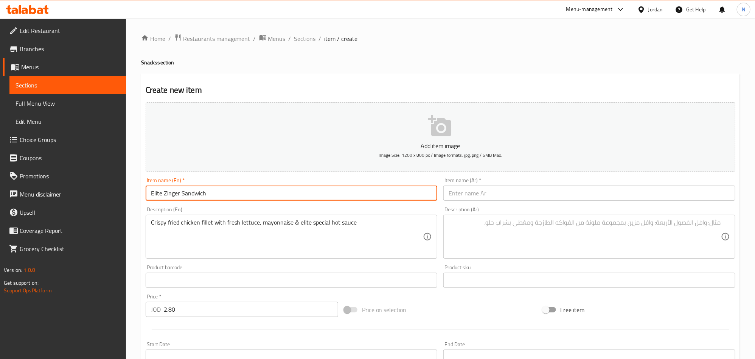
click at [232, 196] on input "Elite Zinger Sandwich" at bounding box center [292, 192] width 292 height 15
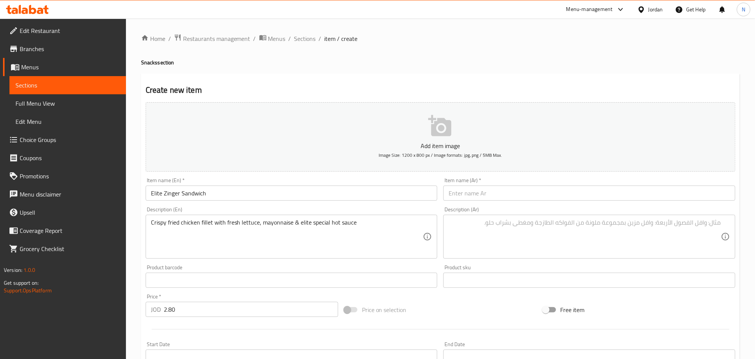
click at [718, 200] on input "text" at bounding box center [589, 192] width 292 height 15
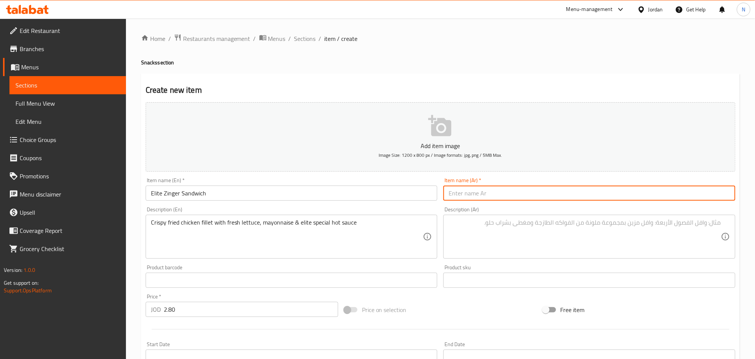
paste input "ساندويتش زينجر النخبة"
type input "ساندويتش زينجر النخبة"
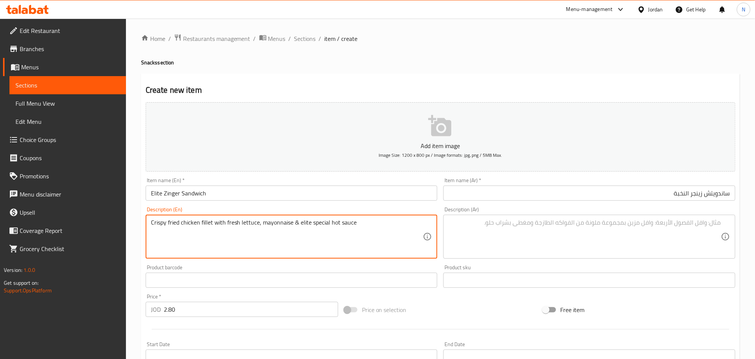
click at [244, 251] on textarea "Crispy fried chicken fillet with fresh lettuce, mayonnaise & elite special hot …" at bounding box center [287, 237] width 272 height 36
click at [545, 230] on textarea at bounding box center [585, 237] width 272 height 36
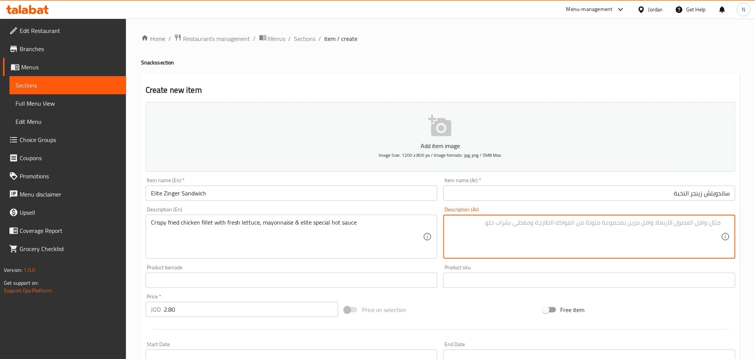
paste textarea "فيليه دجاج مقلي مقرمش مع خس طازج، [GEOGRAPHIC_DATA]، وصلصة إليت الخاصة الحارة"
click at [587, 225] on textarea "فيليه دجاج مقلي مقرمش مع خس طازج، [GEOGRAPHIC_DATA]، وصلصة إليت الخاصة الحارة" at bounding box center [585, 237] width 272 height 36
drag, startPoint x: 597, startPoint y: 224, endPoint x: 582, endPoint y: 223, distance: 15.2
click at [582, 223] on textarea "فيليه دجاج مقلي مقرمش مع خس طازج، [GEOGRAPHIC_DATA]، وصلصة إليت الخاصة الحارة" at bounding box center [585, 237] width 272 height 36
click at [577, 226] on textarea "فيليه دجاج مقلي مقرمش مع خس طازج، مايونيز، وصوص إليت الخاصة الحارة" at bounding box center [585, 237] width 272 height 36
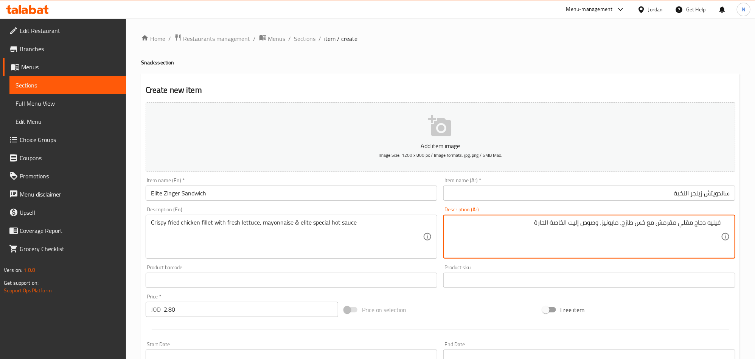
drag, startPoint x: 577, startPoint y: 226, endPoint x: 579, endPoint y: 232, distance: 5.6
click at [577, 226] on textarea "فيليه دجاج مقلي مقرمش مع خس طازج، مايونيز، وصوص إليت الخاصة الحارة" at bounding box center [585, 237] width 272 height 36
click at [562, 222] on textarea "فيليه دجاج مقلي مقرمش مع خس طازج، مايونيز، وصوص النخبة الخاصة الحارة" at bounding box center [585, 237] width 272 height 36
click at [552, 224] on textarea "فيليه دجاج مقلي مقرمش مع خس طازج، مايونيز، وصوص النخبة خاصة الحارة" at bounding box center [585, 237] width 272 height 36
click at [547, 225] on textarea "فيليه دجاج مقلي مقرمش مع خس طازج، مايونيز، وصوص النخبة خاص الحارة" at bounding box center [585, 237] width 272 height 36
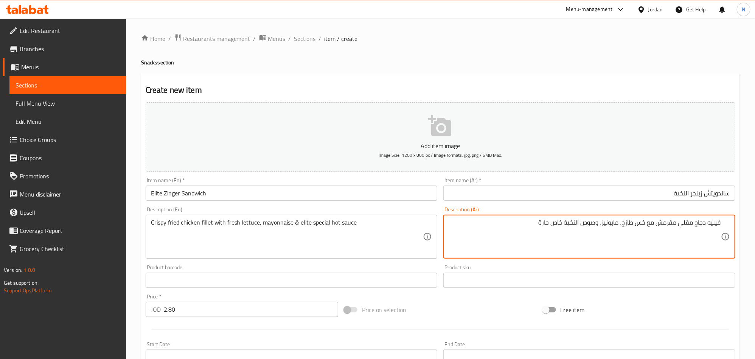
click at [549, 224] on textarea "فيليه دجاج مقلي مقرمش مع خس طازج، مايونيز، وصوص النخبة خاص حارة" at bounding box center [585, 237] width 272 height 36
click at [583, 225] on textarea "فيليه دجاج مقلي مقرمش مع خس طازج، مايونيز، وصوص النخبة خاص حارة" at bounding box center [585, 237] width 272 height 36
paste textarea "حارة"
click at [539, 225] on textarea "فيليه دجاج مقلي مقرمش مع خس طازج، مايونيز، وصوص حار النخبة خاص حارة" at bounding box center [585, 237] width 272 height 36
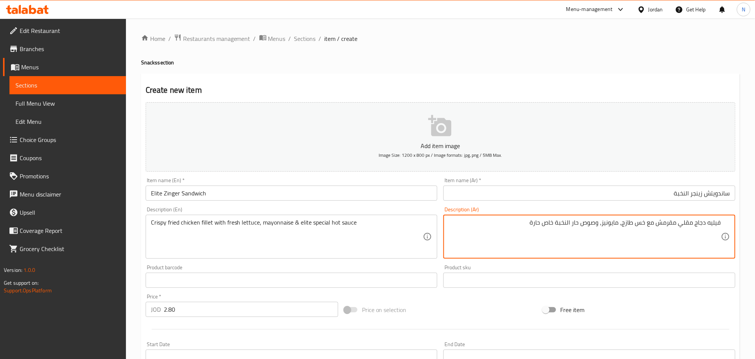
click at [539, 225] on textarea "فيليه دجاج مقلي مقرمش مع خس طازج، مايونيز، وصوص حار النخبة خاص حارة" at bounding box center [585, 237] width 272 height 36
click at [549, 226] on textarea "فيليه دجاج مقلي مقرمش مع خس طازج، مايونيز، وصوص حار النخبة خاص" at bounding box center [585, 237] width 272 height 36
click at [575, 227] on textarea "فيليه دجاج مقلي مقرمش مع خس طازج، مايونيز، وصوص حار النخبة خاص" at bounding box center [585, 237] width 272 height 36
paste textarea "خاص"
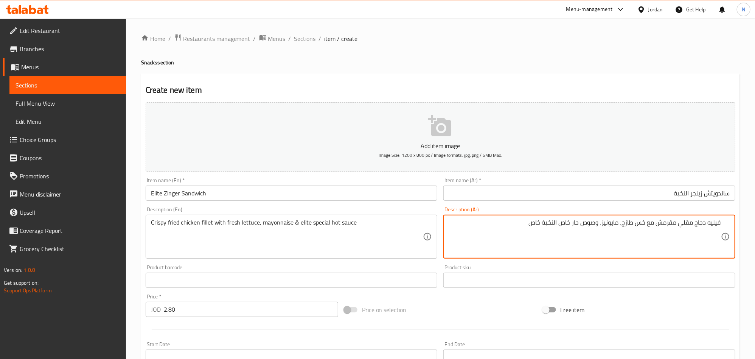
click at [534, 226] on textarea "فيليه دجاج مقلي مقرمش مع خس طازج، مايونيز، وصوص حار خاص النخبة خاص" at bounding box center [585, 237] width 272 height 36
click at [559, 227] on textarea "فيليه دجاج مقلي مقرمش مع خس طازج، مايونيز، وصوص حار خاص النخبة" at bounding box center [585, 237] width 272 height 36
type textarea "فيليه دجاج مقلي مقرمش مع خس طازج، مايونيز، وصوص حار خاص بالنخبة"
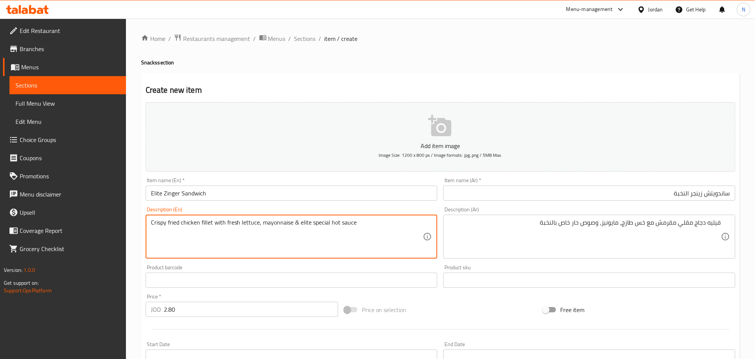
click at [337, 247] on textarea "Crispy fried chicken fillet with fresh lettuce, mayonnaise & elite special hot …" at bounding box center [287, 237] width 272 height 36
click at [339, 247] on textarea "Crispy fried chicken fillet with fresh lettuce, mayonnaise & elite special hot …" at bounding box center [287, 237] width 272 height 36
click at [338, 247] on textarea "Crispy fried chicken fillet with fresh lettuce, mayonnaise & elite special hot …" at bounding box center [287, 237] width 272 height 36
click at [337, 247] on textarea "Crispy fried chicken fillet with fresh lettuce, mayonnaise & elite special hot …" at bounding box center [287, 237] width 272 height 36
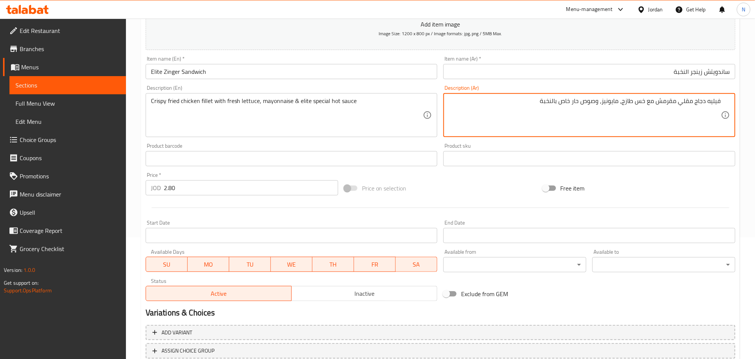
scroll to position [175, 0]
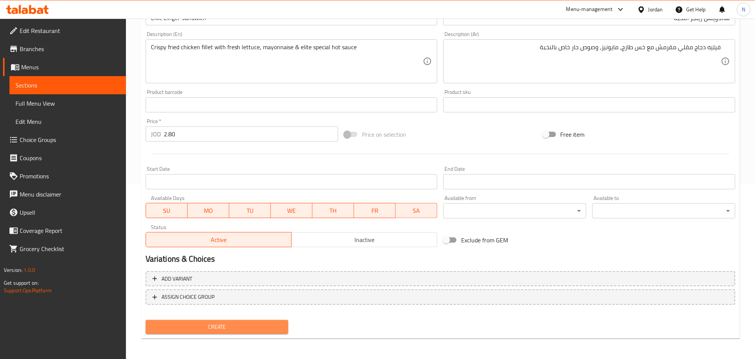
click at [240, 323] on span "Create" at bounding box center [217, 326] width 131 height 9
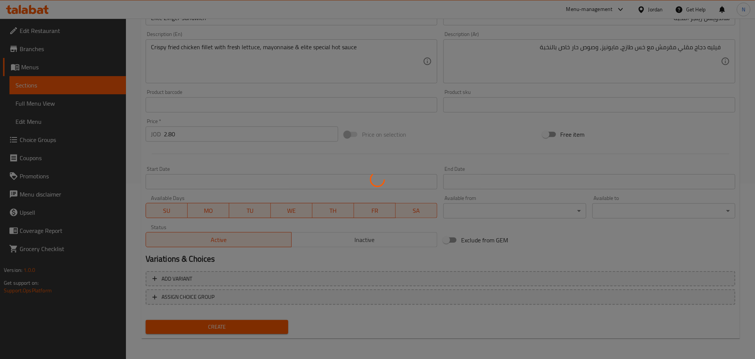
type input "0"
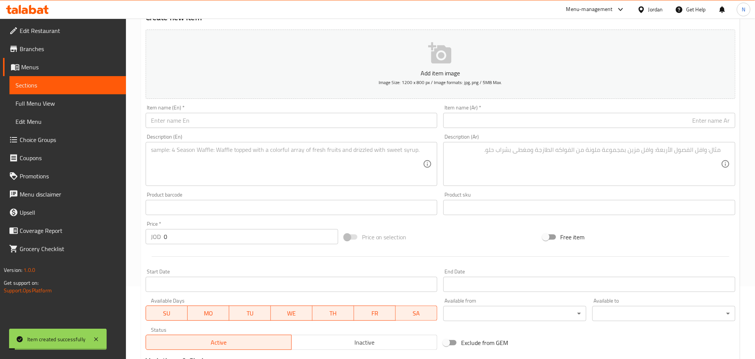
scroll to position [0, 0]
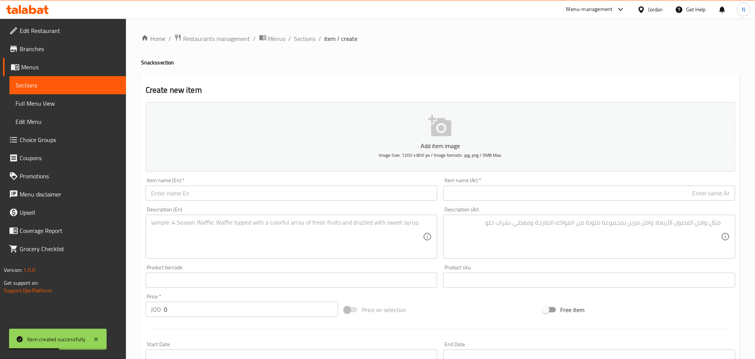
click at [213, 200] on input "text" at bounding box center [292, 192] width 292 height 15
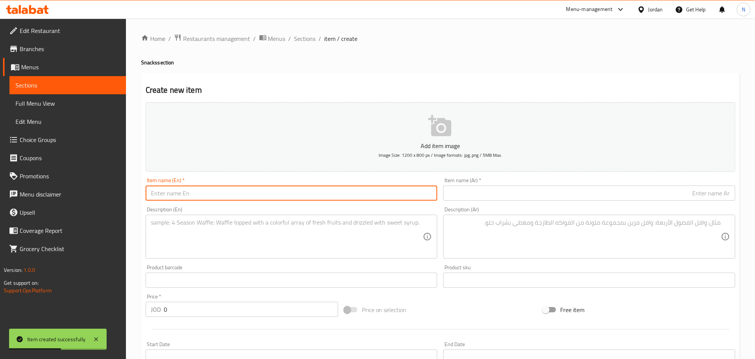
paste input "Elite Zinger Meal"
type input "Elite Zinger Meal"
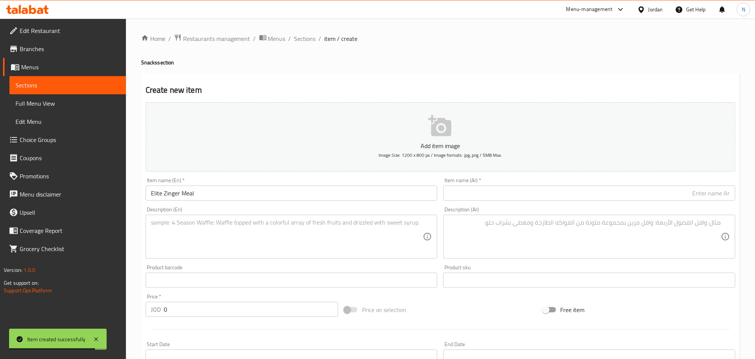
click at [159, 238] on textarea at bounding box center [287, 237] width 272 height 36
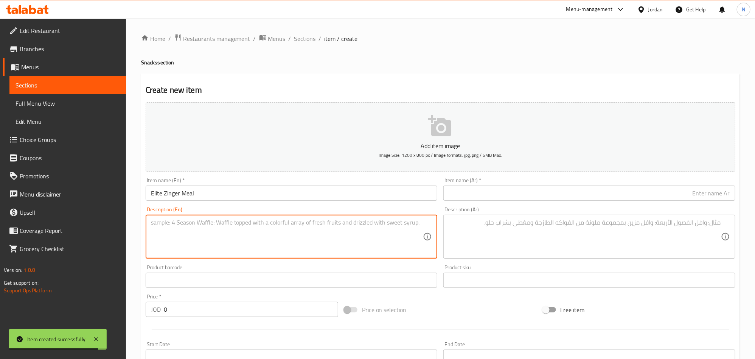
paste textarea "Crispy fried chicken fillet with fresh lettuce, mayonnaise & elite special hot …"
click at [200, 233] on textarea "Crispy fried chicken fillet with fresh lettuce, mayonnaise & elite special hot …" at bounding box center [287, 237] width 272 height 36
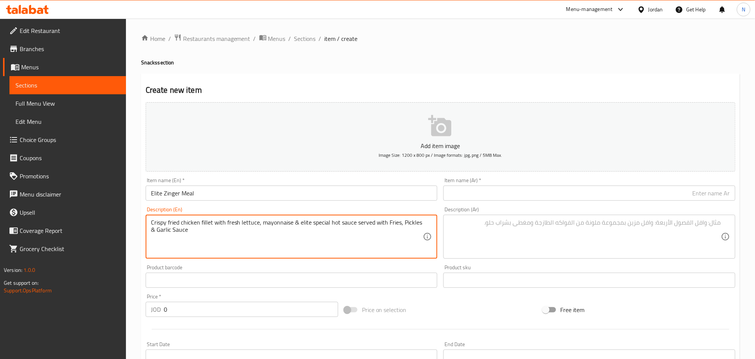
click at [200, 233] on textarea "Crispy fried chicken fillet with fresh lettuce, mayonnaise & elite special hot …" at bounding box center [287, 237] width 272 height 36
type textarea "Crispy fried chicken fillet with fresh lettuce, mayonnaise & elite special hot …"
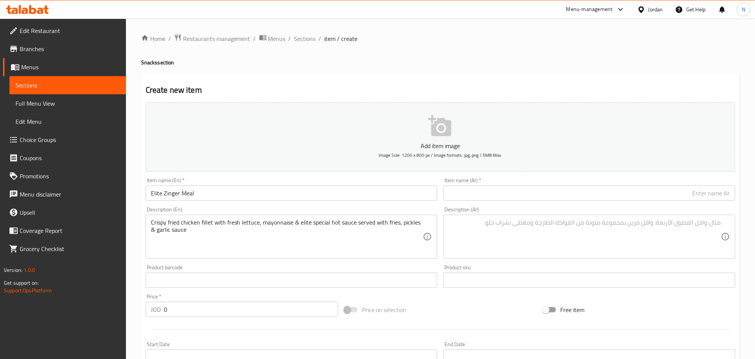
drag, startPoint x: 183, startPoint y: 312, endPoint x: 139, endPoint y: 305, distance: 44.8
click at [140, 305] on div "Home / Restaurants management / Menus / Sections / item / create Snacks section…" at bounding box center [440, 277] width 629 height 516
paste input "3.5"
type input "3.50"
click at [235, 256] on div "Crispy fried chicken fillet with fresh lettuce, mayonnaise & elite special hot …" at bounding box center [292, 236] width 292 height 44
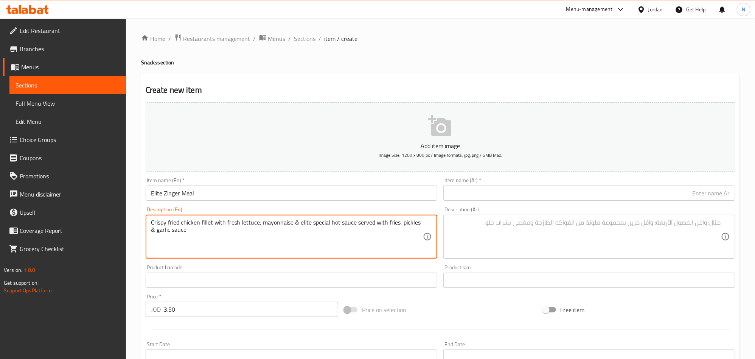
click at [220, 192] on input "Elite Zinger Meal" at bounding box center [292, 192] width 292 height 15
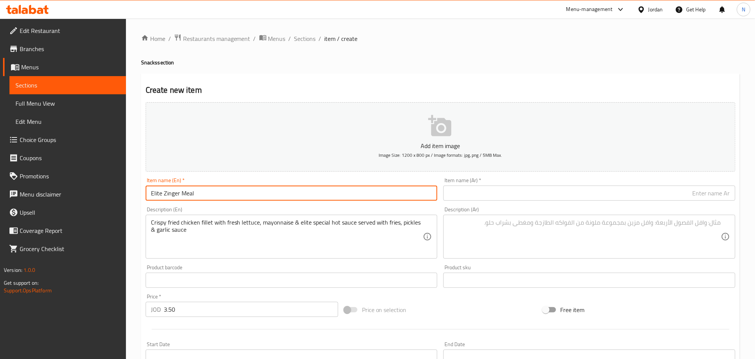
click at [247, 197] on input "Elite Zinger Meal" at bounding box center [292, 192] width 292 height 15
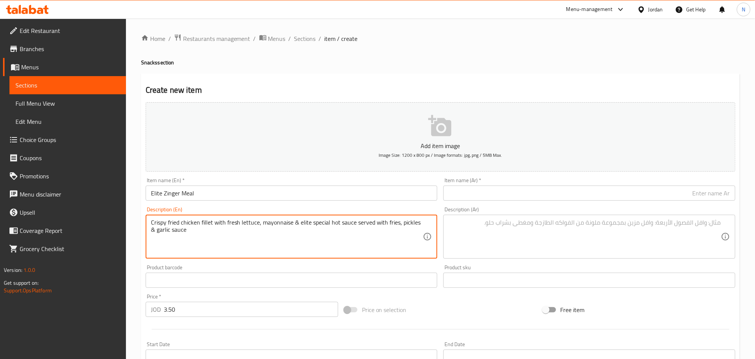
click at [223, 235] on textarea "Crispy fried chicken fillet with fresh lettuce, mayonnaise & elite special hot …" at bounding box center [287, 237] width 272 height 36
click at [222, 236] on textarea "Crispy fried chicken fillet with fresh lettuce, mayonnaise & elite special hot …" at bounding box center [287, 237] width 272 height 36
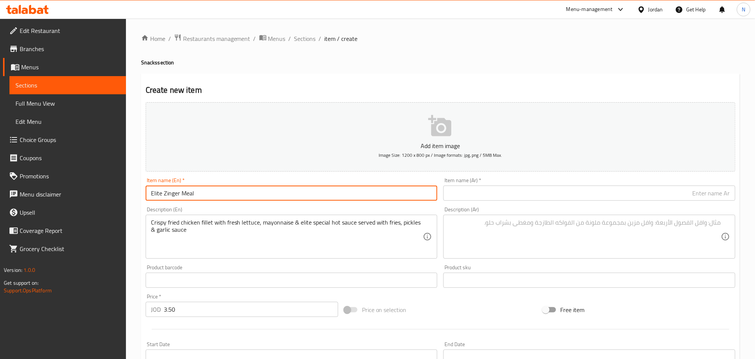
click at [211, 197] on input "Elite Zinger Meal" at bounding box center [292, 192] width 292 height 15
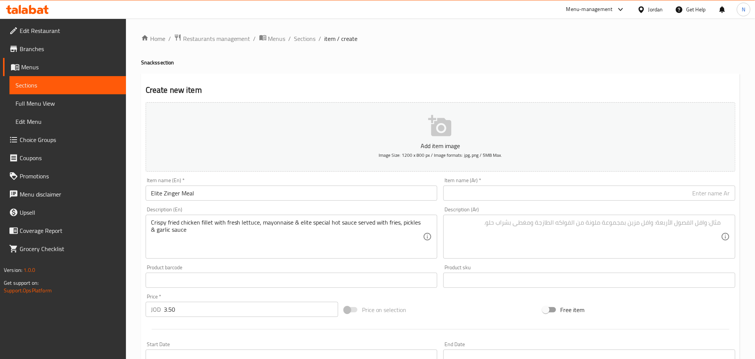
click at [659, 195] on input "text" at bounding box center [589, 192] width 292 height 15
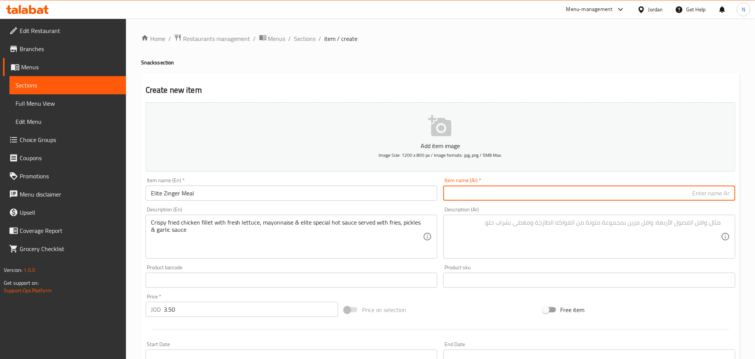
paste input "وجبة زينجر النخبة"
type input "وجبة زينجر النخبة"
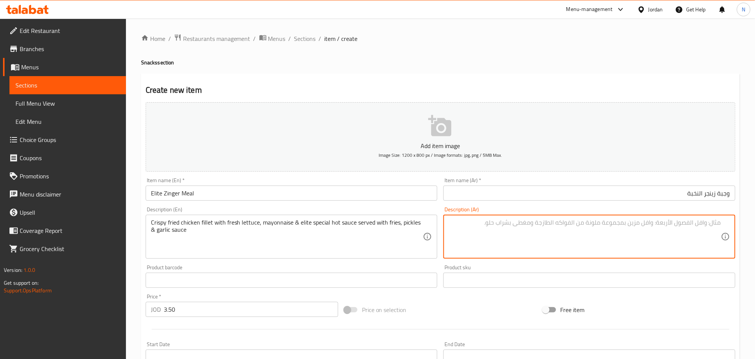
click at [558, 241] on textarea at bounding box center [585, 237] width 272 height 36
paste textarea "فيليه دجاج مقلي مقرمش مع خس طازج، [GEOGRAPHIC_DATA]، وصلصة إليت الخاصة الحارة، …"
drag, startPoint x: 582, startPoint y: 224, endPoint x: 596, endPoint y: 225, distance: 14.0
click at [596, 225] on textarea "فيليه دجاج مقلي مقرمش مع خس طازج، [GEOGRAPHIC_DATA]، وصلصة إليت الخاصة الحارة، …" at bounding box center [585, 237] width 272 height 36
click at [574, 225] on textarea "فيليه دجاج مقلي مقرمش مع خس طازج، مايونيز، وصوص إليت الخاصة الحارة، يُقدَّم مع …" at bounding box center [585, 237] width 272 height 36
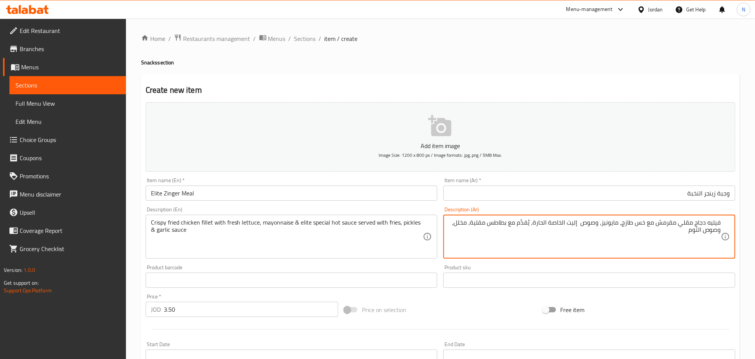
click at [574, 225] on textarea "فيليه دجاج مقلي مقرمش مع خس طازج، مايونيز، وصوص إليت الخاصة الحارة، يُقدَّم مع …" at bounding box center [585, 237] width 272 height 36
click at [555, 225] on textarea "فيليه دجاج مقلي مقرمش مع خس طازج، مايونيز، وصوص النخبة الخاصة الحارة، يُقدَّم م…" at bounding box center [585, 237] width 272 height 36
click at [560, 225] on textarea "فيليه دجاج مقلي مقرمش مع خس طازج، مايونيز، وصوص النخبة الحارة، يُقدَّم مع بطاطس…" at bounding box center [585, 237] width 272 height 36
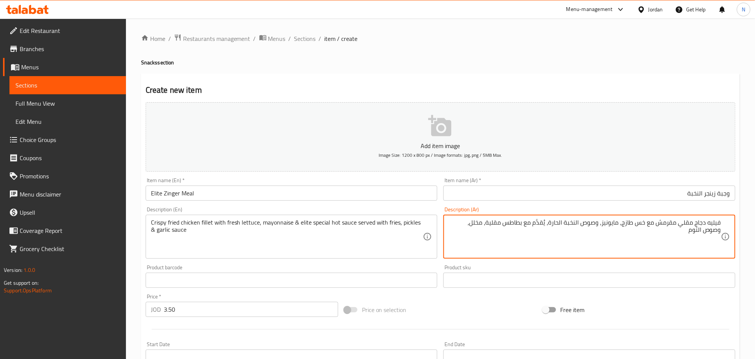
click at [581, 225] on textarea "فيليه دجاج مقلي مقرمش مع خس طازج، مايونيز، وصوص النخبة الحارة، يُقدَّم مع بطاطس…" at bounding box center [585, 237] width 272 height 36
click at [559, 225] on textarea "فيليه دجاج مقلي مقرمش مع خس طازج، مايونيز، وصوص حار خاص النخبة الحارة، يُقدَّم …" at bounding box center [585, 237] width 272 height 36
click at [536, 227] on textarea "فيليه دجاج مقلي مقرمش مع خس طازج، مايونيز، وصوص حار خاص بالنخبة الحارة، يُقدَّم…" at bounding box center [585, 237] width 272 height 36
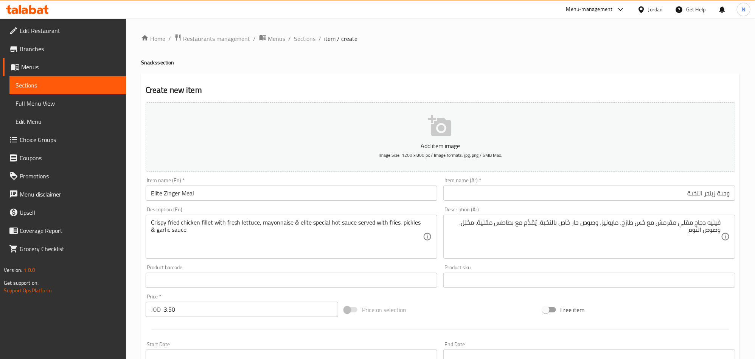
click at [698, 233] on textarea "فيليه دجاج مقلي مقرمش مع خس طازج، مايونيز، وصوص حار خاص بالنخبة، يُقدَّم مع بطا…" at bounding box center [585, 237] width 272 height 36
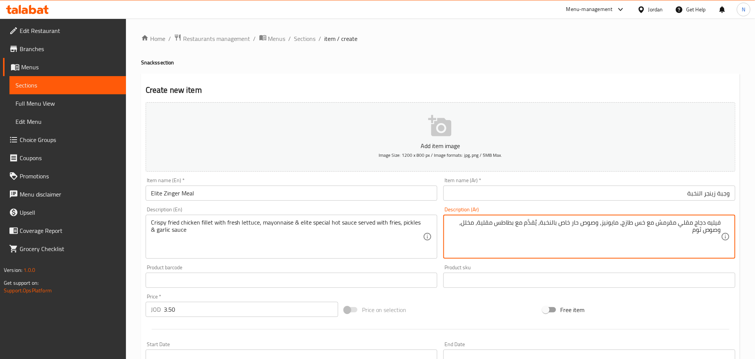
scroll to position [57, 0]
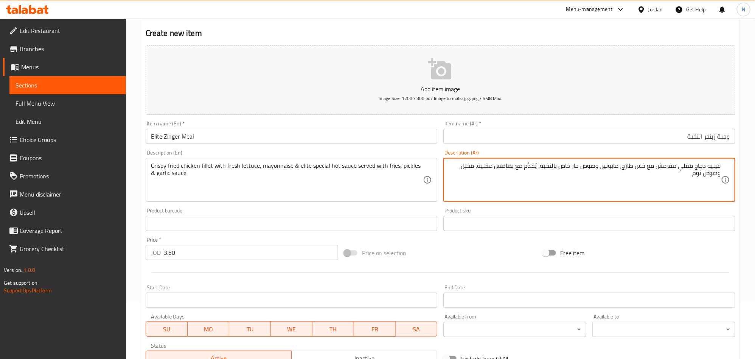
type textarea "فيليه دجاج مقلي مقرمش مع خس طازج، مايونيز، وصوص حار خاص بالنخبة، يُقدَّم مع بطا…"
click at [185, 139] on input "Elite Zinger Meal" at bounding box center [292, 136] width 292 height 15
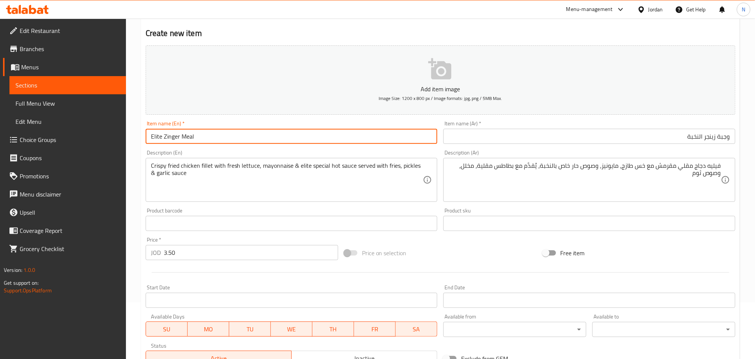
click at [185, 139] on input "Elite Zinger Meal" at bounding box center [292, 136] width 292 height 15
click at [160, 137] on input "Elite Zinger Meal" at bounding box center [292, 136] width 292 height 15
click at [167, 138] on input "Elite hot Zinger Meal" at bounding box center [292, 136] width 292 height 15
click at [704, 139] on input "وجبة زينجر النخبة" at bounding box center [589, 136] width 292 height 15
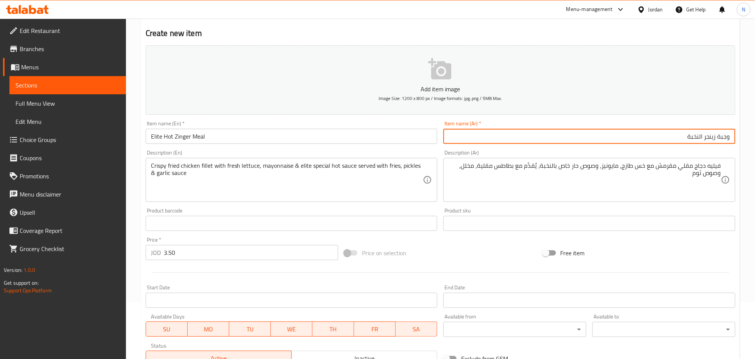
click at [168, 137] on input "Elite Hot Zinger Meal" at bounding box center [292, 136] width 292 height 15
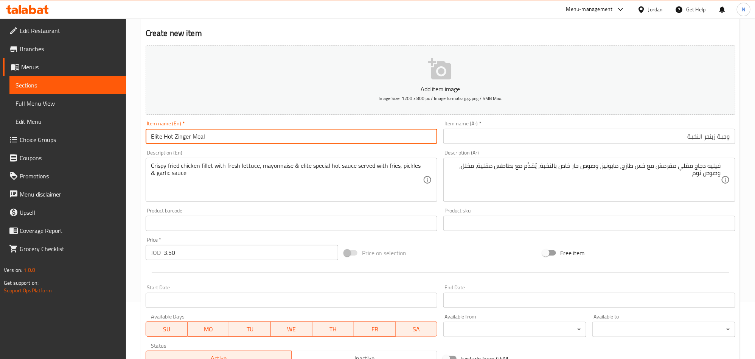
click at [168, 137] on input "Elite Hot Zinger Meal" at bounding box center [292, 136] width 292 height 15
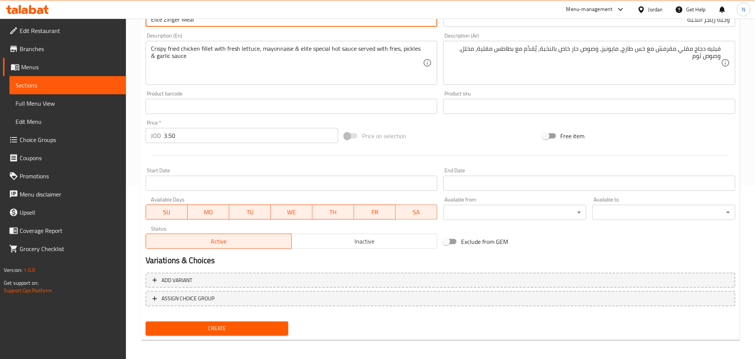
scroll to position [175, 0]
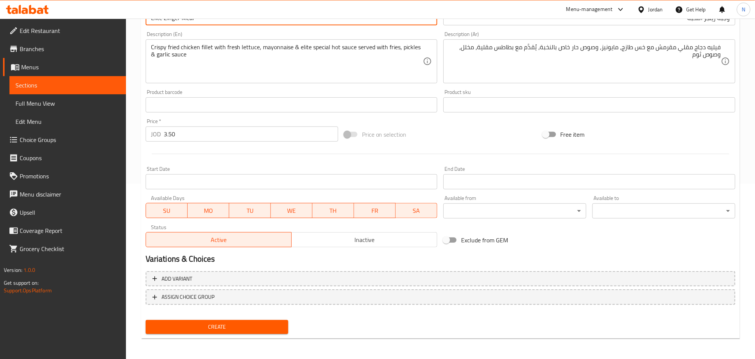
type input "Elite Zinger Meal"
click at [229, 331] on button "Create" at bounding box center [217, 327] width 143 height 14
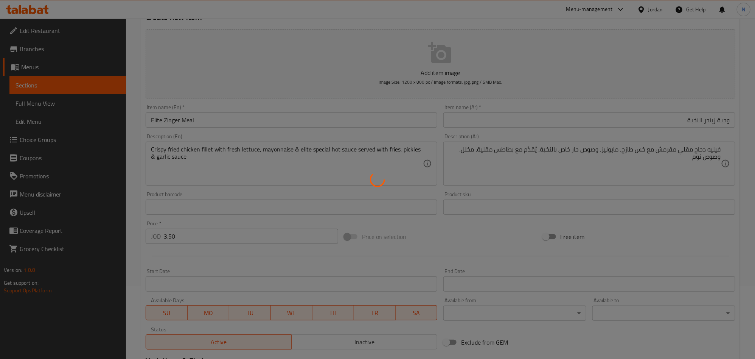
type input "0"
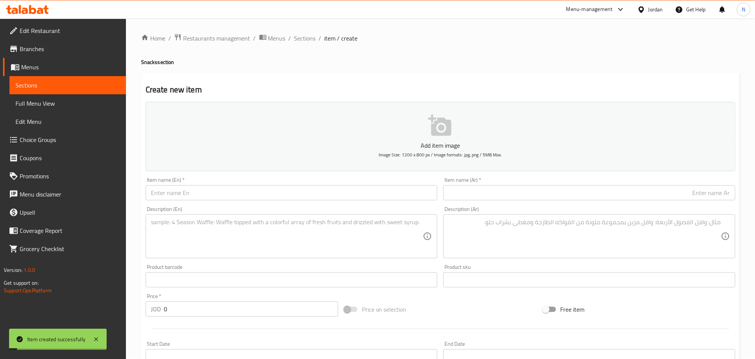
scroll to position [0, 0]
click at [306, 39] on span "Sections" at bounding box center [305, 38] width 22 height 9
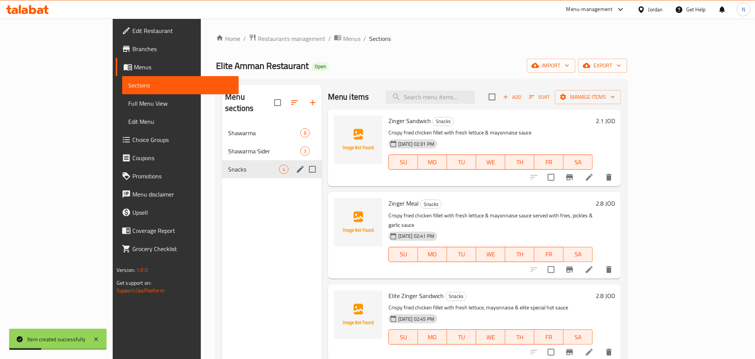
click at [247, 165] on div "Snacks 4" at bounding box center [272, 169] width 100 height 18
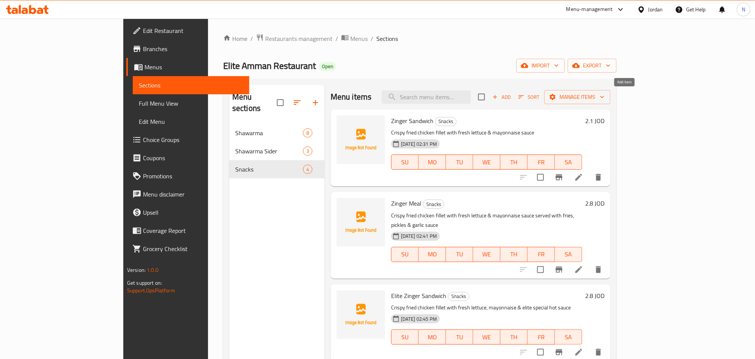
click at [512, 96] on span "Add" at bounding box center [501, 97] width 20 height 9
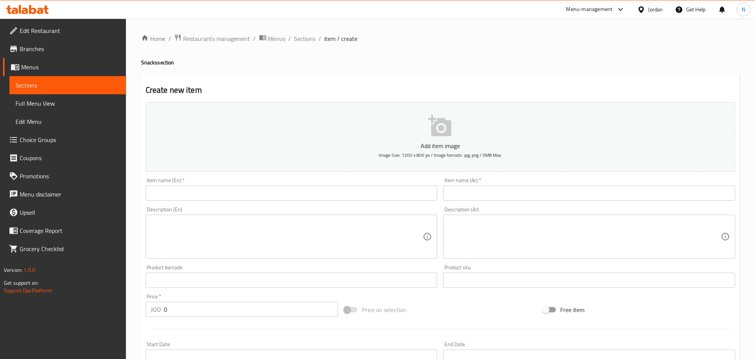
click at [207, 188] on input "text" at bounding box center [292, 192] width 292 height 15
paste input "Beef Burger sandwich"
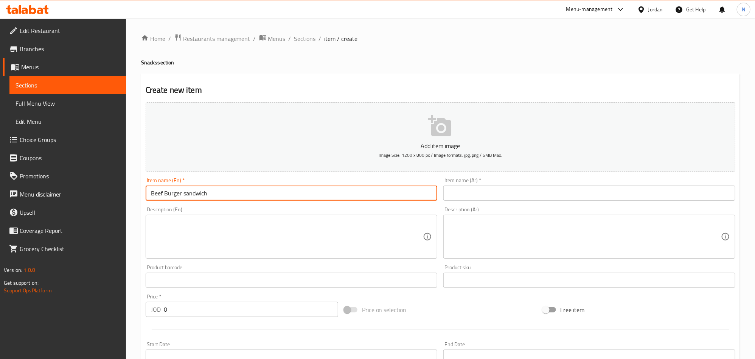
click at [201, 187] on input "Beef Burger sandwich" at bounding box center [292, 192] width 292 height 15
click at [197, 193] on input "Beef Burger sandwich" at bounding box center [292, 192] width 292 height 15
click at [193, 194] on input "Beef Burger Sandwich" at bounding box center [292, 192] width 292 height 15
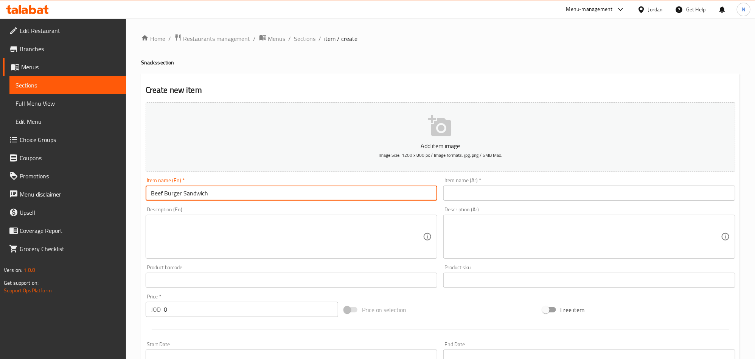
click at [193, 194] on input "Beef Burger Sandwich" at bounding box center [292, 192] width 292 height 15
type input "Beef Burger Sandwich"
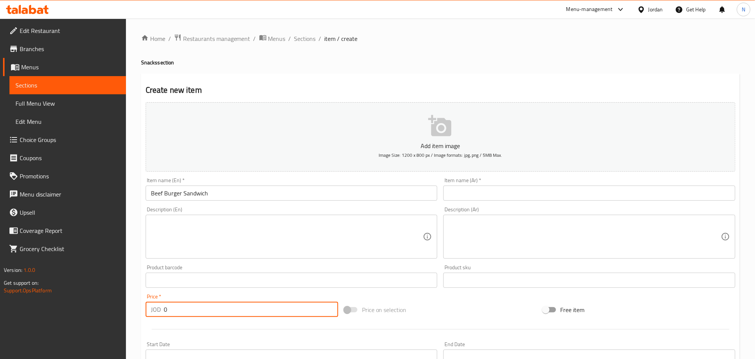
drag, startPoint x: 157, startPoint y: 306, endPoint x: 48, endPoint y: 303, distance: 109.0
click at [141, 307] on div "Create new item Add item image Image Size: 1200 x 800 px / Image formats: jpg, …" at bounding box center [440, 293] width 599 height 440
paste input "1.4"
type input "1.40"
click at [179, 221] on textarea at bounding box center [287, 237] width 272 height 36
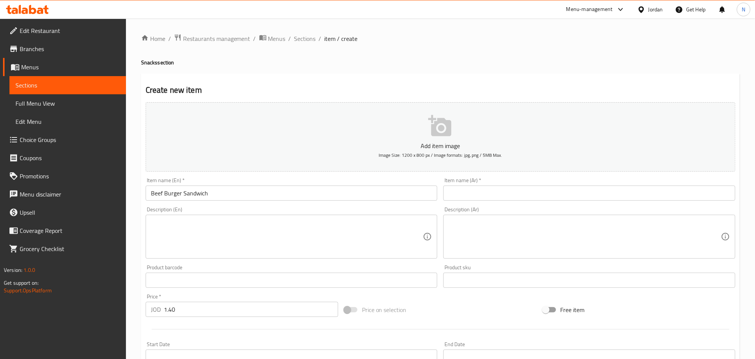
paste textarea "Meat, lettuce. [GEOGRAPHIC_DATA]. Chees & mayonnaise"
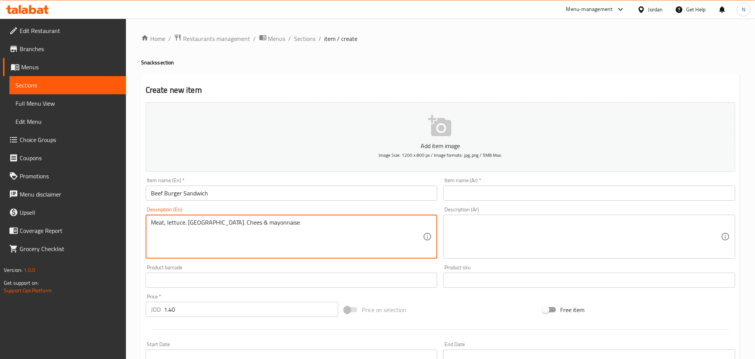
click at [188, 221] on textarea "Meat, lettuce. [GEOGRAPHIC_DATA]. Chees & mayonnaise" at bounding box center [287, 237] width 272 height 36
type textarea "Meat, lettuce. Ketchup. chees & mayonnaise"
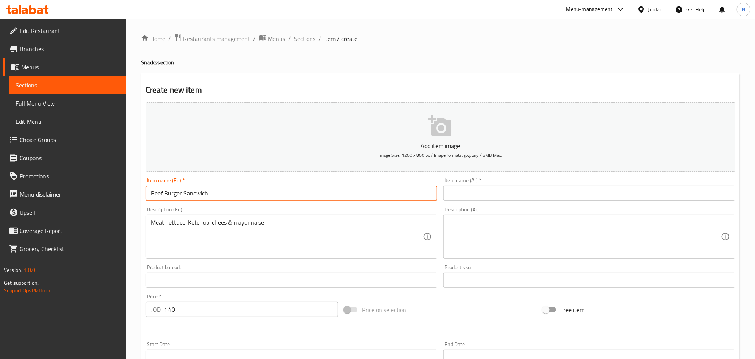
click at [216, 191] on input "Beef Burger Sandwich" at bounding box center [292, 192] width 292 height 15
click at [216, 192] on input "Beef Burger Sandwich" at bounding box center [292, 192] width 292 height 15
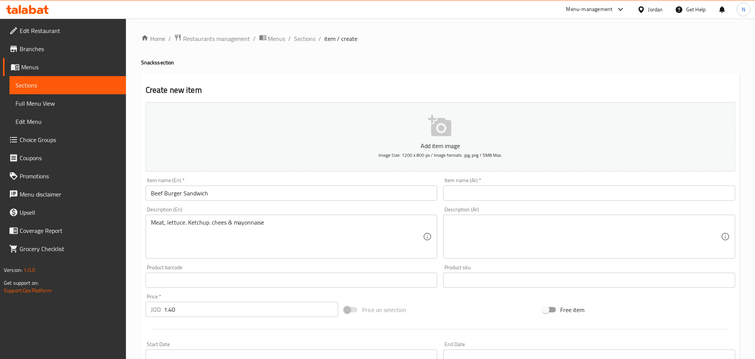
click at [717, 187] on input "text" at bounding box center [589, 192] width 292 height 15
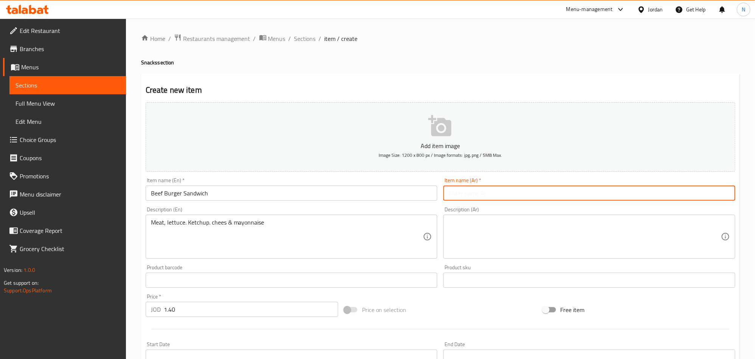
paste input "ساندويتش برجر لحم بقري"
type input "ساندويتش برجر لحم بقري"
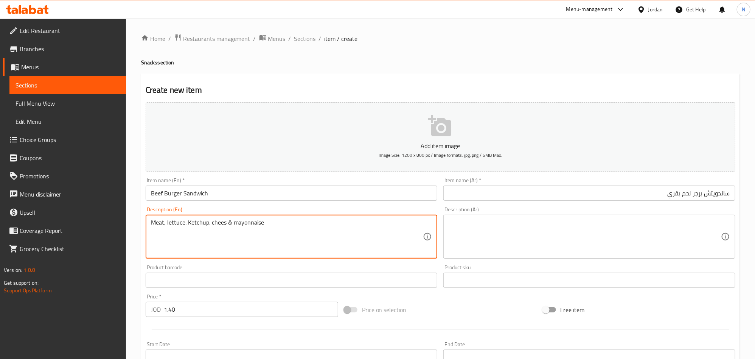
click at [201, 227] on textarea "Meat, lettuce. Ketchup. chees & mayonnaise" at bounding box center [287, 237] width 272 height 36
click at [176, 224] on textarea "Meat, lettuce. Ketchup. chees & mayonnaise" at bounding box center [287, 237] width 272 height 36
drag, startPoint x: 176, startPoint y: 224, endPoint x: 217, endPoint y: 267, distance: 59.7
click at [177, 225] on textarea "Meat, lettuce. Ketchup. chees & mayonnaise" at bounding box center [287, 237] width 272 height 36
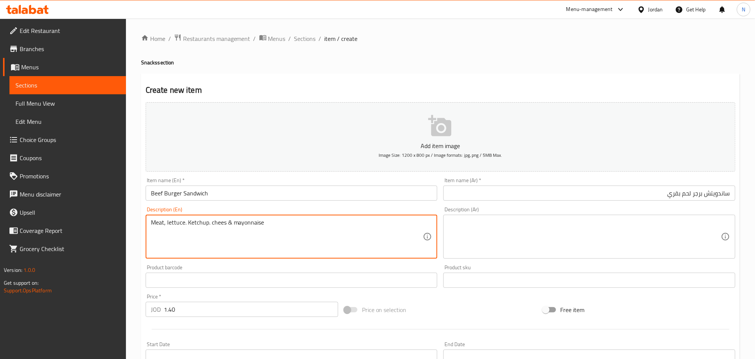
click at [197, 240] on textarea "Meat, lettuce. Ketchup. chees & mayonnaise" at bounding box center [287, 237] width 272 height 36
click at [623, 245] on textarea at bounding box center [585, 237] width 272 height 36
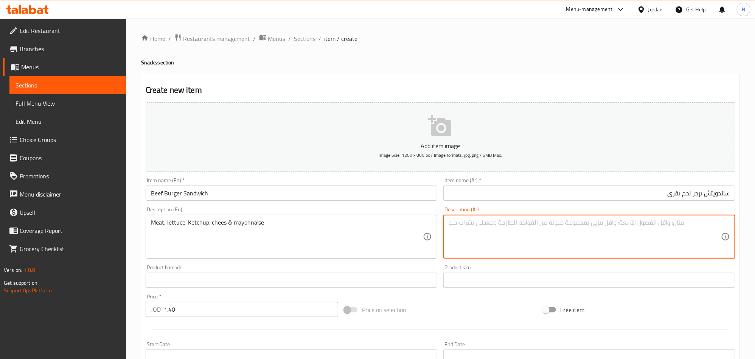
paste textarea "لحم، خس، [PERSON_NAME]، [PERSON_NAME]، ومايونيز"
type textarea "لحم، خس، [PERSON_NAME]، [PERSON_NAME]، ومايونيز"
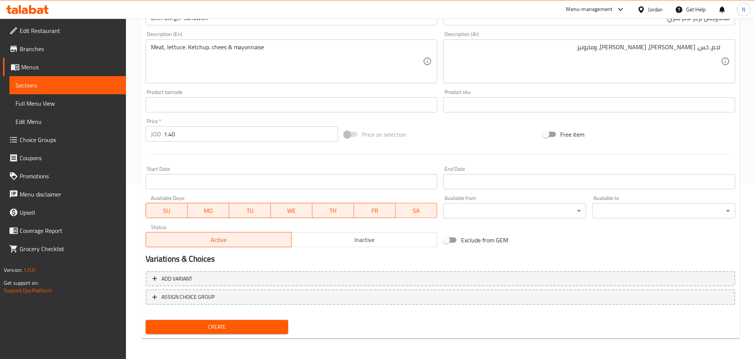
click at [221, 333] on button "Create" at bounding box center [217, 327] width 143 height 14
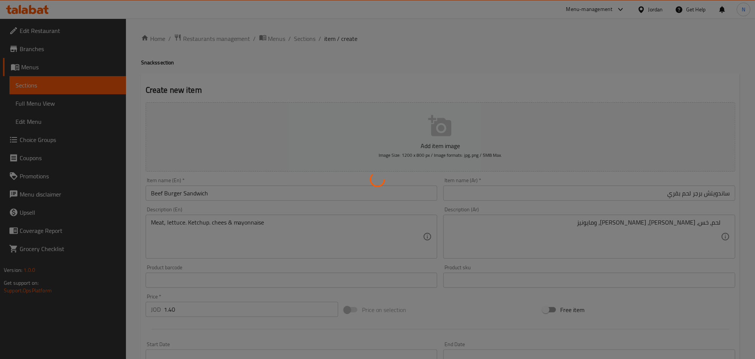
type input "0"
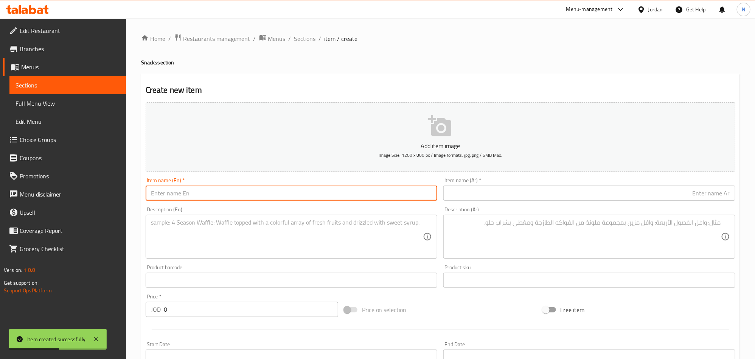
click at [244, 194] on input "text" at bounding box center [292, 192] width 292 height 15
paste
click at [244, 194] on input "Beef Burger Meal" at bounding box center [292, 192] width 292 height 15
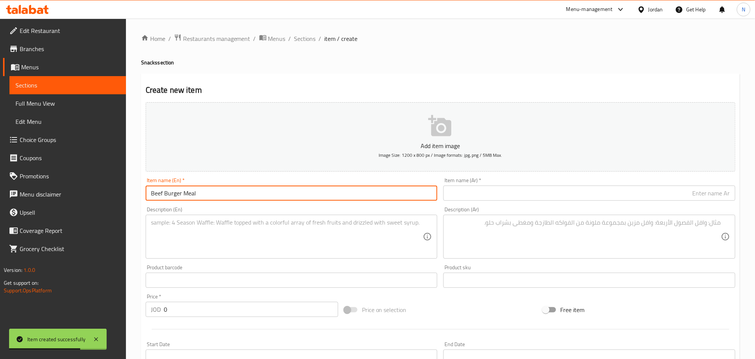
type input "Beef Burger Meal"
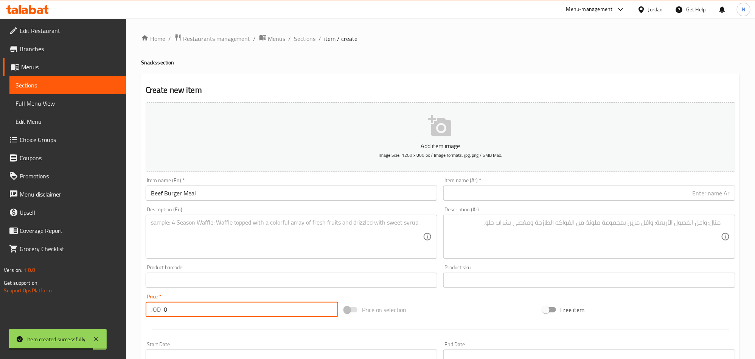
drag, startPoint x: 210, startPoint y: 308, endPoint x: 155, endPoint y: 308, distance: 55.2
click at [155, 308] on div "JOD 0 Price *" at bounding box center [242, 309] width 193 height 15
type input "2.45"
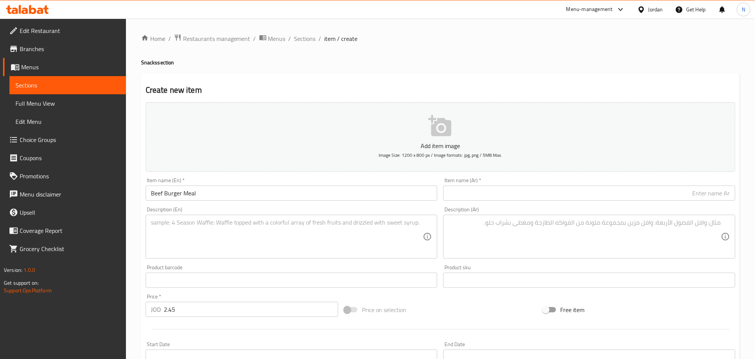
click at [161, 239] on textarea at bounding box center [287, 237] width 272 height 36
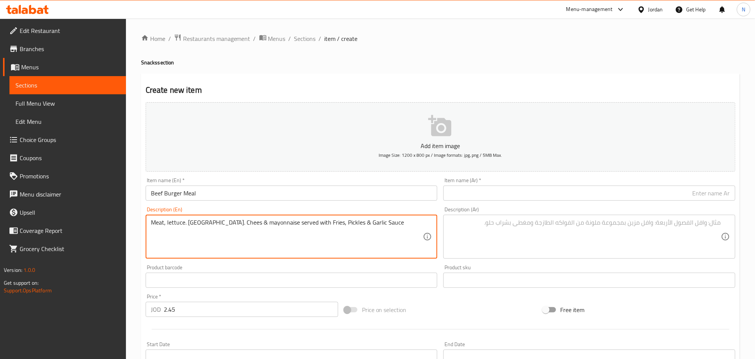
click at [176, 229] on textarea "Meat, lettuce. [GEOGRAPHIC_DATA]. Chees & mayonnaise served with Fries, Pickles…" at bounding box center [287, 237] width 272 height 36
click at [177, 229] on textarea "Meat, lettuce. [GEOGRAPHIC_DATA]. Chees & mayonnaise served with Fries, Pickles…" at bounding box center [287, 237] width 272 height 36
type textarea "Meat, lettuce. Ketchup. chees & [PERSON_NAME] served with fries, pickles & garl…"
click at [234, 184] on div "Item name (En)   * Beef Burger Meal Item name (En) *" at bounding box center [292, 188] width 292 height 23
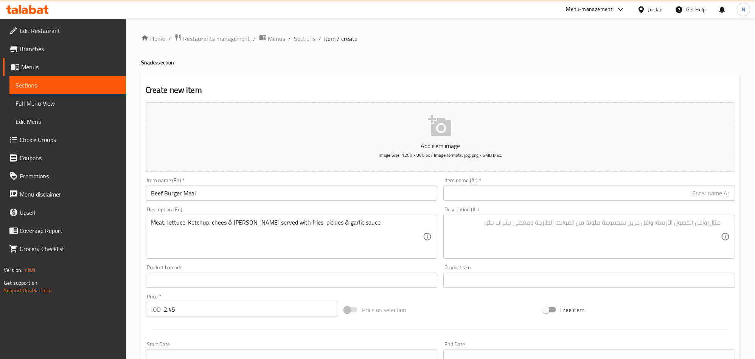
click at [234, 185] on input "Beef Burger Meal" at bounding box center [292, 192] width 292 height 15
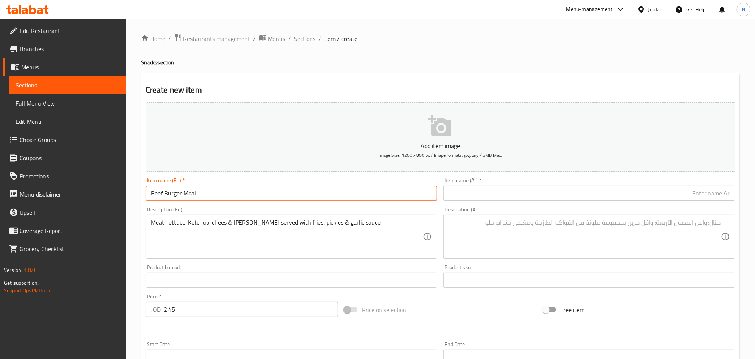
click at [233, 191] on input "Beef Burger Meal" at bounding box center [292, 192] width 292 height 15
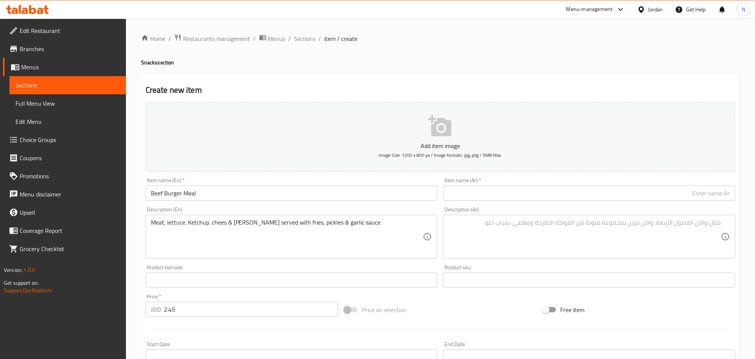
drag, startPoint x: 720, startPoint y: 188, endPoint x: 721, endPoint y: 194, distance: 6.9
click at [720, 188] on input "text" at bounding box center [589, 192] width 292 height 15
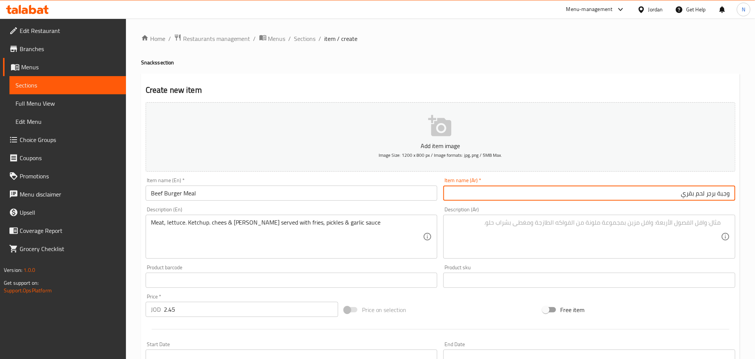
type input "وجبة برجر لحم بقري"
click at [513, 251] on textarea at bounding box center [585, 237] width 272 height 36
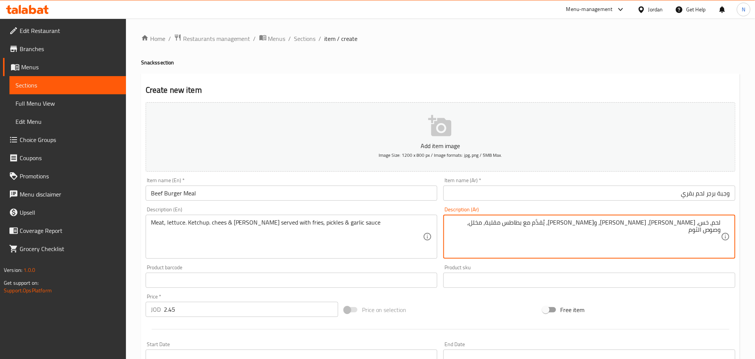
click at [541, 221] on textarea "لحم، خس، [PERSON_NAME]، [PERSON_NAME]، و[PERSON_NAME]، يُقدَّم مع بطاطس مقلية، …" at bounding box center [585, 237] width 272 height 36
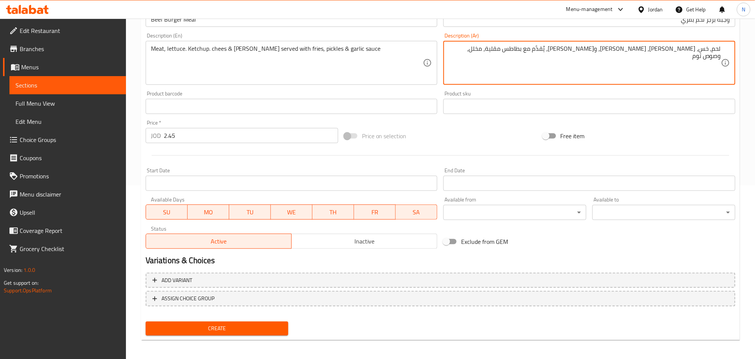
scroll to position [175, 0]
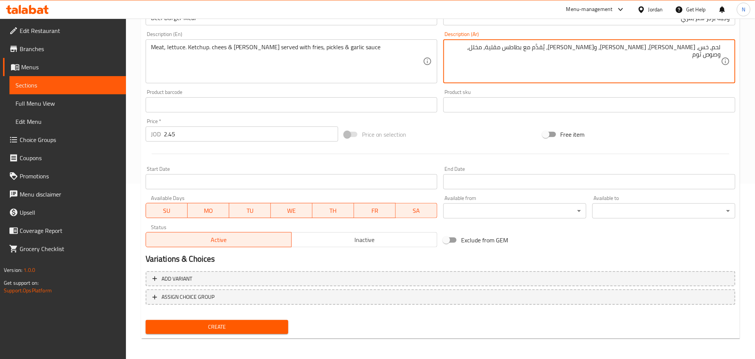
type textarea "لحم، خس، [PERSON_NAME]، [PERSON_NAME]، و[PERSON_NAME]، يُقدَّم مع بطاطس مقلية، …"
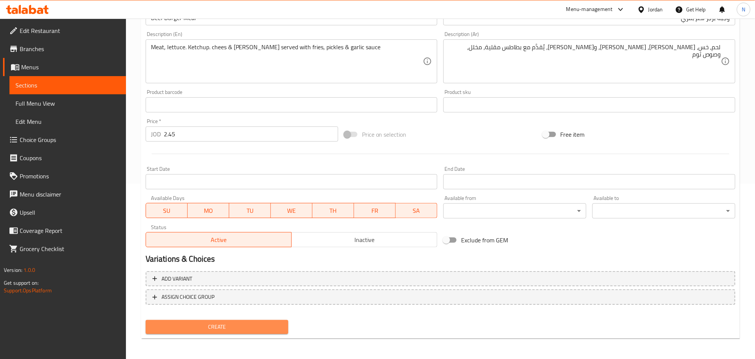
click at [225, 327] on span "Create" at bounding box center [217, 326] width 131 height 9
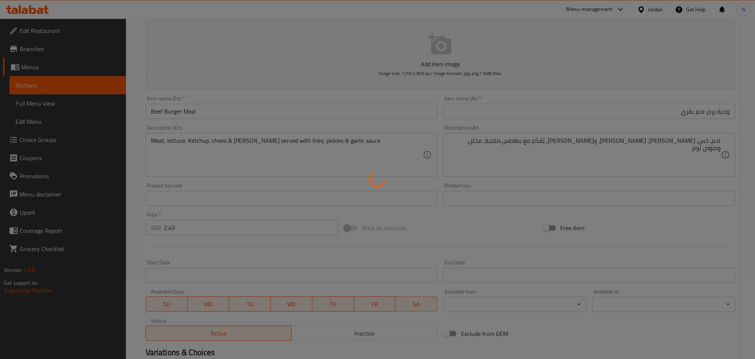
scroll to position [0, 0]
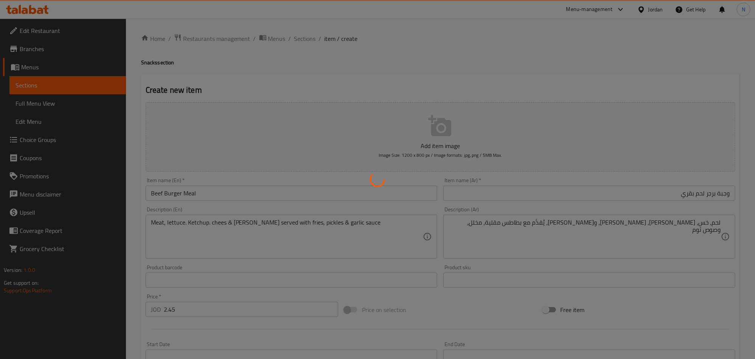
type input "0"
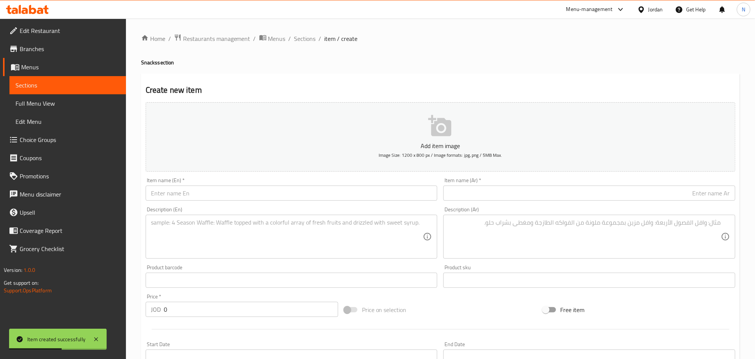
click at [189, 202] on div "Item name (En)   * Item name (En) *" at bounding box center [292, 188] width 298 height 29
click at [193, 194] on input "text" at bounding box center [292, 192] width 292 height 15
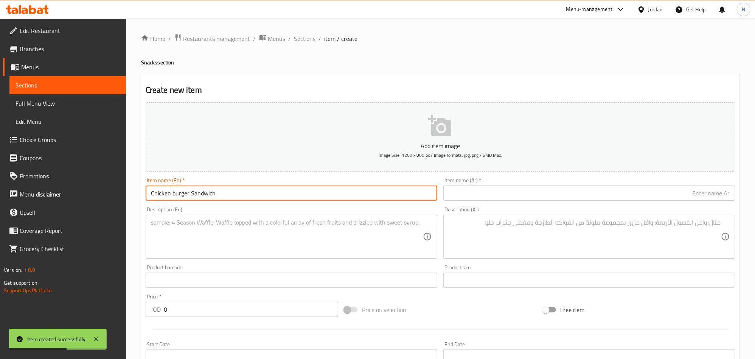
click at [194, 194] on input "Chicken burger Sandwich" at bounding box center [292, 192] width 292 height 15
click at [195, 194] on input "Chicken burger Sandwich" at bounding box center [292, 192] width 292 height 15
type input "Chicken Burger Sandwich"
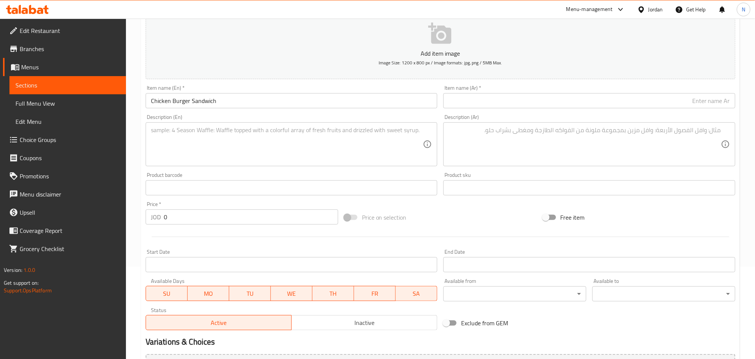
scroll to position [170, 0]
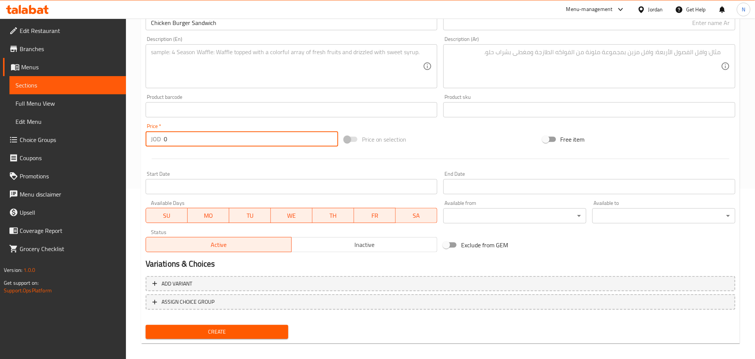
click at [142, 138] on div "Create new item Add item image Image Size: 1200 x 800 px / Image formats: jpg, …" at bounding box center [440, 123] width 599 height 440
type input "1.70"
click at [179, 88] on div "Description (En)" at bounding box center [292, 66] width 292 height 44
click at [278, 64] on textarea at bounding box center [287, 66] width 272 height 36
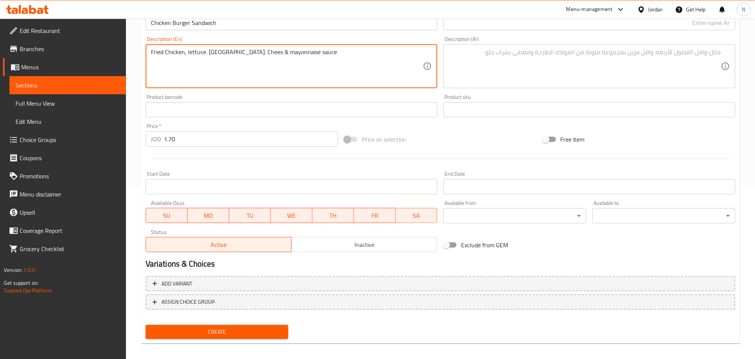
click at [275, 64] on textarea "Fried Chicken, lettuce. [GEOGRAPHIC_DATA]. Chees & mayonnaise sauce" at bounding box center [287, 66] width 272 height 36
type textarea "Fried chicken, lettuce. Ketchup. chees & mayonnaise sauce"
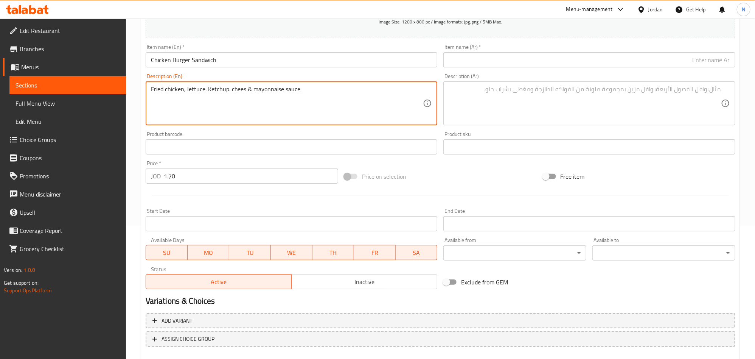
scroll to position [113, 0]
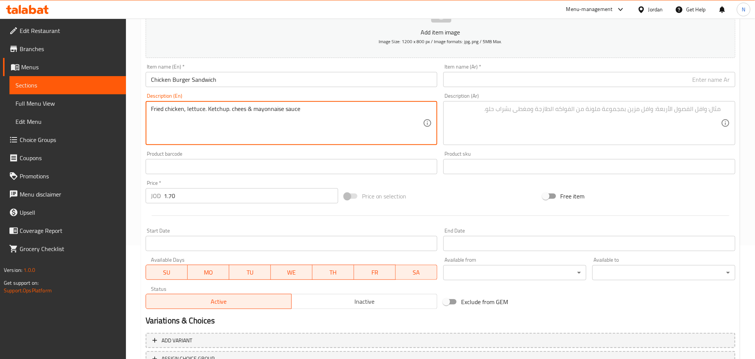
click at [245, 81] on input "Chicken Burger Sandwich" at bounding box center [292, 79] width 292 height 15
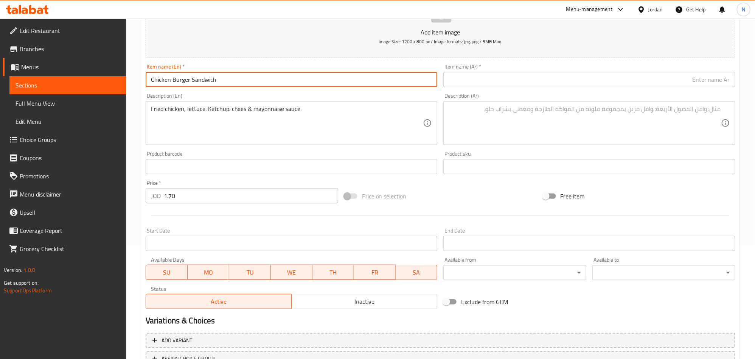
click at [245, 81] on input "Chicken Burger Sandwich" at bounding box center [292, 79] width 292 height 15
click at [635, 79] on input "text" at bounding box center [589, 79] width 292 height 15
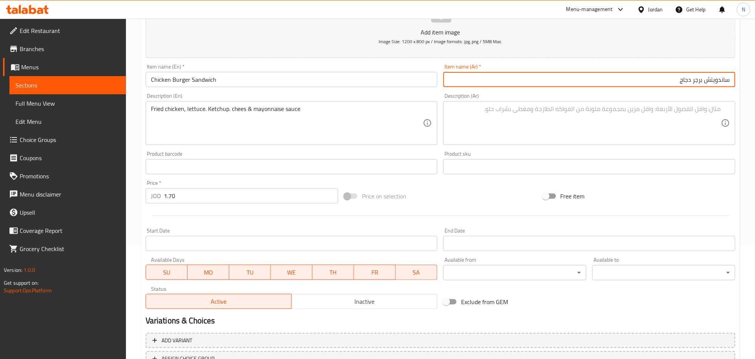
click at [208, 80] on input "Chicken Burger Sandwich" at bounding box center [292, 79] width 292 height 15
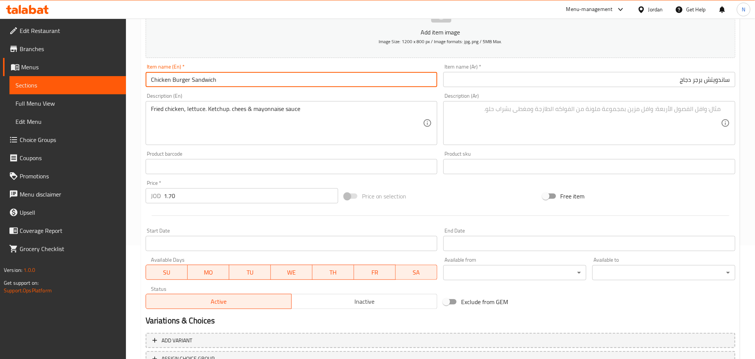
click at [208, 80] on input "Chicken Burger Sandwich" at bounding box center [292, 79] width 292 height 15
click at [723, 81] on input "ساندويتش برجر دجاج" at bounding box center [589, 79] width 292 height 15
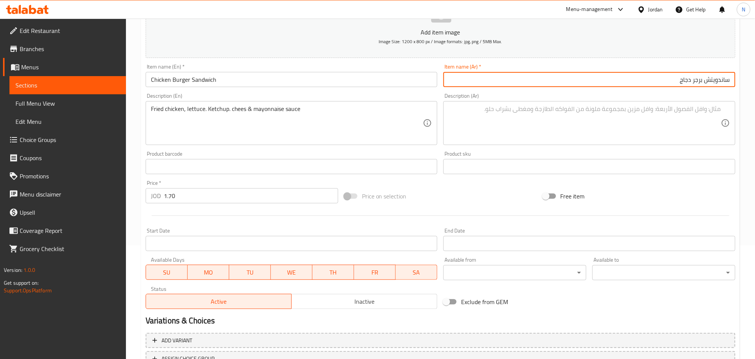
click at [723, 81] on input "ساندويتش برجر دجاج" at bounding box center [589, 79] width 292 height 15
type input "سندويتش برجر دجاج"
click at [612, 141] on textarea at bounding box center [585, 123] width 272 height 36
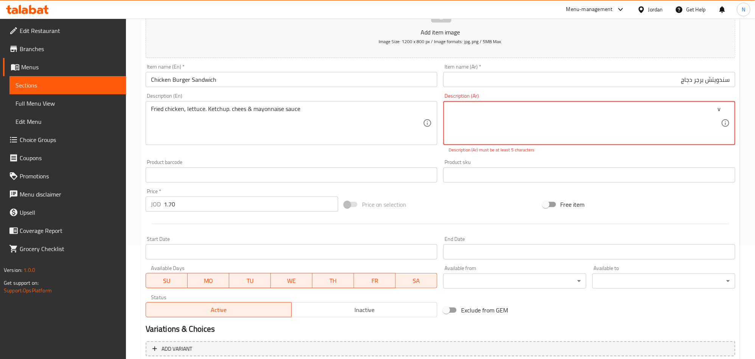
click at [655, 125] on textarea "v" at bounding box center [585, 123] width 272 height 36
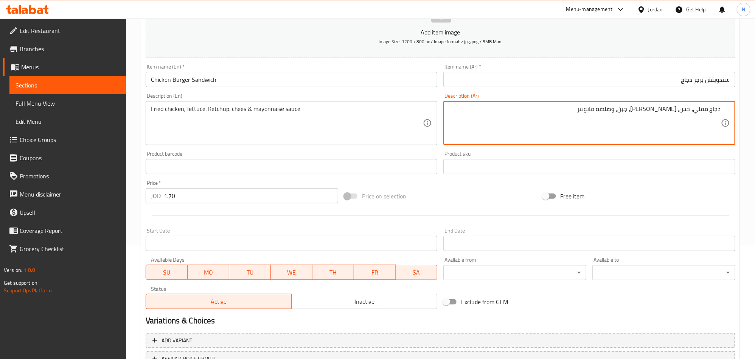
drag, startPoint x: 642, startPoint y: 109, endPoint x: 626, endPoint y: 110, distance: 15.2
click at [626, 110] on textarea "دجاج مقلي، خس، [PERSON_NAME]، جبن، وصلصة مايونيز" at bounding box center [585, 123] width 272 height 36
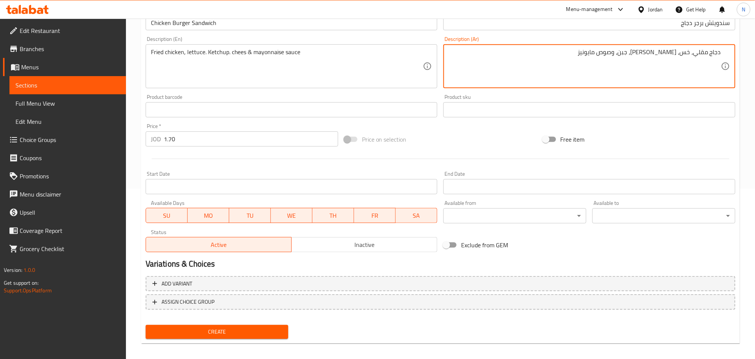
type textarea "دجاج مقلي، خس، [PERSON_NAME]، جبن، وصوص مايونيز"
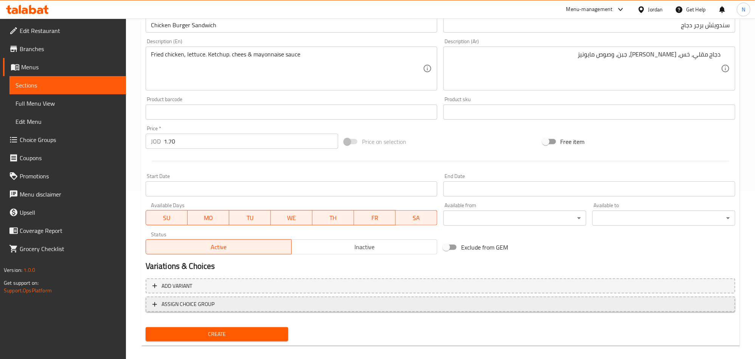
scroll to position [175, 0]
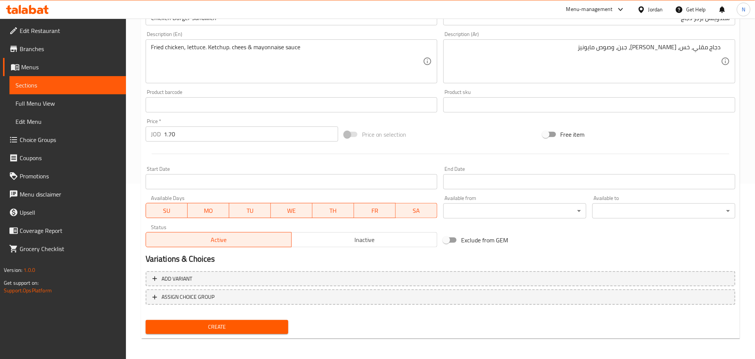
click at [219, 333] on button "Create" at bounding box center [217, 327] width 143 height 14
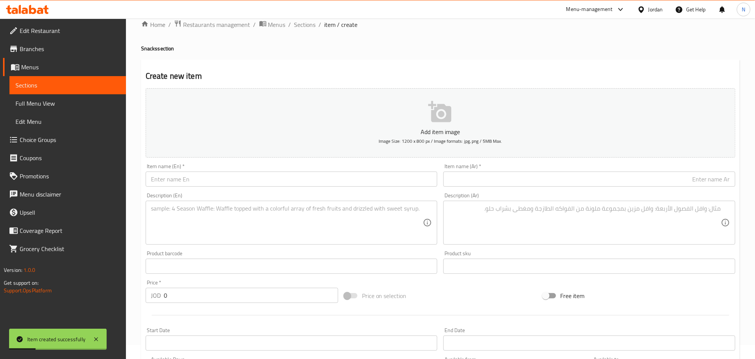
scroll to position [0, 0]
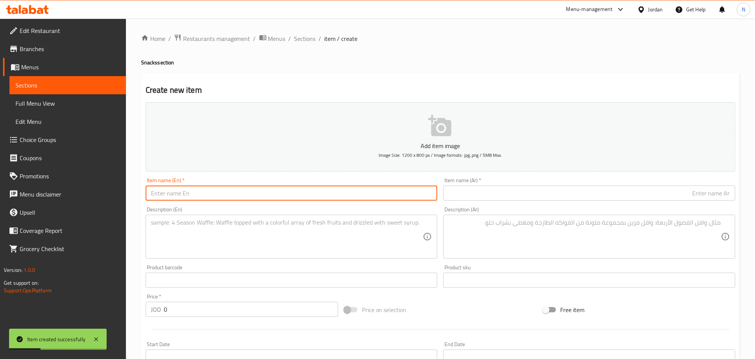
click at [216, 192] on input "text" at bounding box center [292, 192] width 292 height 15
click at [216, 192] on input "Chicken burger Meal" at bounding box center [292, 192] width 292 height 15
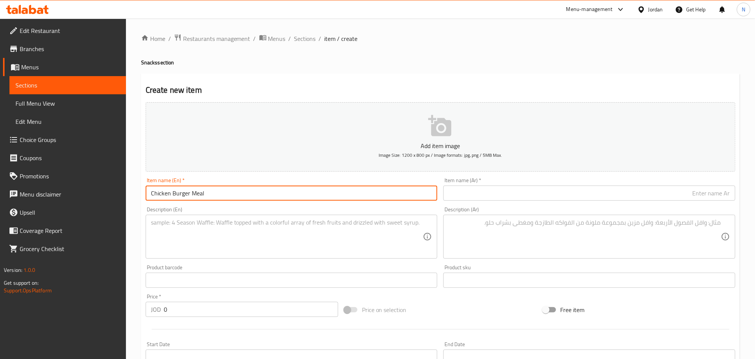
click at [306, 32] on div "Home / Restaurants management / Menus / Sections / item / create Snacks section…" at bounding box center [440, 277] width 629 height 516
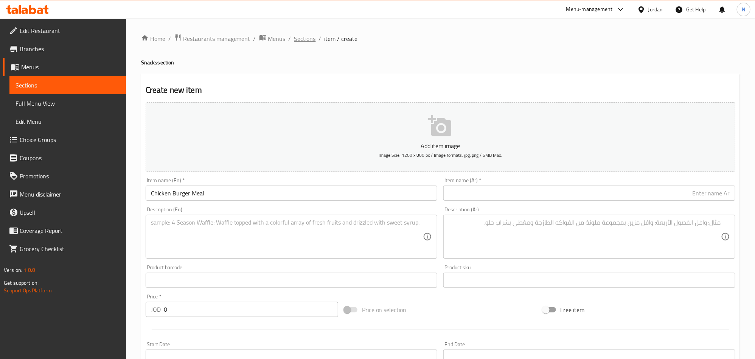
click at [305, 35] on span "Sections" at bounding box center [305, 38] width 22 height 9
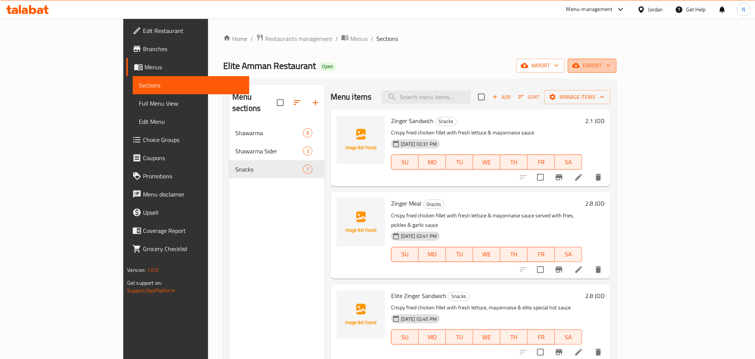
click at [611, 65] on span "export" at bounding box center [592, 65] width 37 height 9
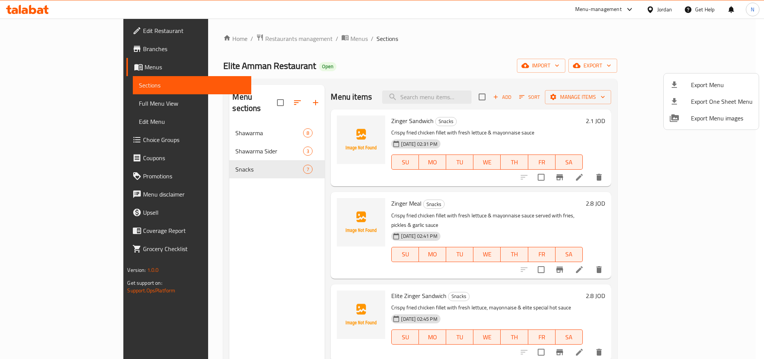
click at [381, 51] on div at bounding box center [382, 179] width 764 height 359
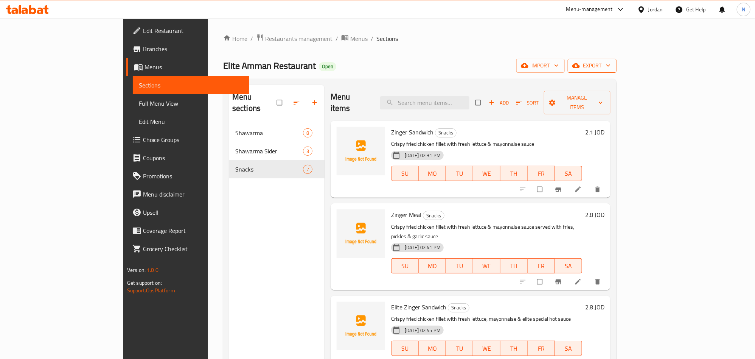
click at [611, 65] on span "export" at bounding box center [592, 65] width 37 height 9
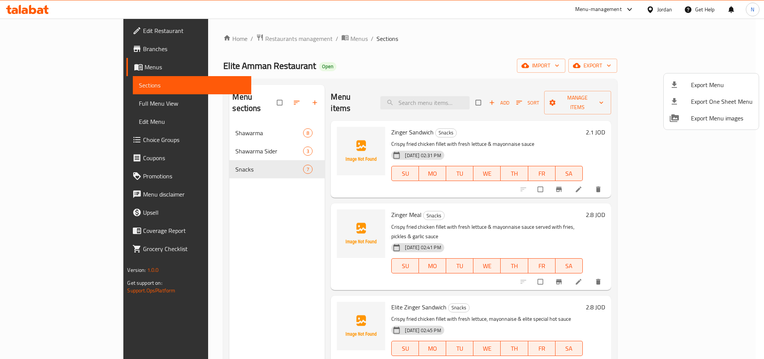
click at [699, 84] on span "Export Menu" at bounding box center [722, 84] width 62 height 9
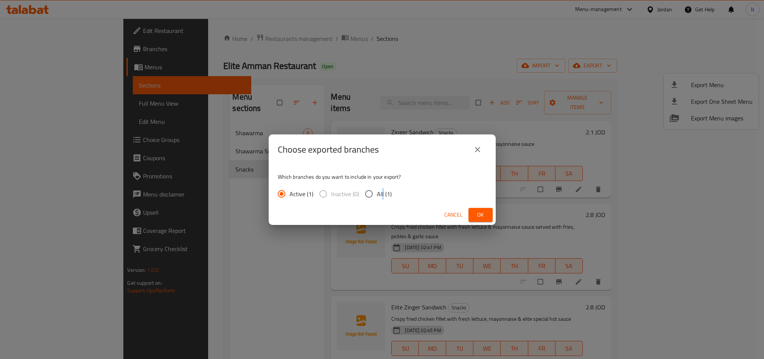
click at [382, 194] on span "All (1)" at bounding box center [384, 193] width 15 height 9
click at [377, 194] on input "All (1)" at bounding box center [369, 194] width 16 height 16
radio input "true"
click at [475, 211] on span "Ok" at bounding box center [480, 214] width 12 height 9
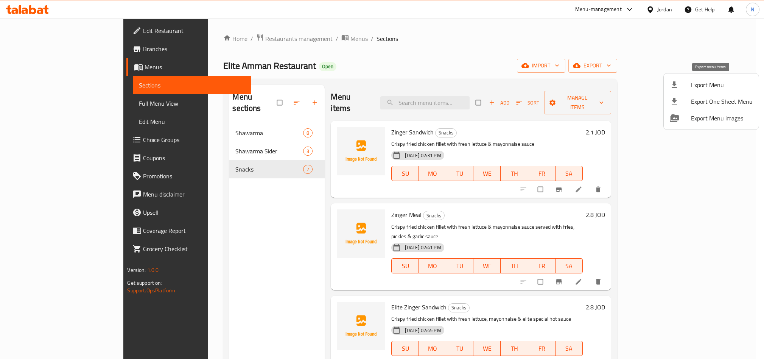
click at [728, 86] on span "Export Menu" at bounding box center [722, 84] width 62 height 9
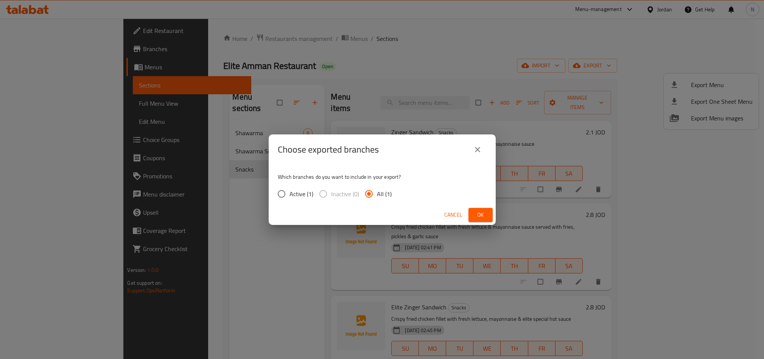
click at [486, 211] on span "Ok" at bounding box center [480, 214] width 12 height 9
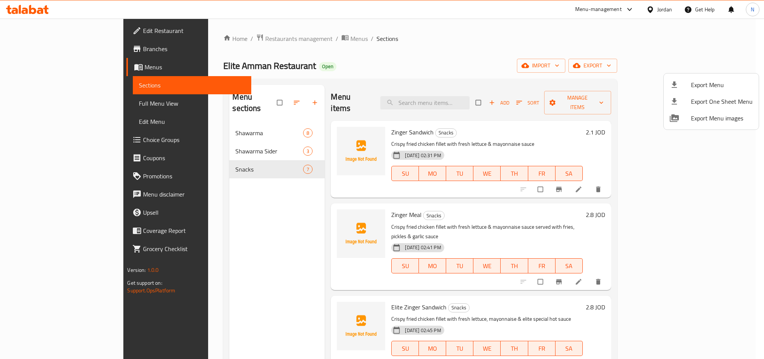
click at [281, 36] on div at bounding box center [382, 179] width 764 height 359
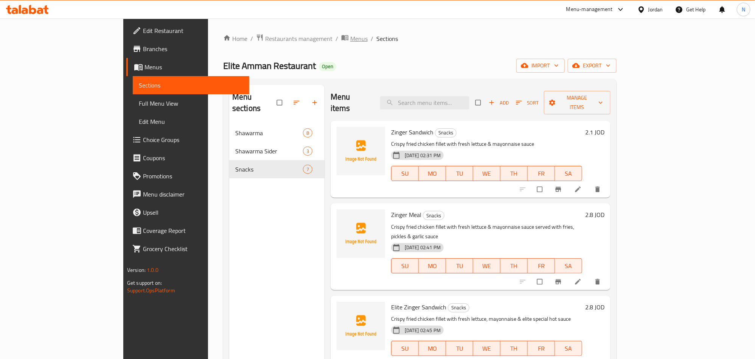
click at [350, 37] on span "Menus" at bounding box center [358, 38] width 17 height 9
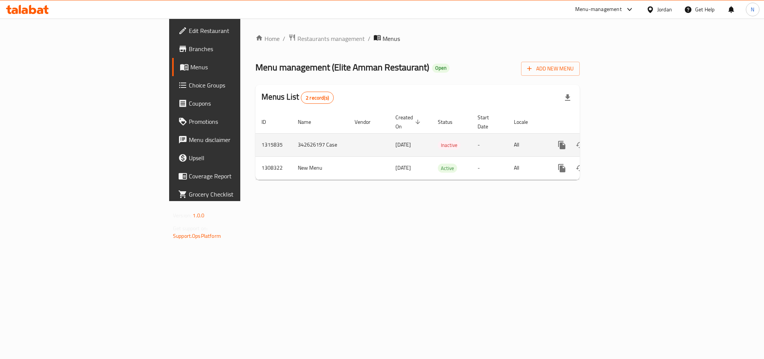
click at [292, 137] on td "342626197 Case" at bounding box center [320, 144] width 57 height 23
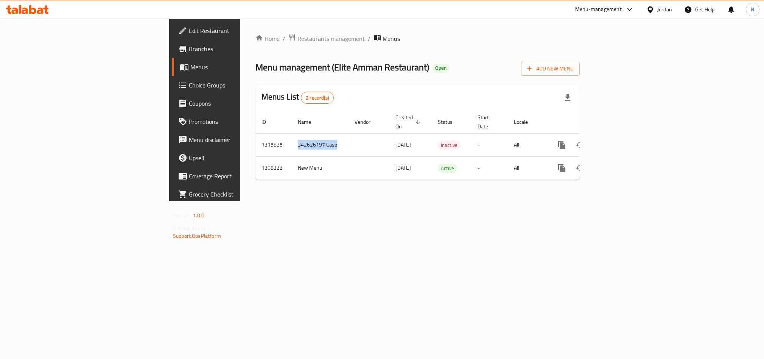
copy td "342626197 Case"
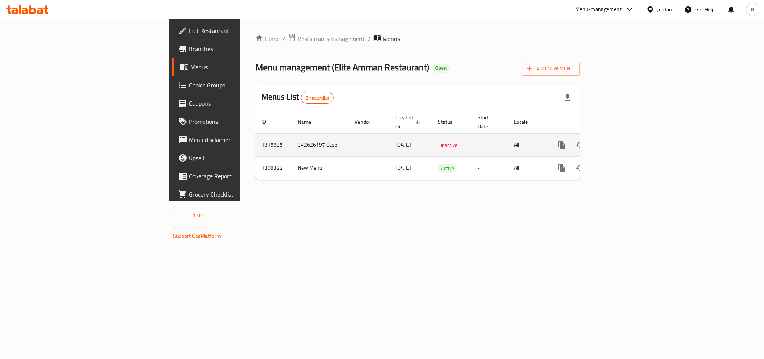
click at [395, 140] on span "[DATE]" at bounding box center [403, 145] width 16 height 10
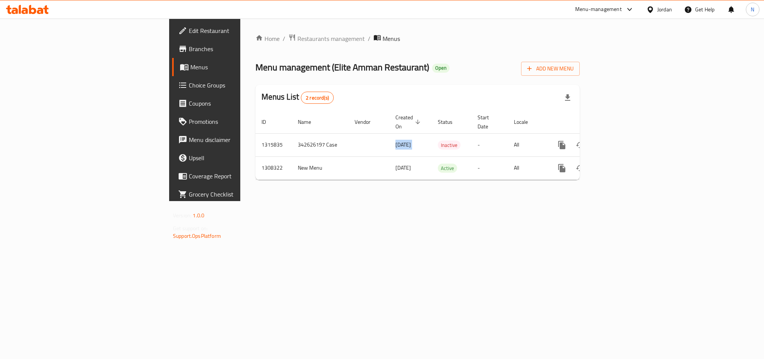
copy span "[DATE]"
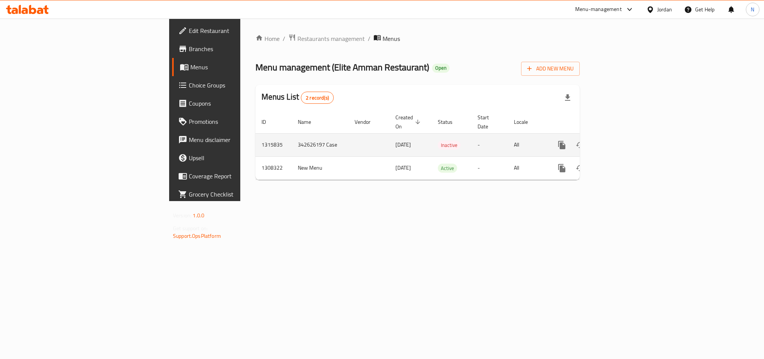
click at [255, 135] on td "1315835" at bounding box center [273, 144] width 36 height 23
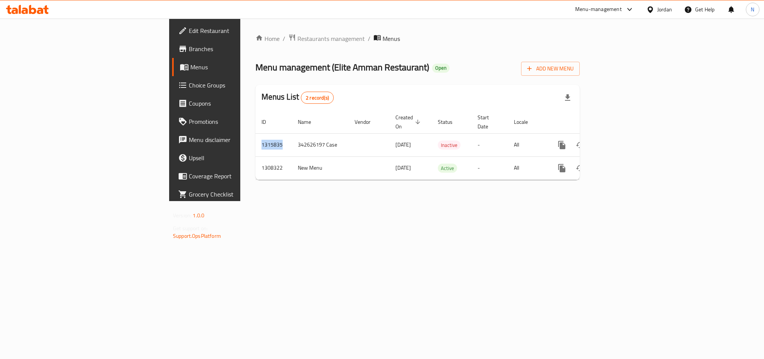
copy td "1315835"
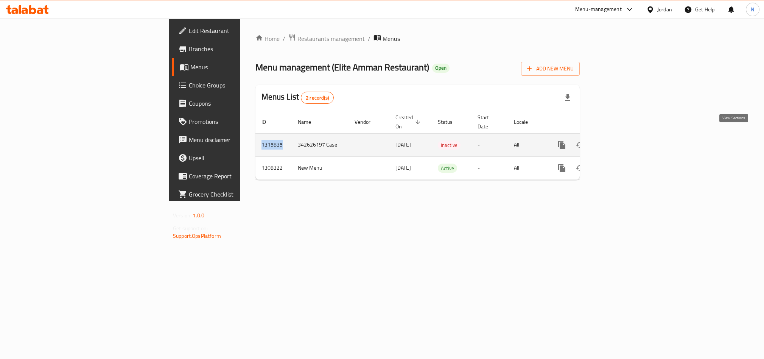
click at [620, 141] on icon "enhanced table" at bounding box center [616, 144] width 7 height 7
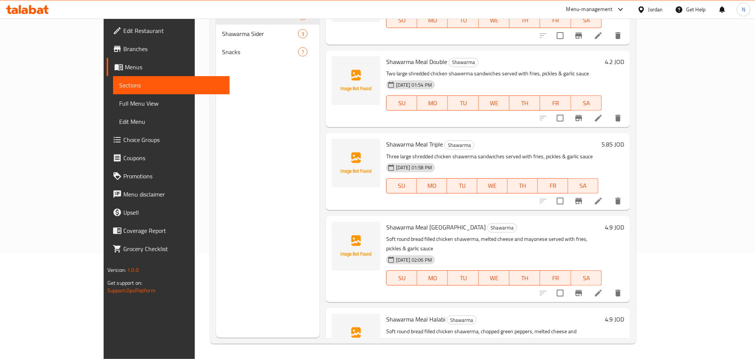
scroll to position [321, 0]
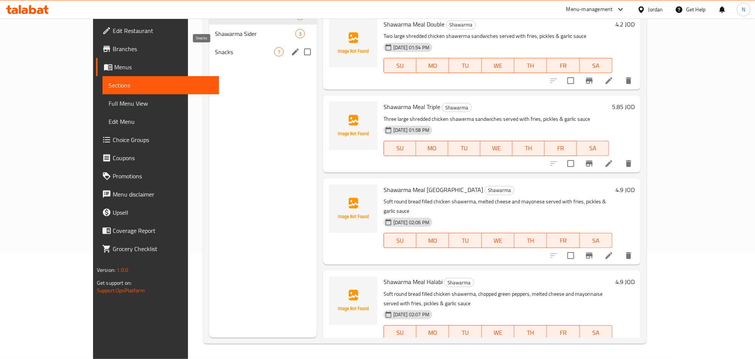
drag, startPoint x: 177, startPoint y: 50, endPoint x: 193, endPoint y: 59, distance: 18.0
click at [215, 50] on span "Snacks" at bounding box center [244, 51] width 59 height 9
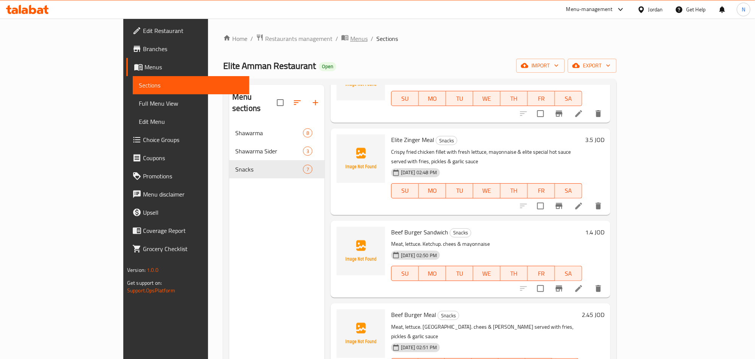
click at [350, 40] on span "Menus" at bounding box center [358, 38] width 17 height 9
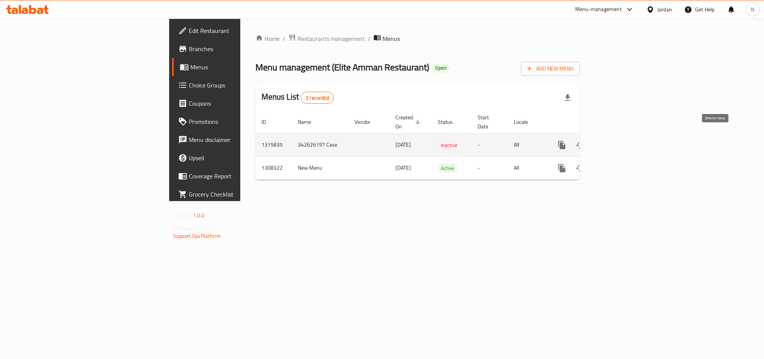
click at [601, 141] on icon "enhanced table" at bounding box center [597, 144] width 5 height 7
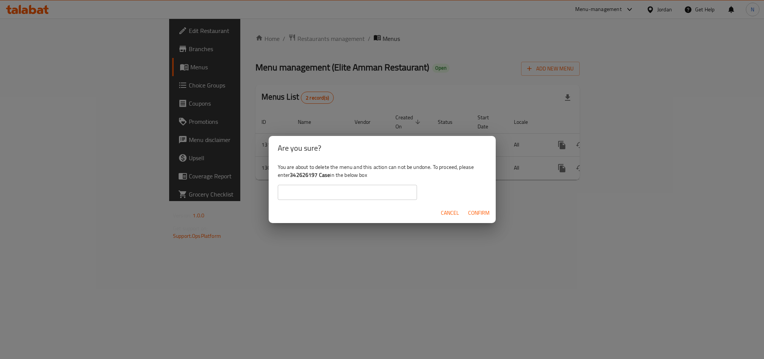
click at [481, 213] on span "Confirm" at bounding box center [479, 212] width 22 height 9
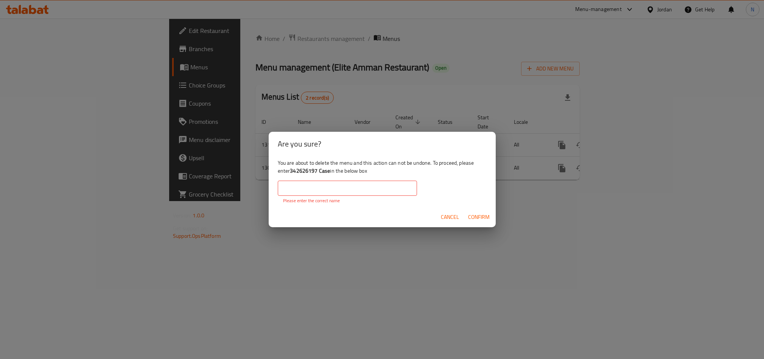
click at [379, 194] on input "text" at bounding box center [347, 187] width 139 height 15
drag, startPoint x: 330, startPoint y: 173, endPoint x: 292, endPoint y: 174, distance: 38.6
click at [292, 174] on div "You are about to delete the menu and this action can not be undone. To proceed,…" at bounding box center [382, 181] width 227 height 51
copy b "342626197 Case"
drag, startPoint x: 295, startPoint y: 187, endPoint x: 317, endPoint y: 204, distance: 27.9
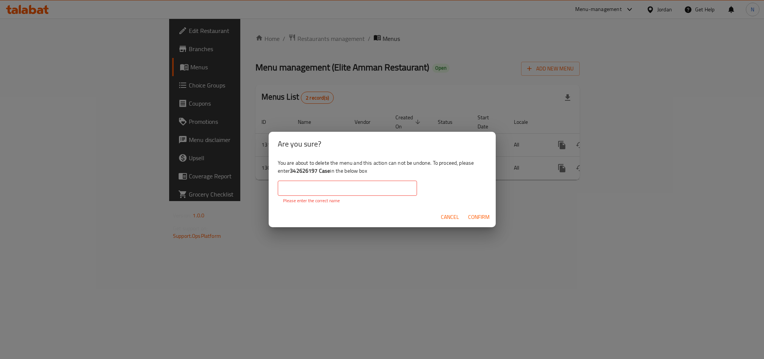
click at [295, 187] on input "text" at bounding box center [347, 187] width 139 height 15
paste input "342626197 Case"
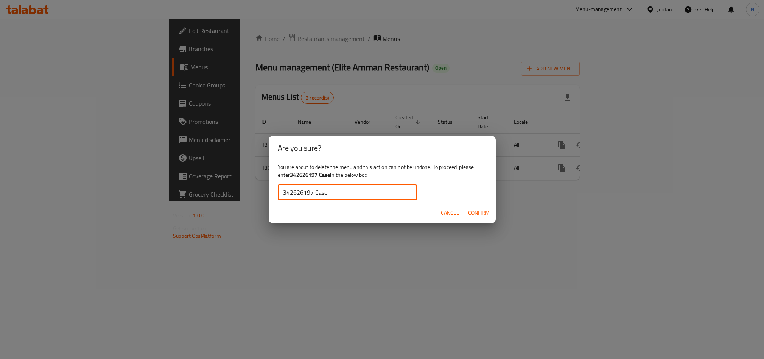
type input "342626197 Case"
click at [351, 193] on input "342626197 Case" at bounding box center [347, 192] width 139 height 15
click at [452, 208] on span "Cancel" at bounding box center [450, 212] width 18 height 9
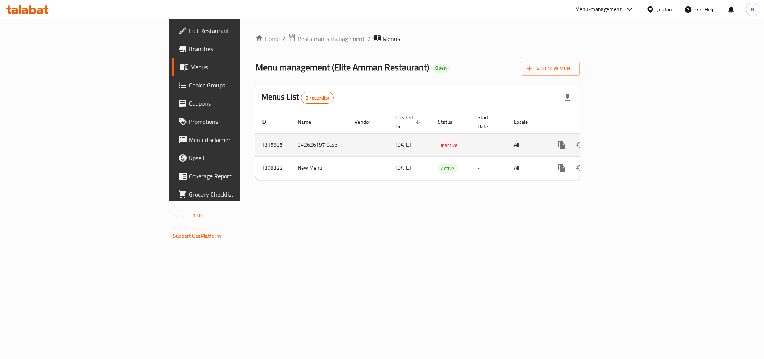
click at [395, 140] on span "[DATE]" at bounding box center [403, 145] width 16 height 10
drag, startPoint x: 157, startPoint y: 135, endPoint x: 313, endPoint y: 139, distance: 156.7
click at [313, 139] on tr "1315835 342626197 Case 05/10/2025 Inactive - All" at bounding box center [443, 144] width 376 height 23
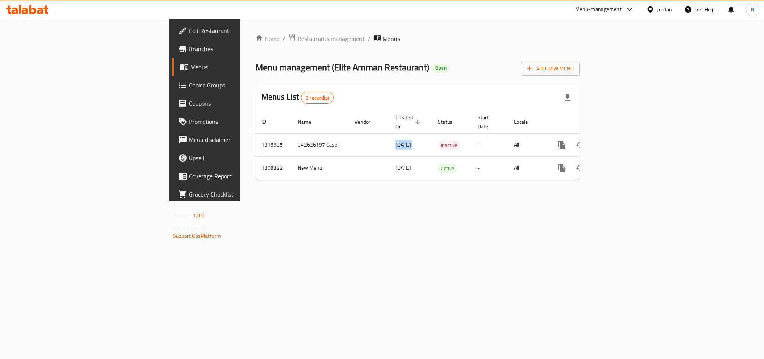
copy tr "1315835 342626197 Case 05/10/2025"
